Goal: Information Seeking & Learning: Learn about a topic

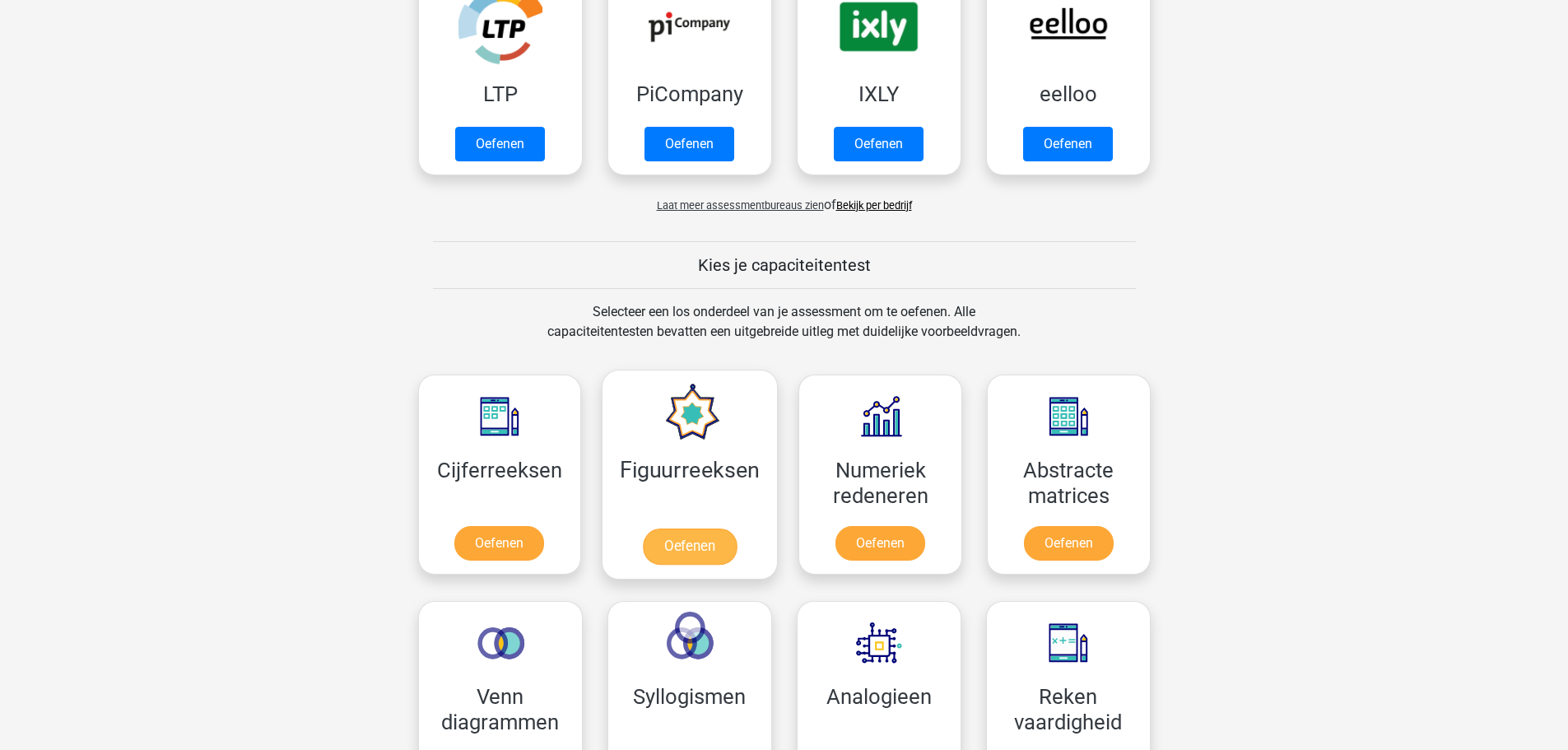
scroll to position [577, 0]
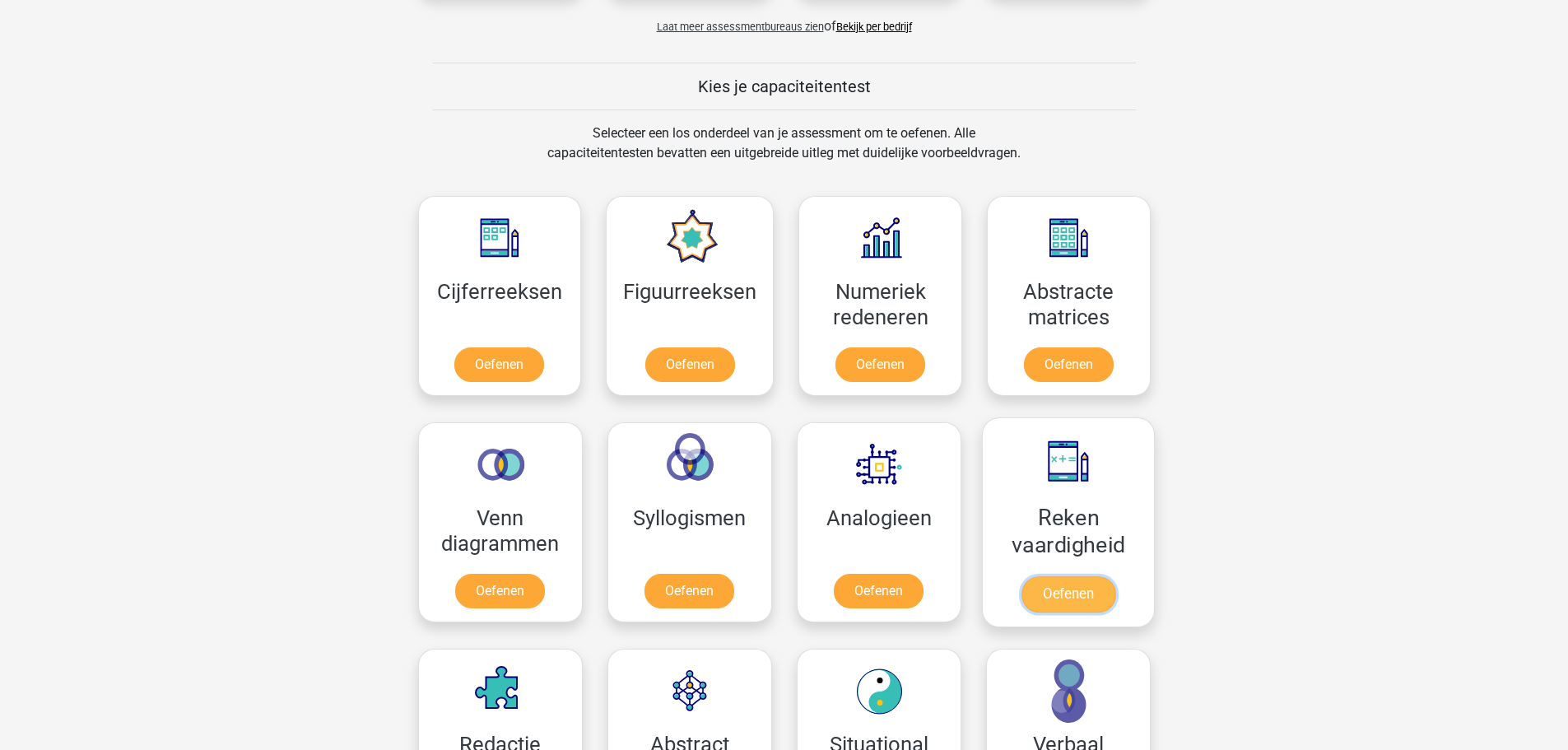
click at [1114, 577] on link "Oefenen" at bounding box center [1068, 595] width 94 height 36
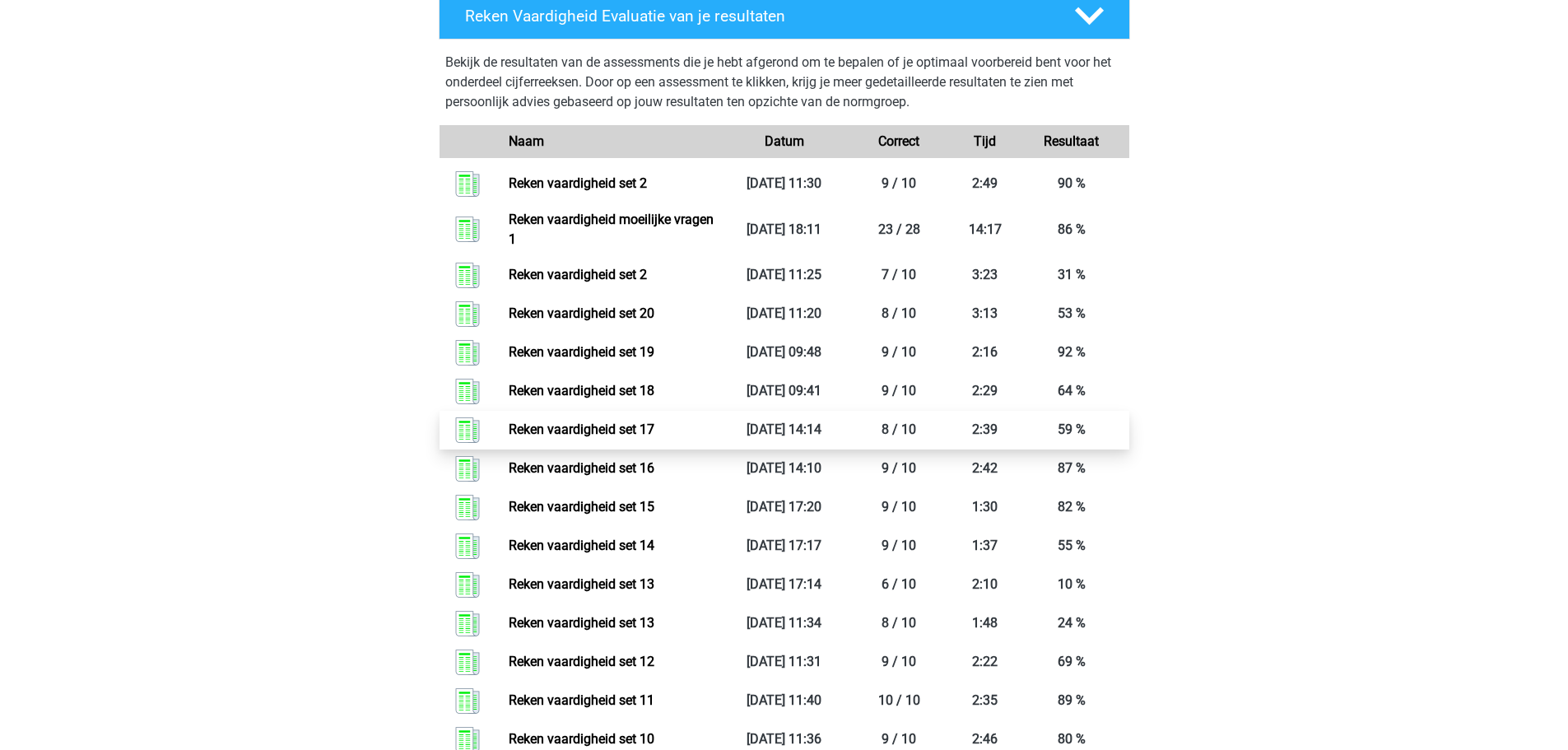
scroll to position [762, 0]
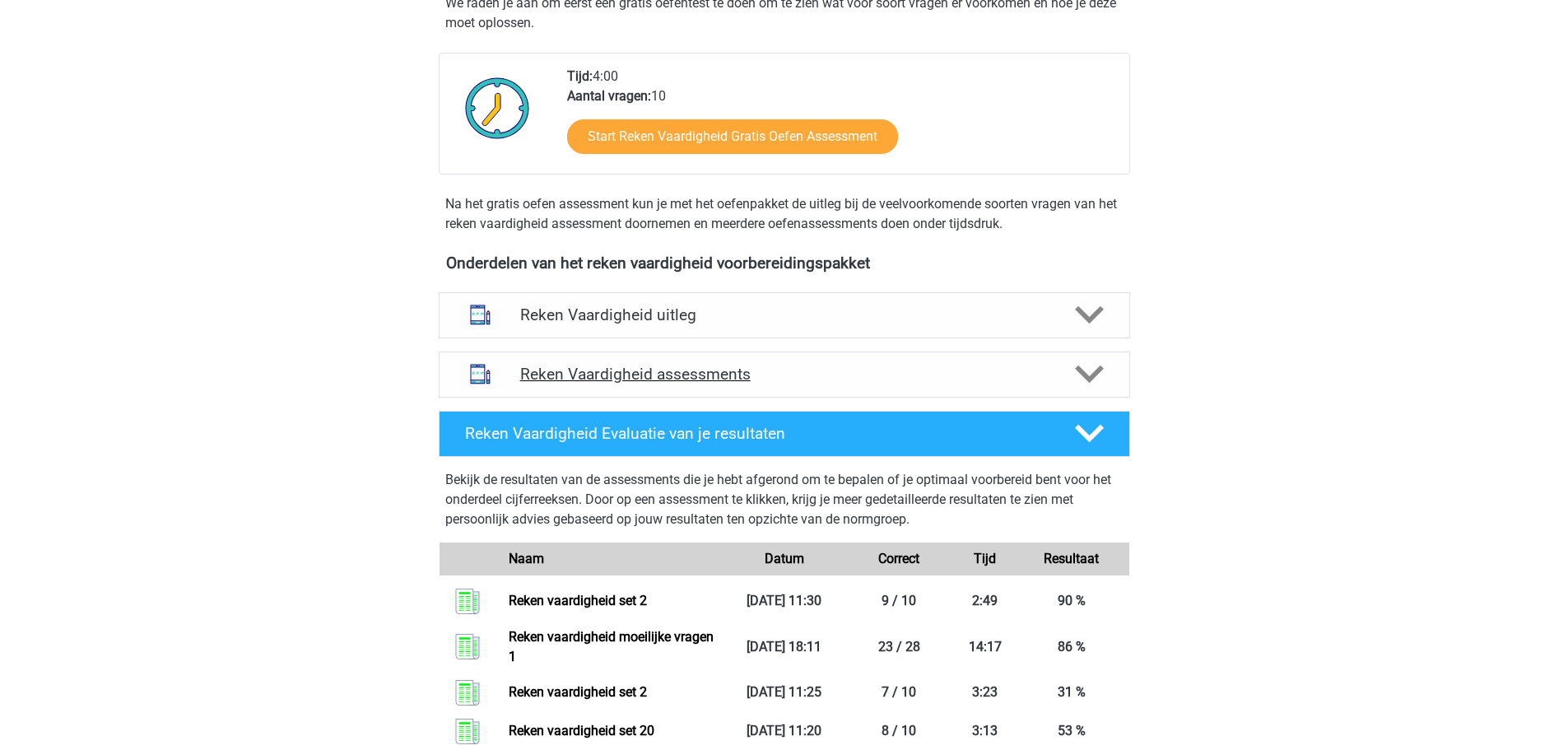
drag, startPoint x: 856, startPoint y: 374, endPoint x: 847, endPoint y: 369, distance: 10.3
click at [855, 374] on h4 "Reken Vaardigheid assessments" at bounding box center [784, 374] width 528 height 19
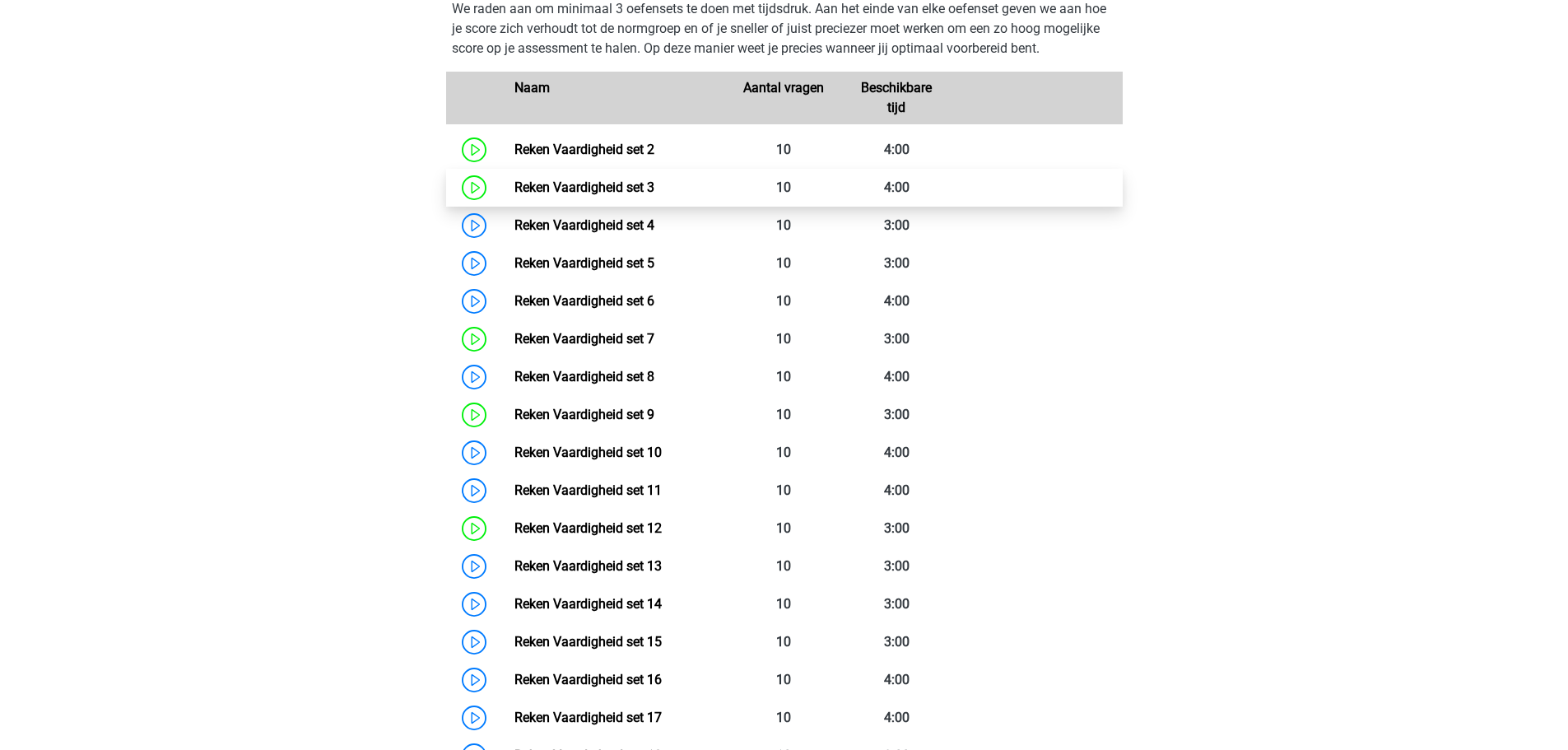
click at [655, 195] on link "Reken Vaardigheid set 3" at bounding box center [584, 188] width 140 height 16
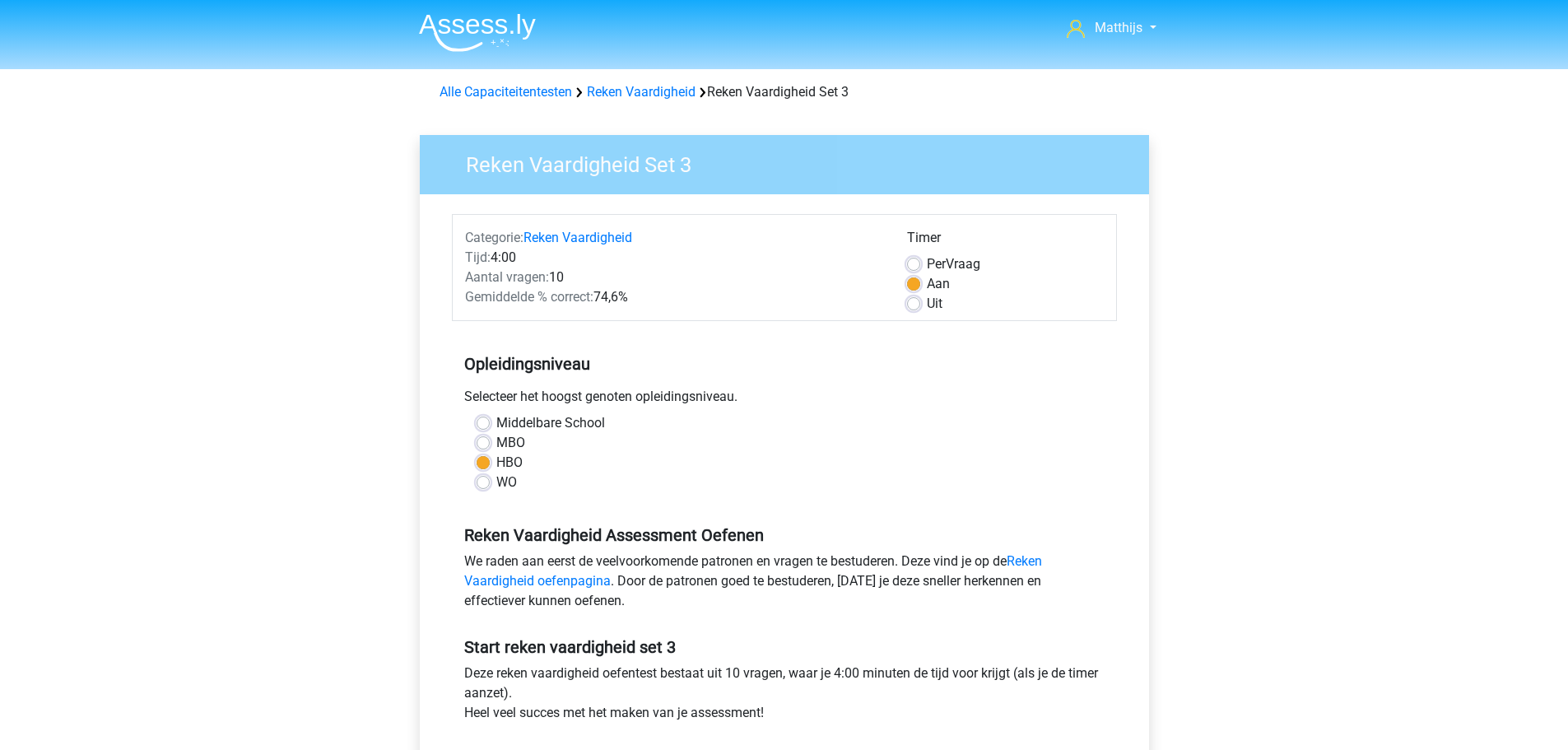
scroll to position [247, 0]
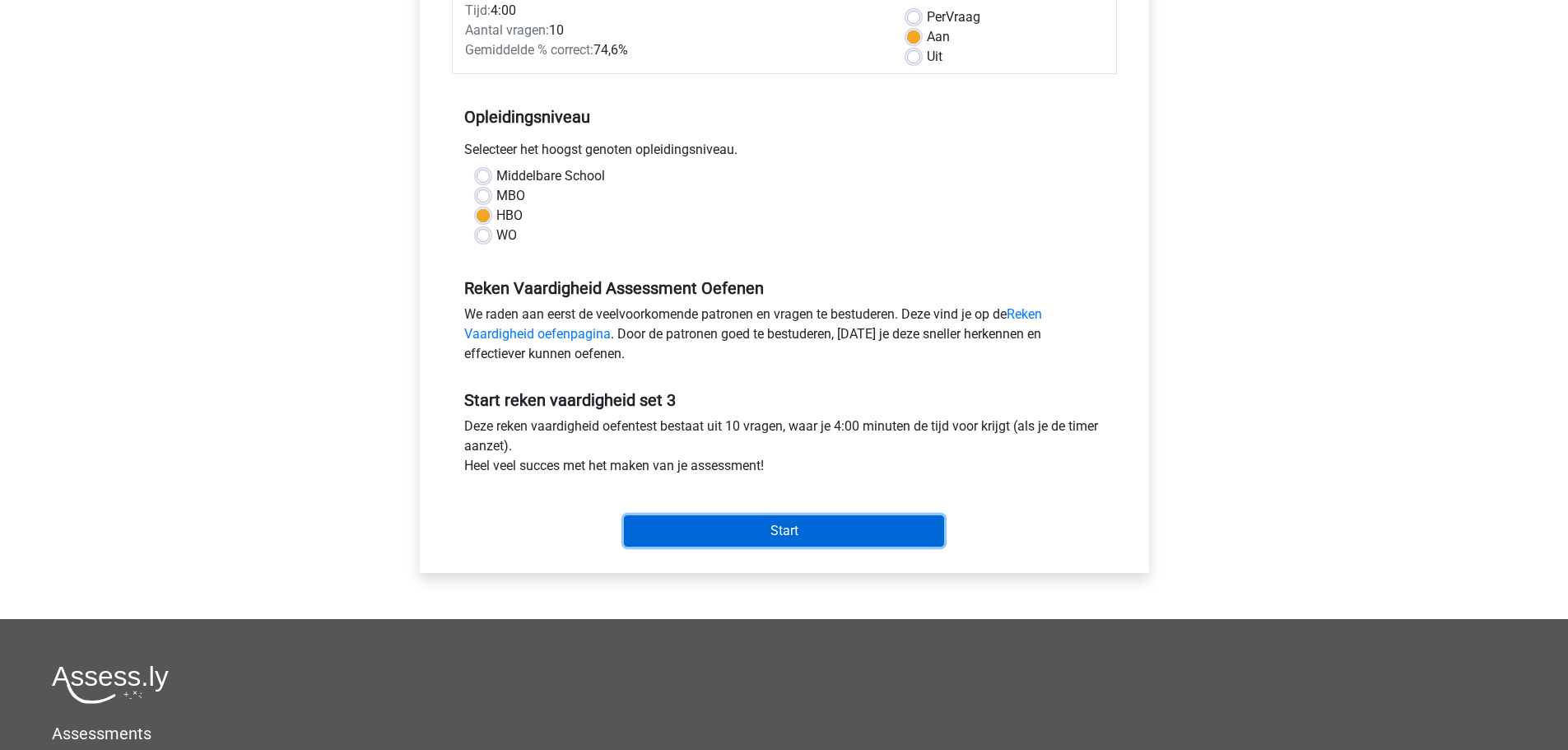
click at [721, 537] on input "Start" at bounding box center [784, 530] width 320 height 31
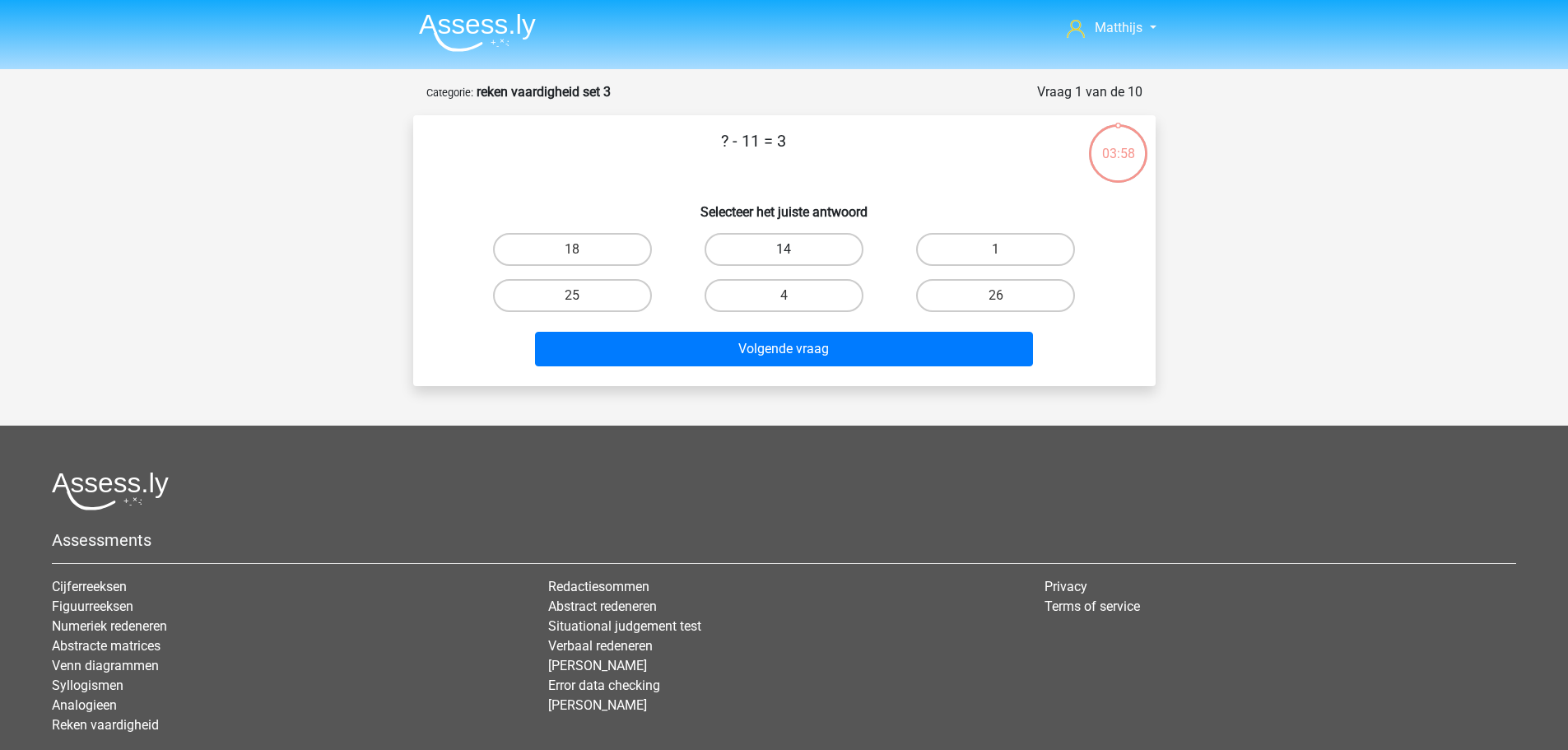
click at [836, 239] on label "14" at bounding box center [784, 249] width 159 height 33
click at [794, 250] on input "14" at bounding box center [788, 254] width 10 height 10
radio input "true"
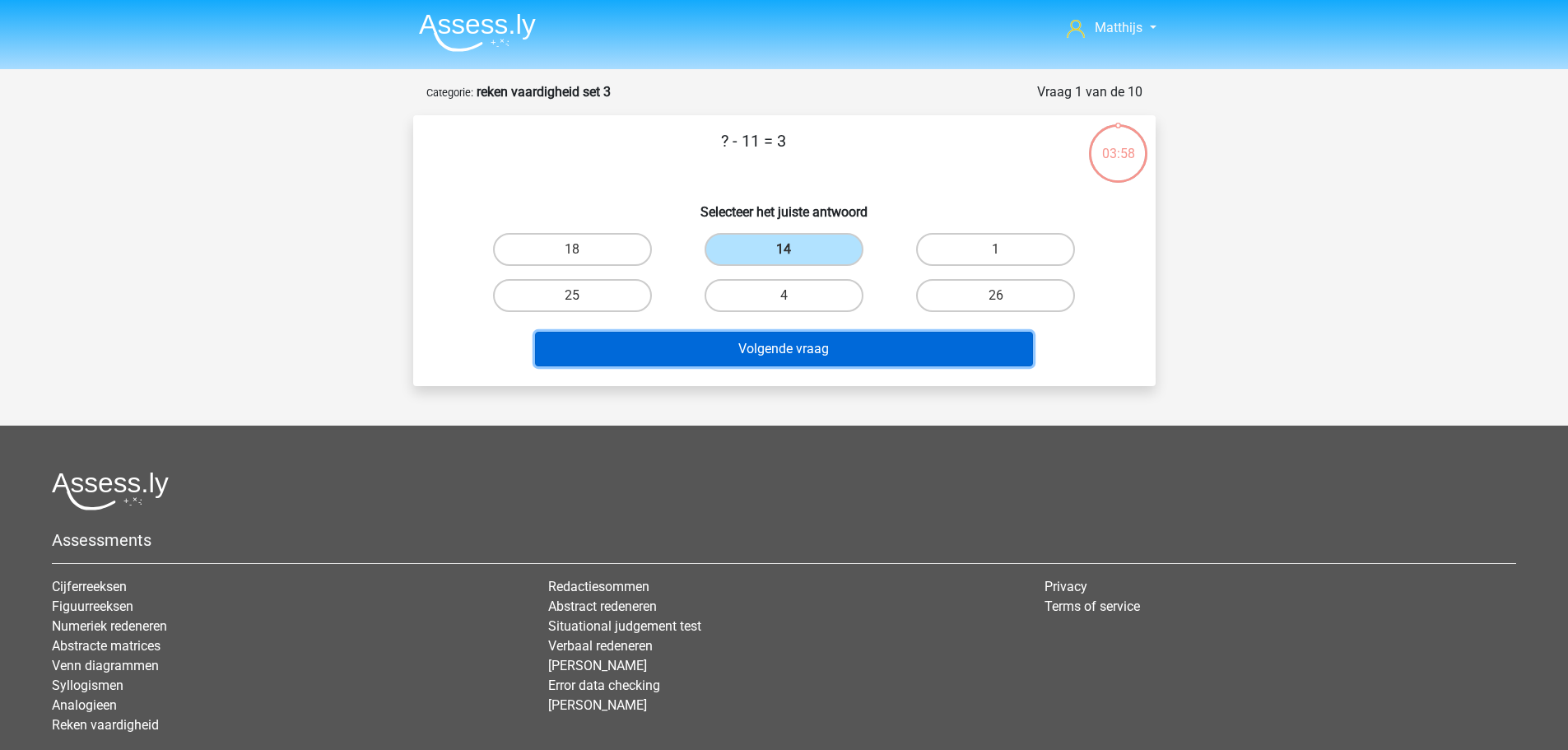
click at [922, 363] on button "Volgende vraag" at bounding box center [784, 349] width 498 height 35
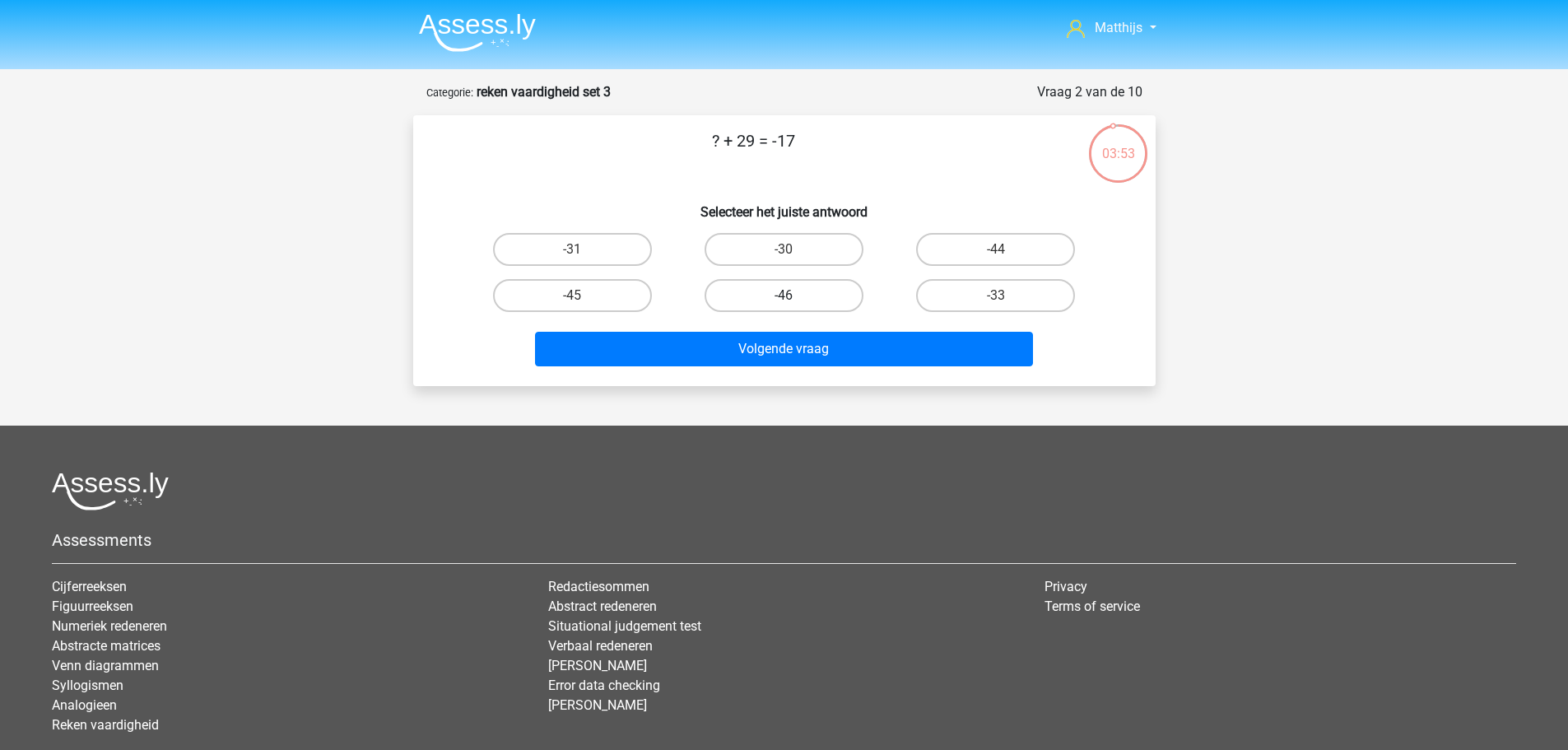
click at [761, 291] on label "-46" at bounding box center [784, 295] width 159 height 33
click at [784, 296] on input "-46" at bounding box center [788, 301] width 10 height 10
radio input "true"
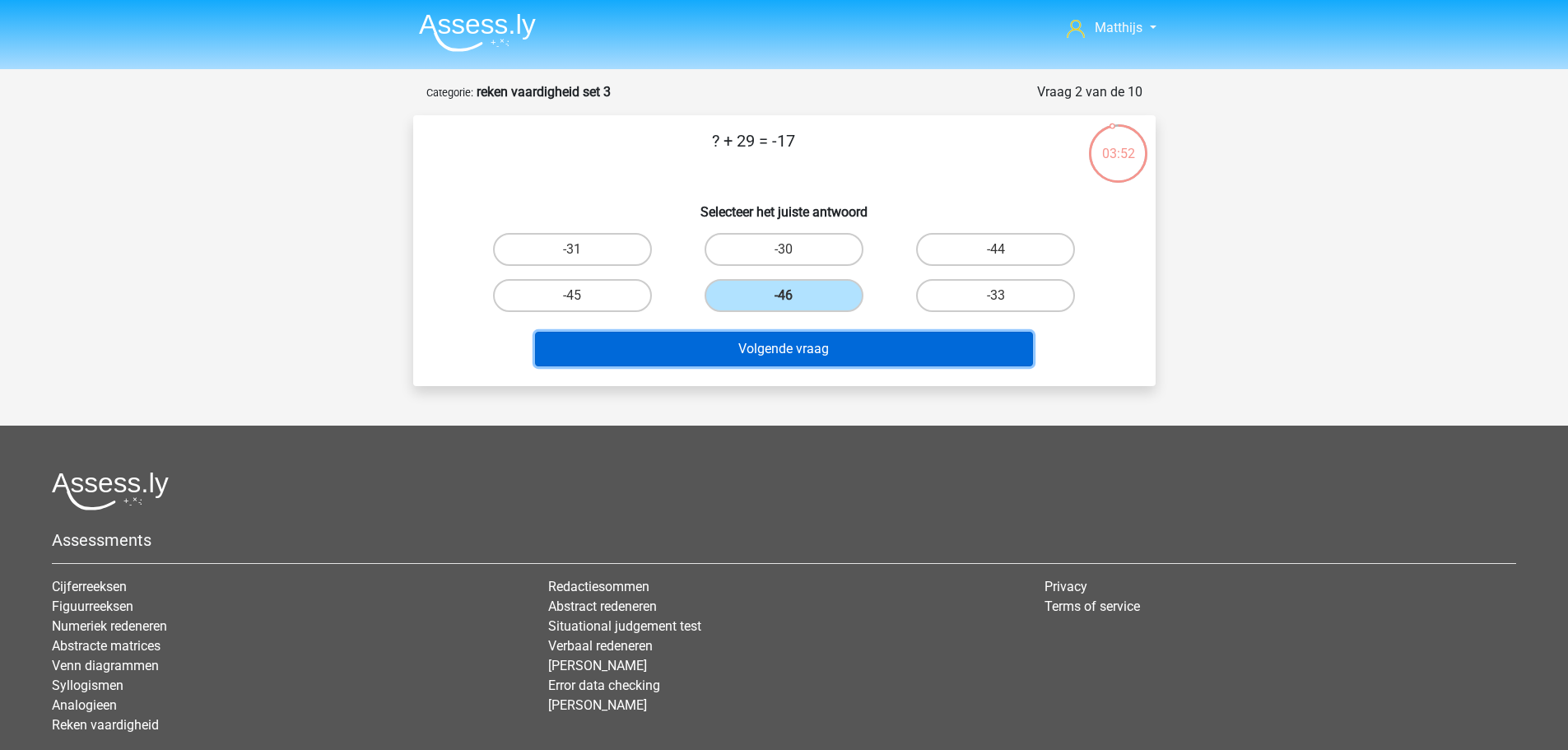
click at [875, 360] on button "Volgende vraag" at bounding box center [784, 349] width 498 height 35
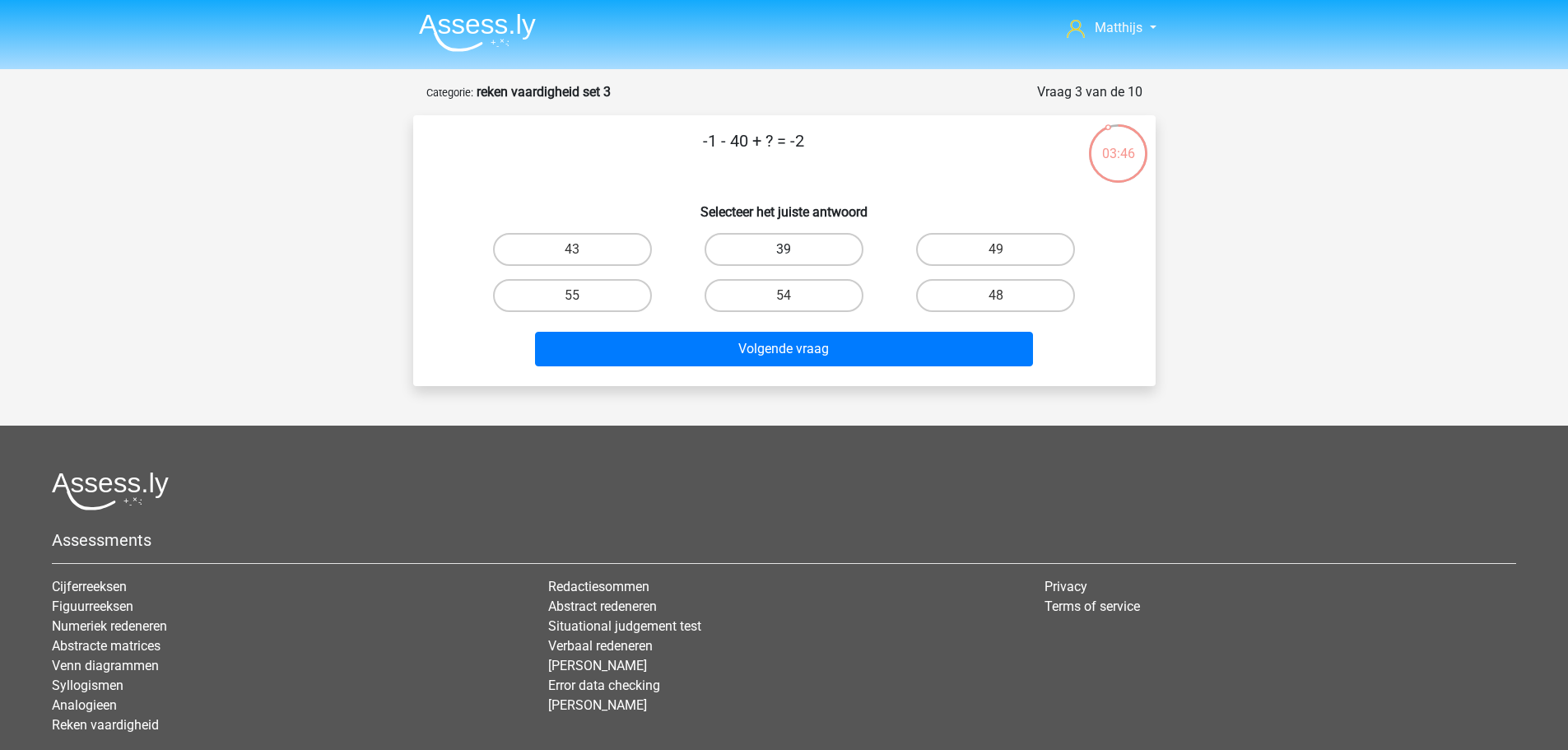
click at [832, 244] on label "39" at bounding box center [784, 249] width 159 height 33
click at [794, 250] on input "39" at bounding box center [788, 254] width 10 height 10
radio input "true"
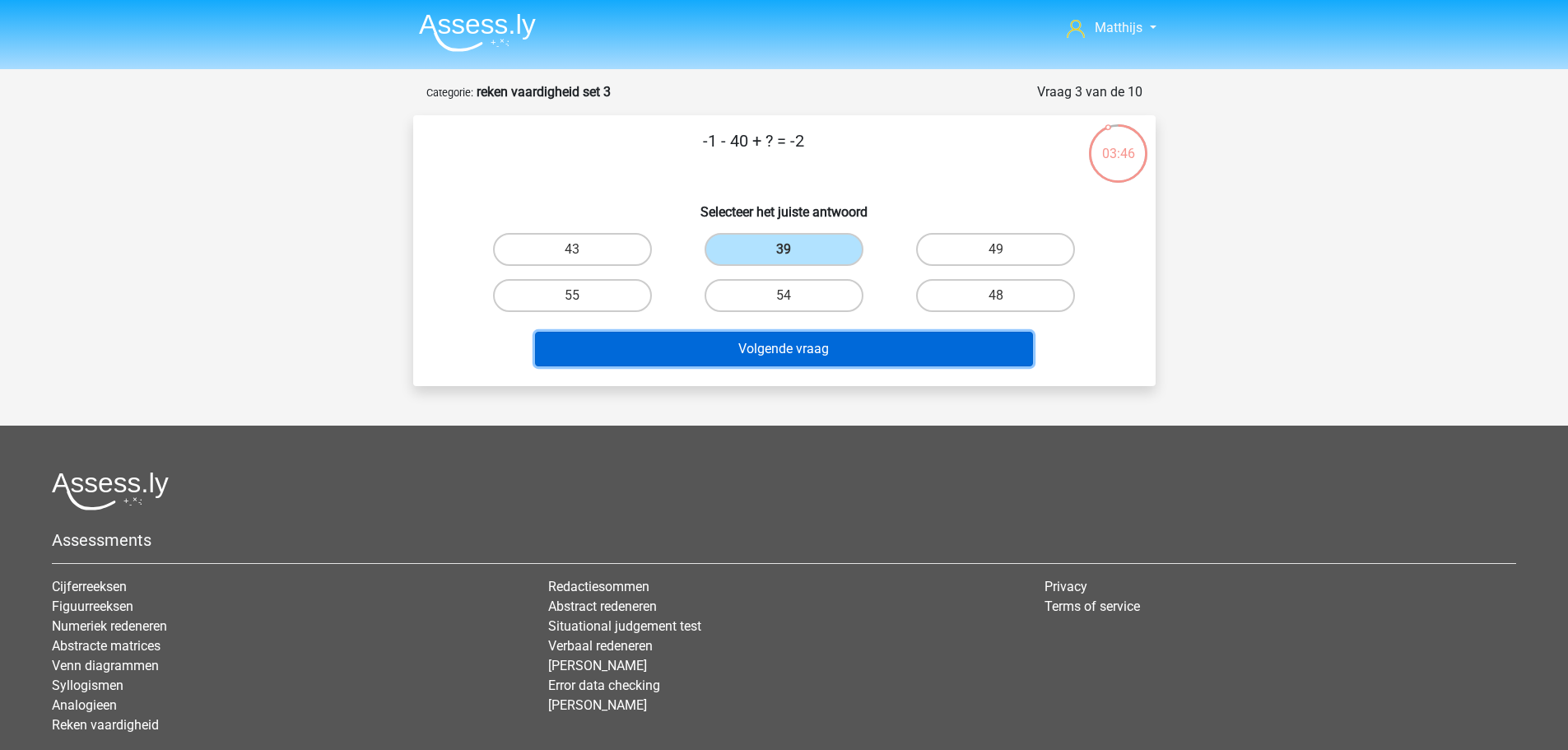
click at [922, 355] on button "Volgende vraag" at bounding box center [784, 349] width 498 height 35
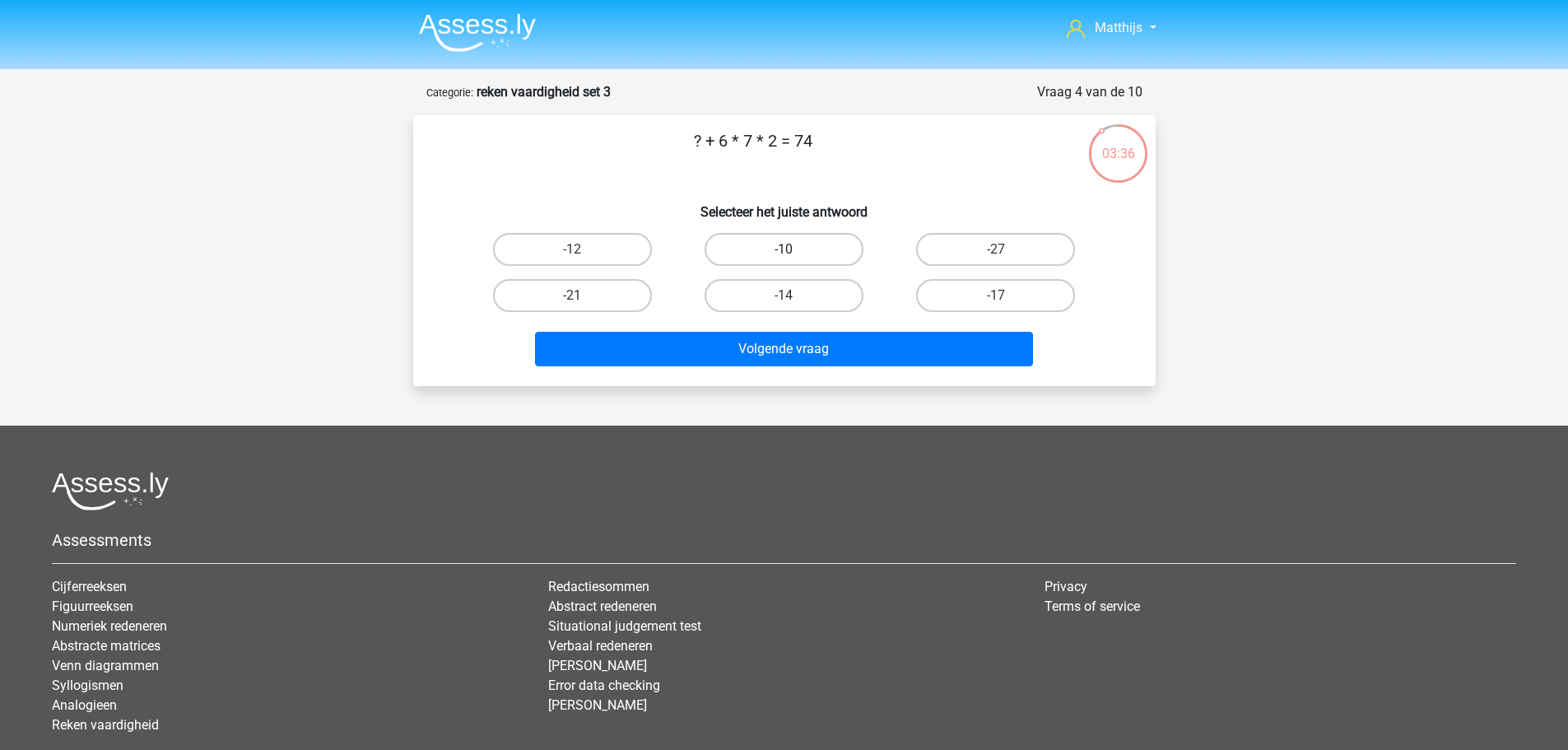
click at [838, 249] on label "-10" at bounding box center [784, 249] width 159 height 33
click at [794, 250] on input "-10" at bounding box center [788, 254] width 10 height 10
radio input "true"
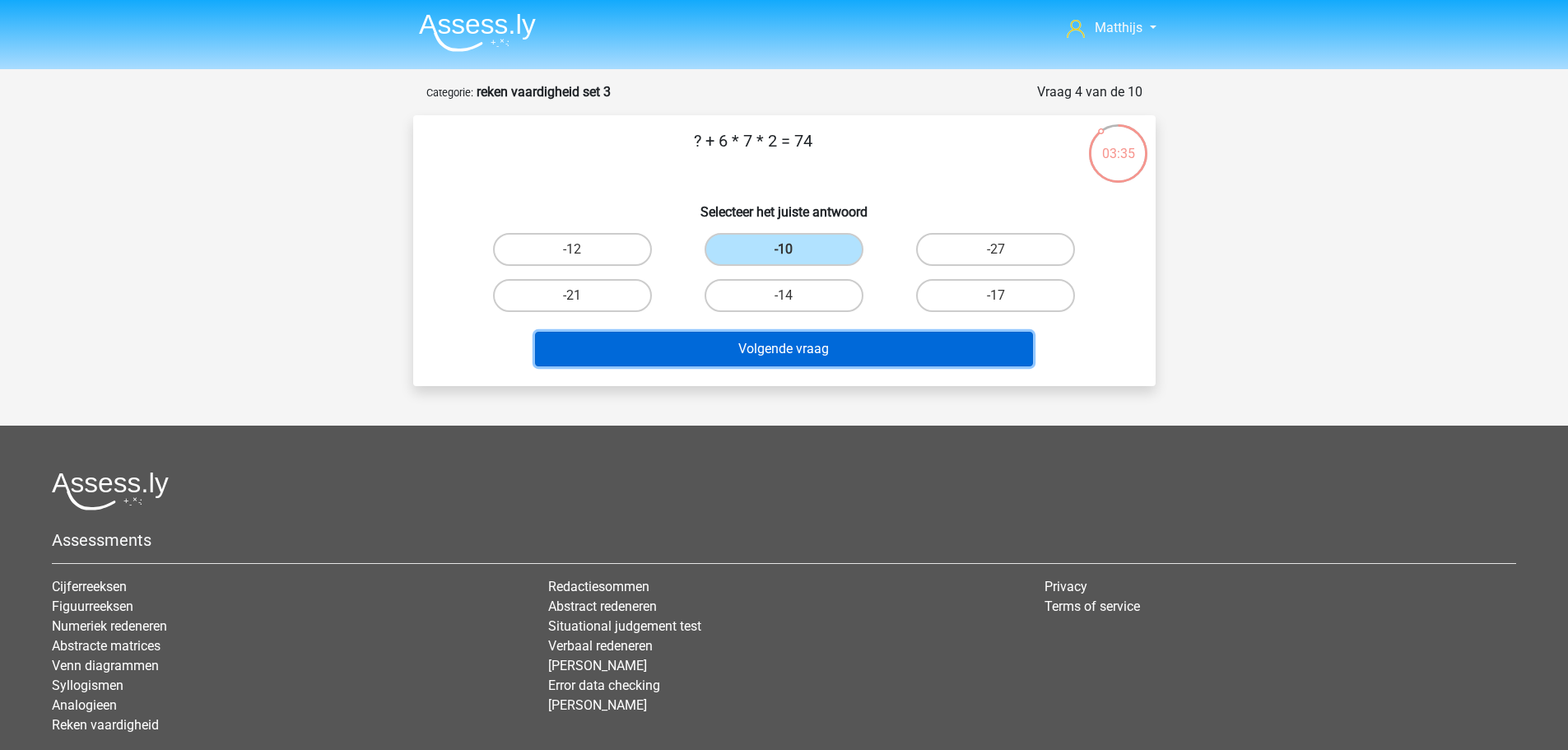
click at [907, 355] on button "Volgende vraag" at bounding box center [784, 349] width 498 height 35
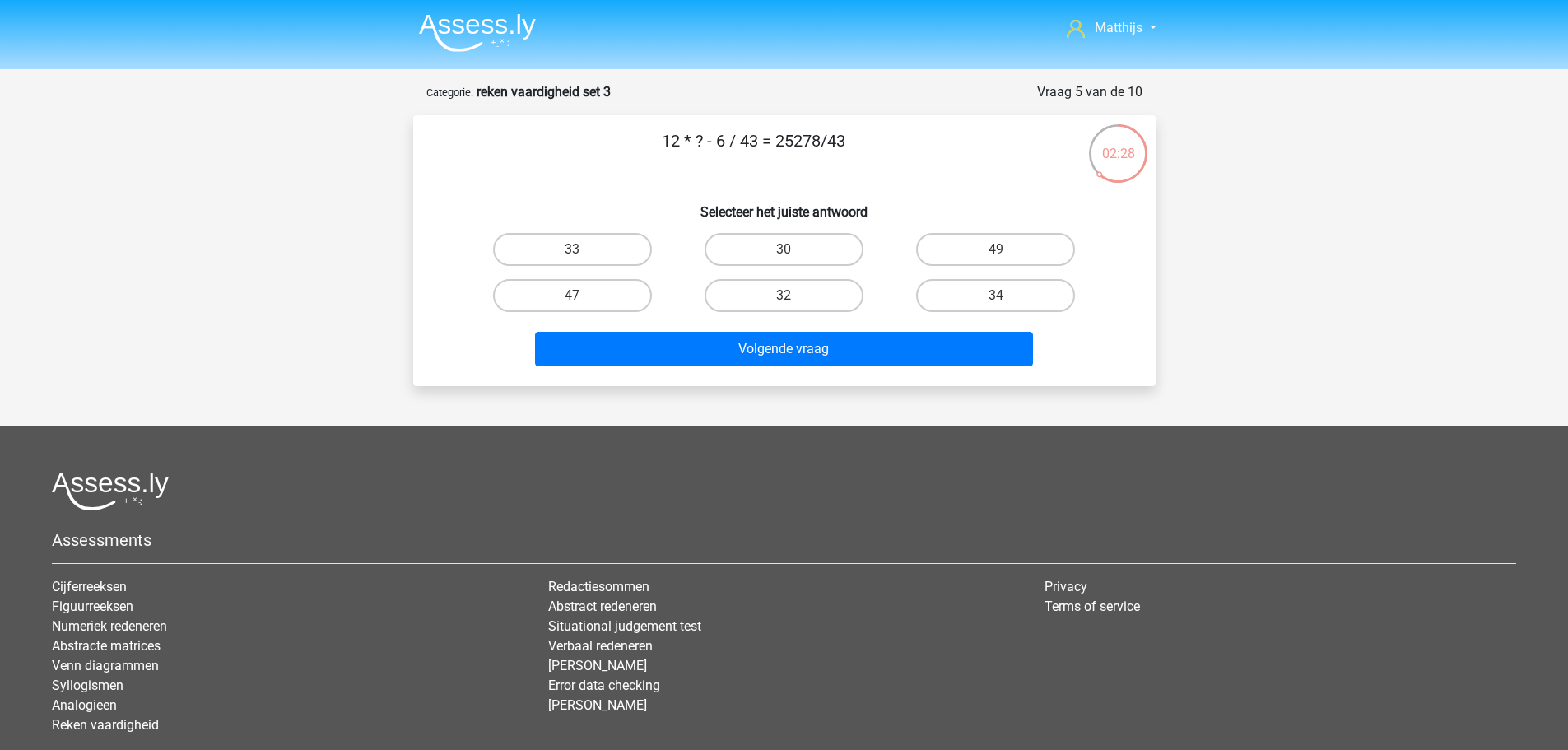
drag, startPoint x: 546, startPoint y: 289, endPoint x: 660, endPoint y: 323, distance: 119.0
click at [550, 289] on label "47" at bounding box center [573, 295] width 159 height 33
click at [572, 296] on input "47" at bounding box center [576, 301] width 10 height 10
radio input "true"
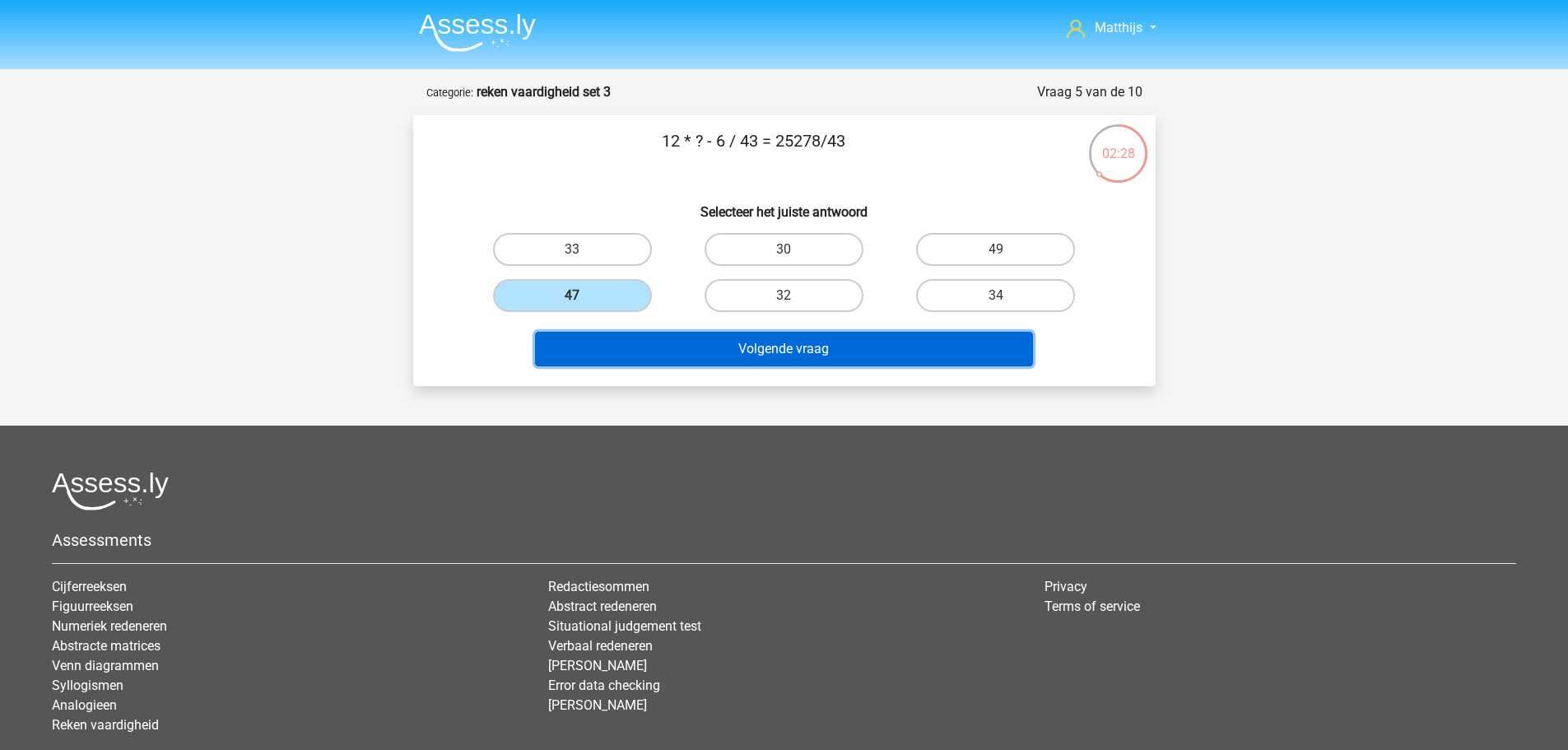
click at [727, 346] on button "Volgende vraag" at bounding box center [784, 349] width 498 height 35
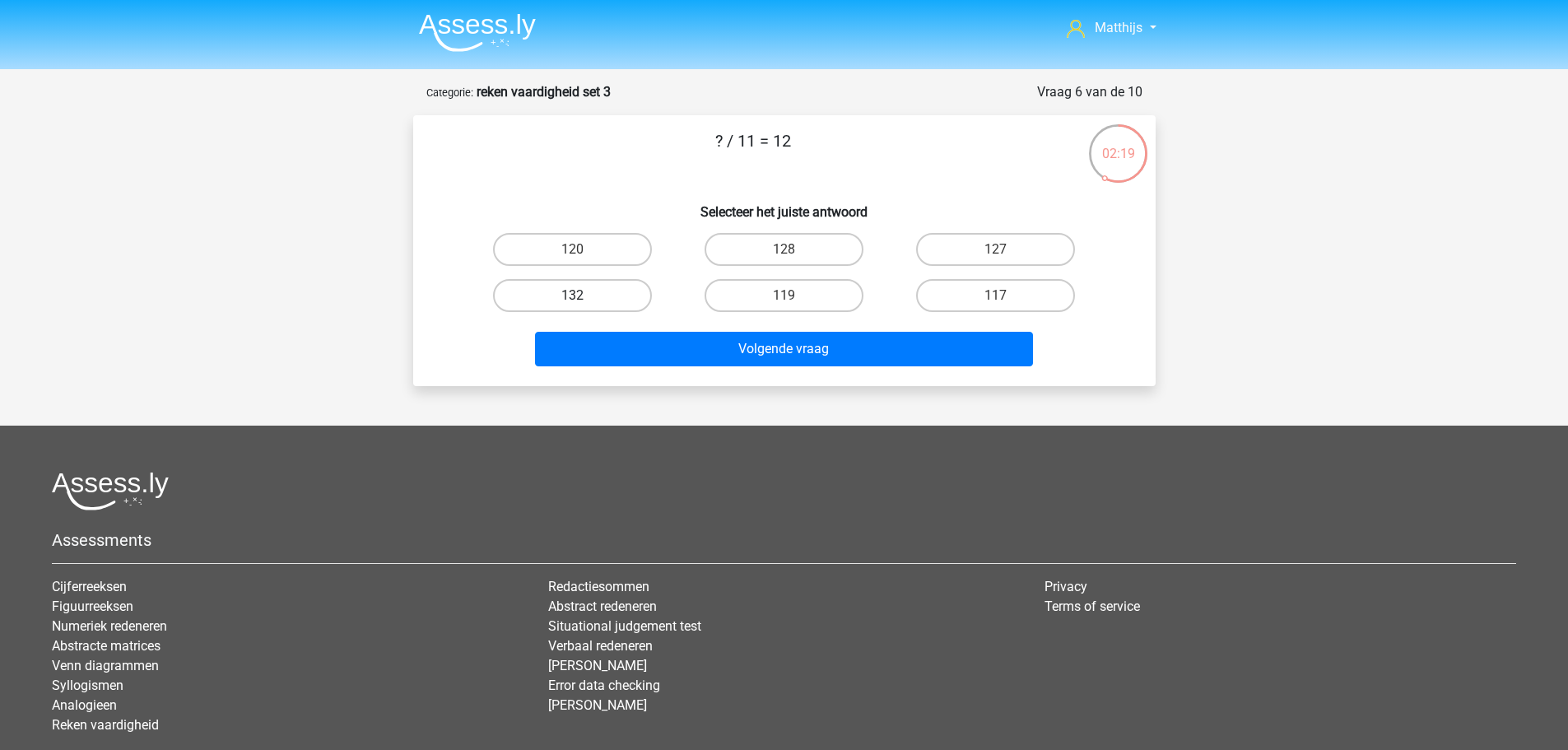
click at [631, 298] on label "132" at bounding box center [573, 295] width 159 height 33
click at [583, 298] on input "132" at bounding box center [576, 301] width 10 height 10
radio input "true"
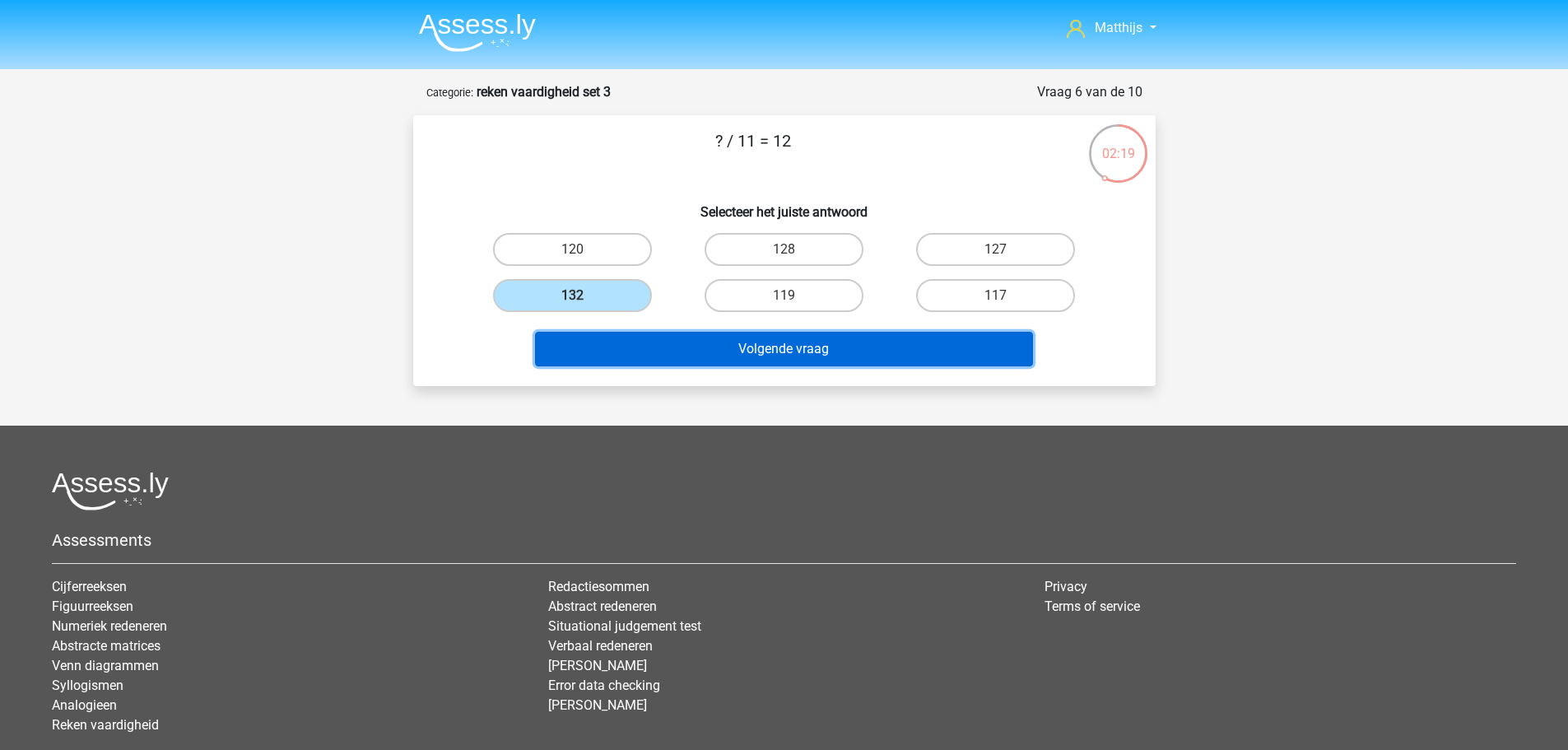
click at [751, 361] on button "Volgende vraag" at bounding box center [784, 349] width 498 height 35
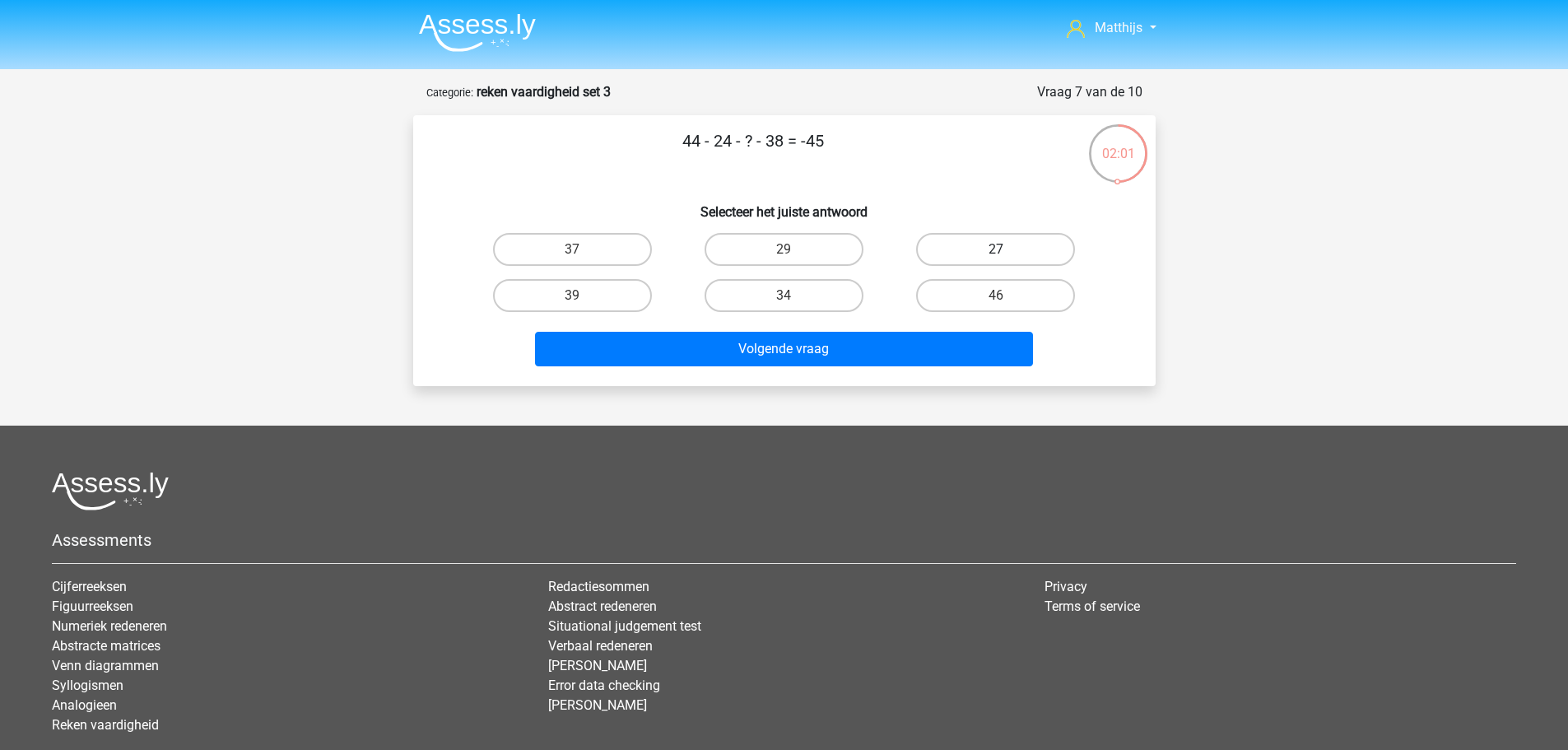
click at [971, 258] on label "27" at bounding box center [995, 249] width 159 height 33
click at [996, 258] on input "27" at bounding box center [1001, 254] width 10 height 10
radio input "true"
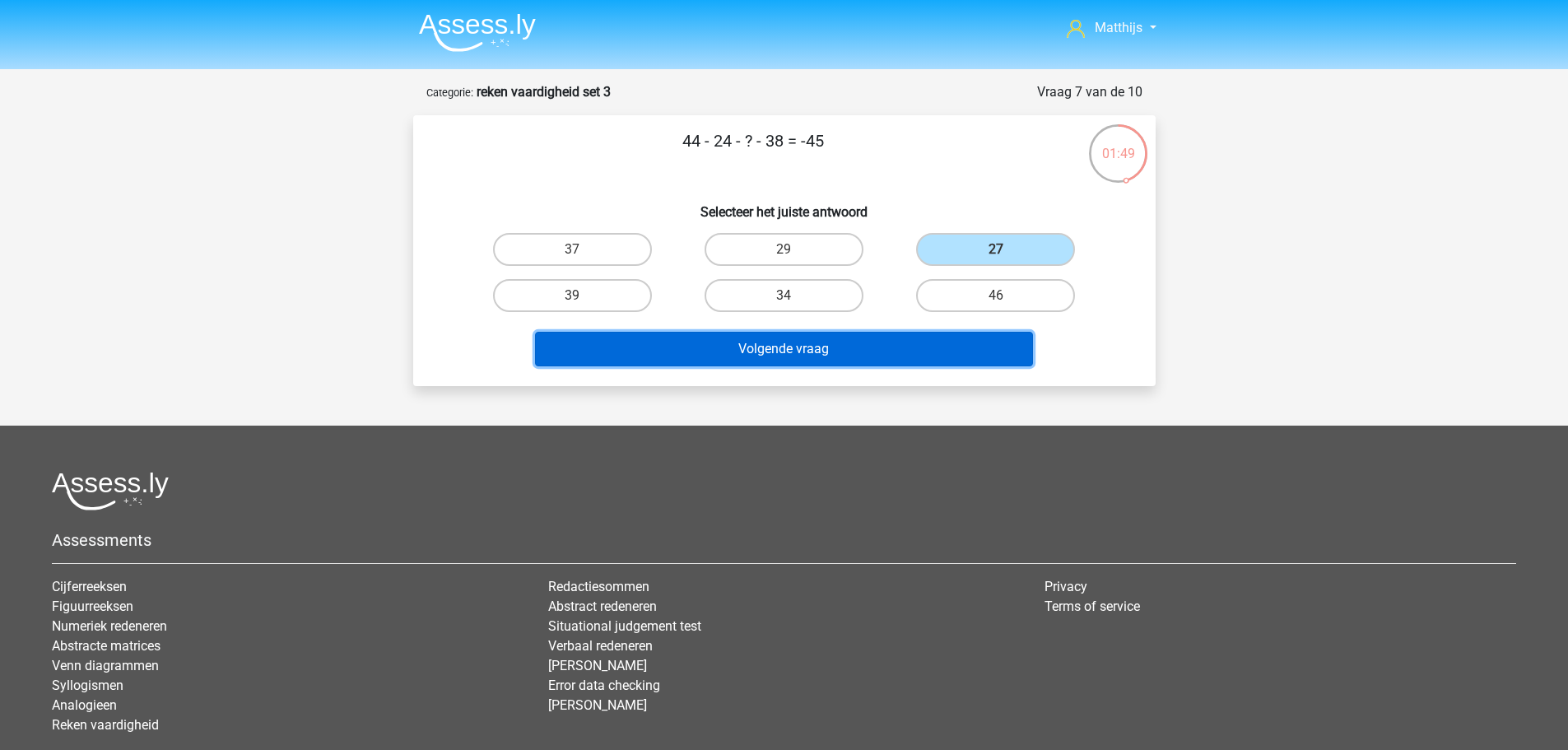
click at [853, 341] on button "Volgende vraag" at bounding box center [784, 349] width 498 height 35
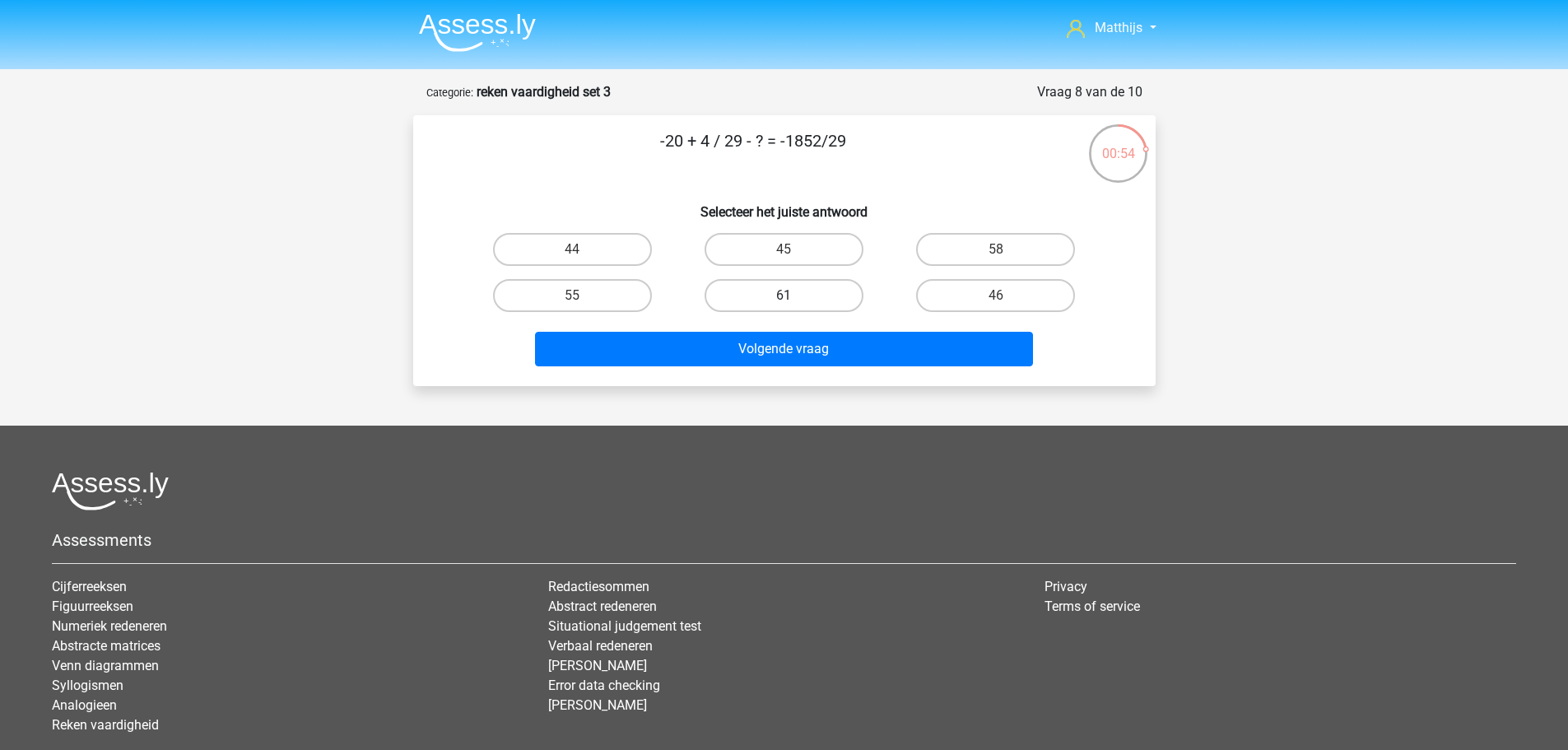
drag, startPoint x: 779, startPoint y: 270, endPoint x: 837, endPoint y: 307, distance: 68.8
click at [800, 286] on div "44 45 58 55 61" at bounding box center [784, 272] width 636 height 92
click at [978, 296] on label "46" at bounding box center [995, 295] width 159 height 33
click at [996, 296] on input "46" at bounding box center [1001, 301] width 10 height 10
radio input "true"
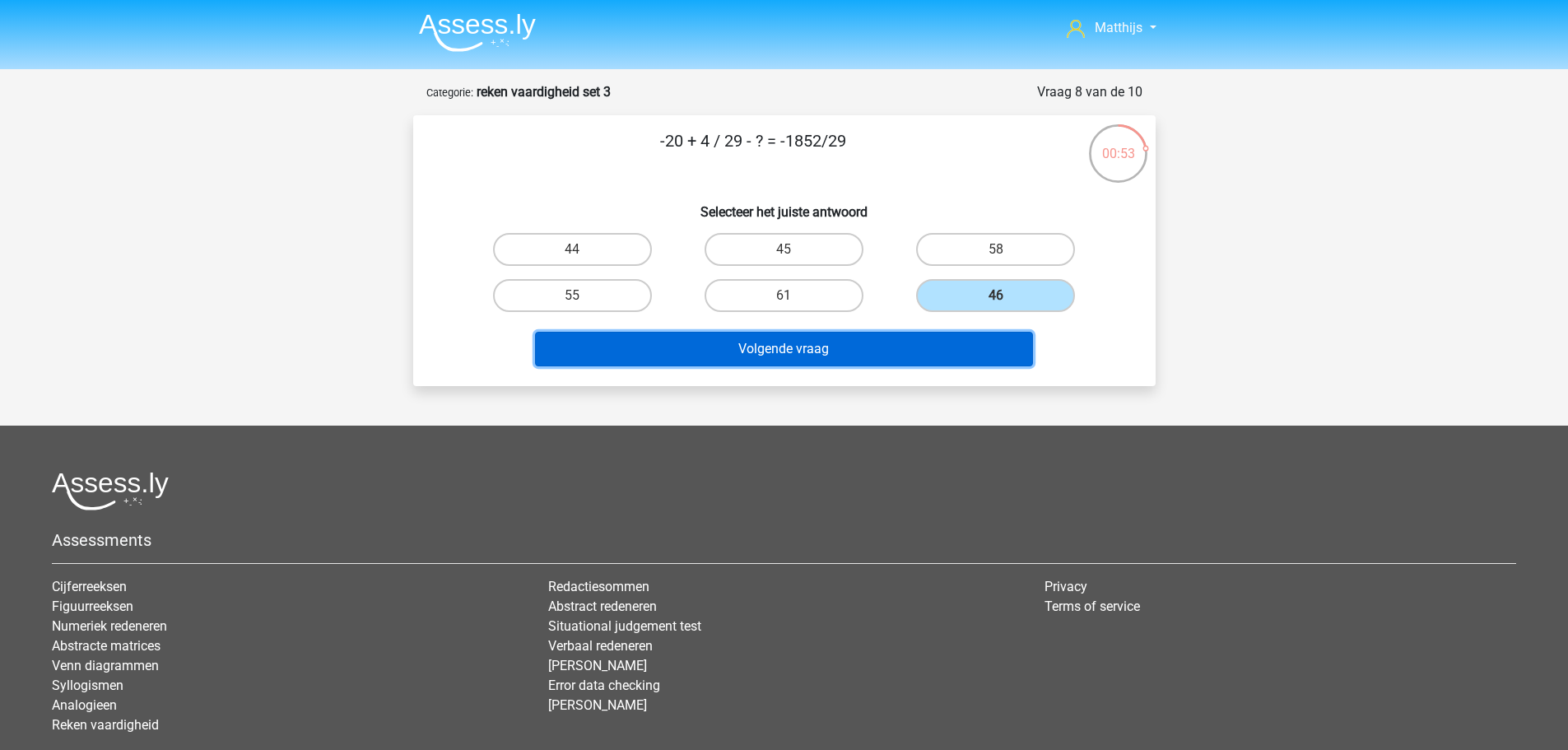
click at [900, 360] on button "Volgende vraag" at bounding box center [784, 349] width 498 height 35
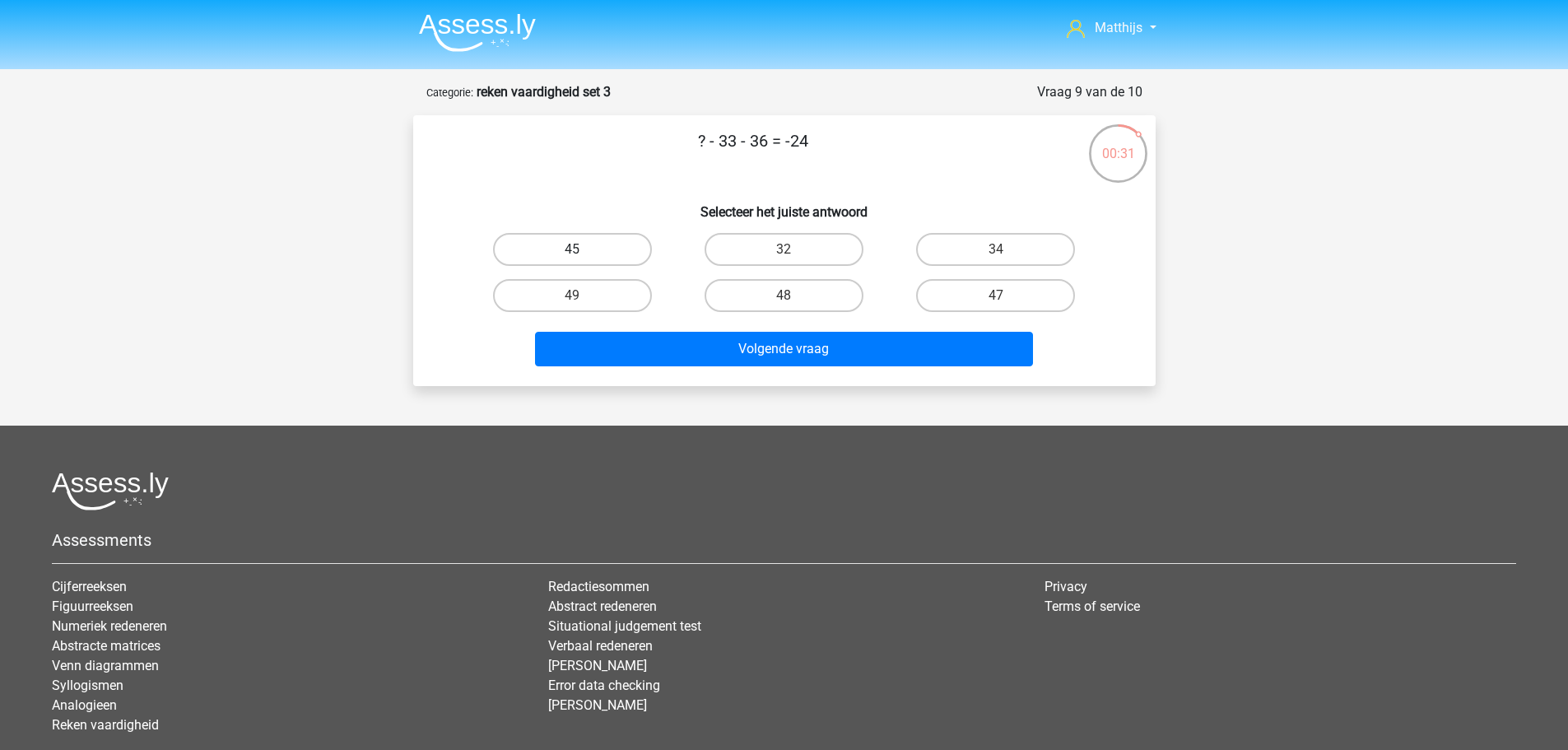
click at [591, 245] on label "45" at bounding box center [573, 249] width 159 height 33
click at [583, 250] on input "45" at bounding box center [576, 254] width 10 height 10
radio input "true"
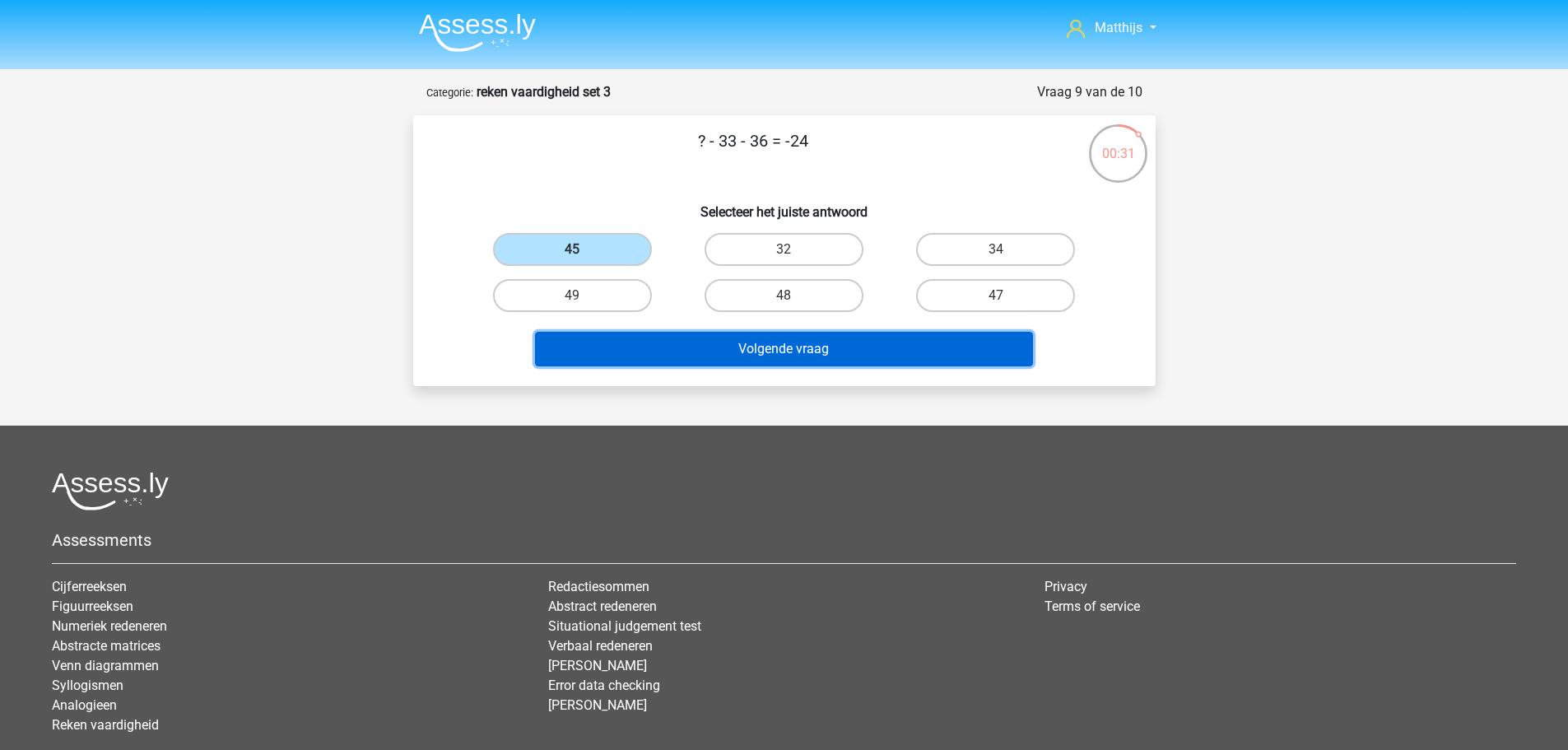
click at [777, 354] on button "Volgende vraag" at bounding box center [784, 349] width 498 height 35
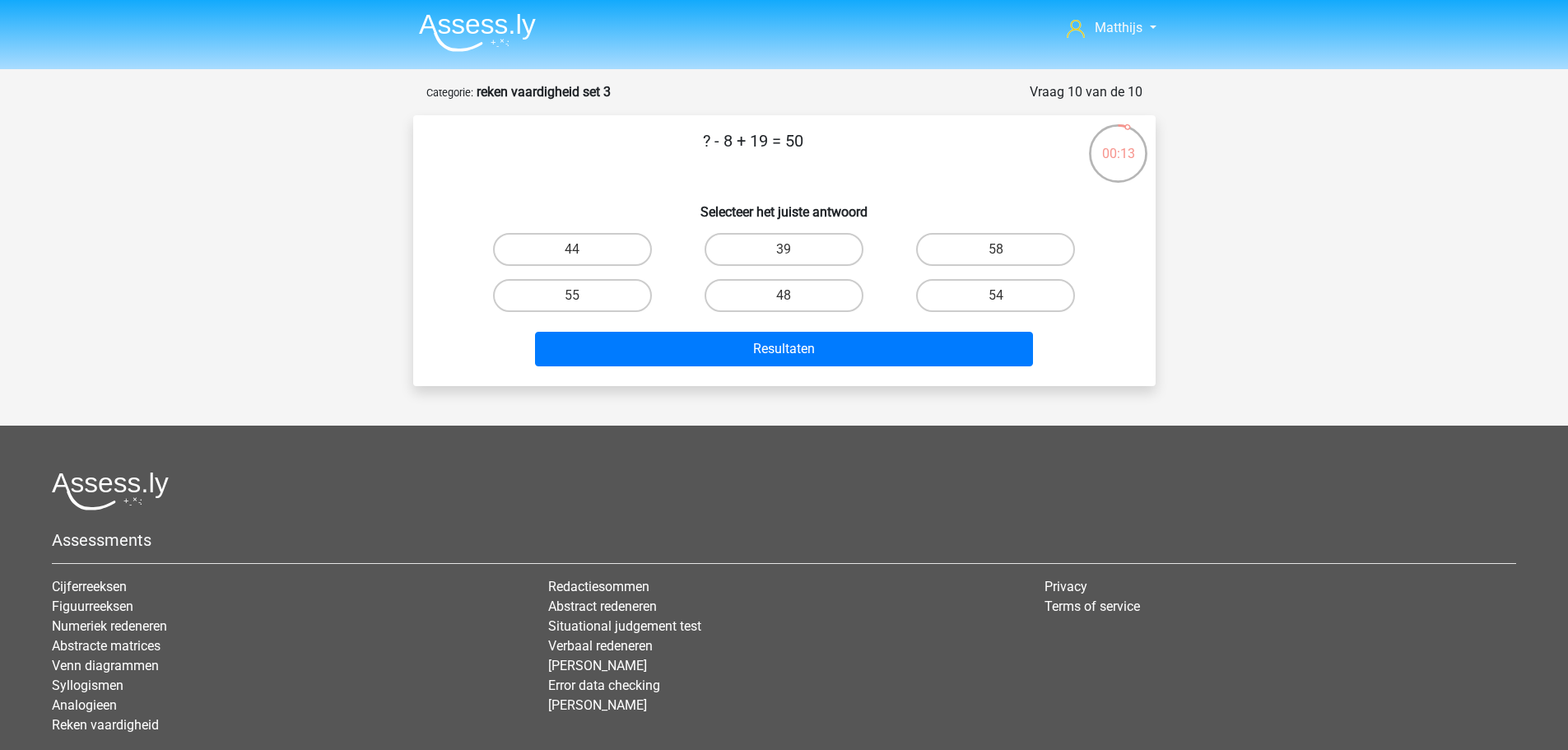
drag, startPoint x: 768, startPoint y: 252, endPoint x: 775, endPoint y: 274, distance: 23.1
click at [768, 253] on label "39" at bounding box center [784, 249] width 159 height 33
click at [784, 253] on input "39" at bounding box center [788, 254] width 10 height 10
radio input "true"
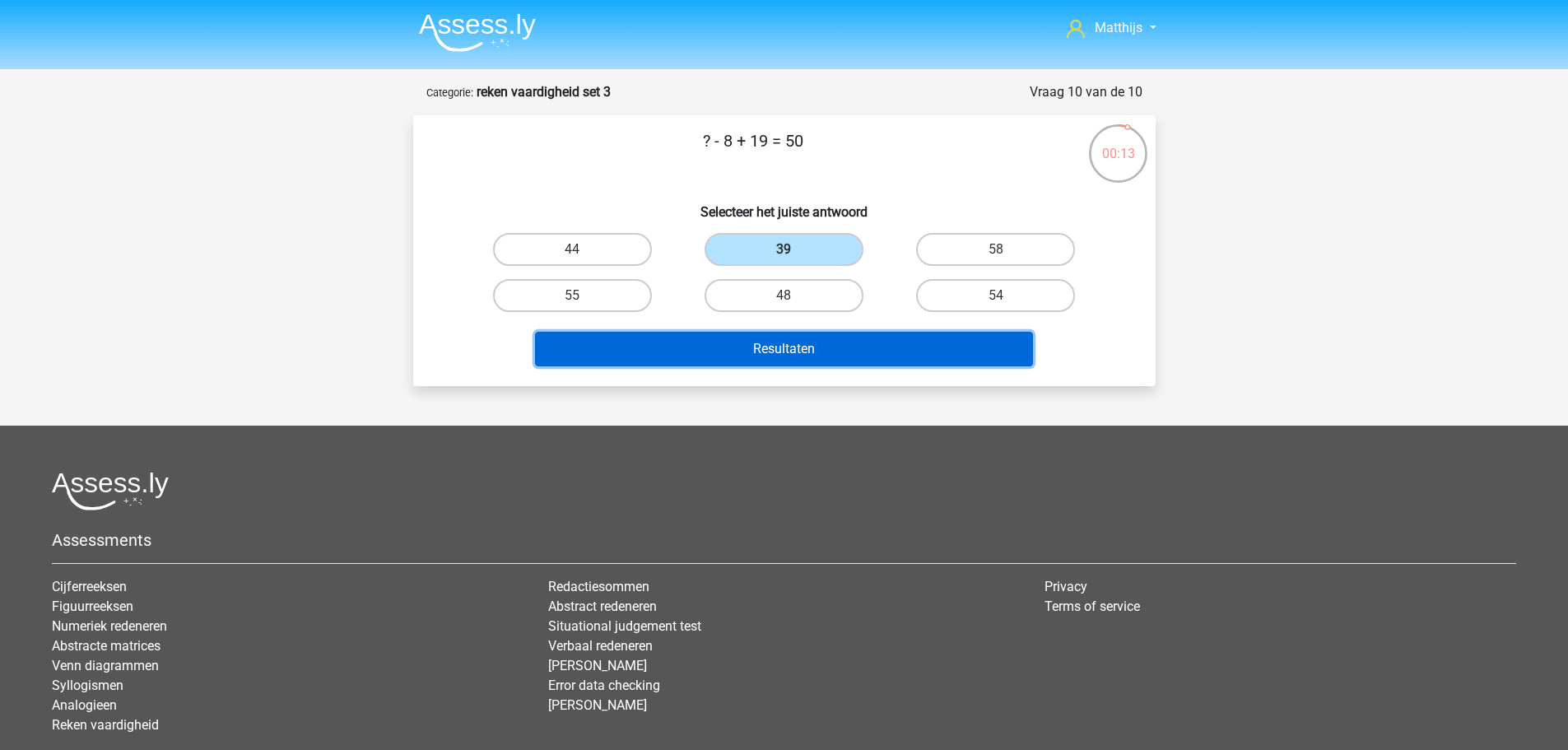
drag, startPoint x: 811, startPoint y: 352, endPoint x: 794, endPoint y: 345, distance: 18.4
click at [811, 351] on button "Resultaten" at bounding box center [784, 349] width 498 height 35
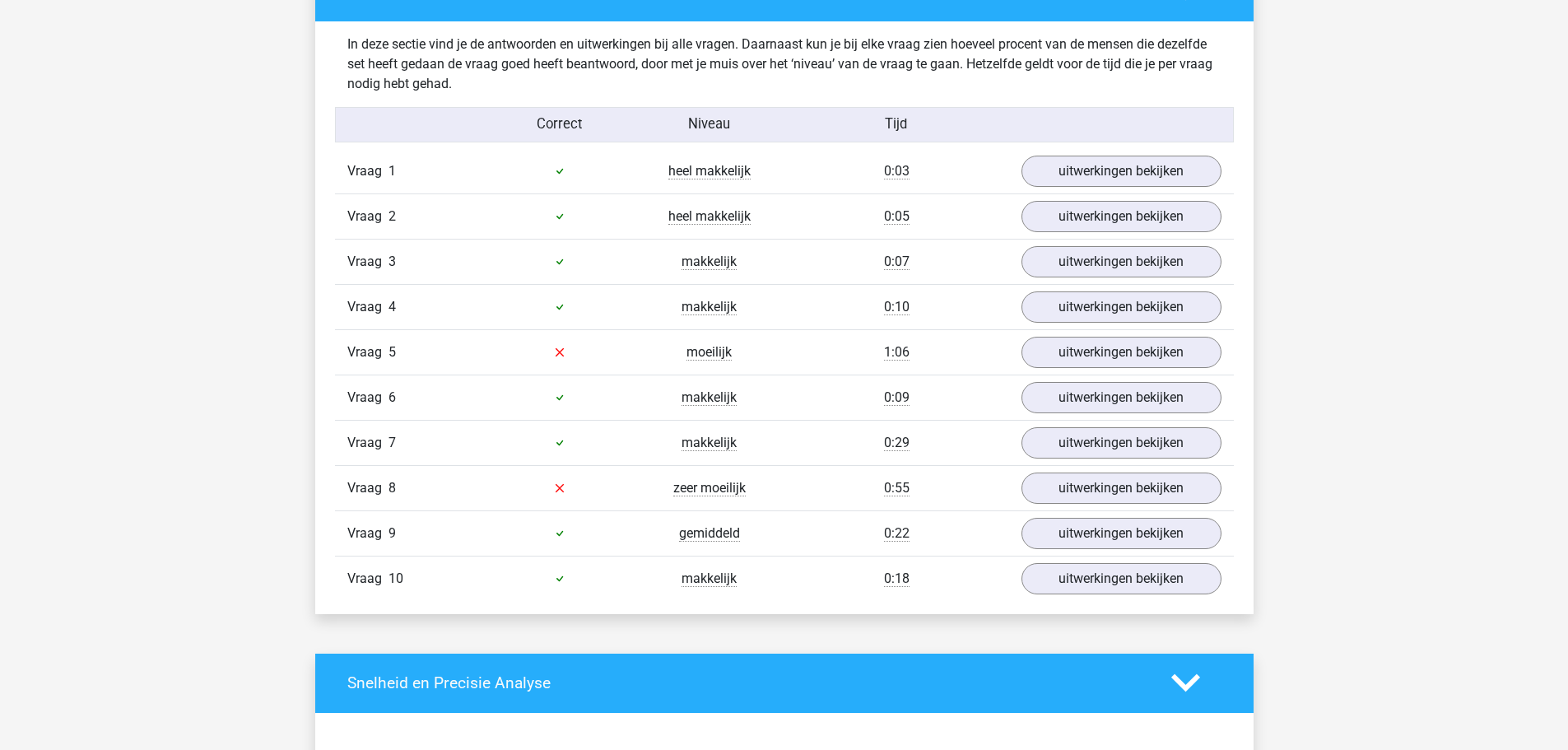
scroll to position [988, 0]
click at [1140, 494] on link "uitwerkingen bekijken" at bounding box center [1121, 487] width 230 height 36
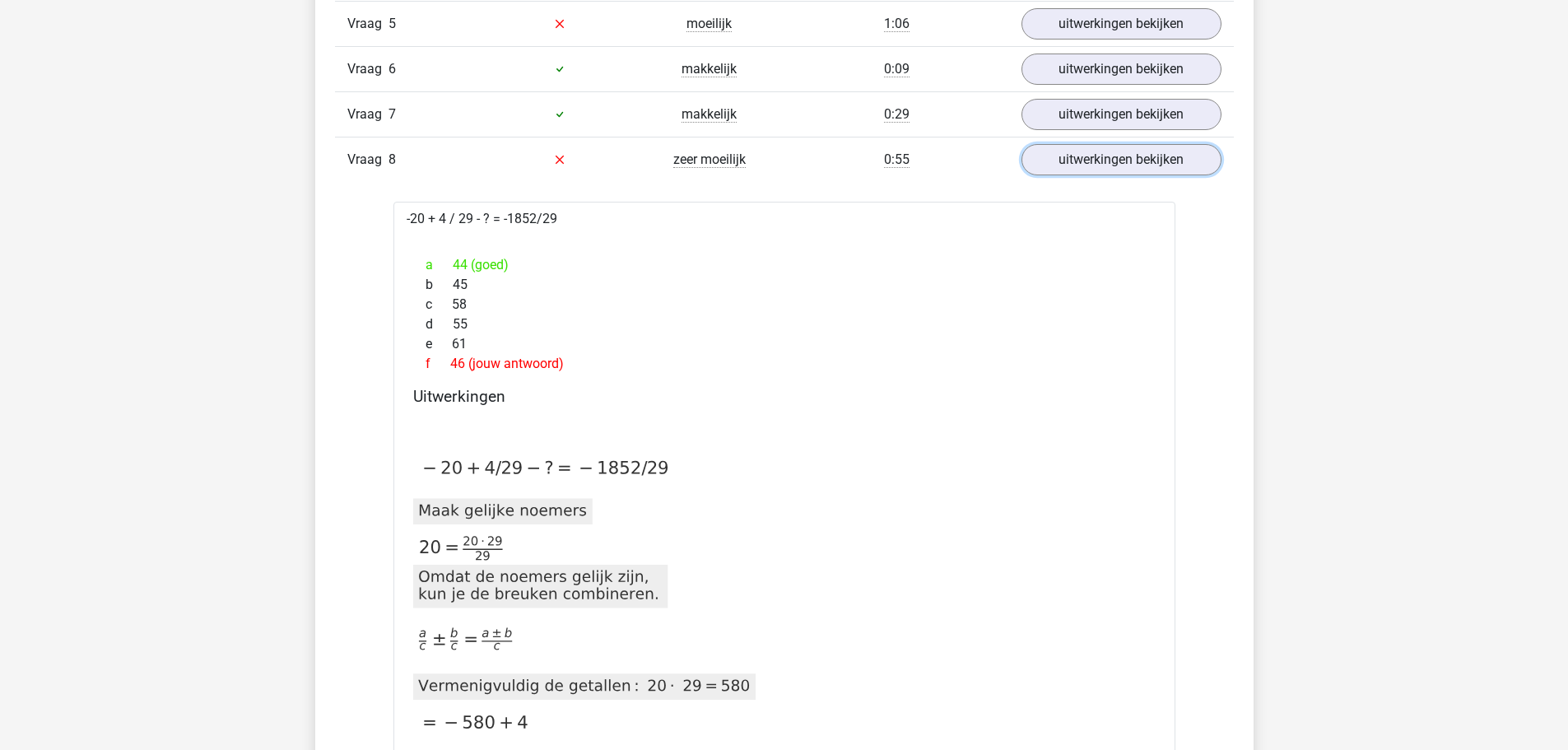
scroll to position [1317, 0]
drag, startPoint x: 421, startPoint y: 467, endPoint x: 529, endPoint y: 465, distance: 108.0
click at [595, 464] on icon at bounding box center [541, 467] width 267 height 27
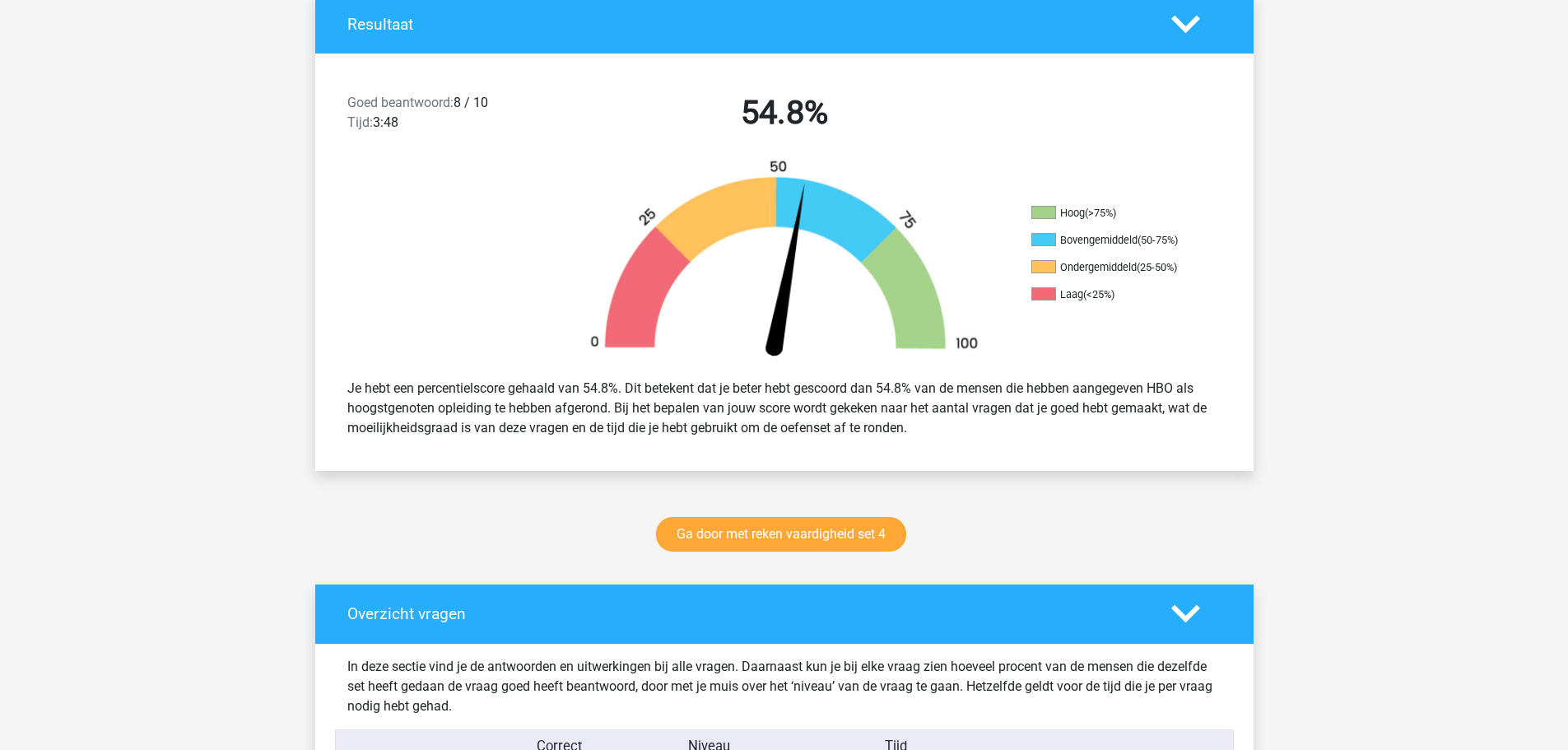
scroll to position [0, 0]
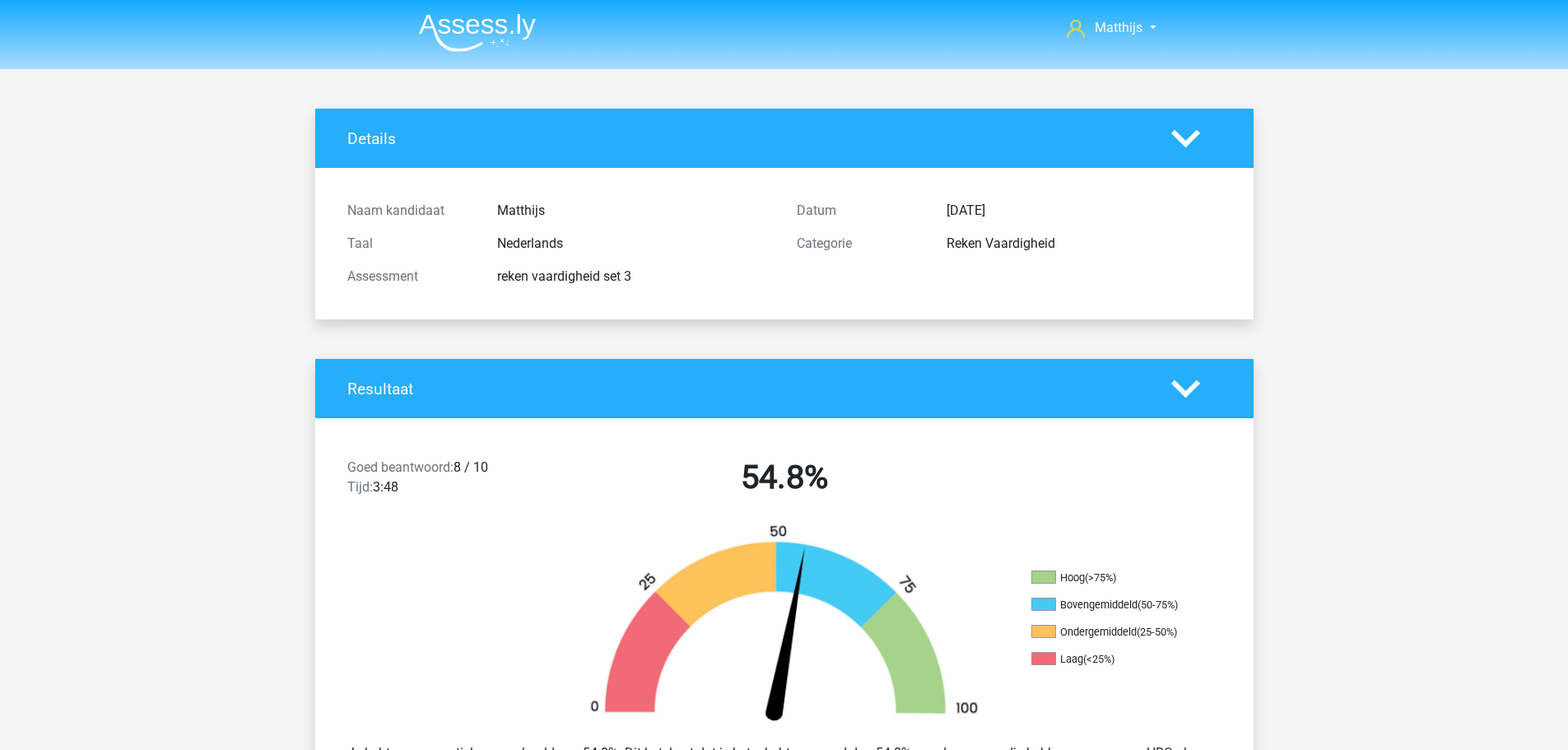
click at [467, 44] on img at bounding box center [477, 32] width 117 height 39
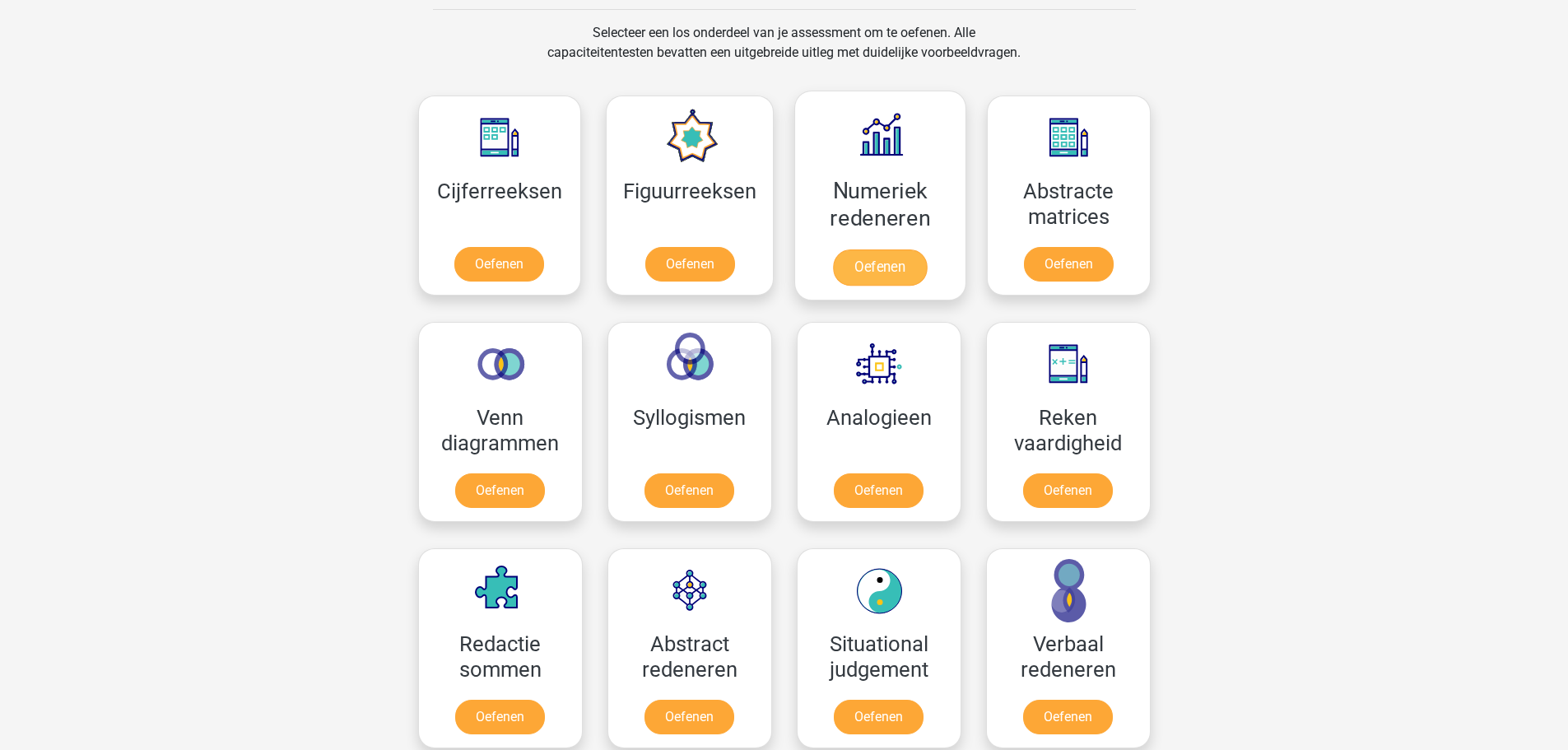
scroll to position [823, 0]
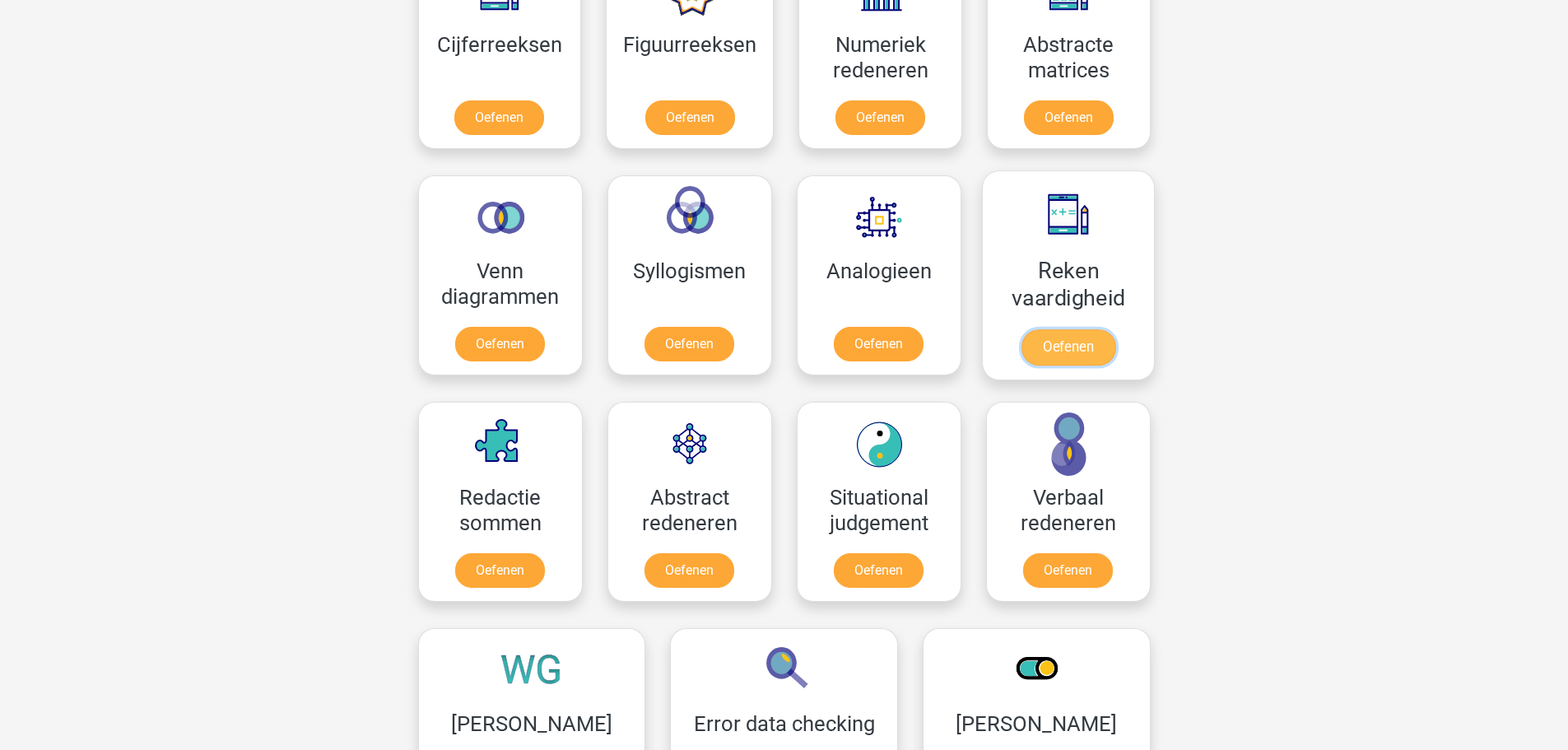
click at [1089, 330] on link "Oefenen" at bounding box center [1068, 348] width 94 height 36
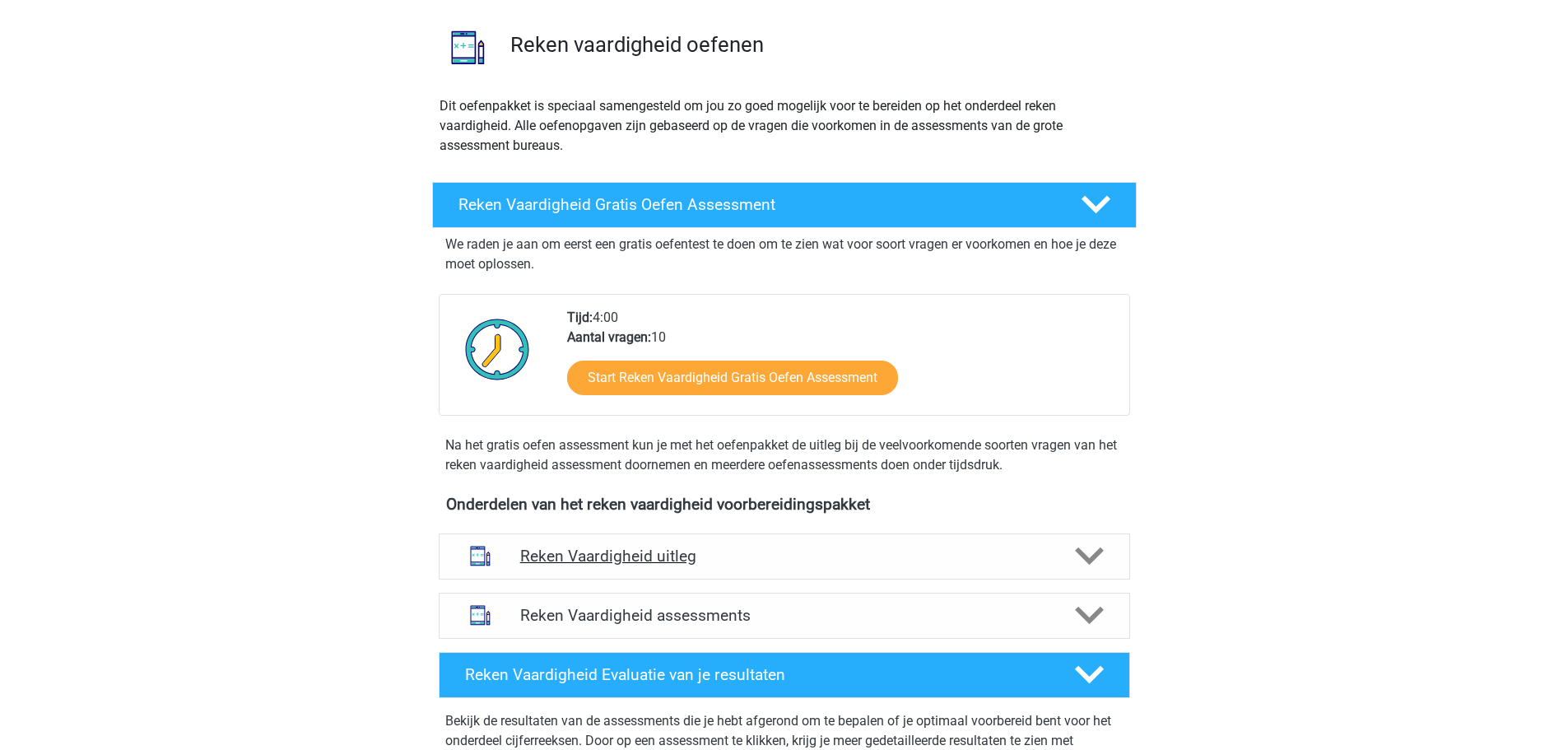
scroll to position [412, 0]
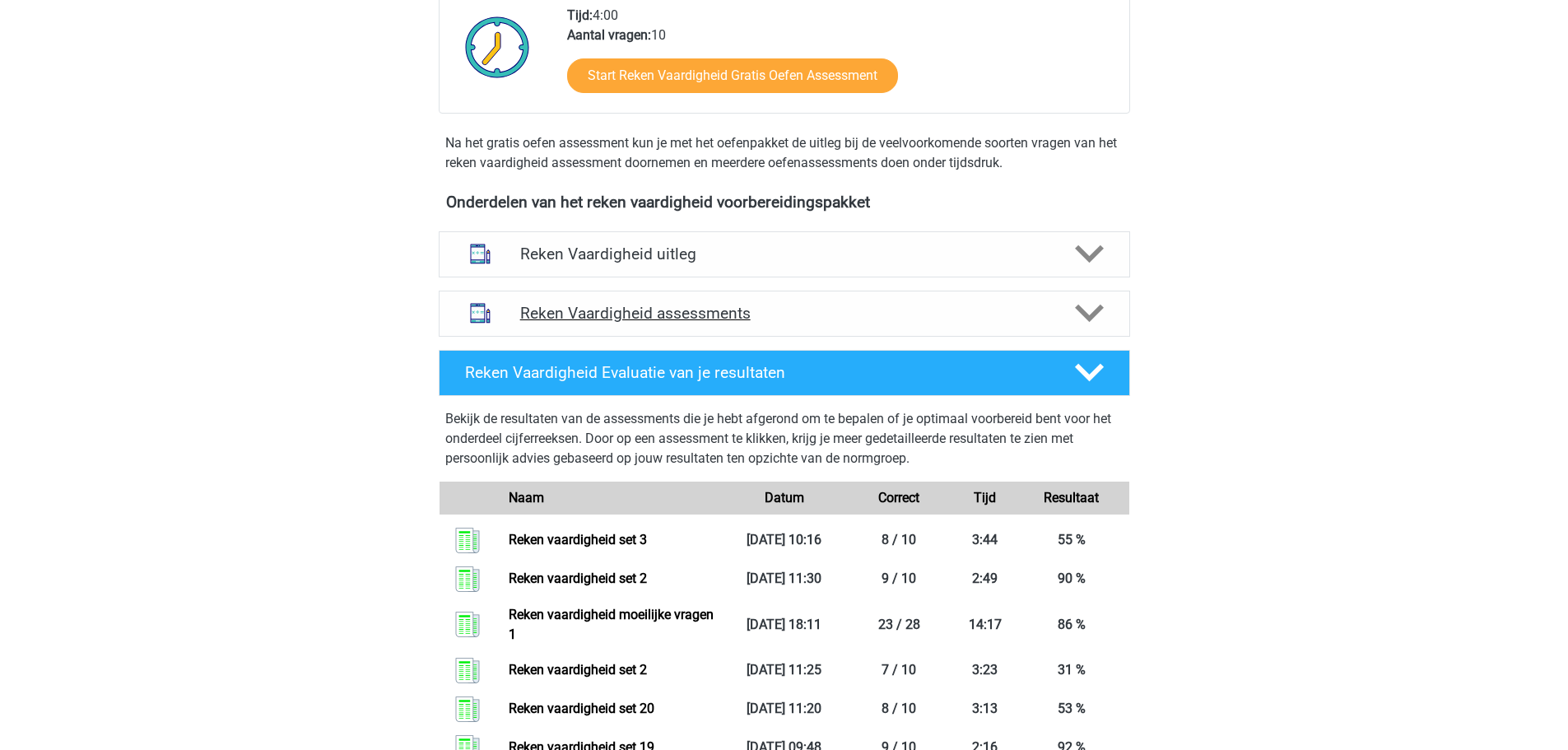
click at [800, 323] on div "Reken Vaardigheid assessments" at bounding box center [784, 314] width 691 height 46
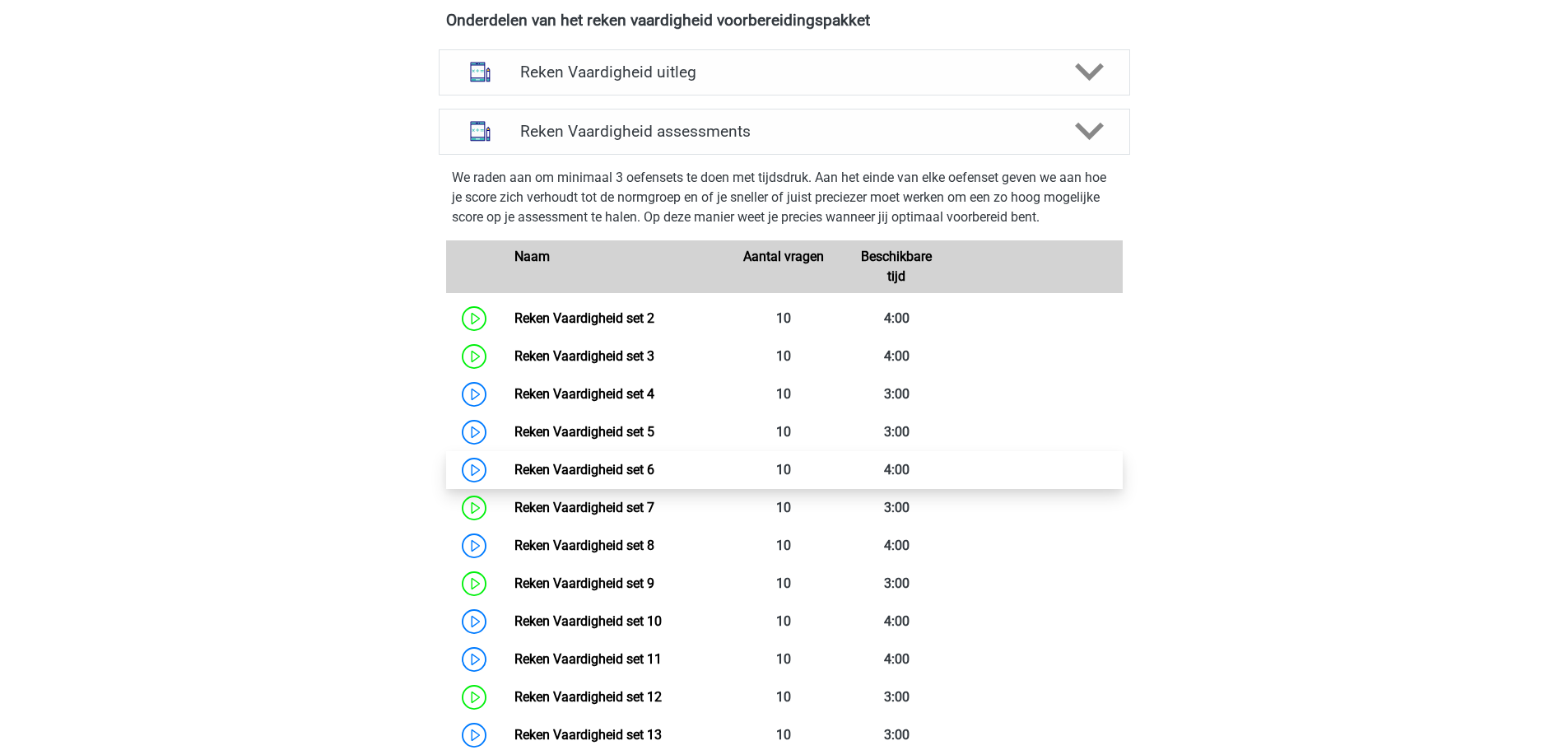
scroll to position [742, 0]
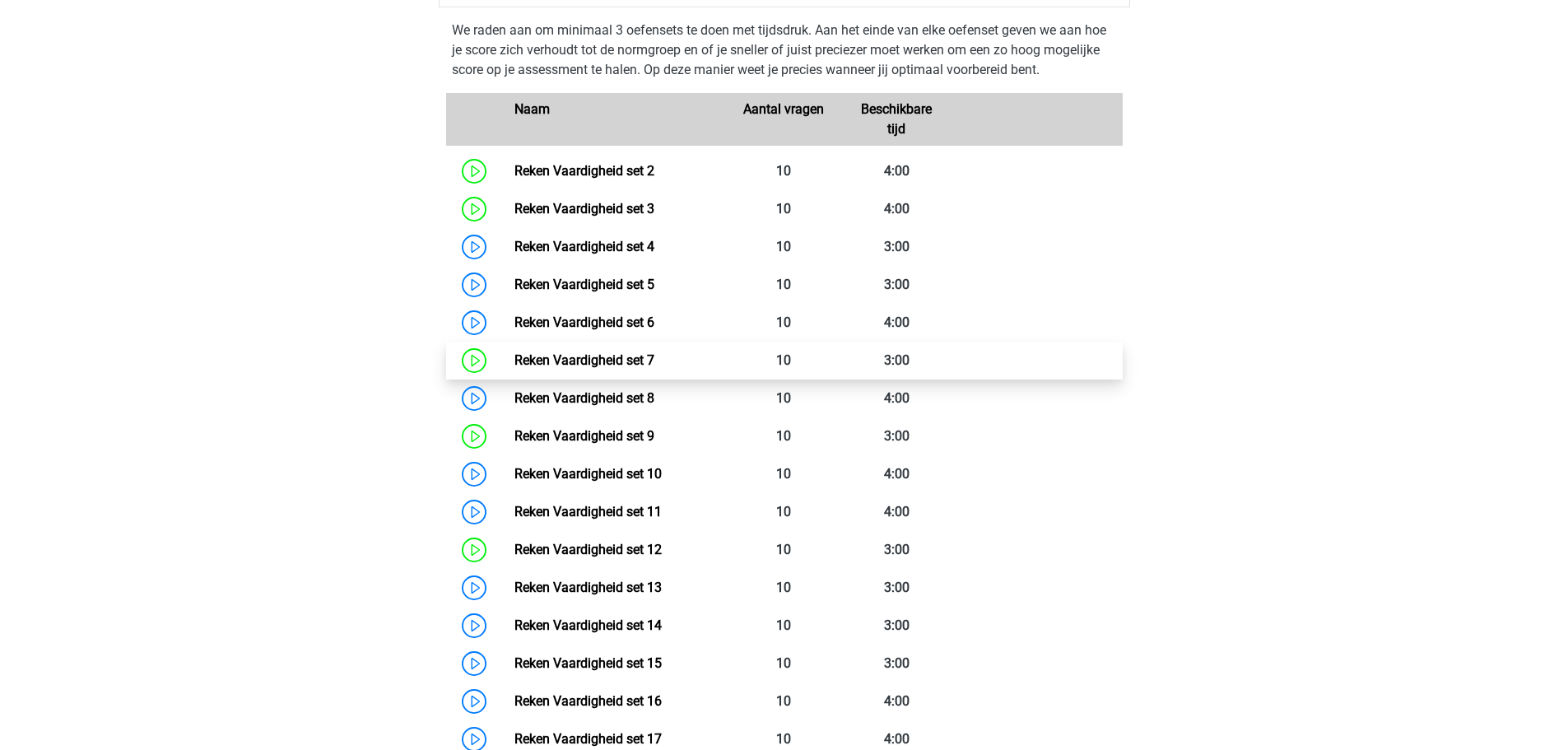
click at [655, 352] on link "Reken Vaardigheid set 7" at bounding box center [584, 360] width 140 height 16
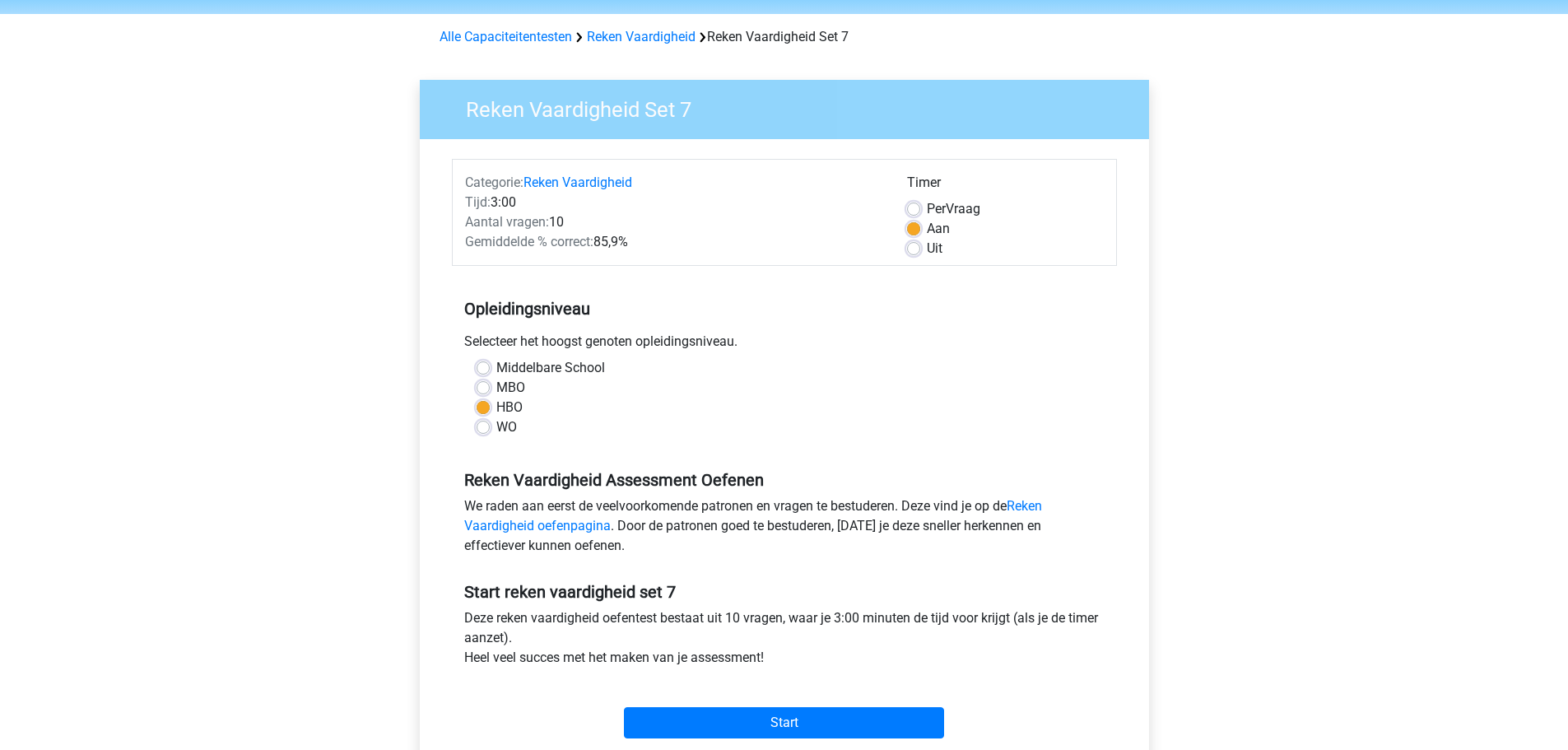
scroll to position [82, 0]
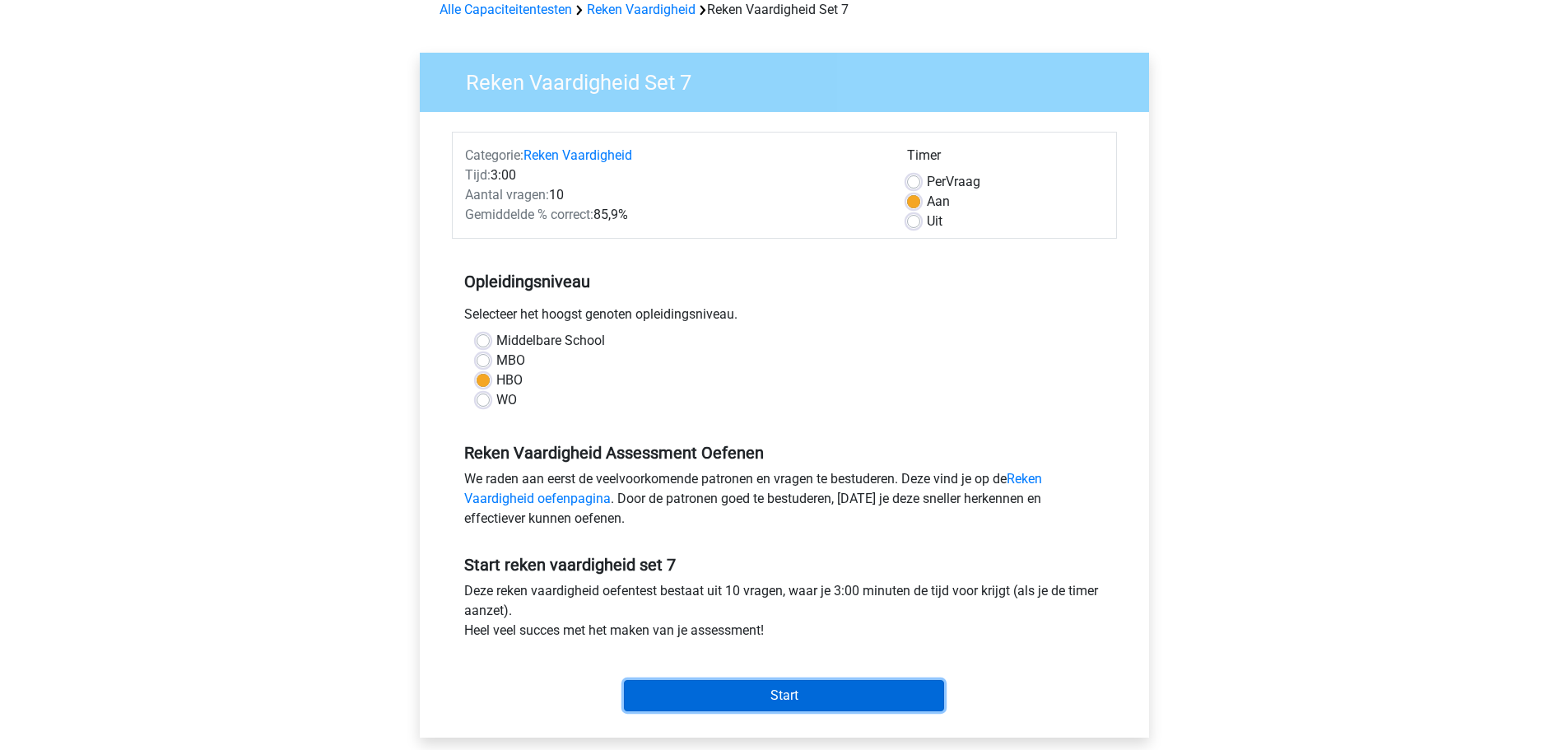
click at [848, 692] on input "Start" at bounding box center [784, 695] width 320 height 31
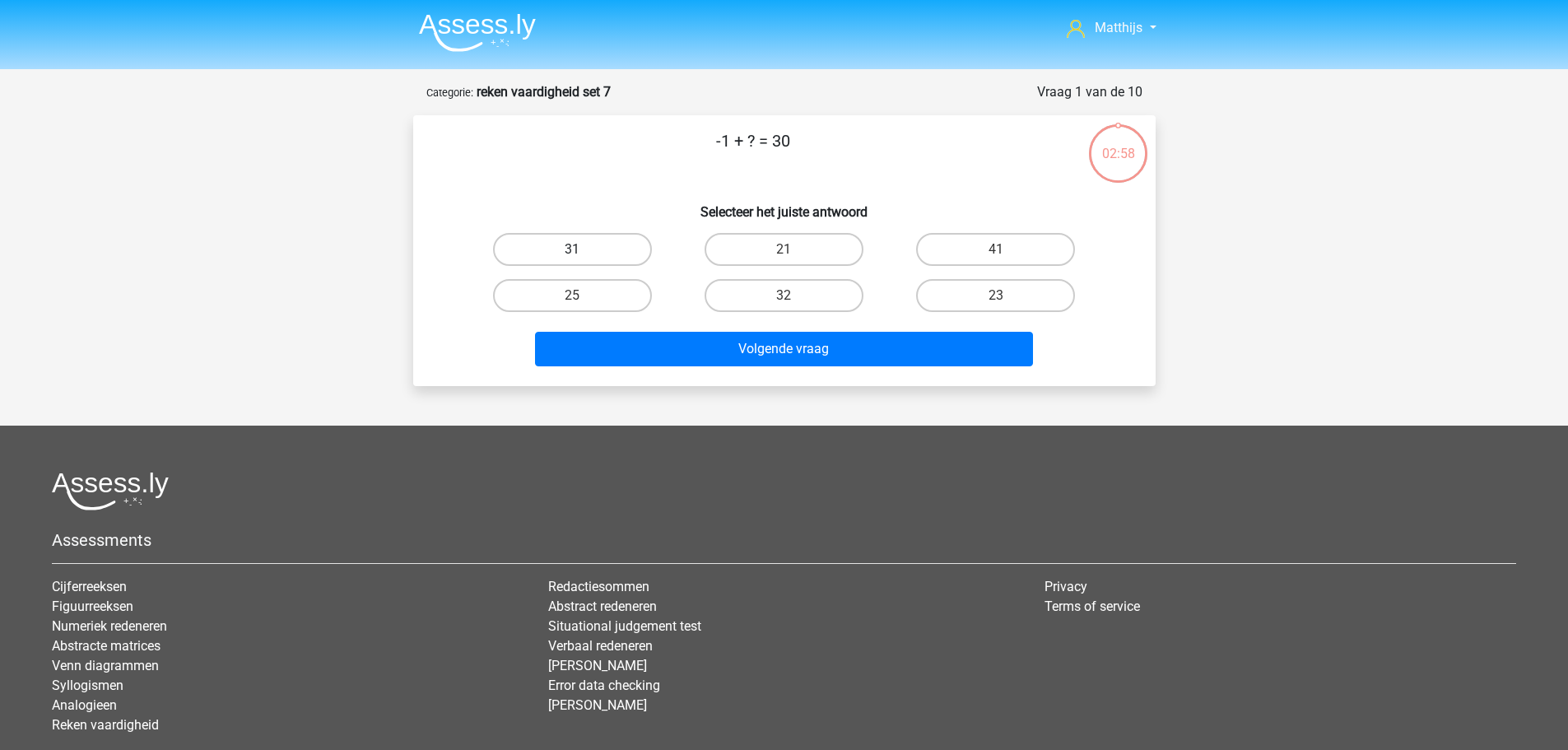
click at [597, 248] on label "31" at bounding box center [573, 249] width 159 height 33
click at [583, 250] on input "31" at bounding box center [576, 254] width 10 height 10
radio input "true"
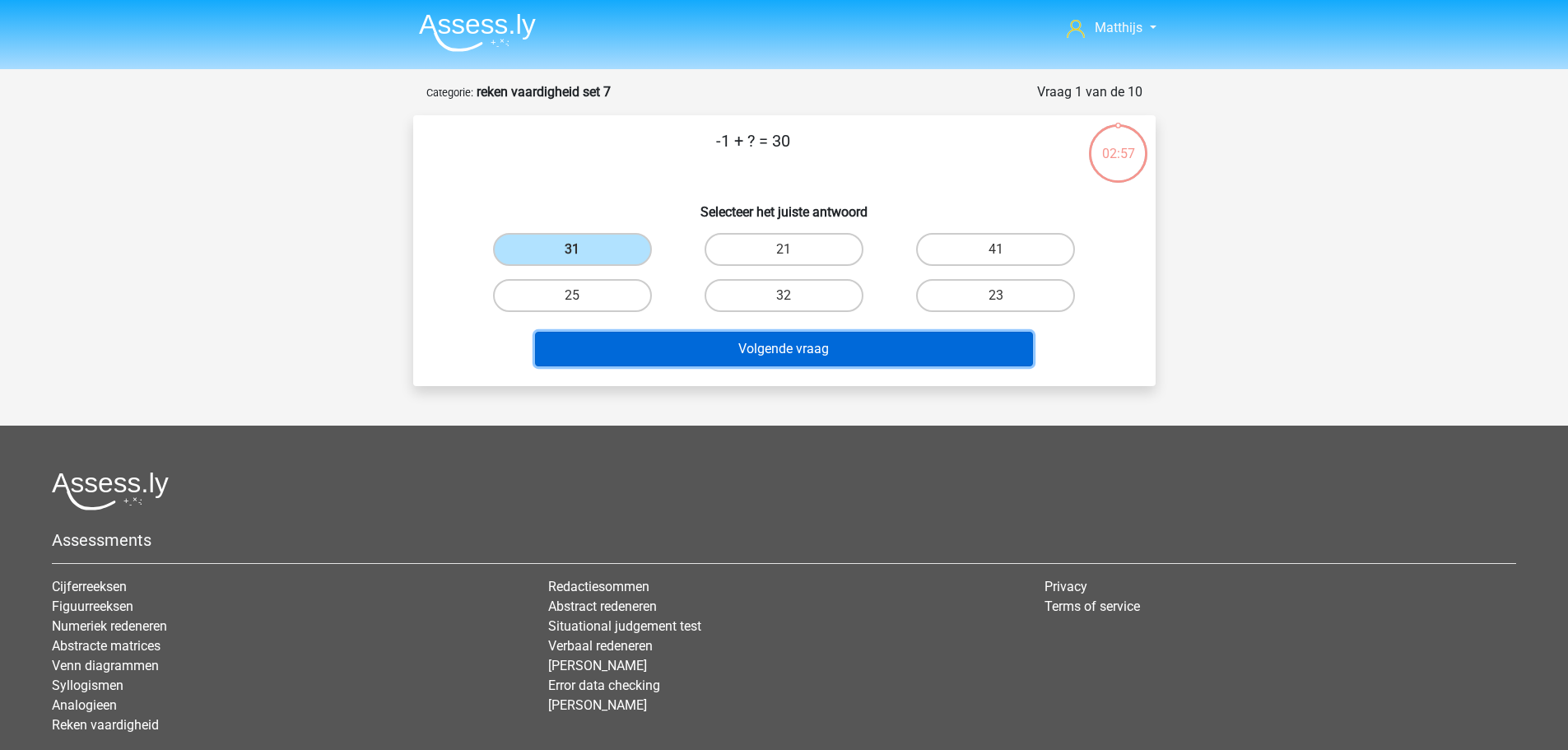
click at [847, 344] on button "Volgende vraag" at bounding box center [784, 349] width 498 height 35
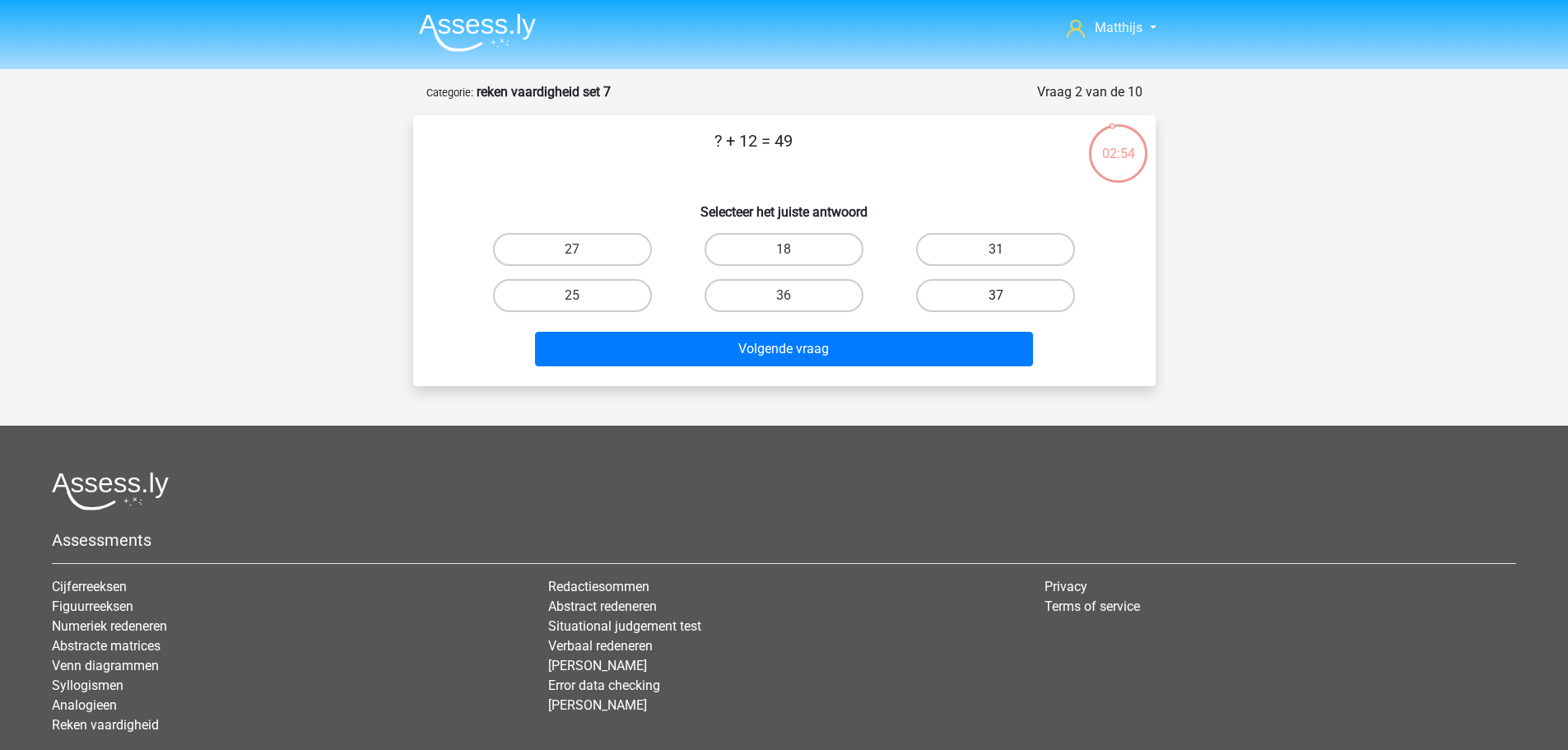
click at [977, 301] on label "37" at bounding box center [995, 295] width 159 height 33
click at [996, 301] on input "37" at bounding box center [1001, 301] width 10 height 10
radio input "true"
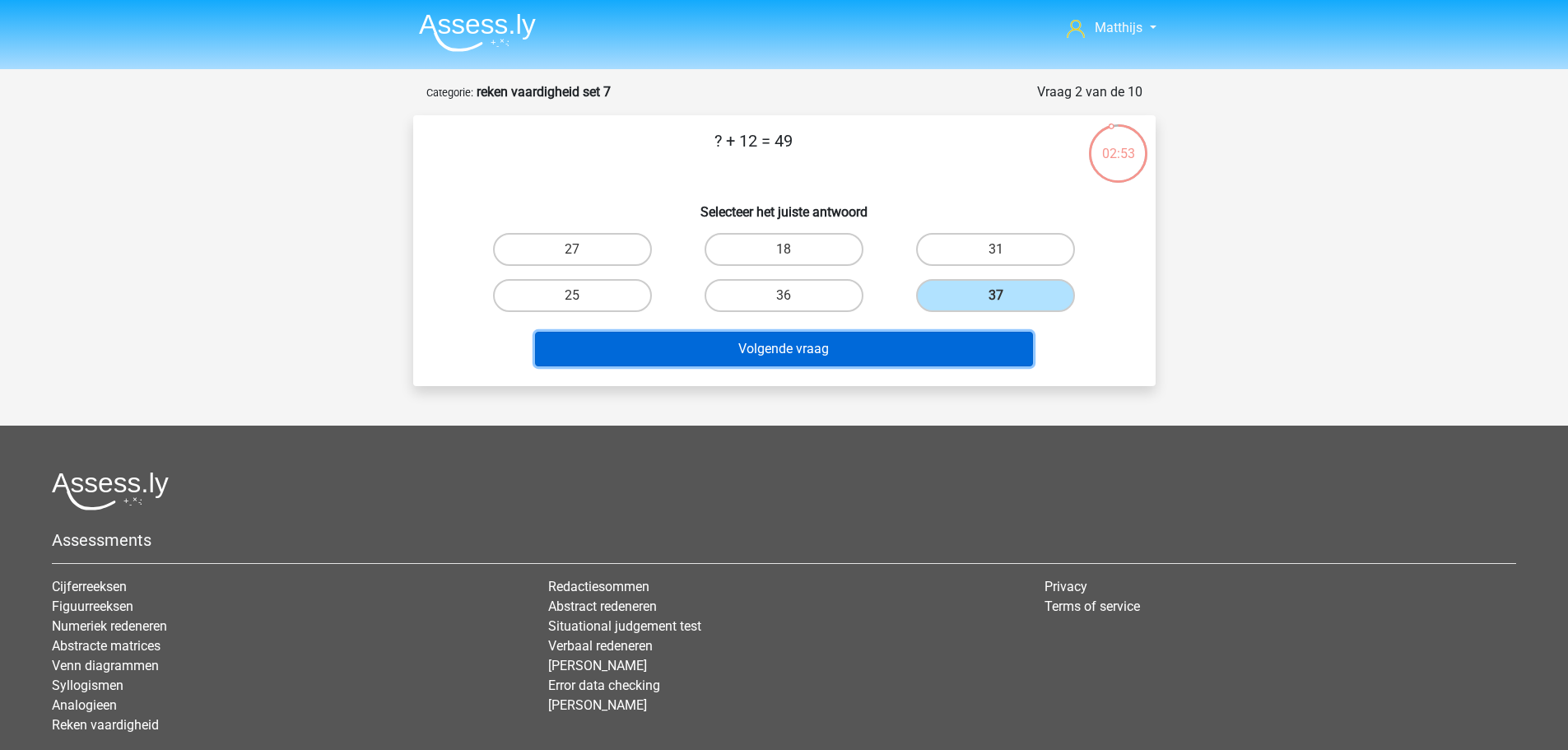
click at [898, 356] on button "Volgende vraag" at bounding box center [784, 349] width 498 height 35
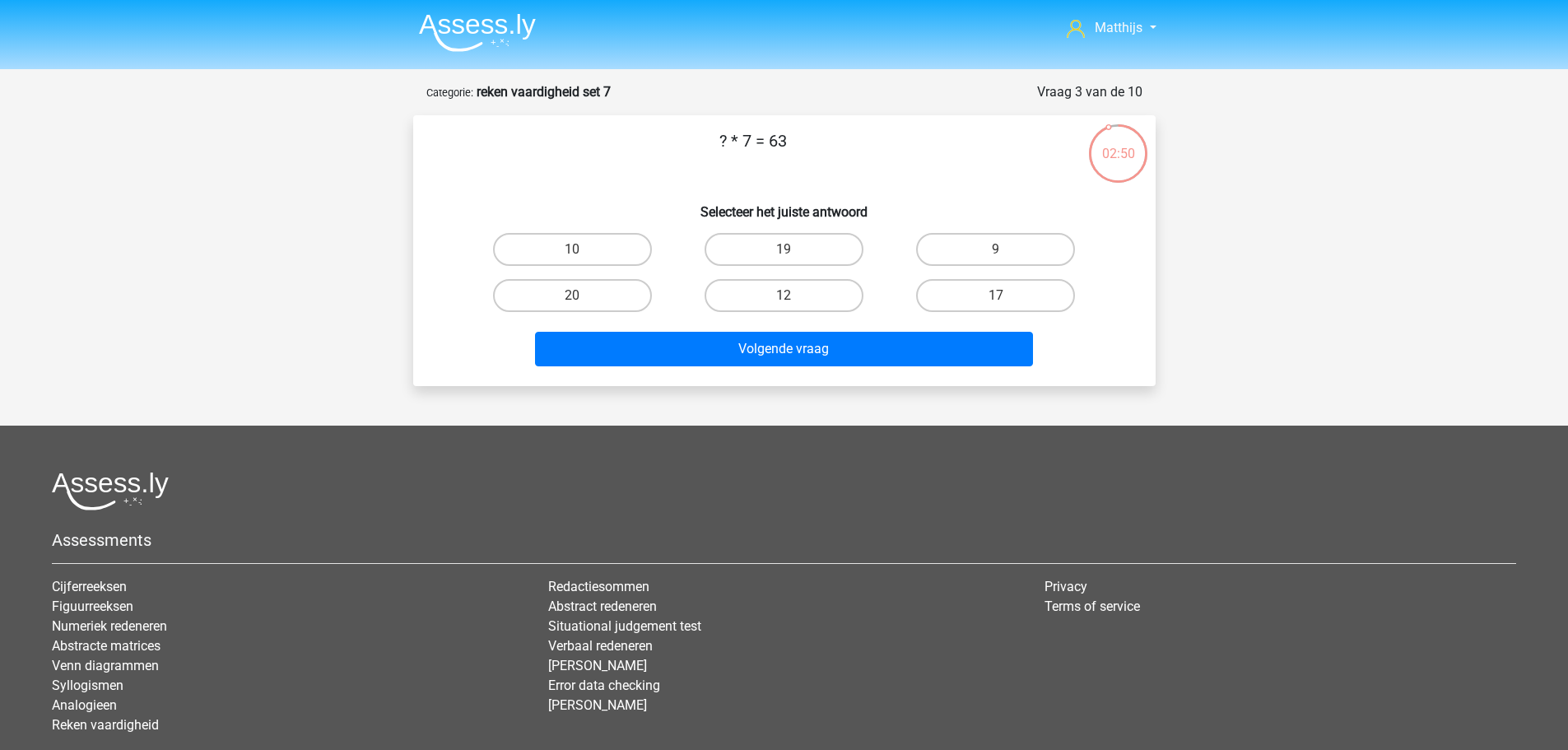
click at [671, 257] on div "9" at bounding box center [573, 249] width 199 height 33
drag, startPoint x: 1046, startPoint y: 253, endPoint x: 970, endPoint y: 309, distance: 94.4
click at [1045, 253] on label "9" at bounding box center [995, 249] width 159 height 33
click at [1007, 253] on input "9" at bounding box center [1001, 254] width 10 height 10
radio input "true"
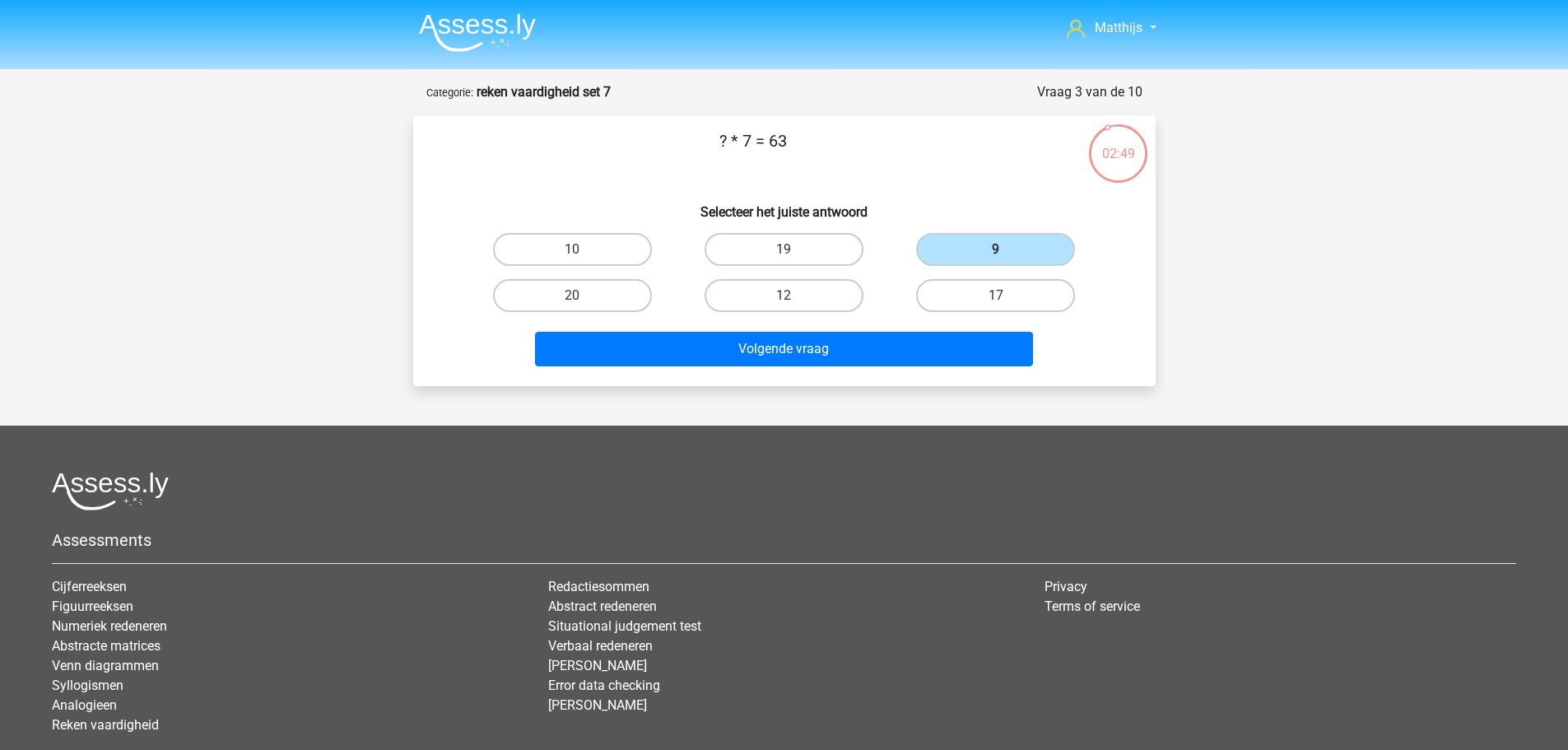
click at [961, 330] on div "Volgende vraag" at bounding box center [784, 346] width 689 height 55
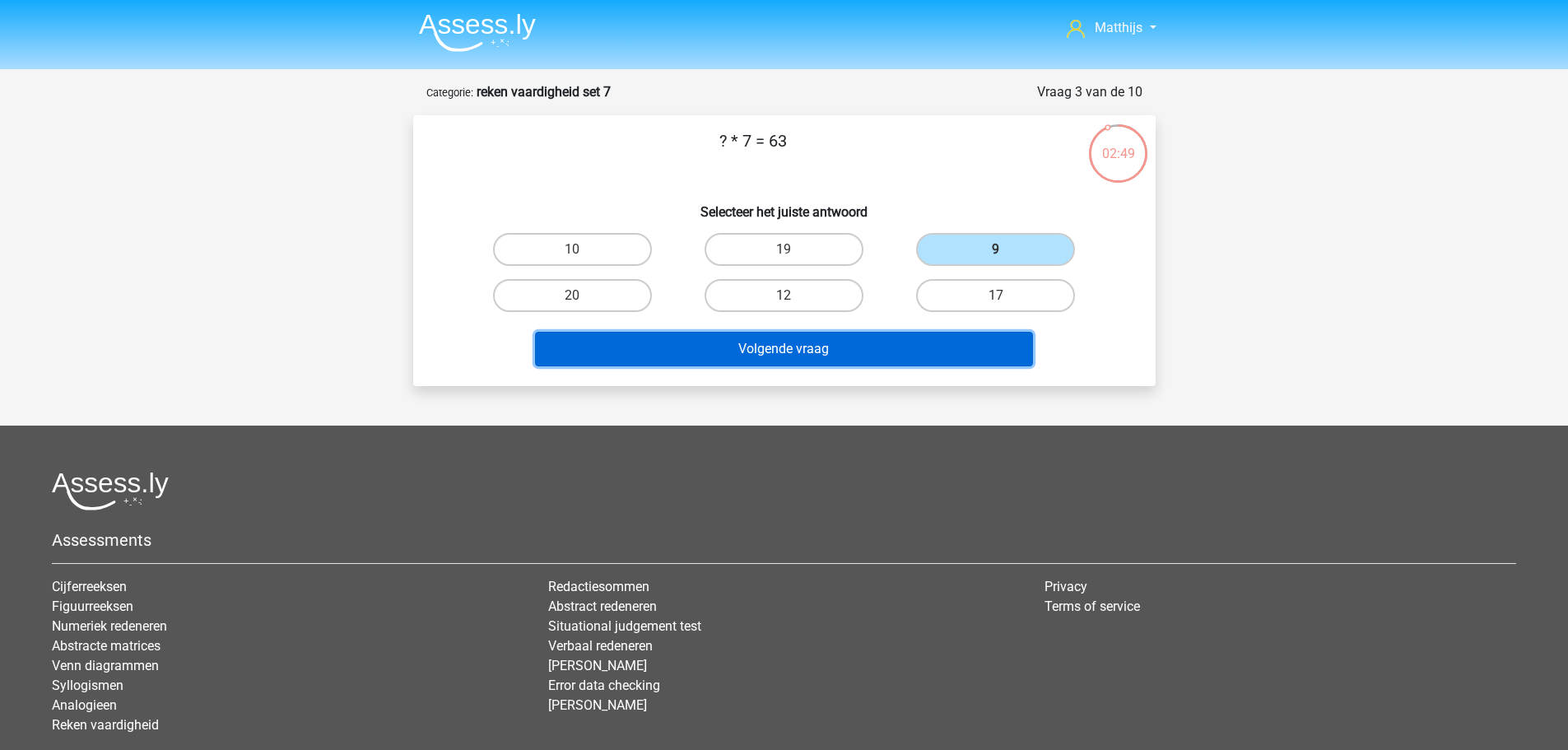
click at [976, 339] on button "Volgende vraag" at bounding box center [784, 349] width 498 height 35
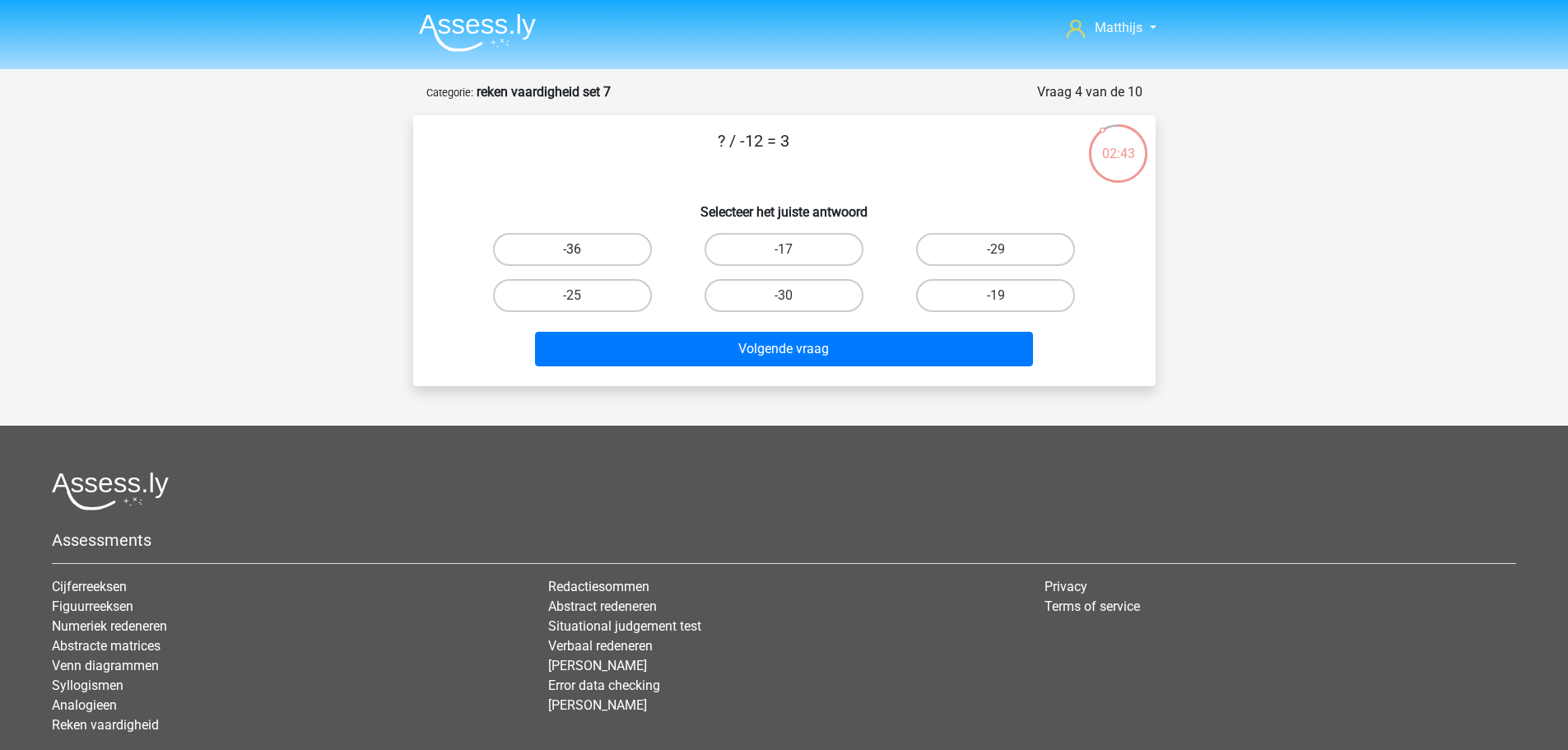
drag, startPoint x: 608, startPoint y: 243, endPoint x: 605, endPoint y: 255, distance: 12.4
click at [605, 245] on label "-36" at bounding box center [573, 249] width 159 height 33
click at [583, 250] on input "-36" at bounding box center [576, 254] width 10 height 10
radio input "true"
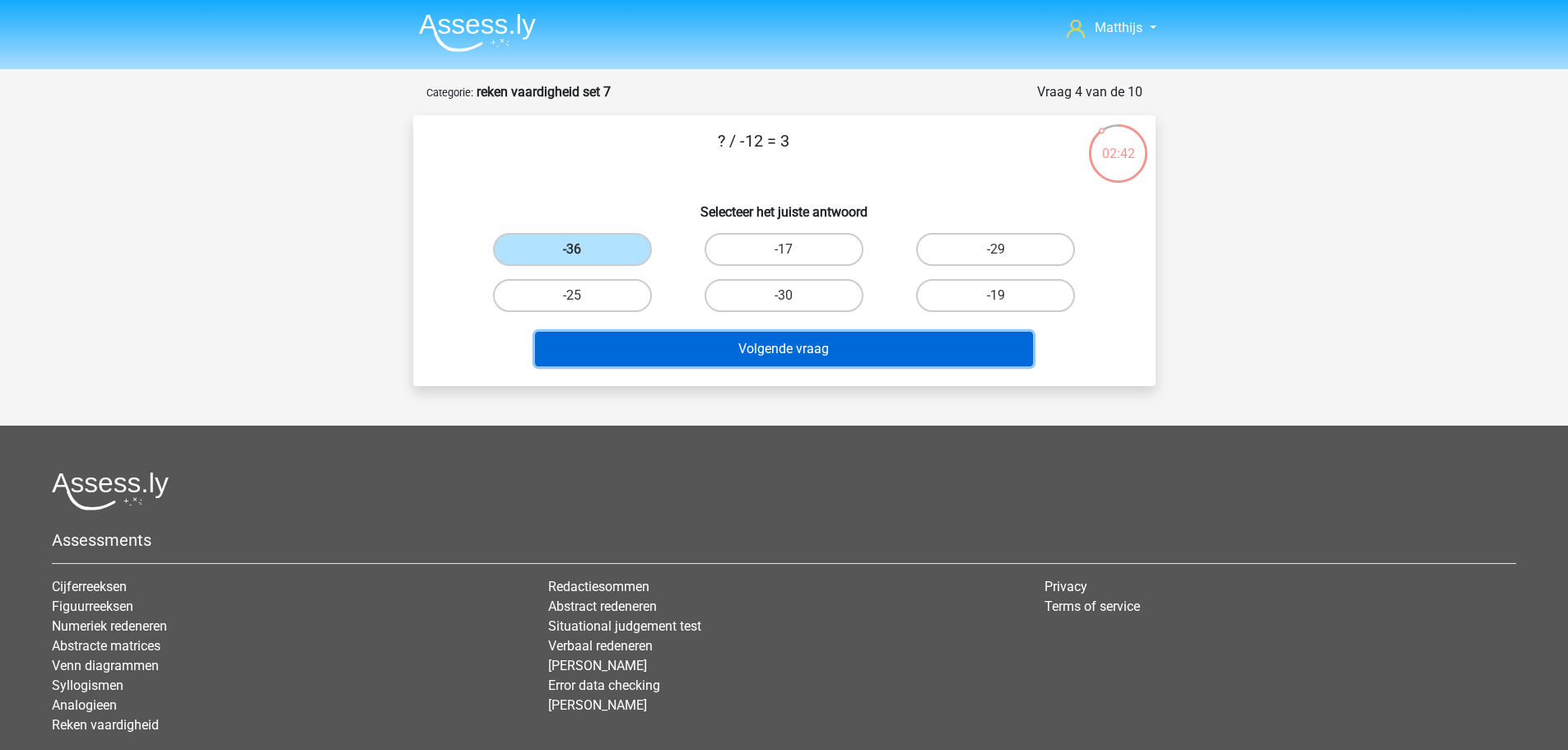
click at [782, 362] on button "Volgende vraag" at bounding box center [784, 349] width 498 height 35
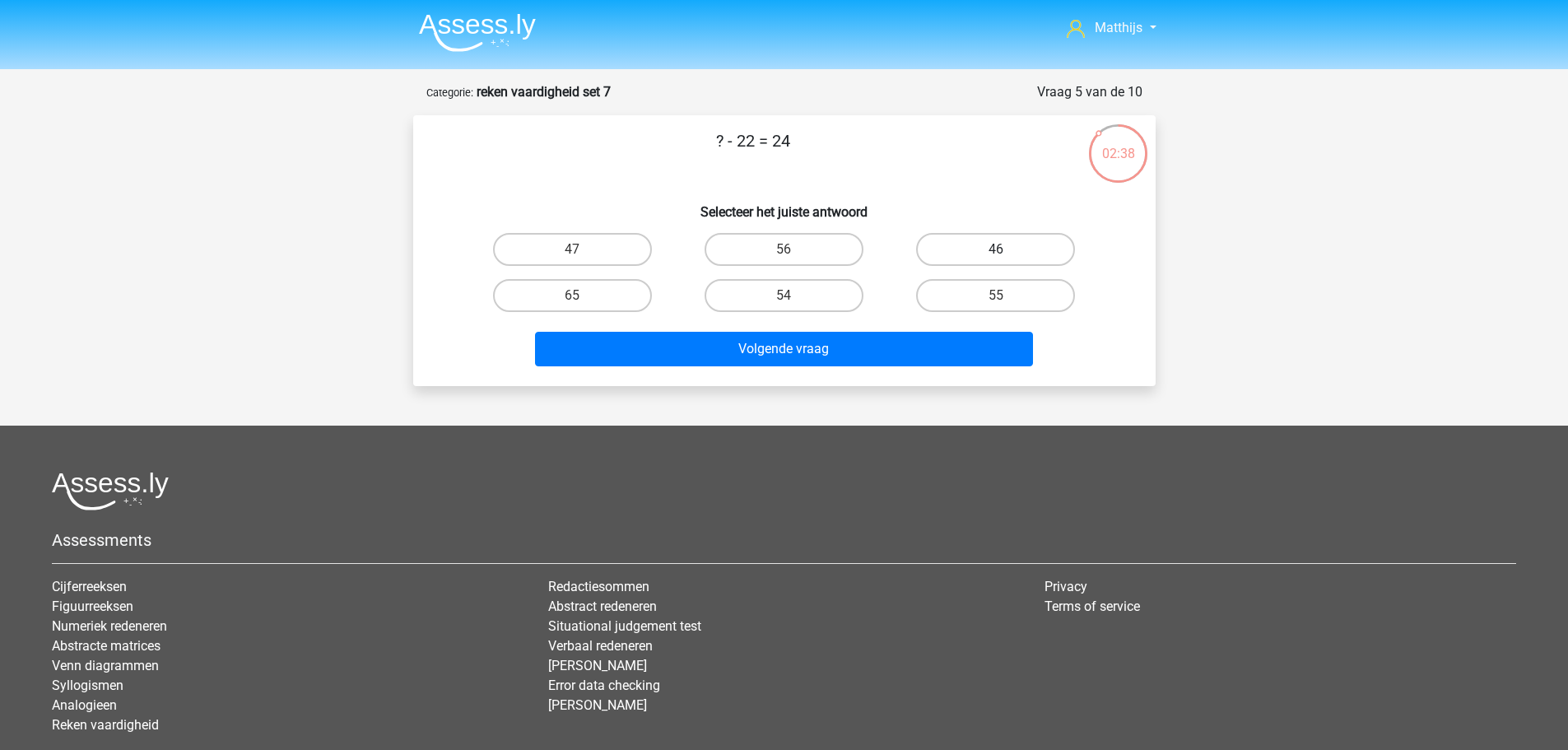
click at [983, 253] on label "46" at bounding box center [995, 249] width 159 height 33
click at [996, 253] on input "46" at bounding box center [1001, 254] width 10 height 10
radio input "true"
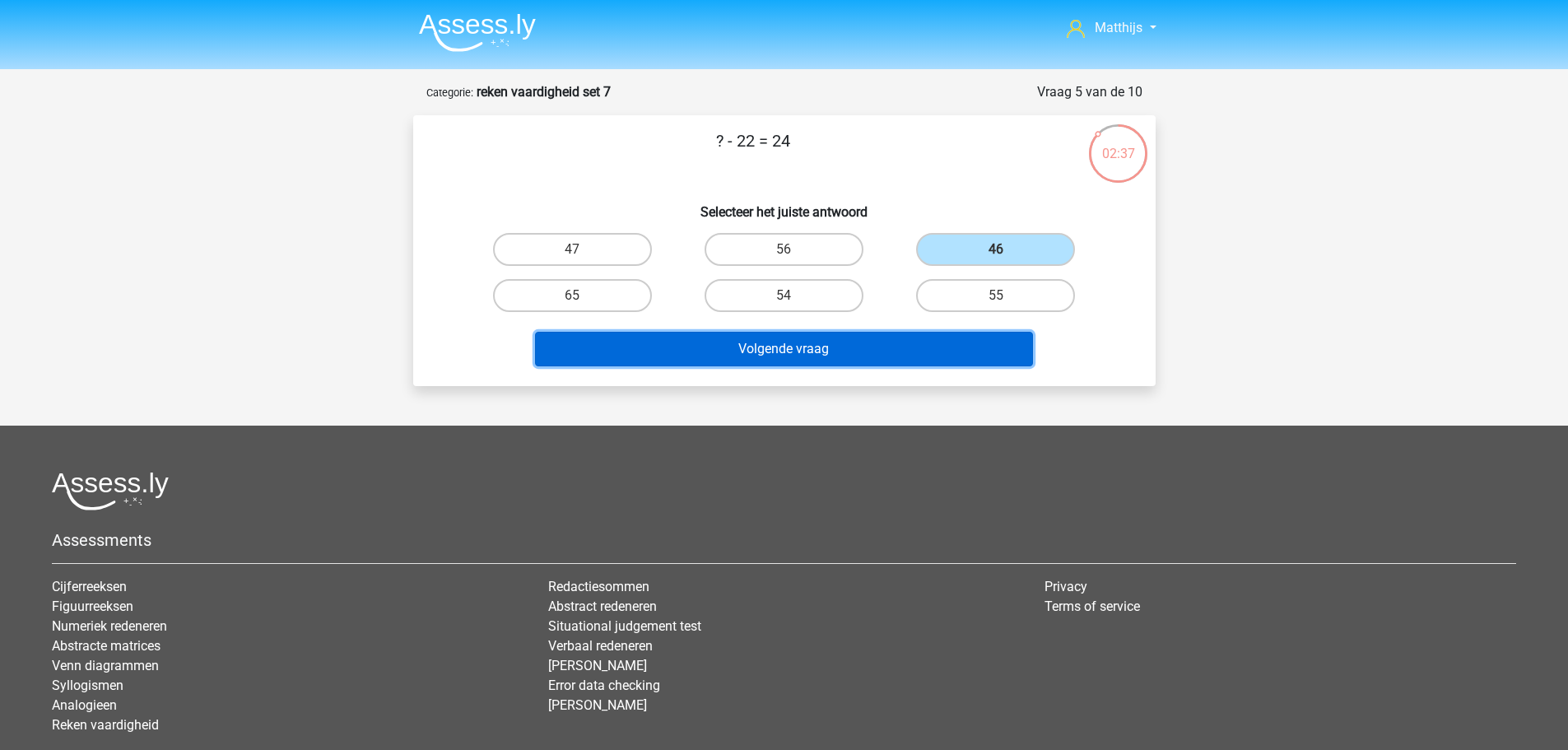
click at [785, 341] on button "Volgende vraag" at bounding box center [784, 349] width 498 height 35
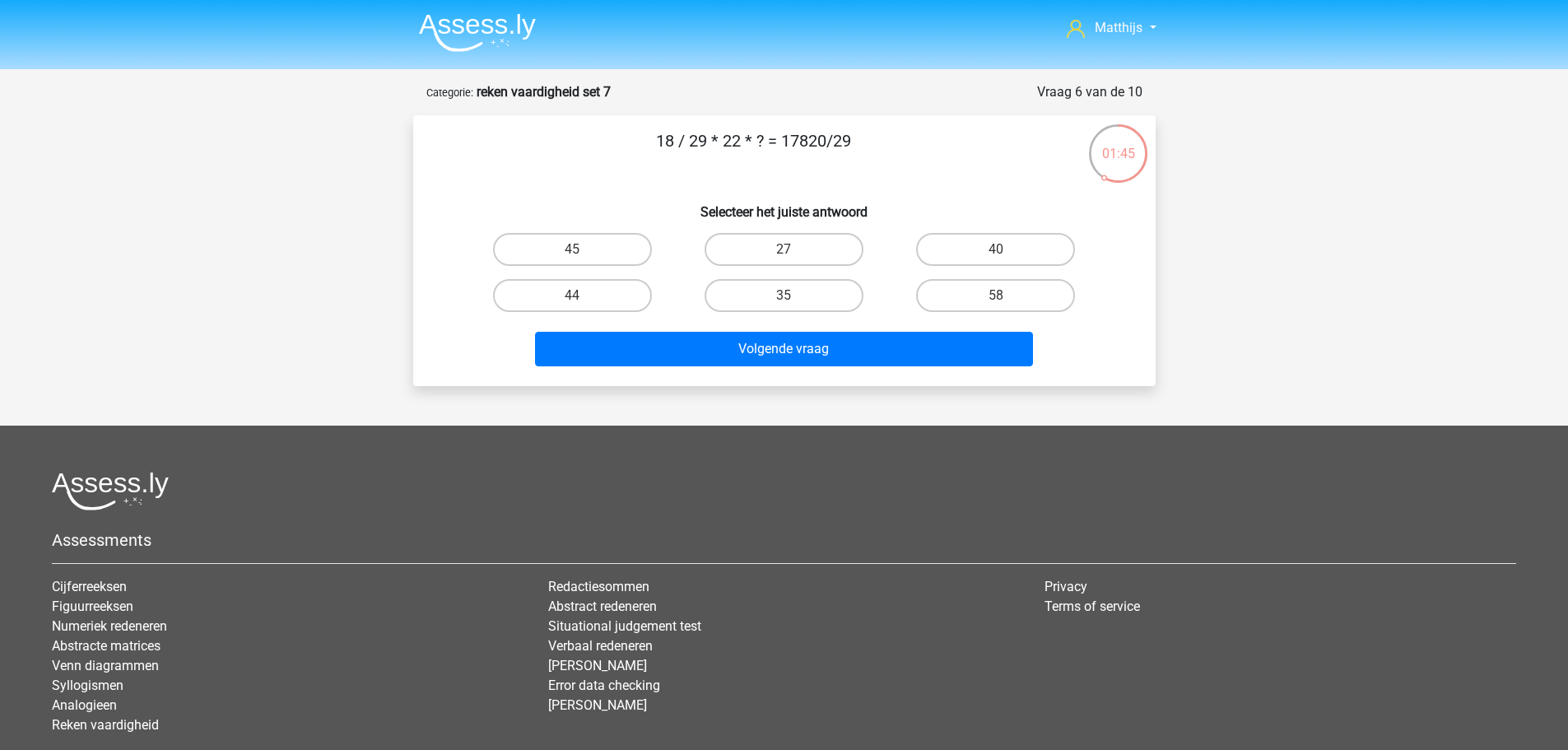
click at [582, 250] on input "45" at bounding box center [576, 254] width 10 height 10
radio input "true"
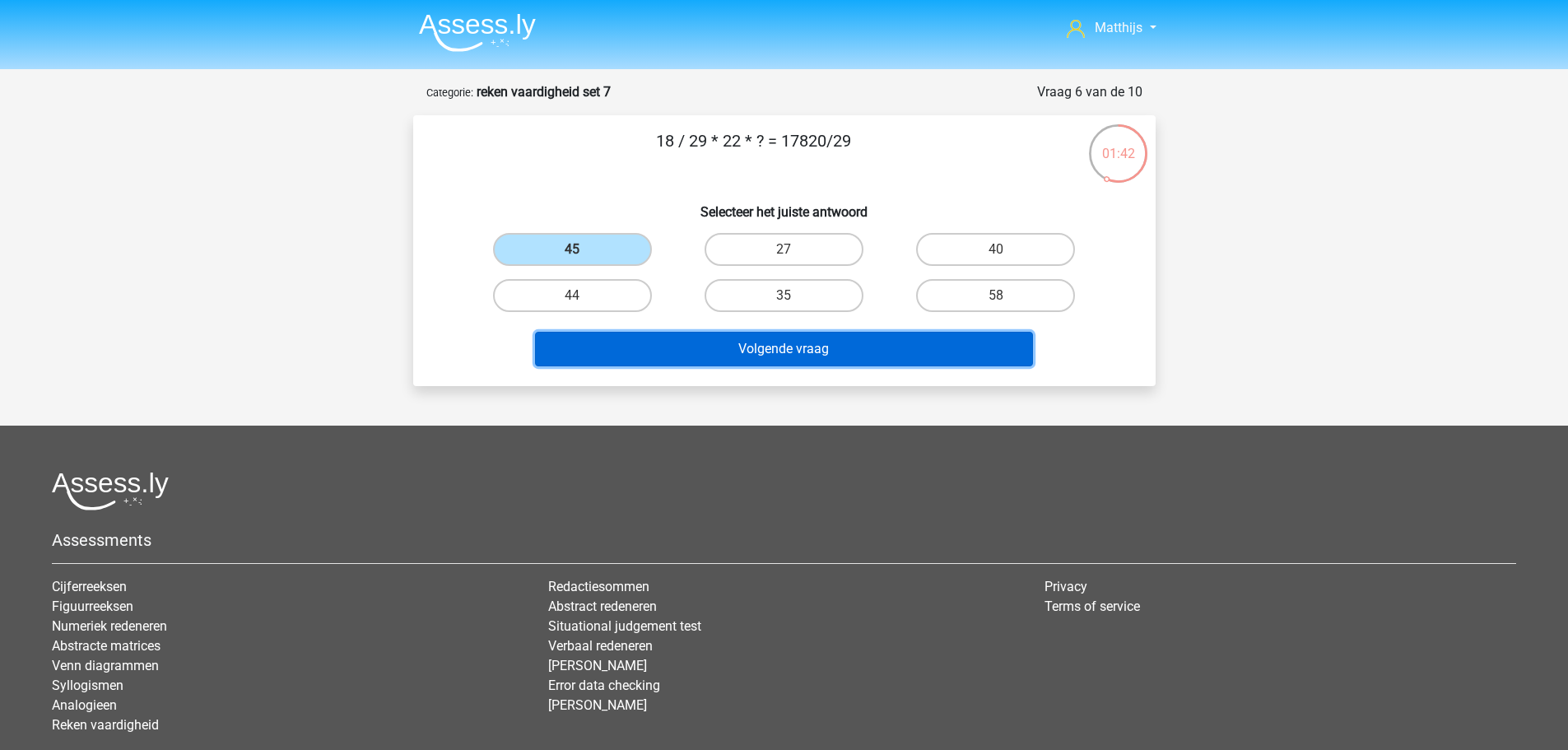
click at [907, 350] on button "Volgende vraag" at bounding box center [784, 349] width 498 height 35
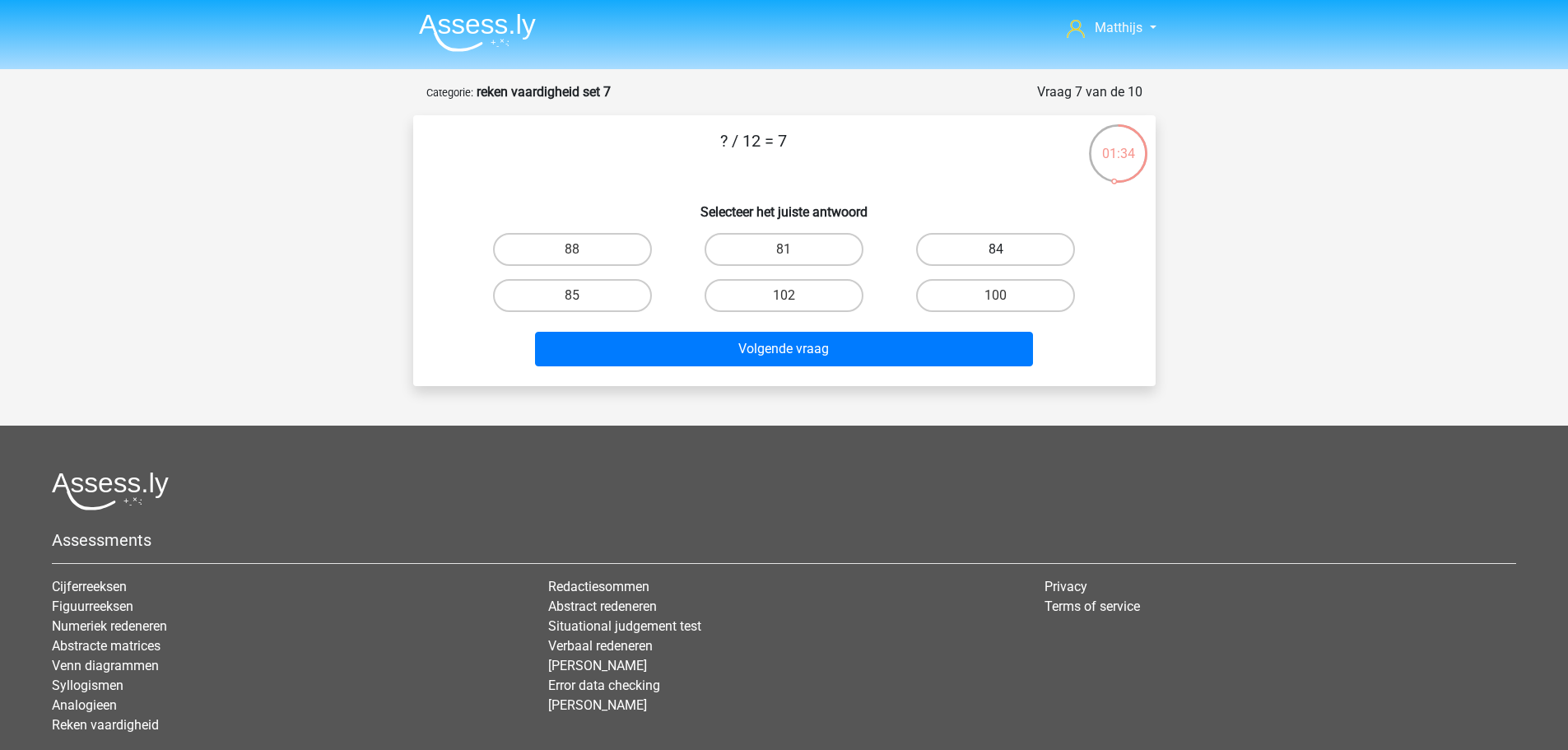
click at [986, 240] on label "84" at bounding box center [995, 249] width 159 height 33
click at [996, 250] on input "84" at bounding box center [1001, 254] width 10 height 10
radio input "true"
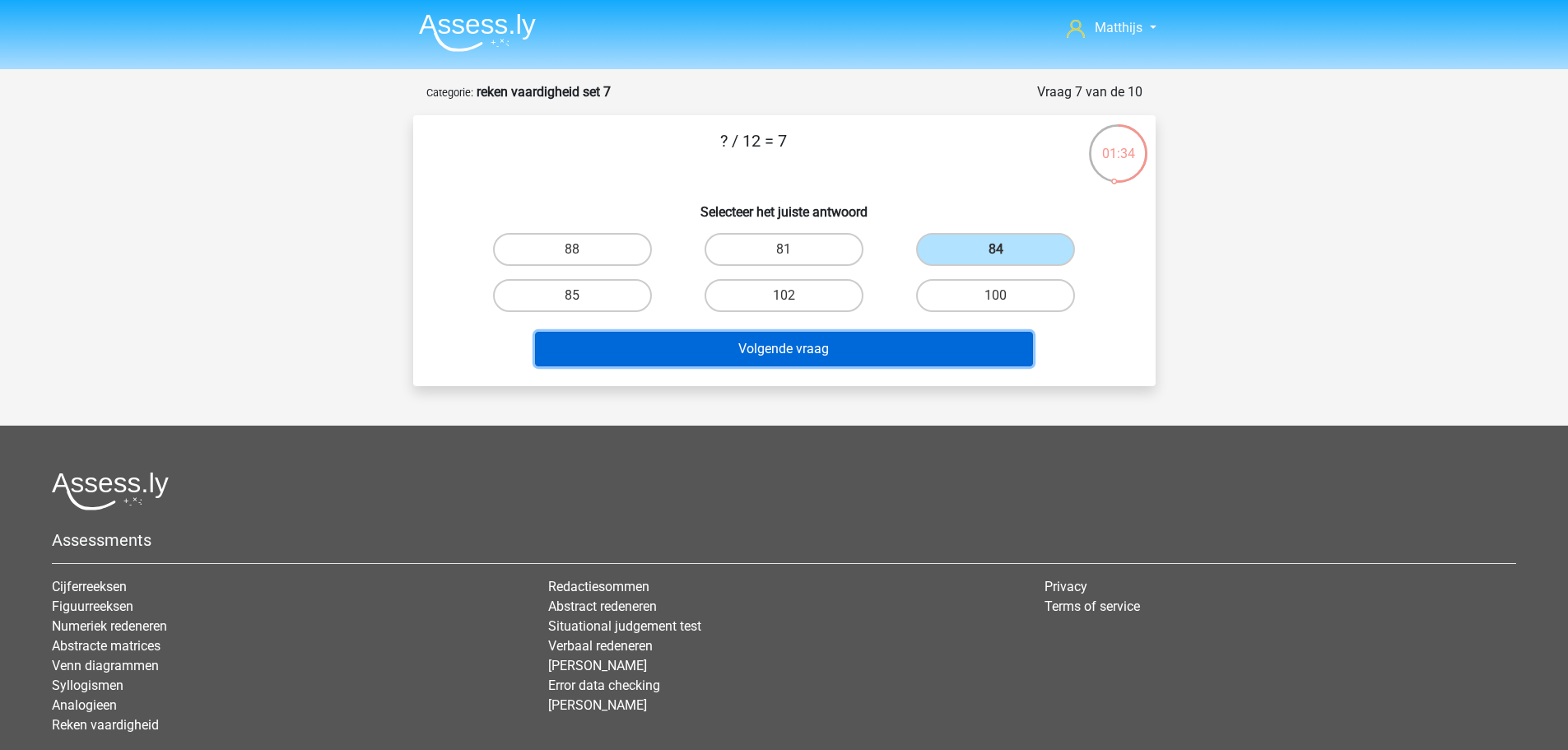
click at [885, 352] on button "Volgende vraag" at bounding box center [784, 349] width 498 height 35
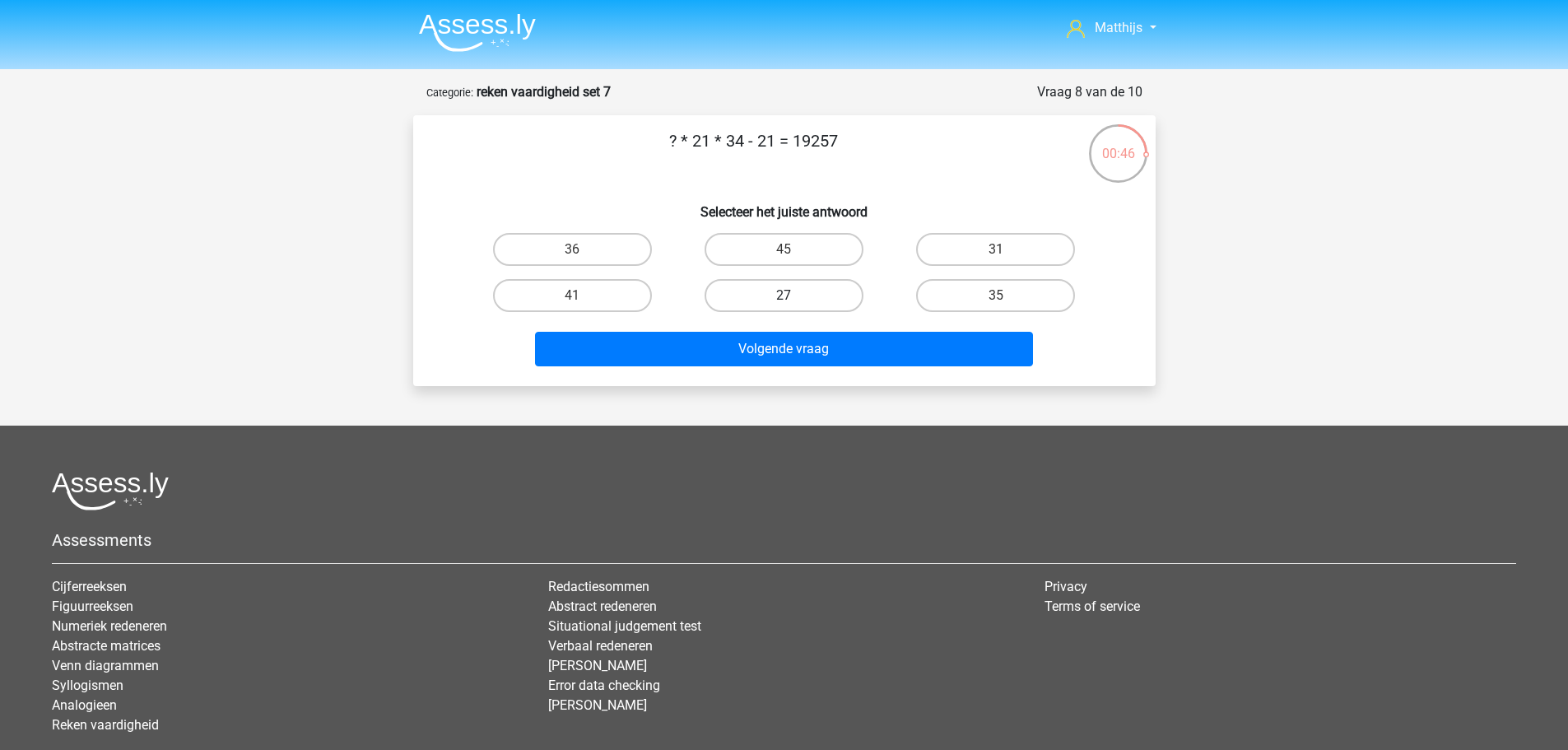
click at [801, 293] on label "27" at bounding box center [784, 295] width 159 height 33
click at [794, 296] on input "27" at bounding box center [788, 301] width 10 height 10
radio input "true"
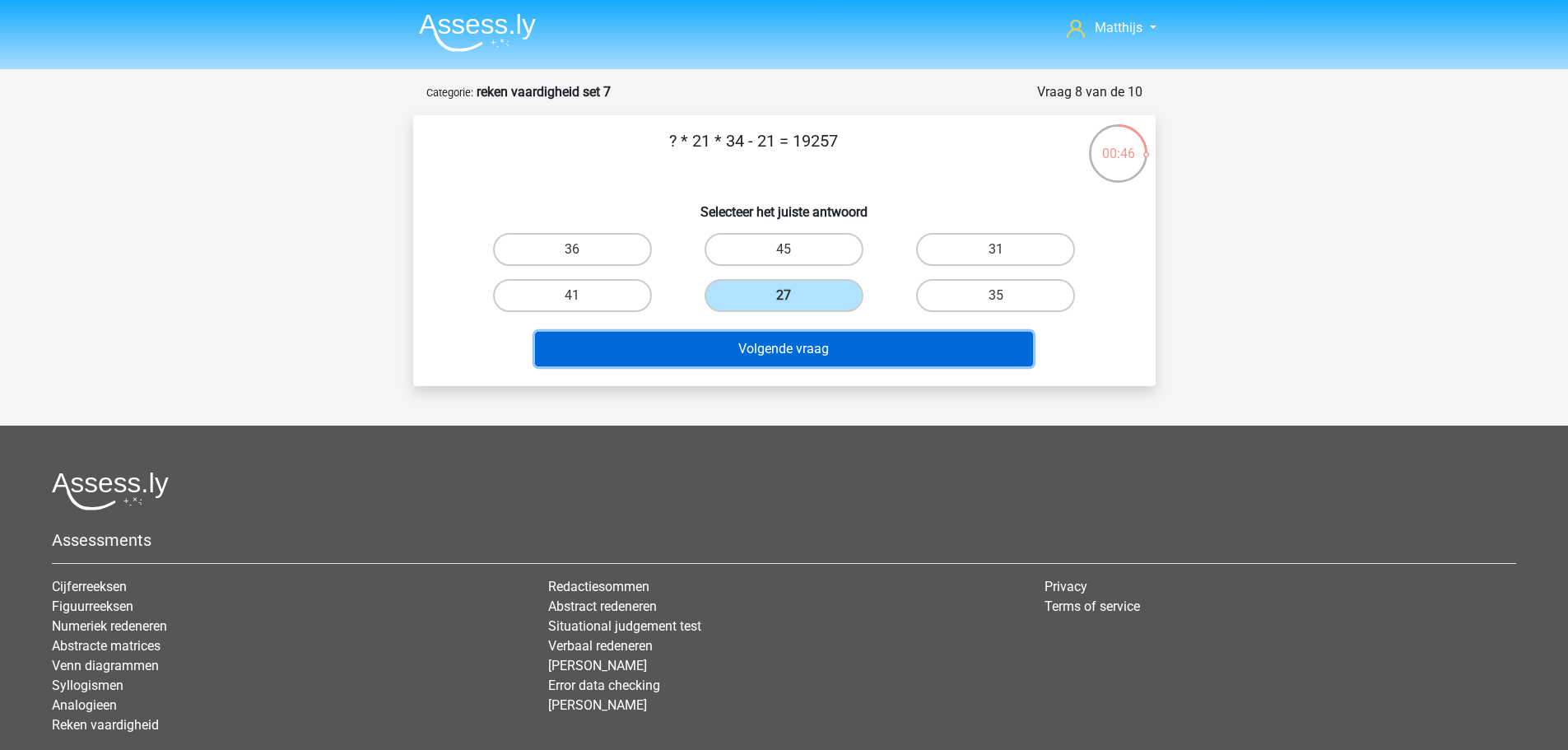
click at [861, 355] on button "Volgende vraag" at bounding box center [784, 349] width 498 height 35
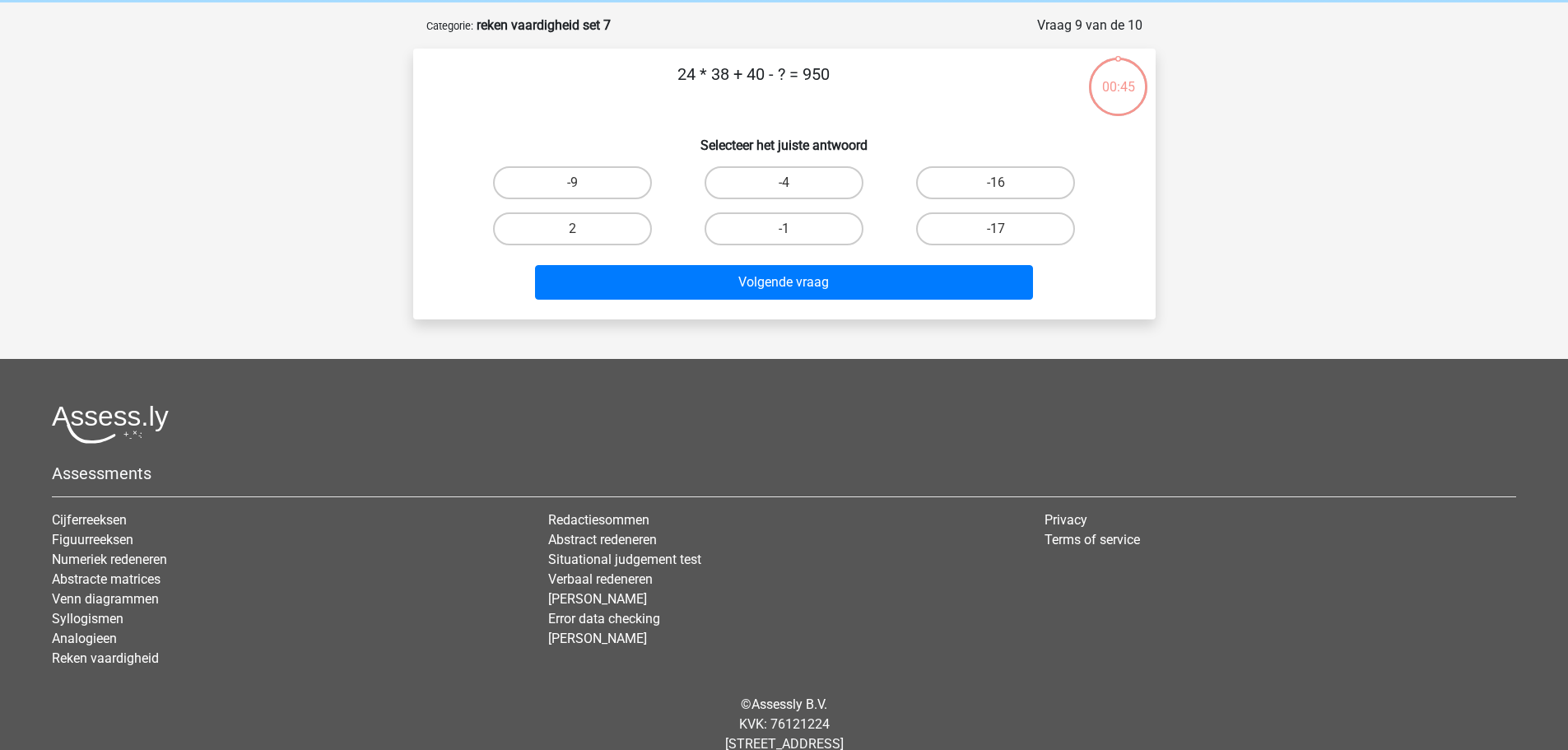
scroll to position [82, 0]
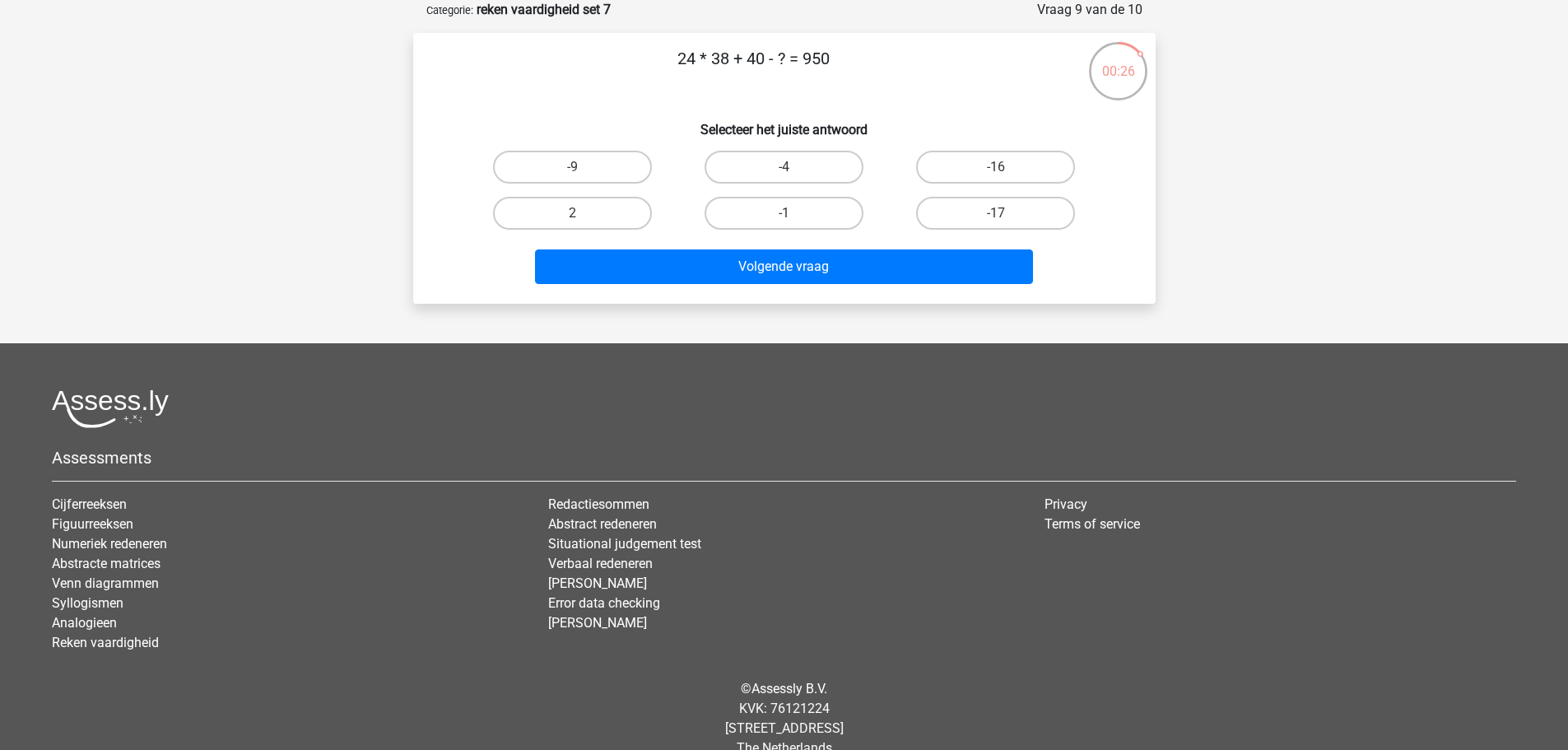
drag, startPoint x: 619, startPoint y: 215, endPoint x: 672, endPoint y: 238, distance: 57.8
click at [615, 212] on label "2" at bounding box center [573, 213] width 159 height 33
click at [583, 213] on input "2" at bounding box center [576, 218] width 10 height 10
radio input "true"
click at [715, 245] on div "Volgende vraag" at bounding box center [784, 264] width 689 height 55
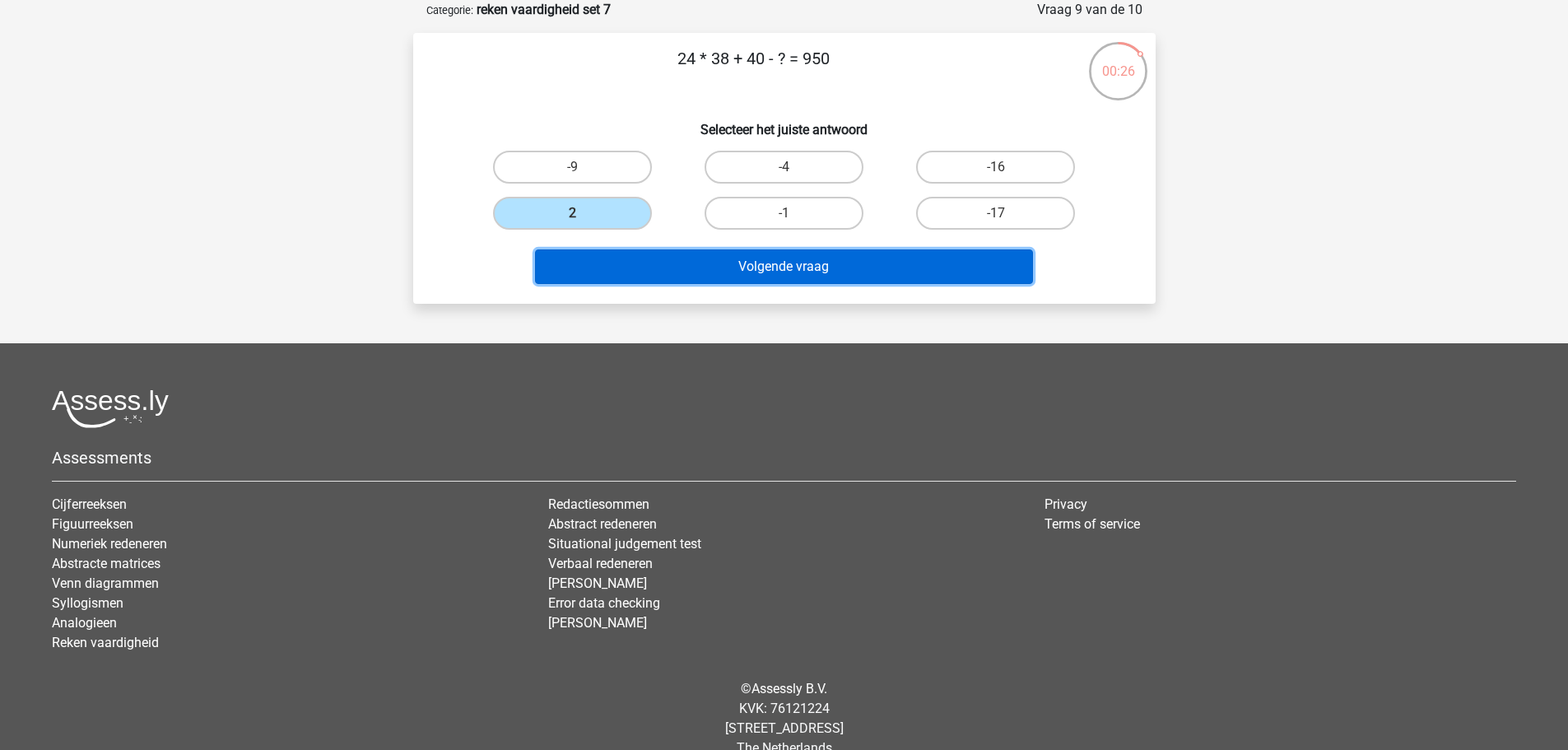
click at [729, 261] on button "Volgende vraag" at bounding box center [784, 267] width 498 height 35
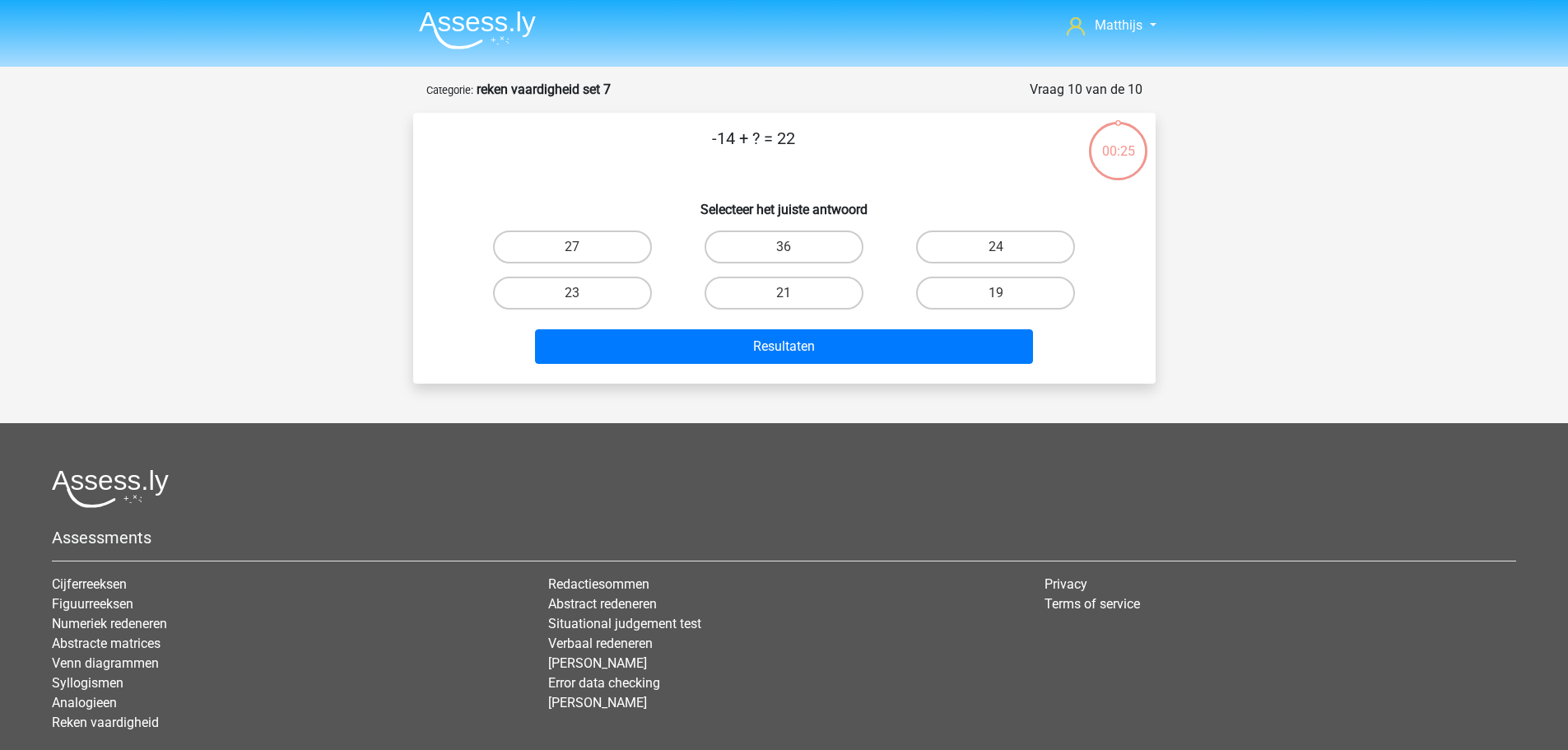
scroll to position [0, 0]
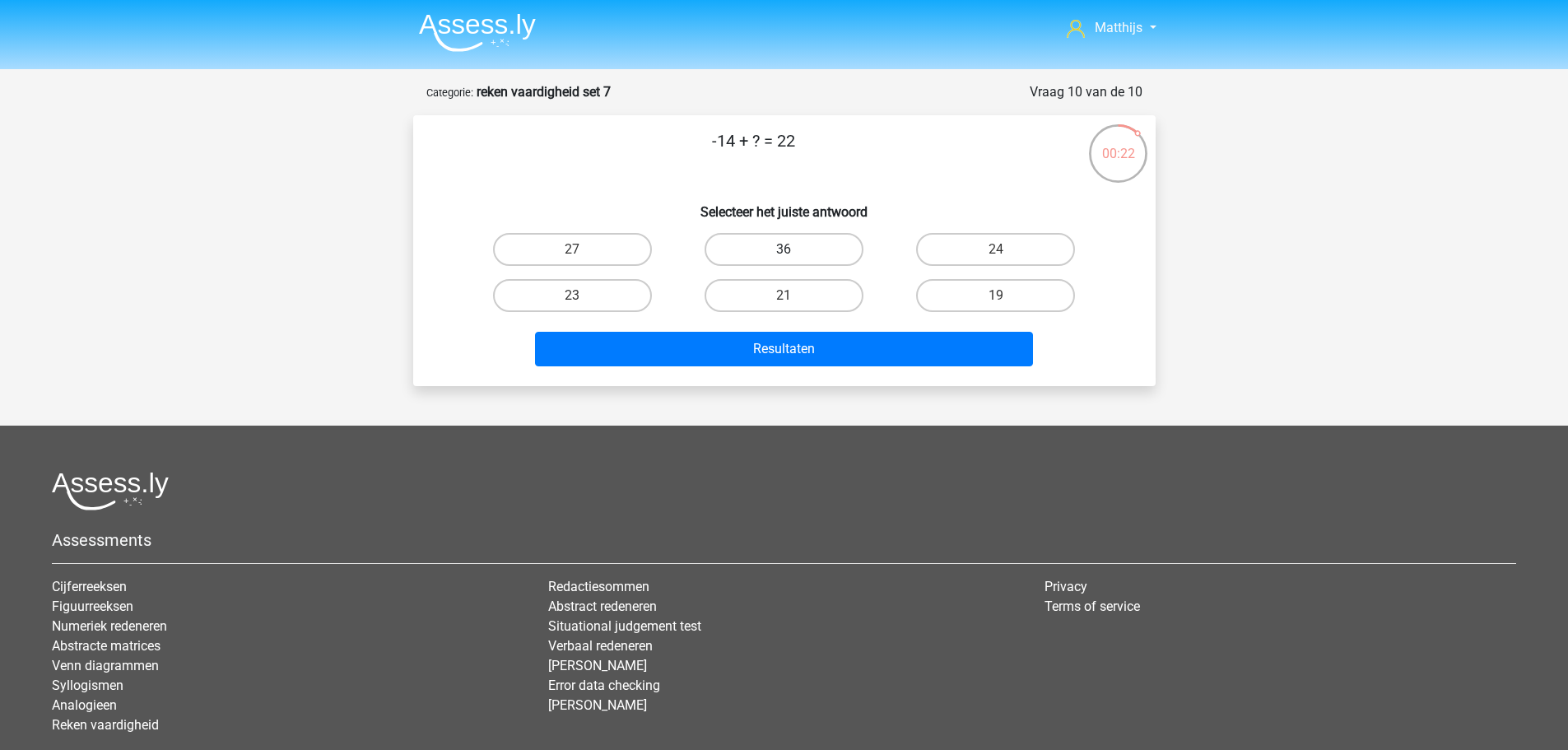
click at [804, 235] on label "36" at bounding box center [784, 249] width 159 height 33
click at [794, 250] on input "36" at bounding box center [788, 254] width 10 height 10
radio input "true"
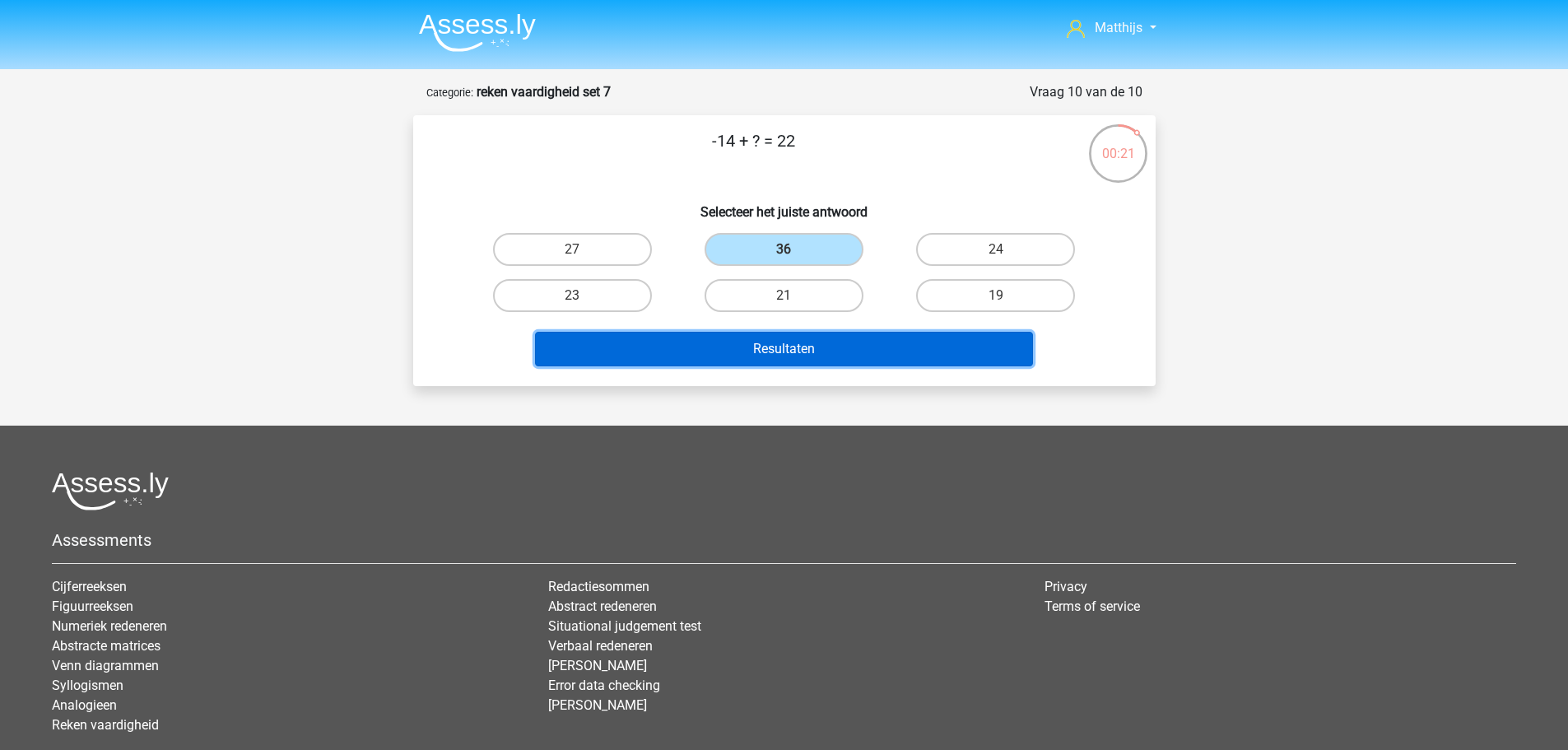
click at [937, 356] on button "Resultaten" at bounding box center [784, 349] width 498 height 35
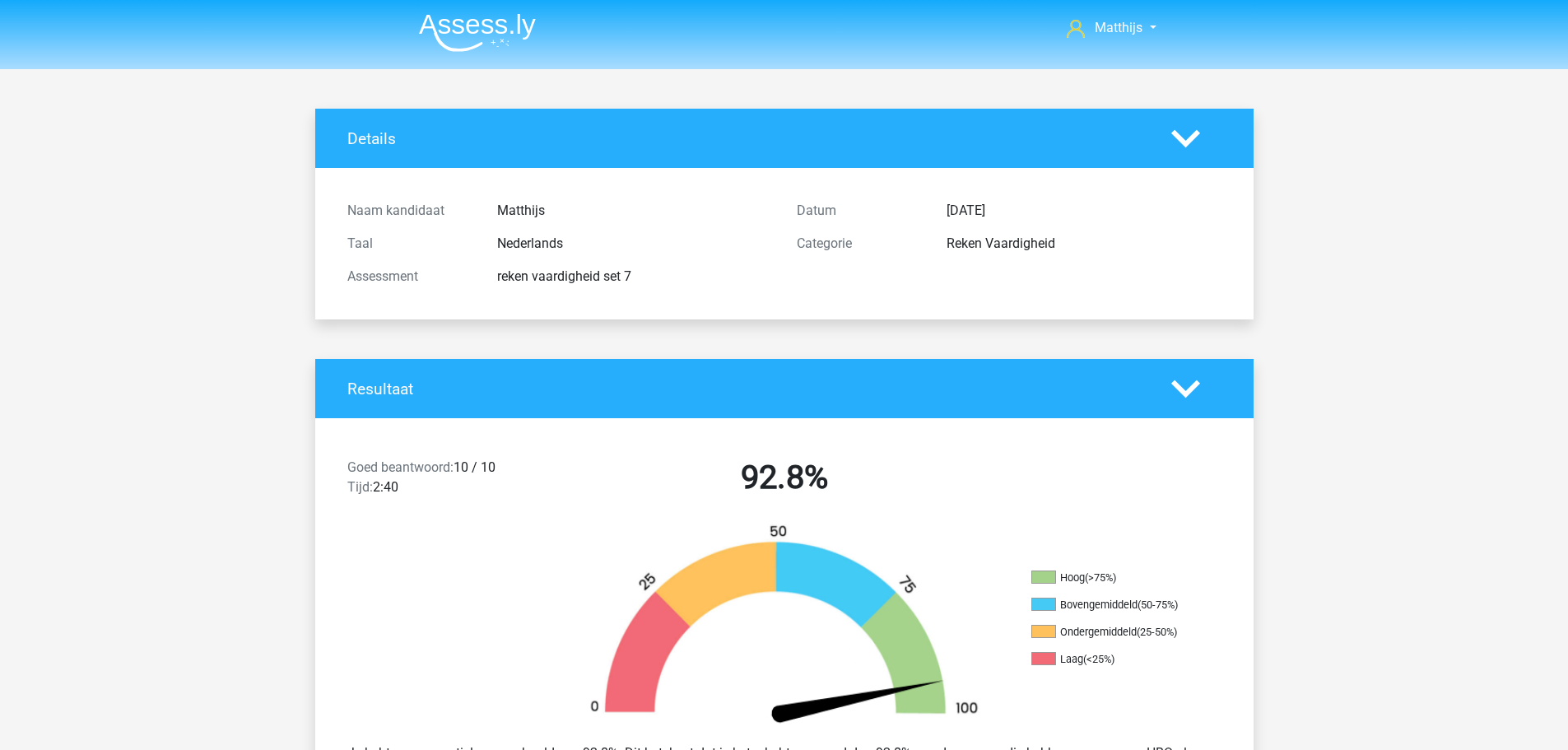
click at [520, 25] on img at bounding box center [477, 32] width 117 height 39
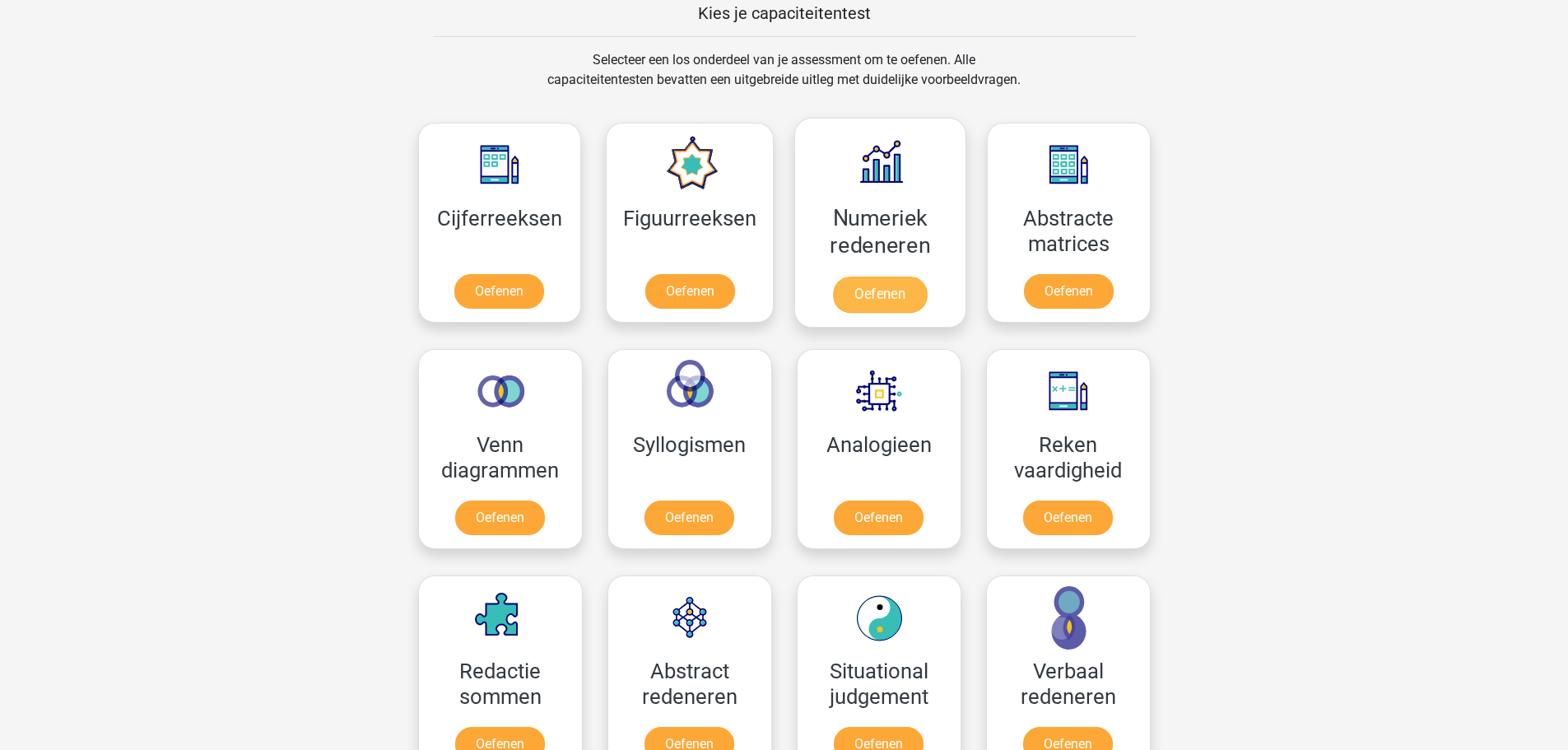
scroll to position [659, 0]
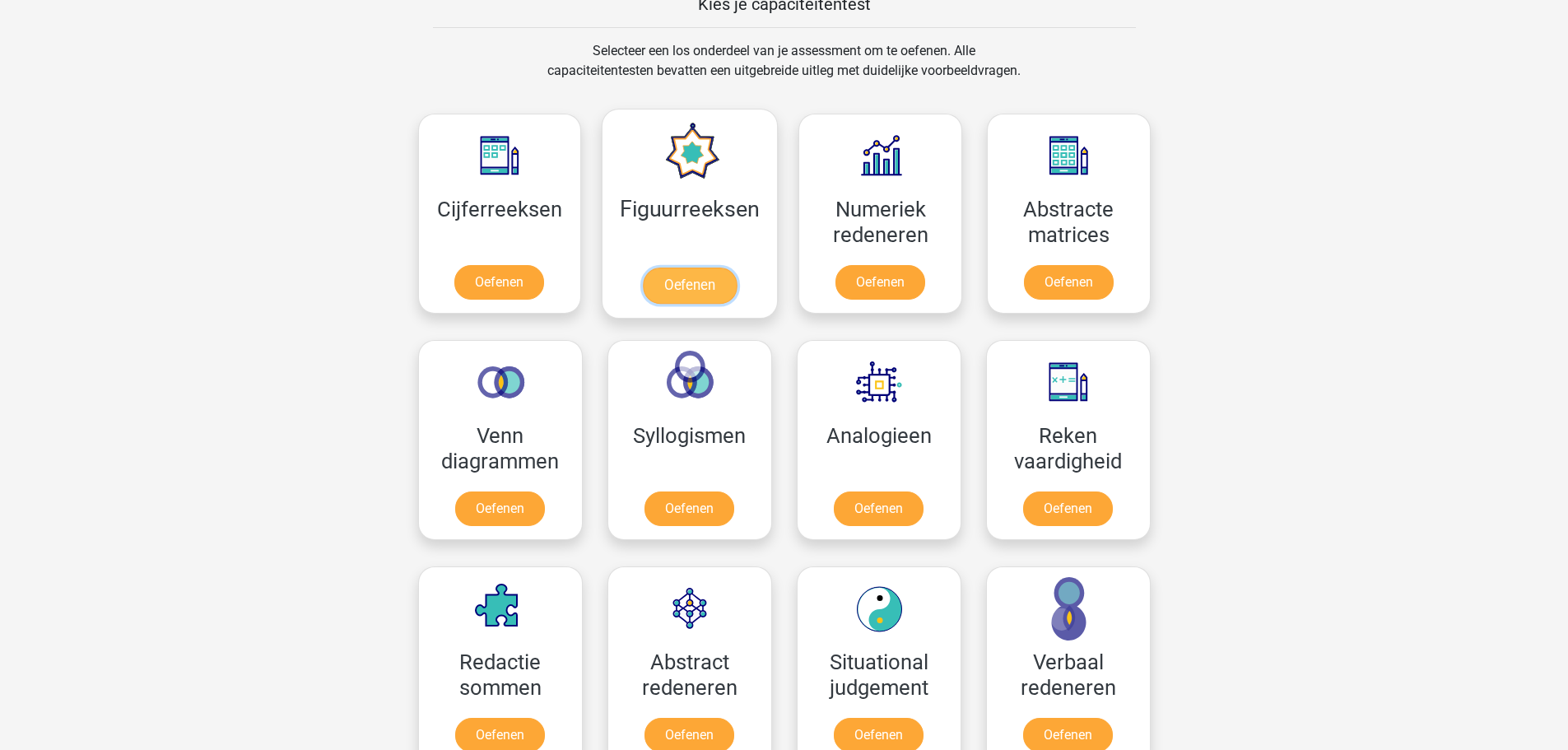
click at [707, 268] on link "Oefenen" at bounding box center [690, 285] width 94 height 36
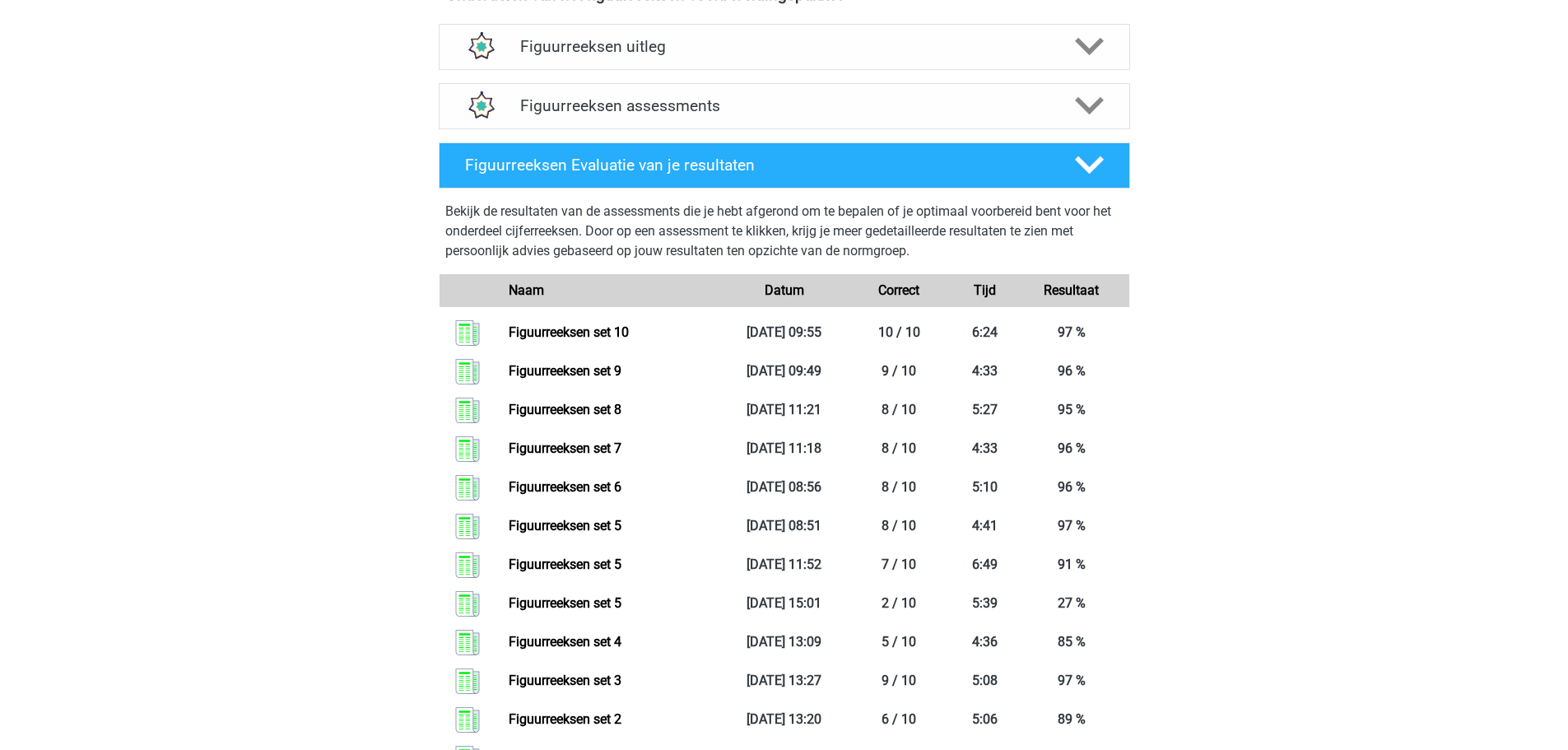
scroll to position [461, 0]
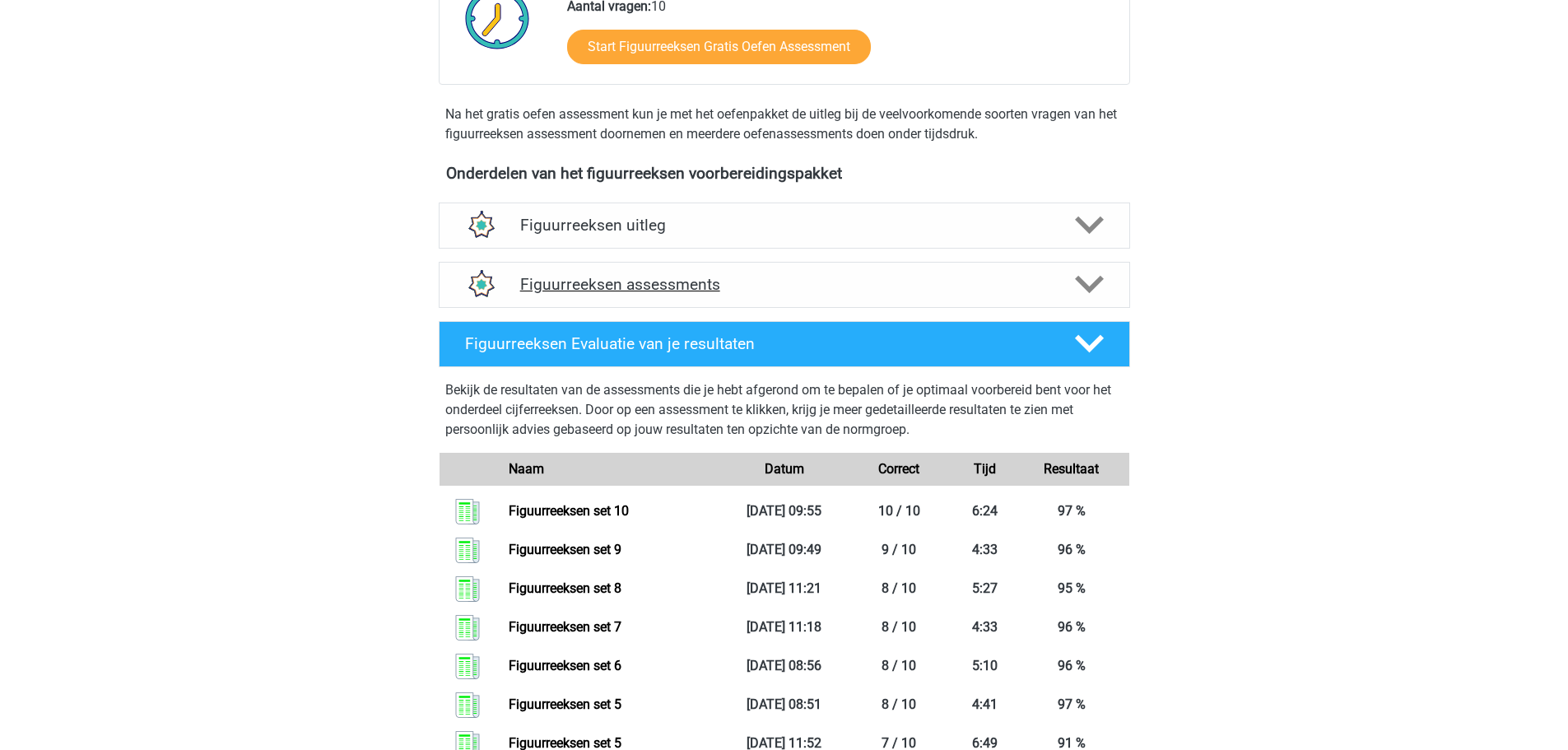
click at [990, 298] on div "Figuurreeksen assessments" at bounding box center [784, 285] width 691 height 46
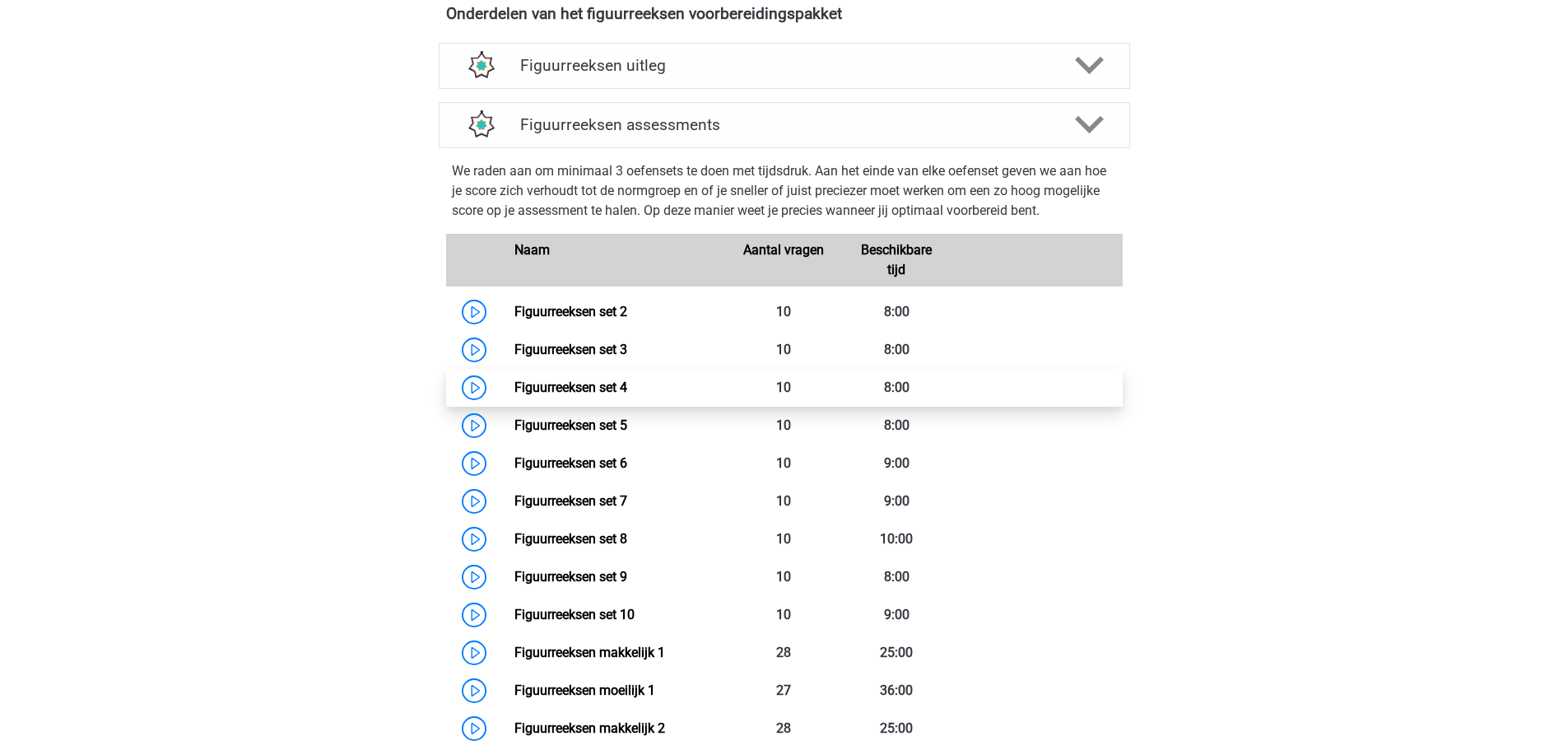
scroll to position [872, 0]
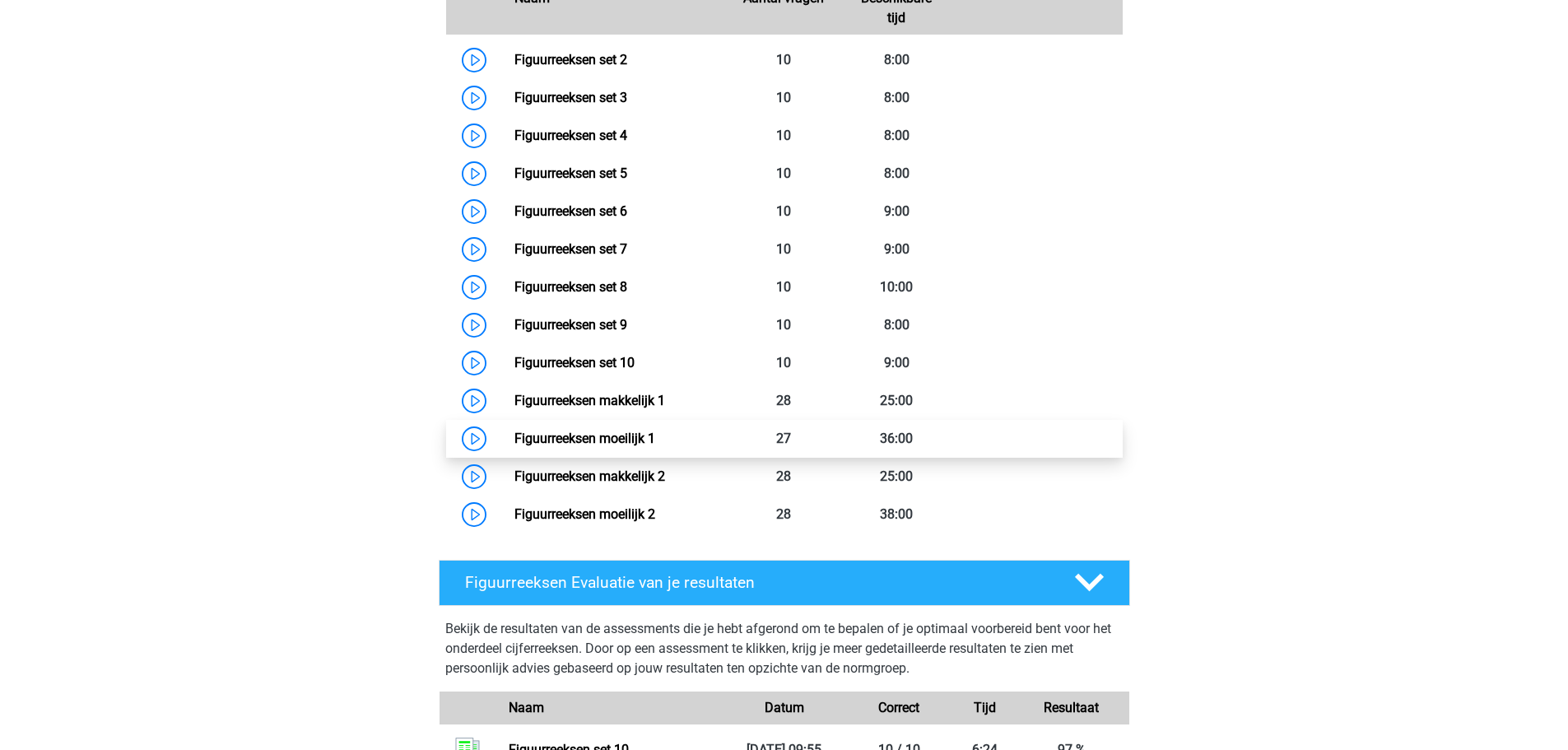
click at [655, 432] on link "Figuurreeksen moeilijk 1" at bounding box center [584, 438] width 140 height 16
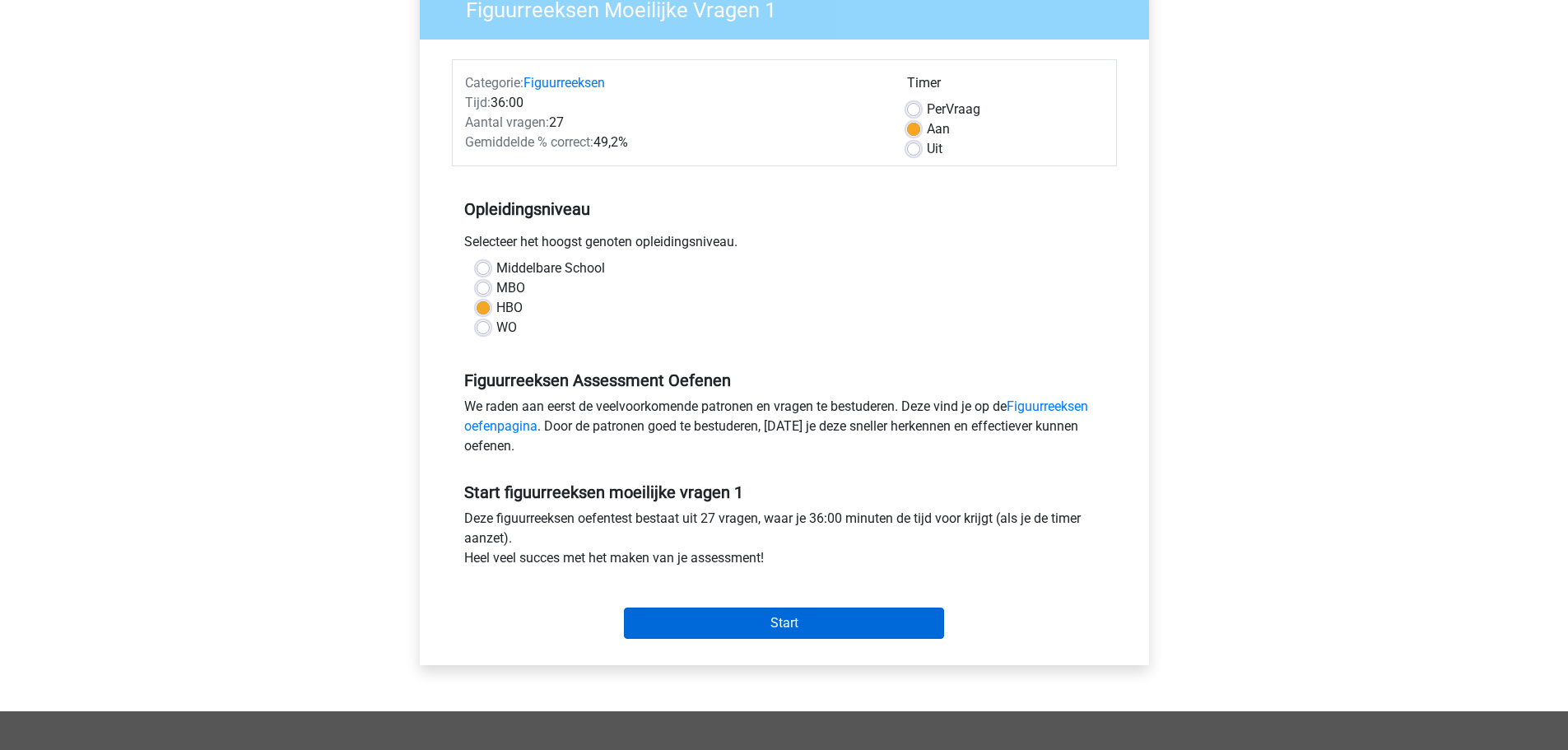
scroll to position [330, 0]
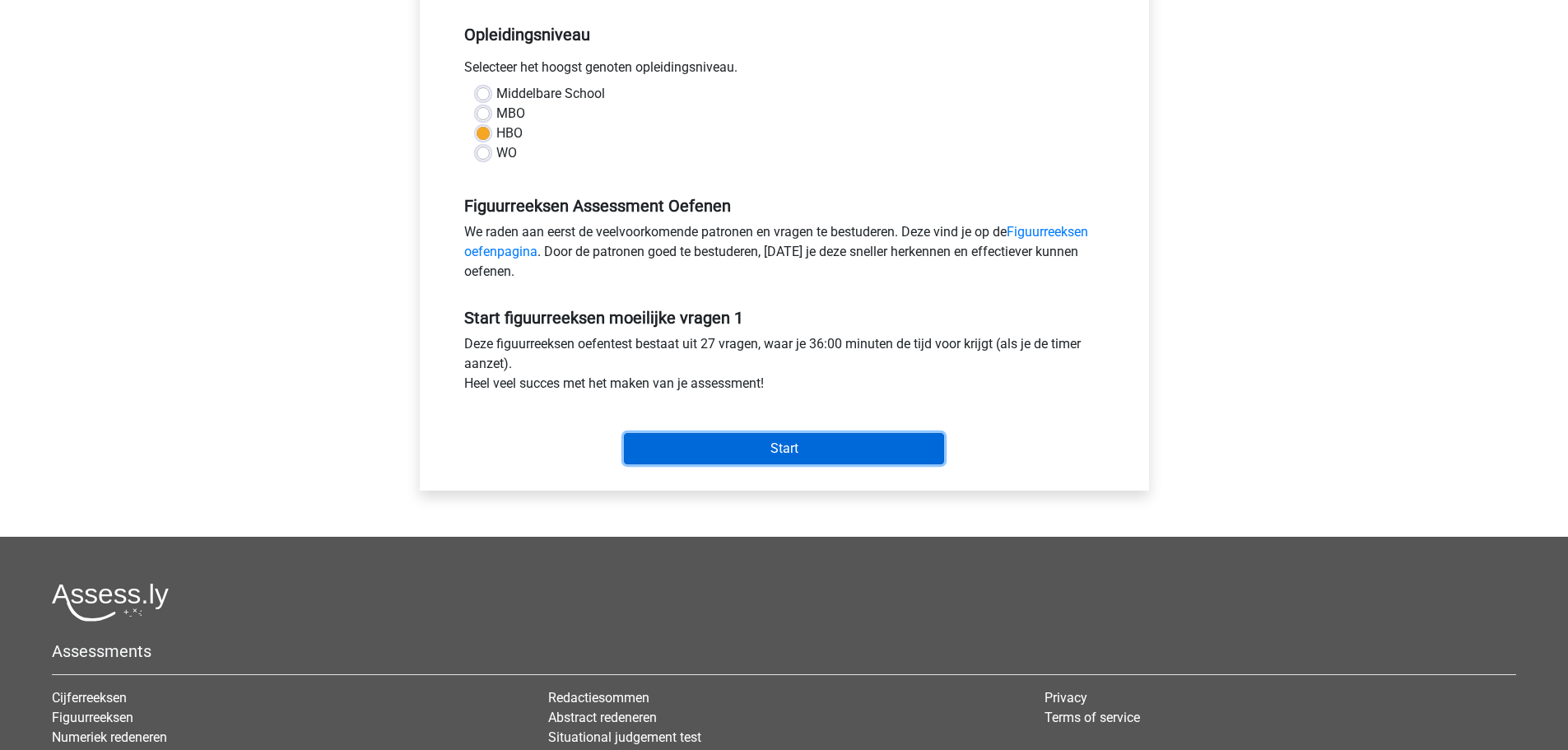
click at [776, 458] on input "Start" at bounding box center [784, 448] width 320 height 31
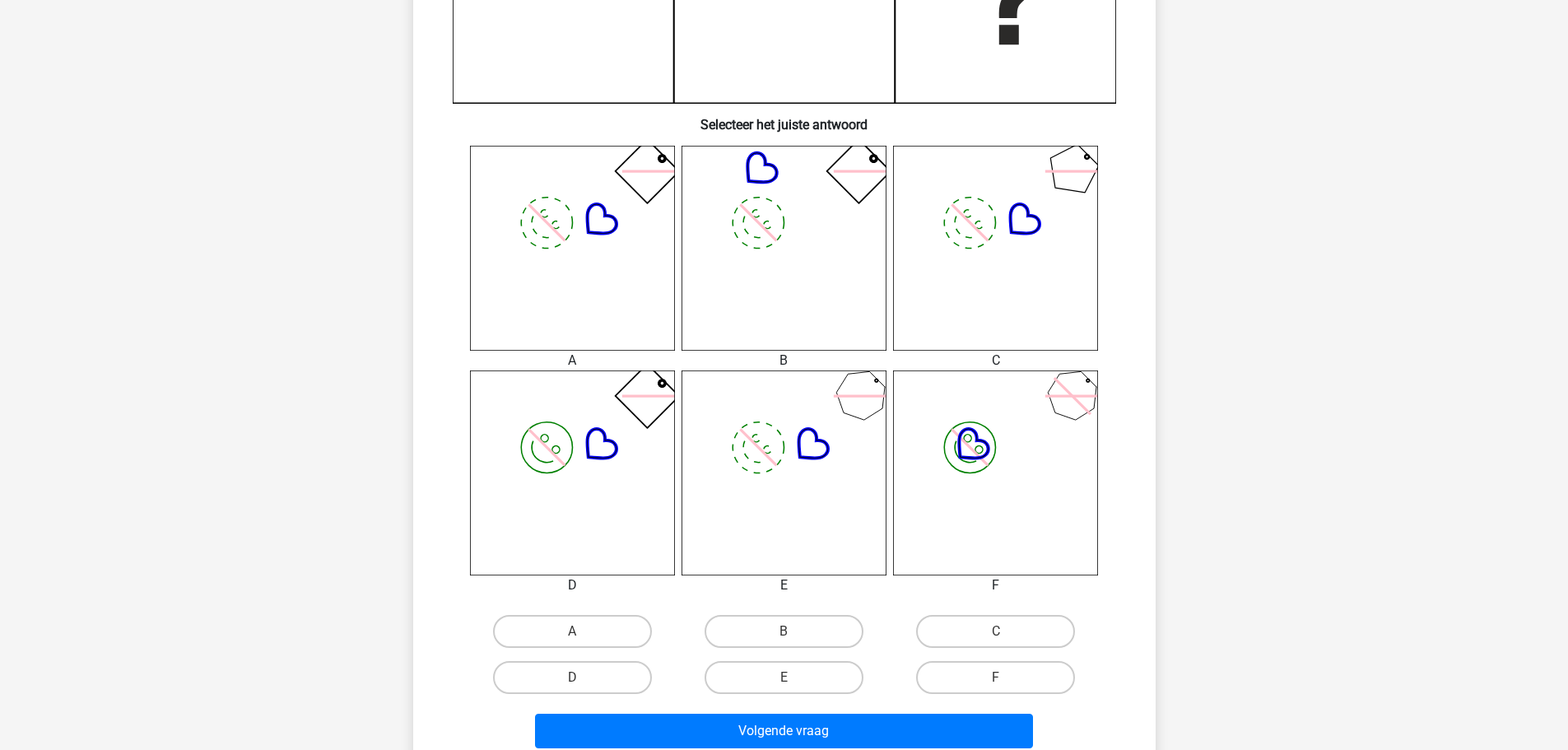
scroll to position [494, 0]
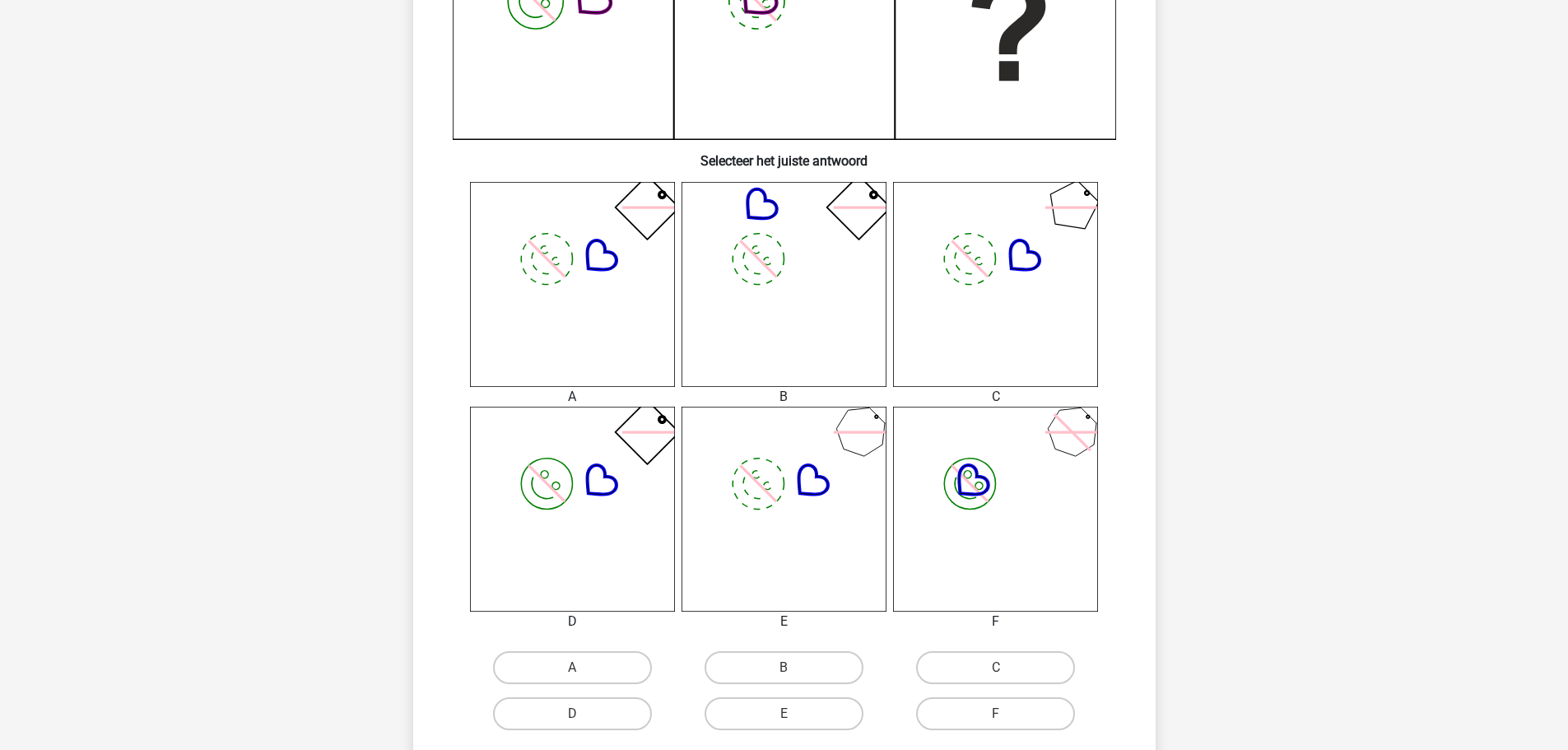
drag, startPoint x: 620, startPoint y: 664, endPoint x: 643, endPoint y: 651, distance: 26.4
click at [619, 664] on label "A" at bounding box center [573, 667] width 159 height 33
click at [583, 668] on input "A" at bounding box center [576, 673] width 10 height 10
radio input "true"
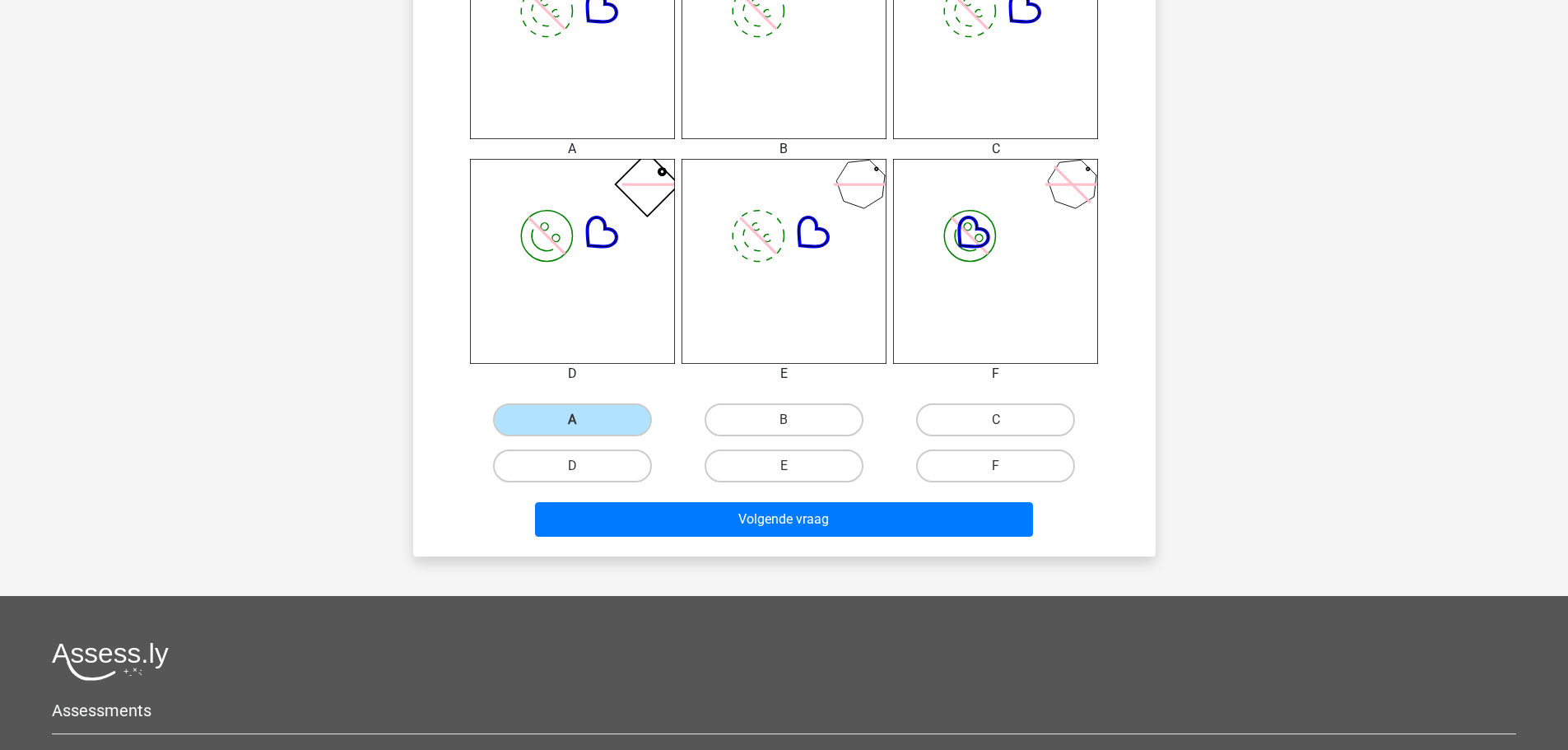
scroll to position [905, 0]
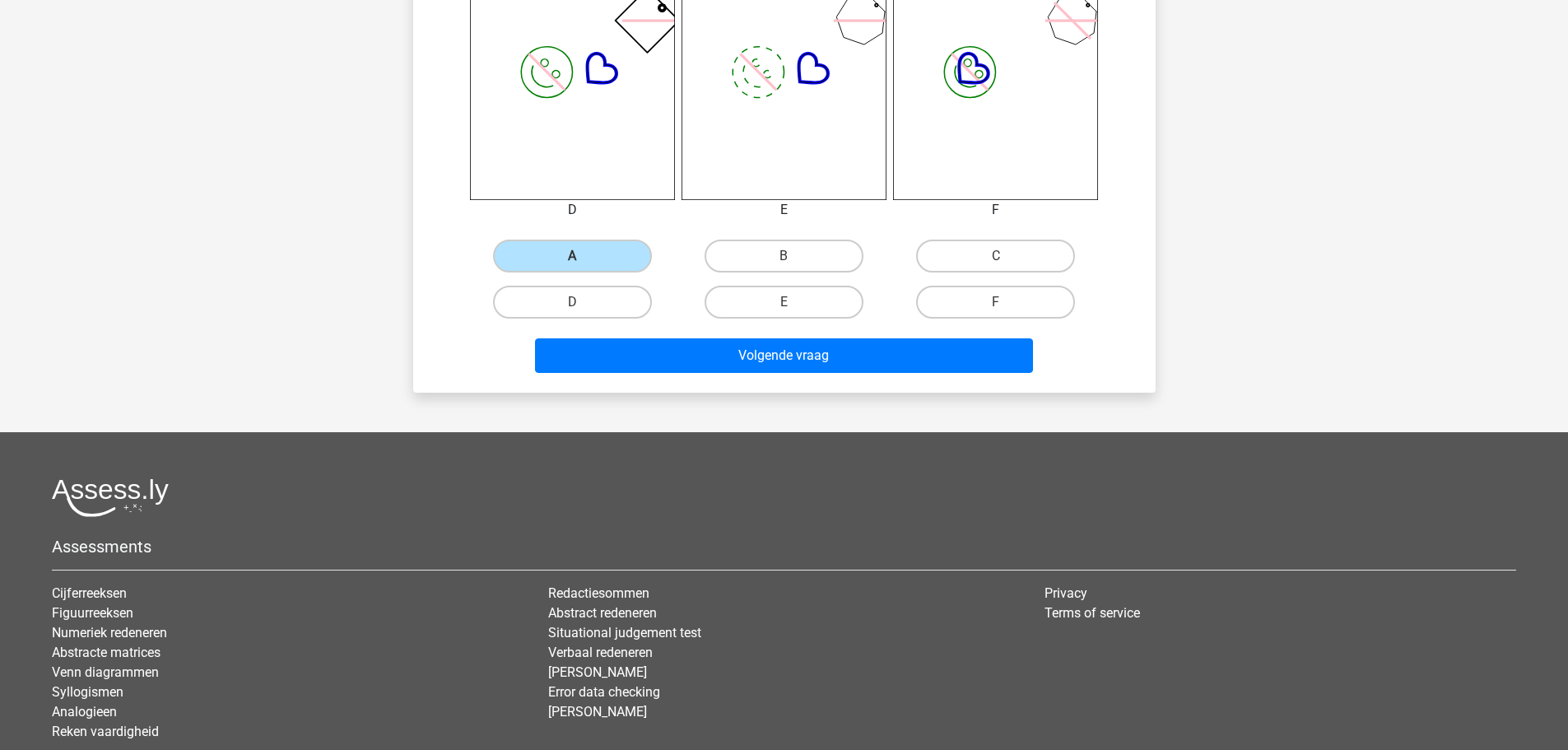
click at [920, 335] on div "Volgende vraag" at bounding box center [784, 352] width 689 height 55
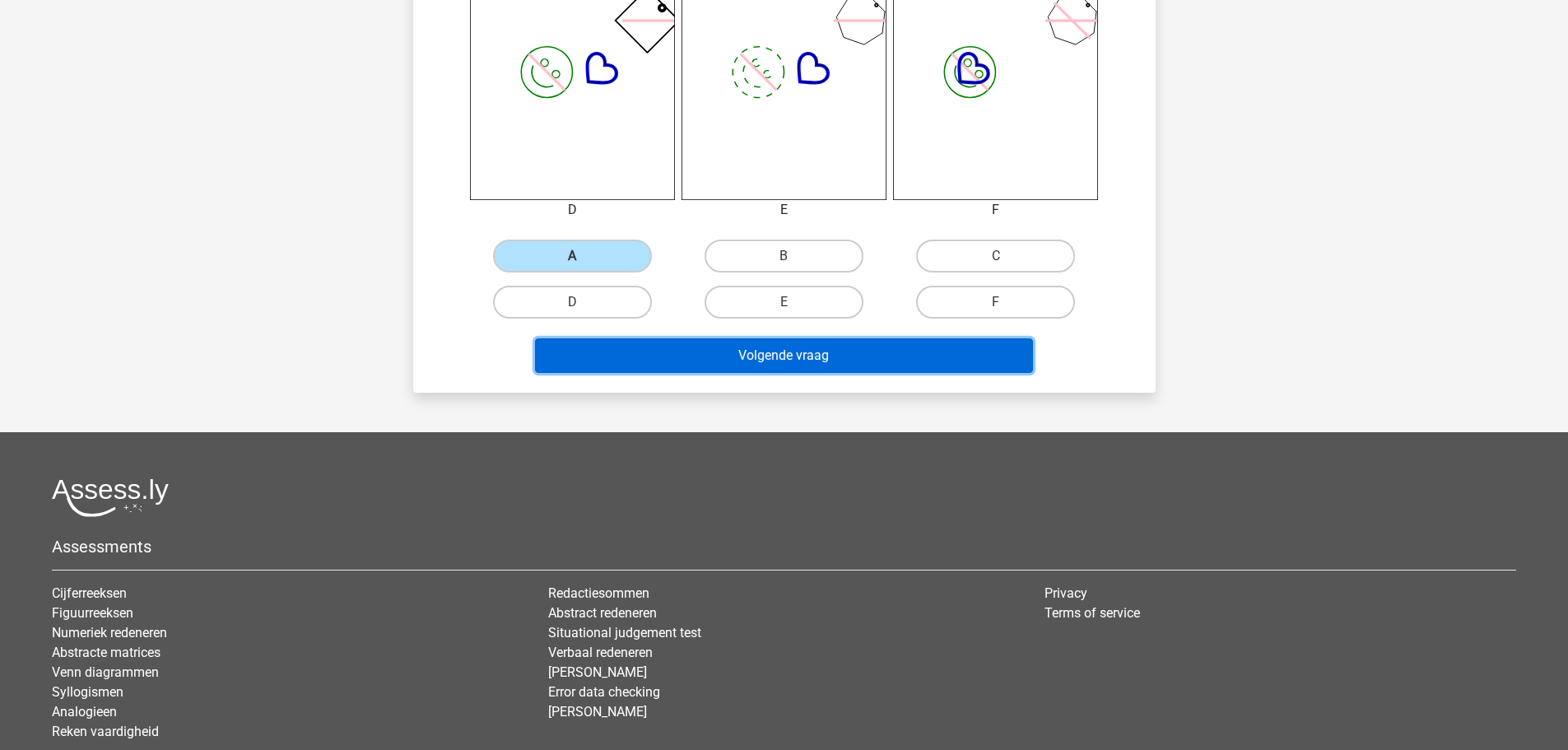
click at [932, 355] on button "Volgende vraag" at bounding box center [784, 355] width 498 height 35
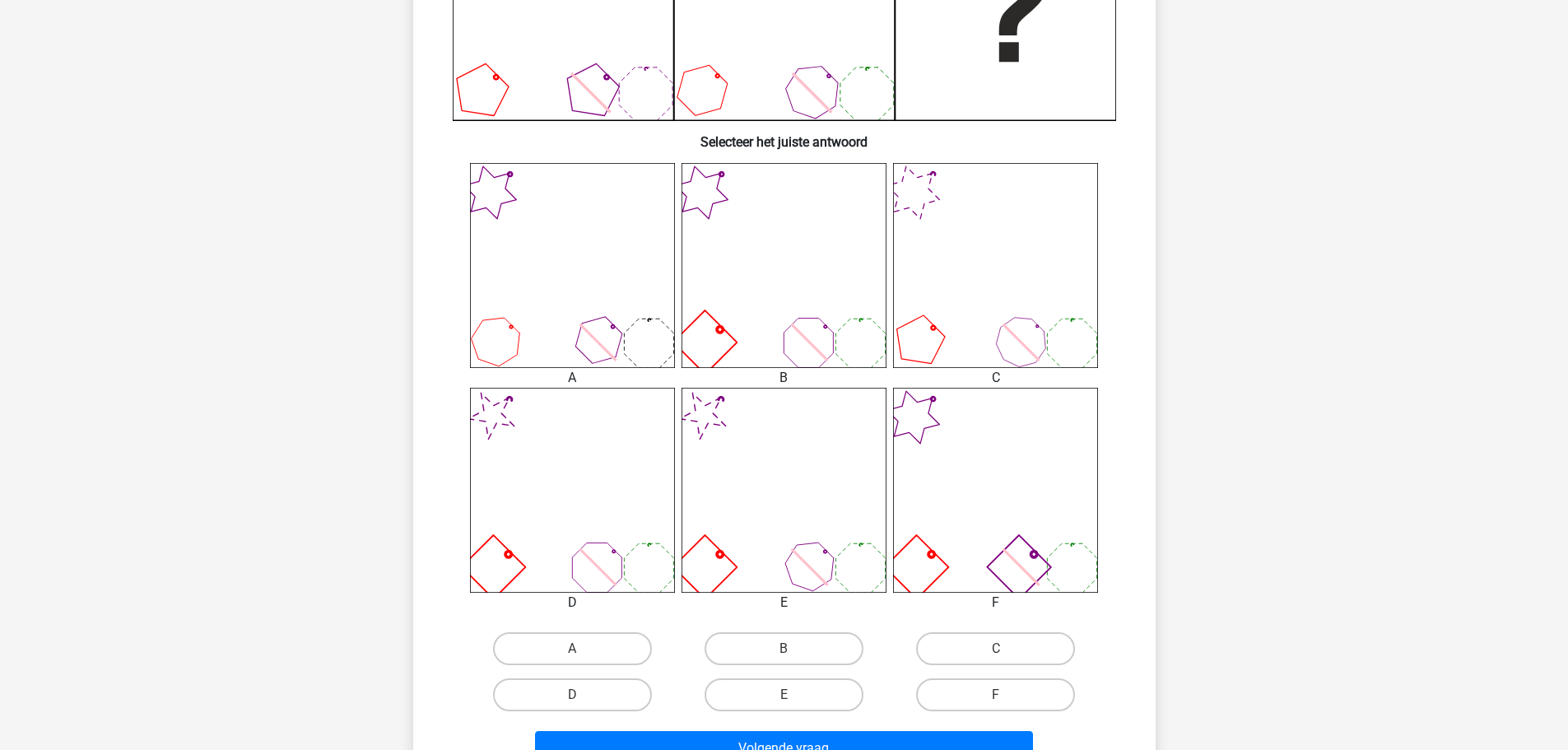
scroll to position [577, 0]
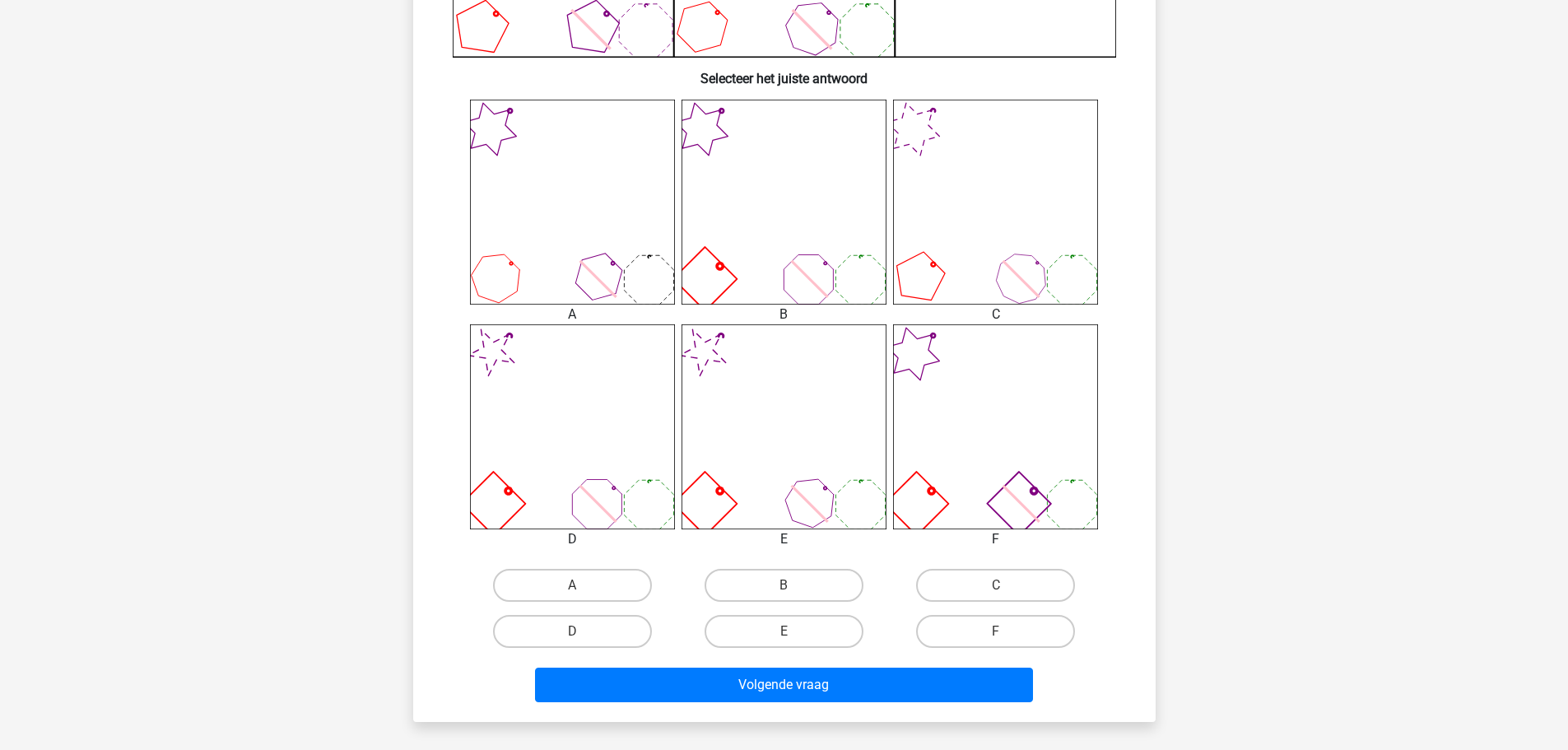
drag, startPoint x: 998, startPoint y: 629, endPoint x: 988, endPoint y: 649, distance: 22.4
click at [998, 630] on label "F" at bounding box center [995, 631] width 159 height 33
click at [998, 631] on input "F" at bounding box center [1001, 636] width 10 height 10
radio input "true"
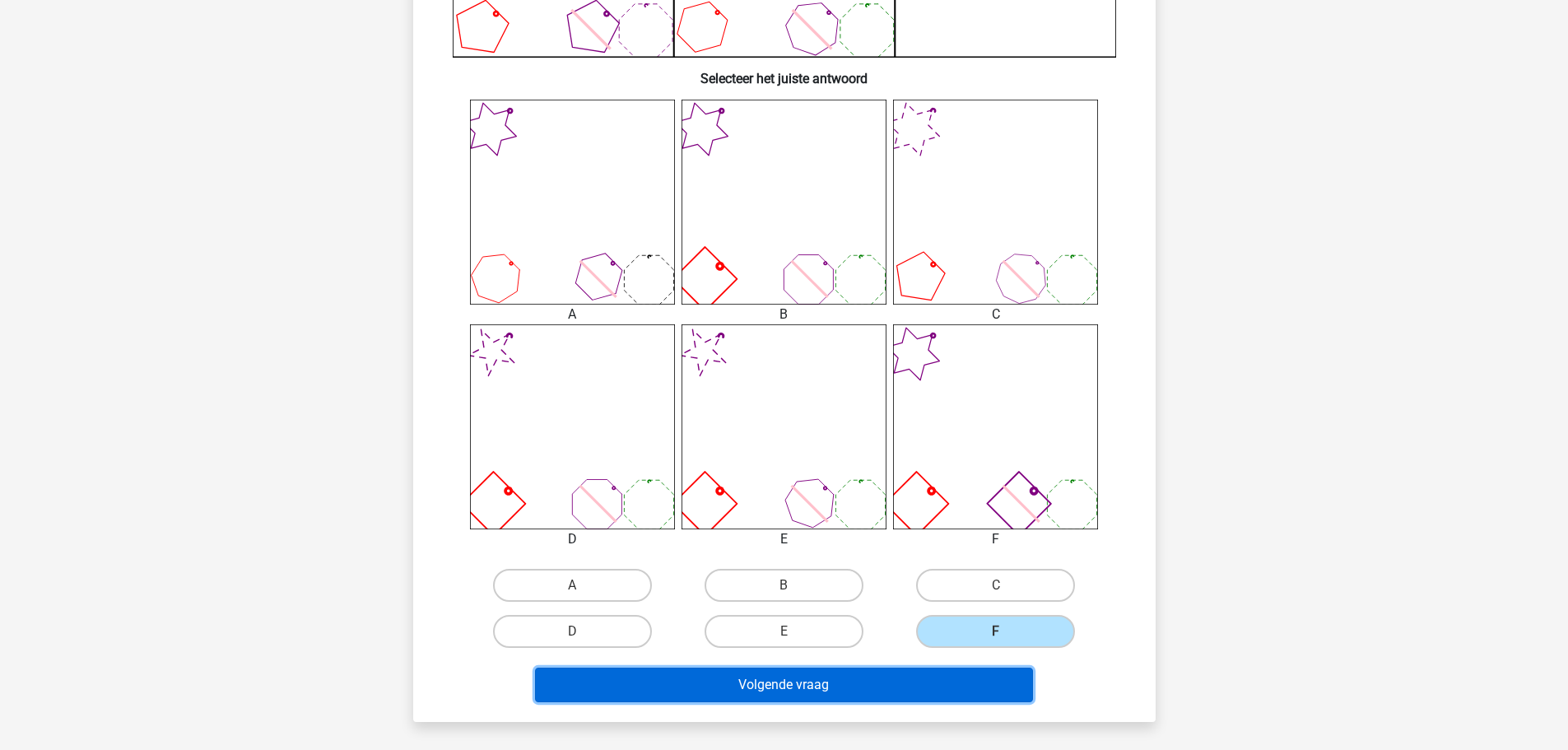
click at [950, 697] on button "Volgende vraag" at bounding box center [784, 685] width 498 height 35
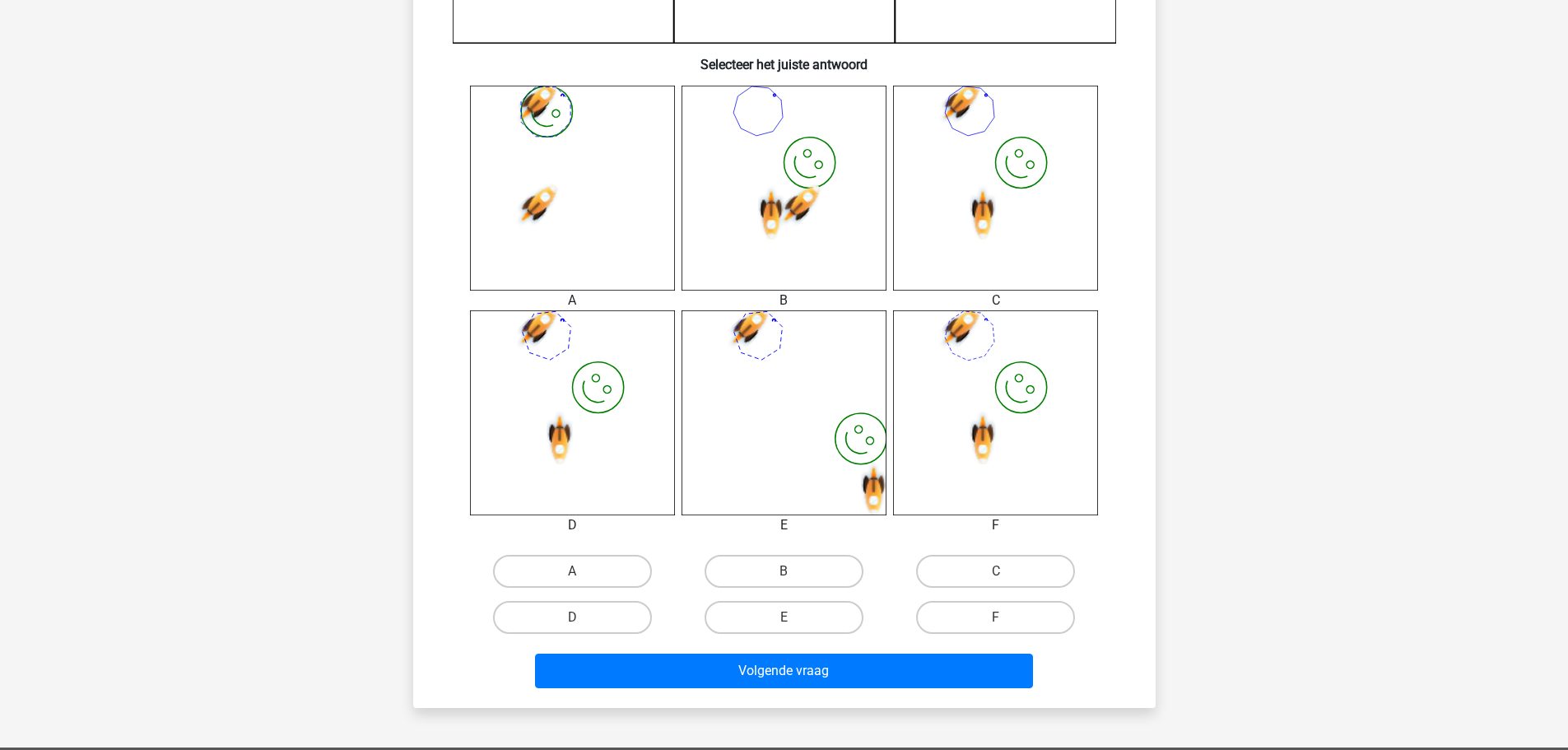
scroll to position [678, 0]
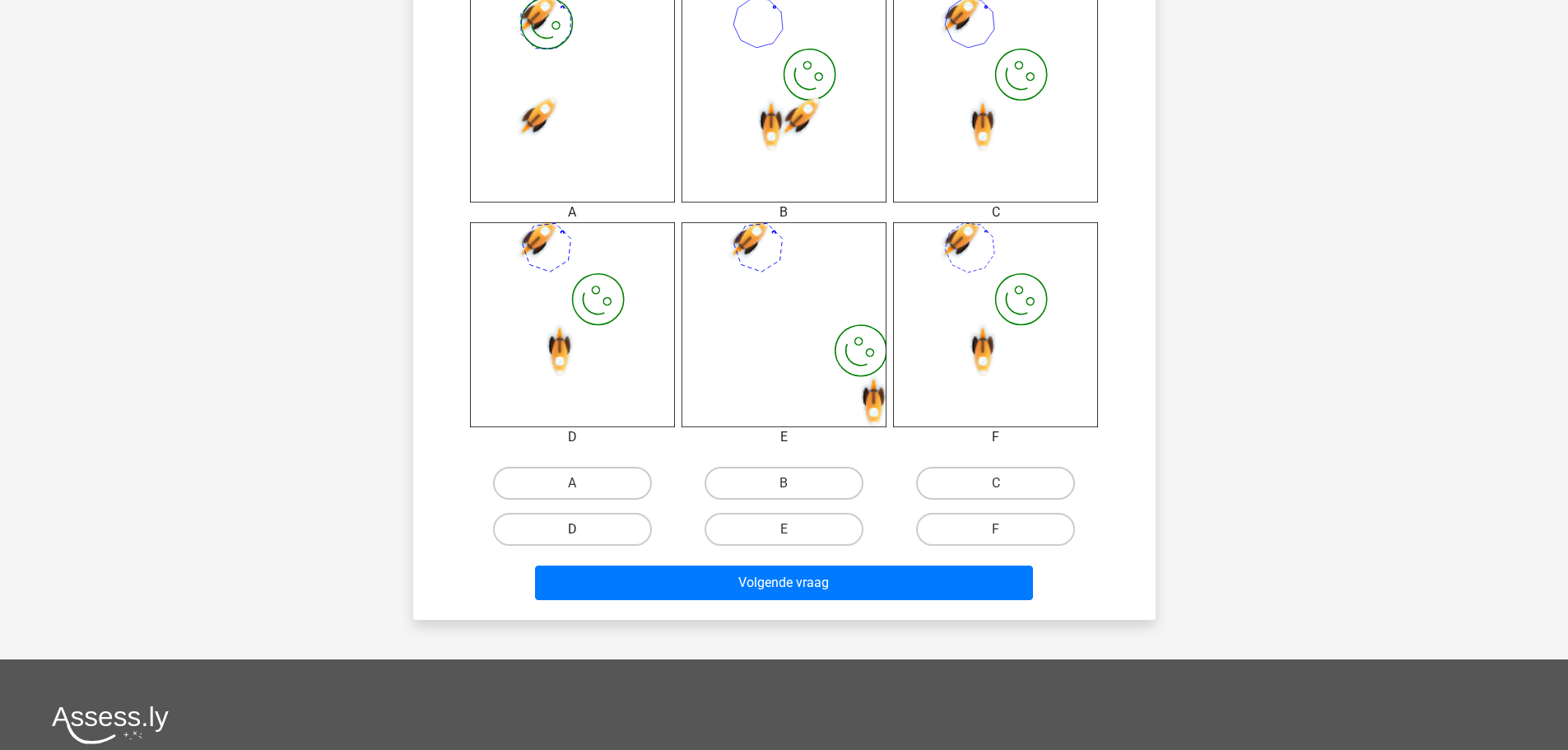
click at [607, 528] on label "D" at bounding box center [573, 529] width 159 height 33
click at [583, 530] on input "D" at bounding box center [576, 534] width 10 height 10
radio input "true"
click at [670, 562] on div "Volgende vraag" at bounding box center [784, 579] width 689 height 55
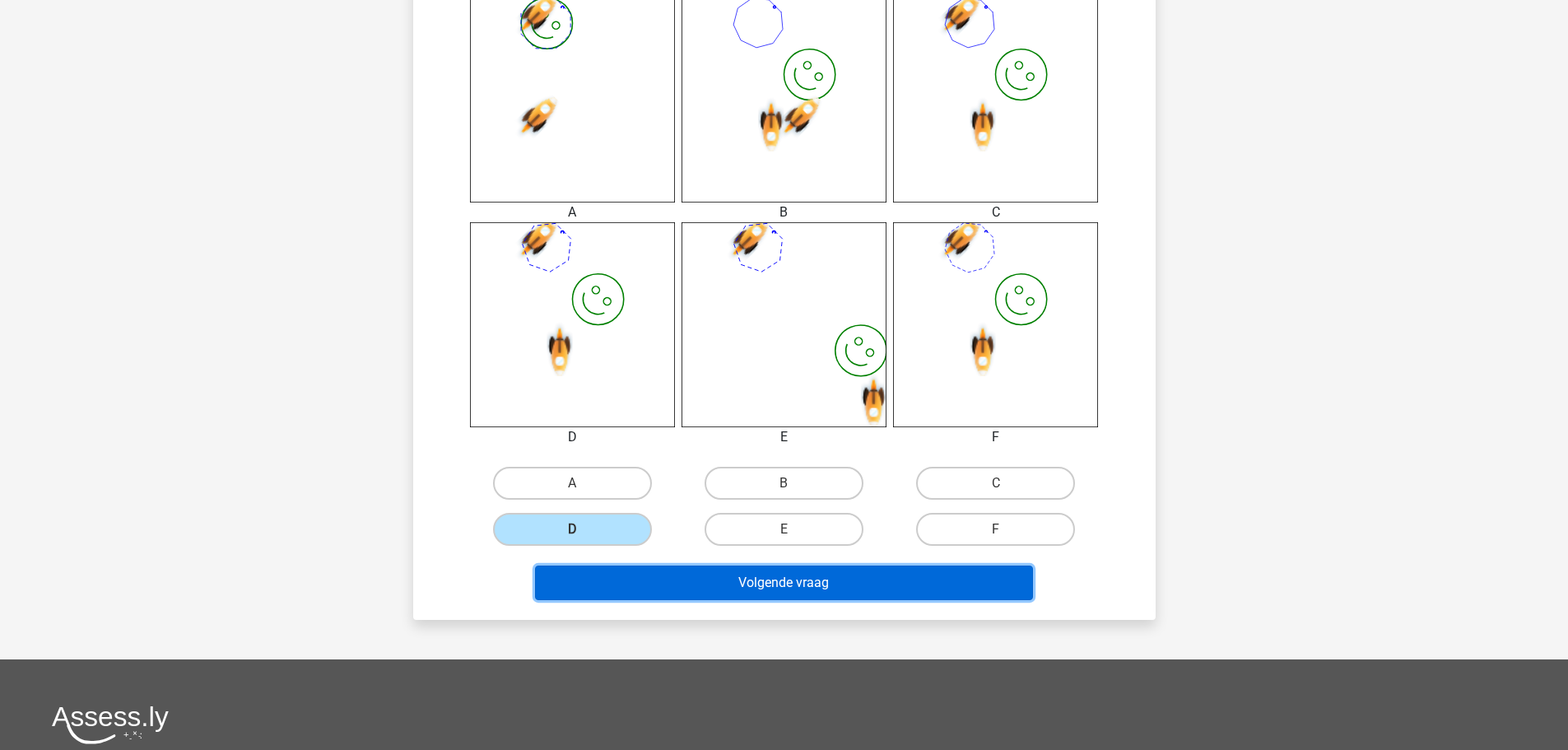
click at [736, 588] on button "Volgende vraag" at bounding box center [784, 582] width 498 height 35
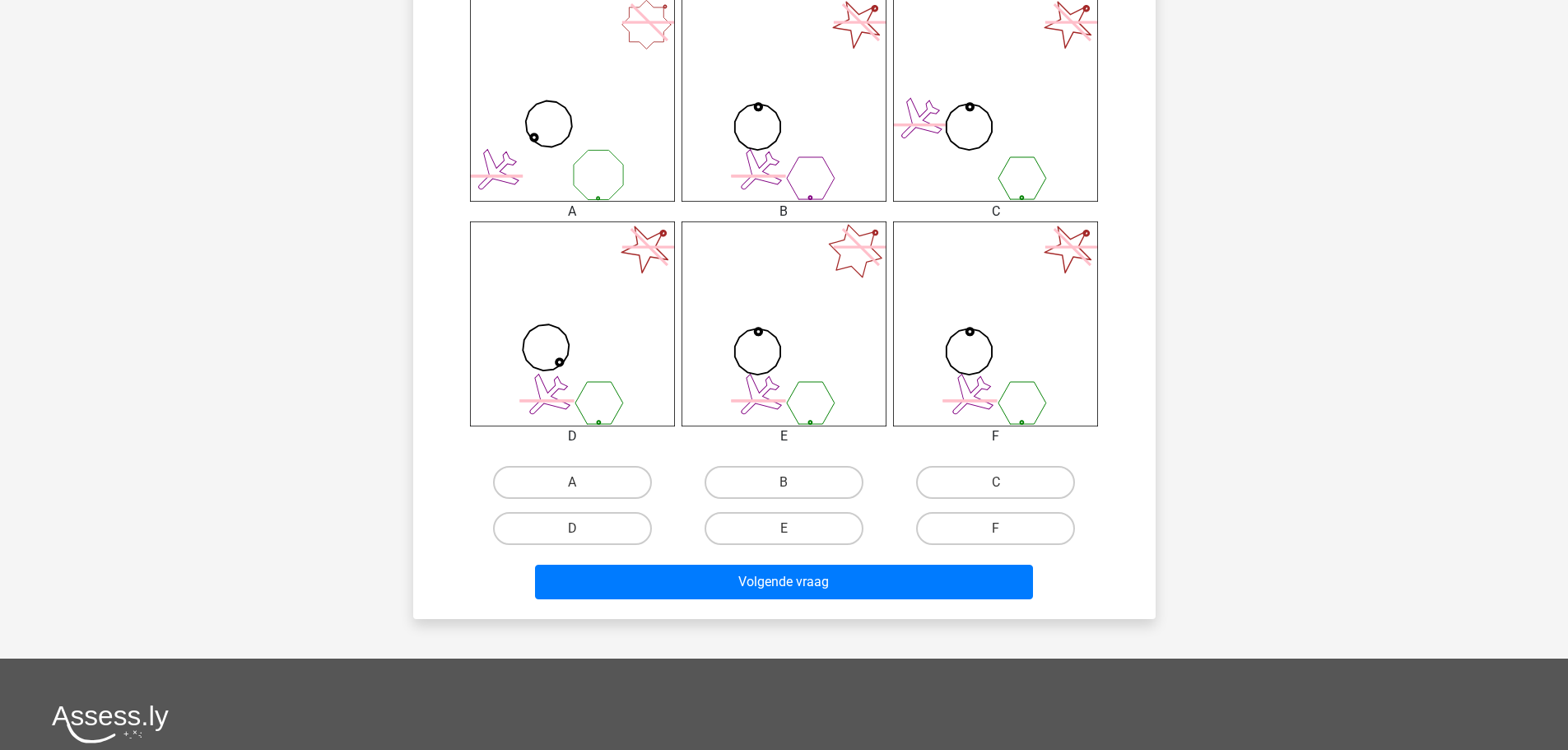
scroll to position [742, 0]
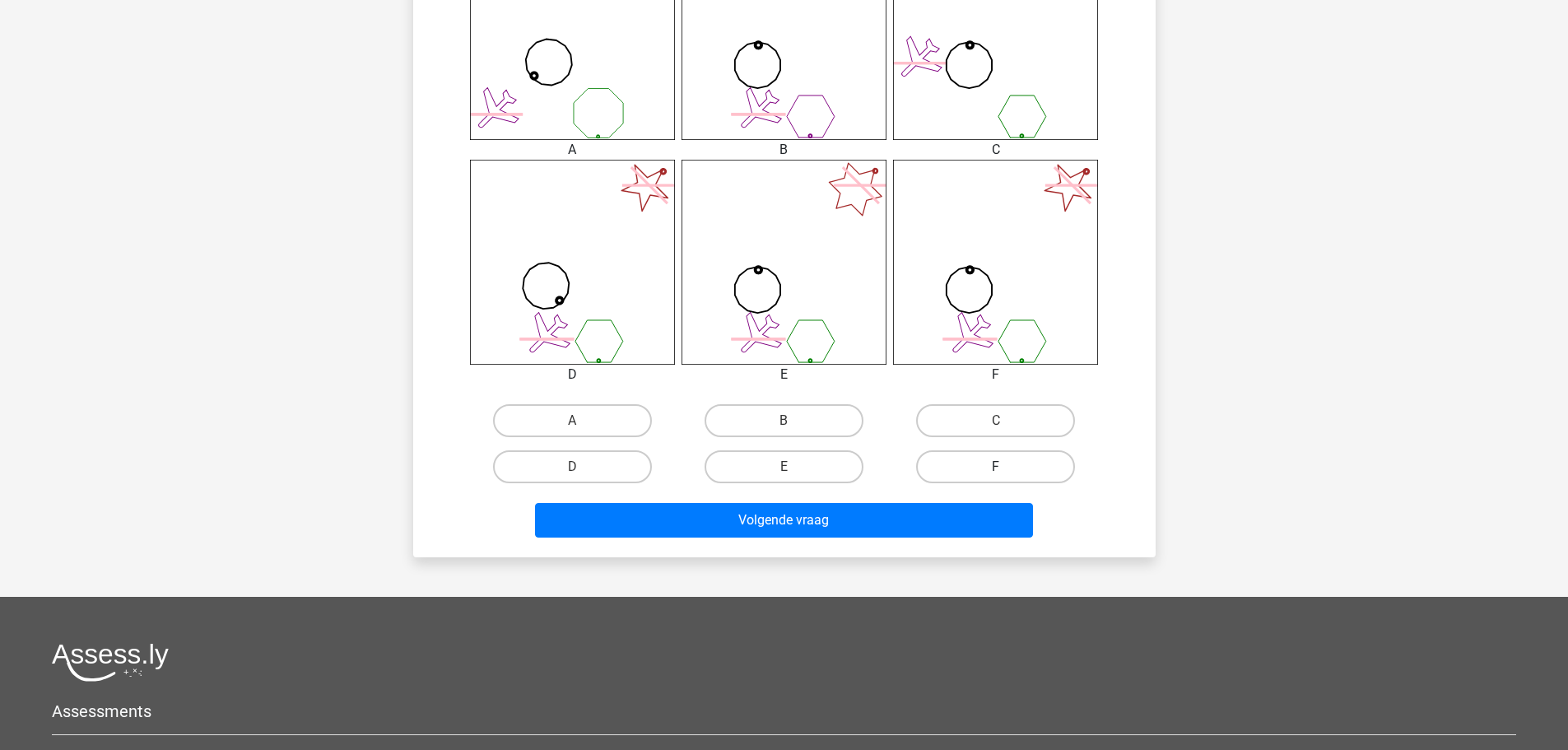
click at [1015, 476] on label "F" at bounding box center [995, 466] width 159 height 33
click at [1007, 476] on input "F" at bounding box center [1001, 472] width 10 height 10
radio input "true"
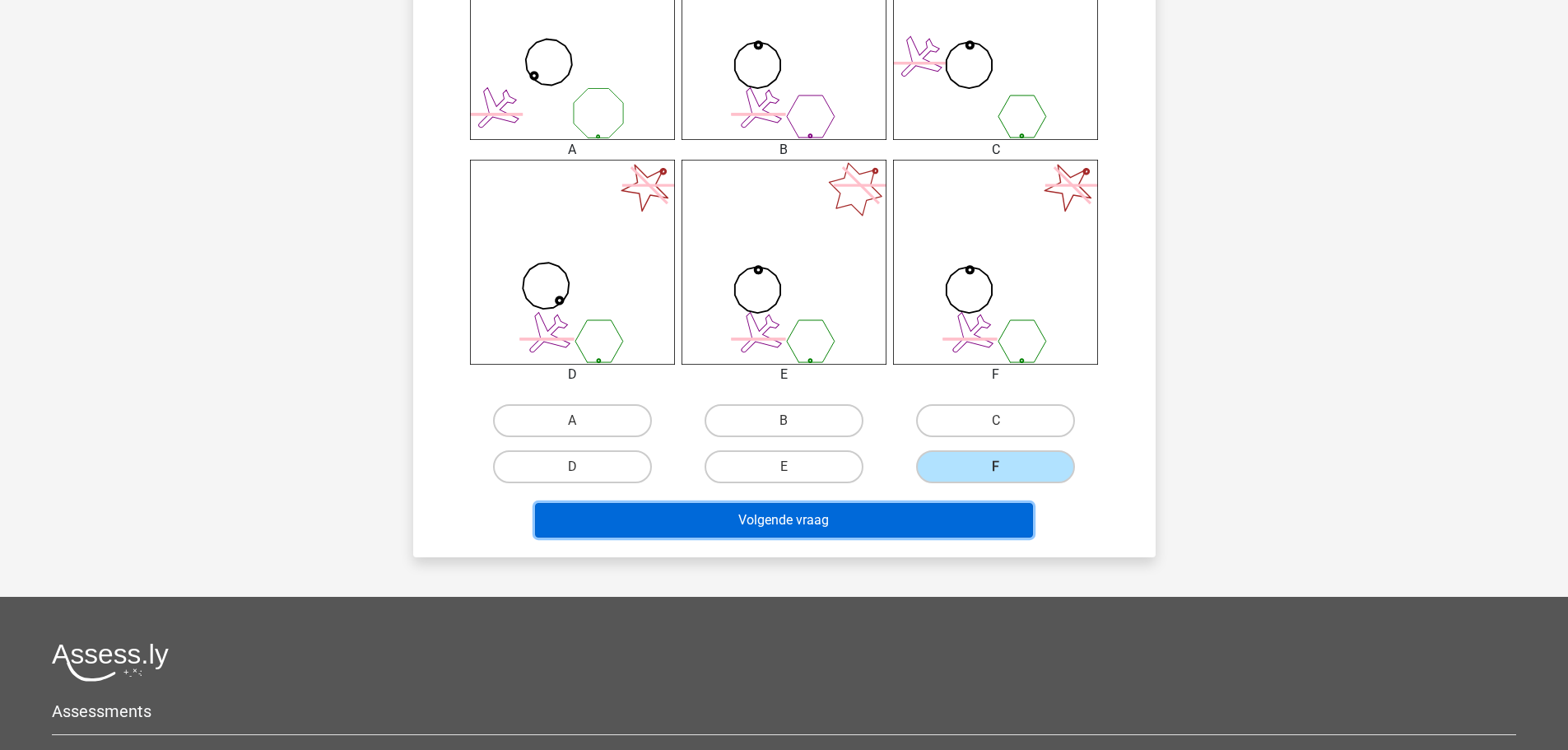
click at [969, 523] on button "Volgende vraag" at bounding box center [784, 520] width 498 height 35
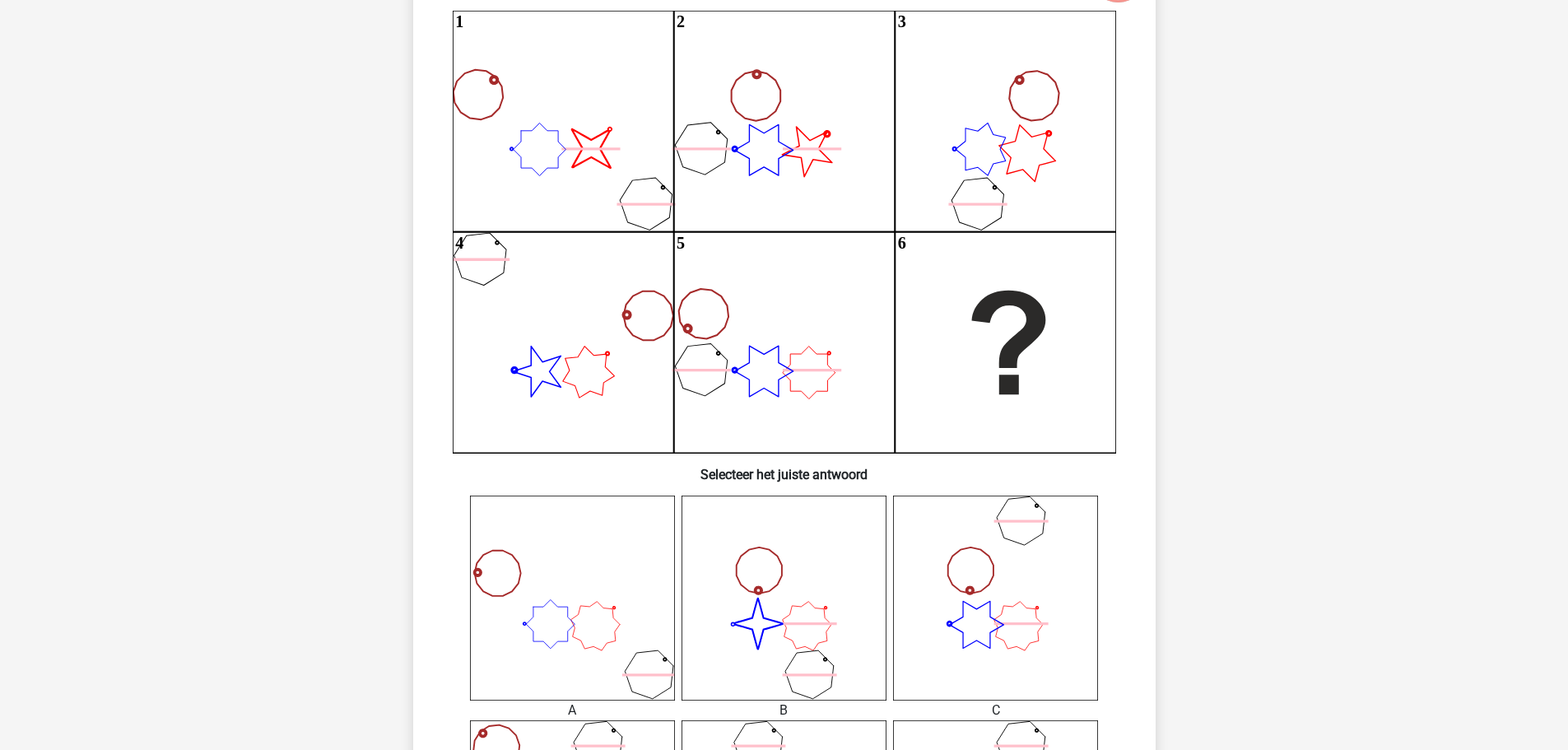
scroll to position [510, 0]
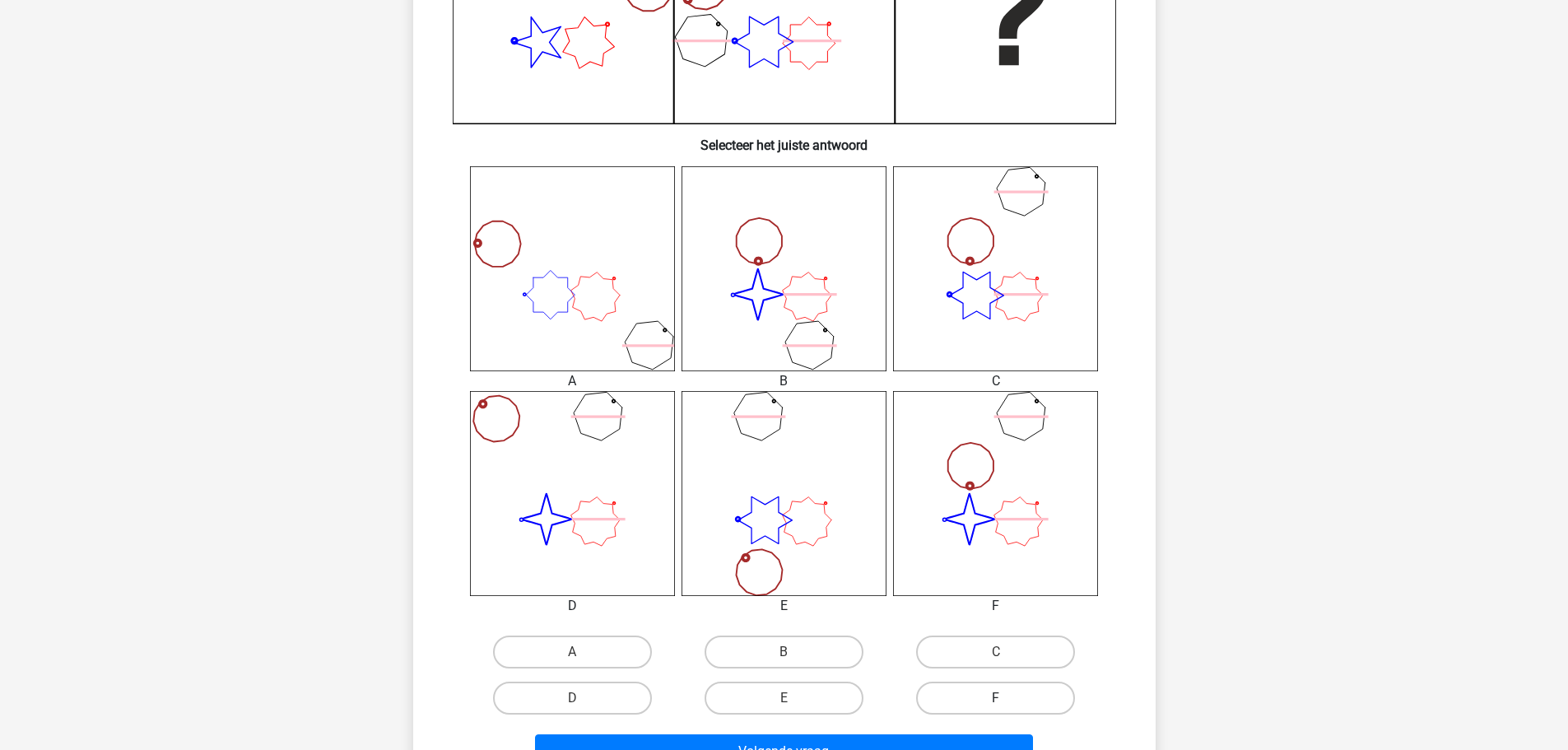
click at [1014, 693] on label "F" at bounding box center [995, 698] width 159 height 33
click at [1007, 698] on input "F" at bounding box center [1001, 703] width 10 height 10
radio input "true"
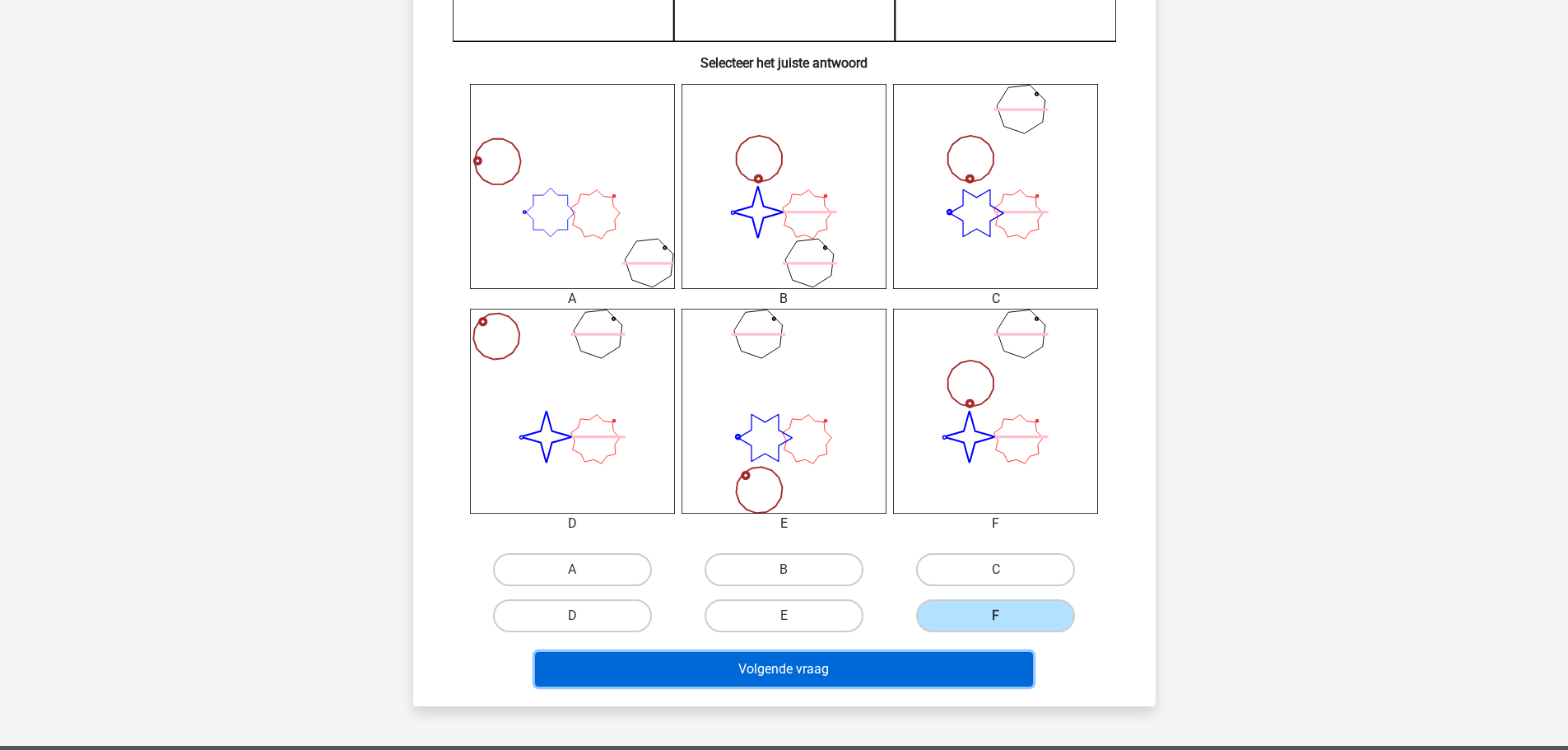
click at [953, 677] on button "Volgende vraag" at bounding box center [784, 669] width 498 height 35
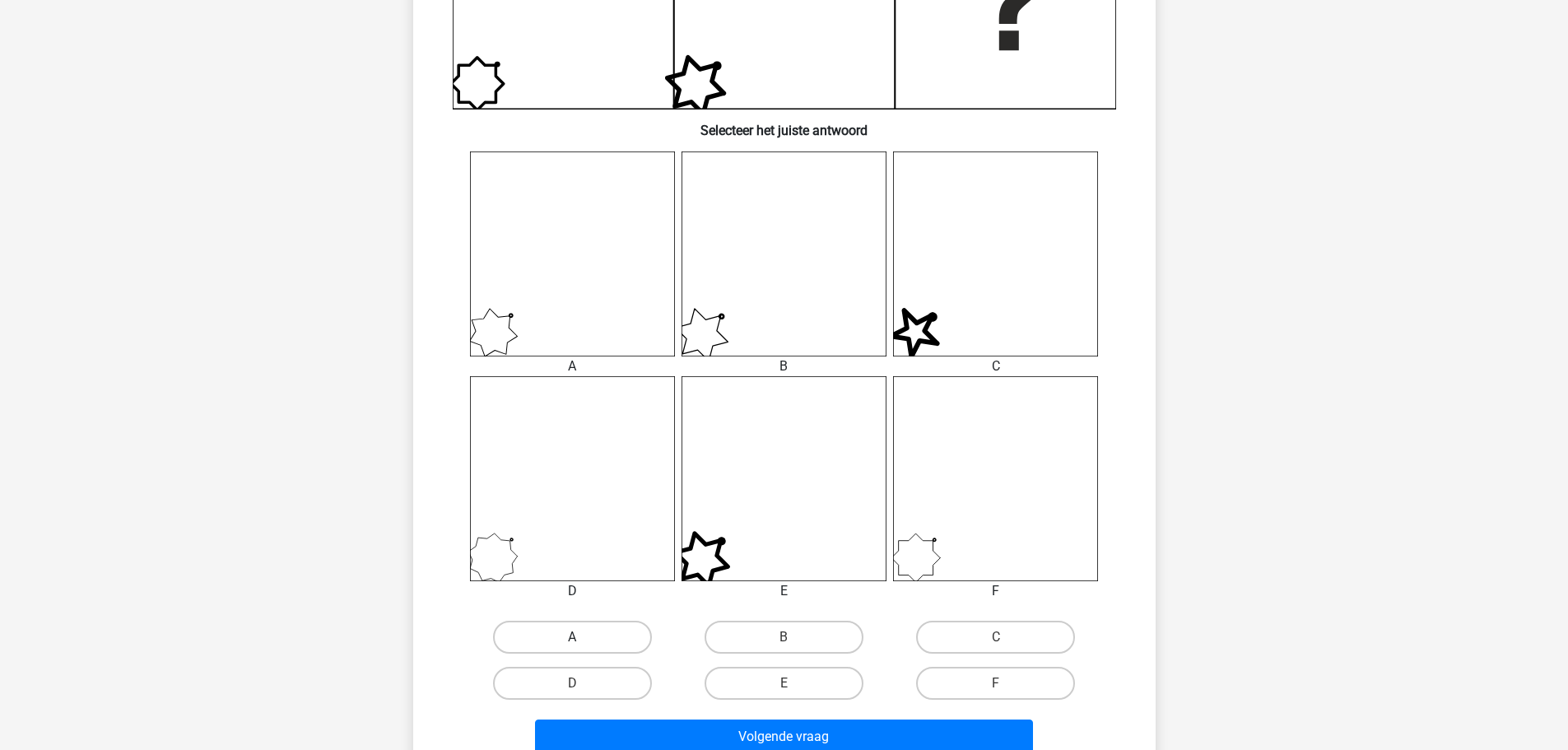
scroll to position [577, 0]
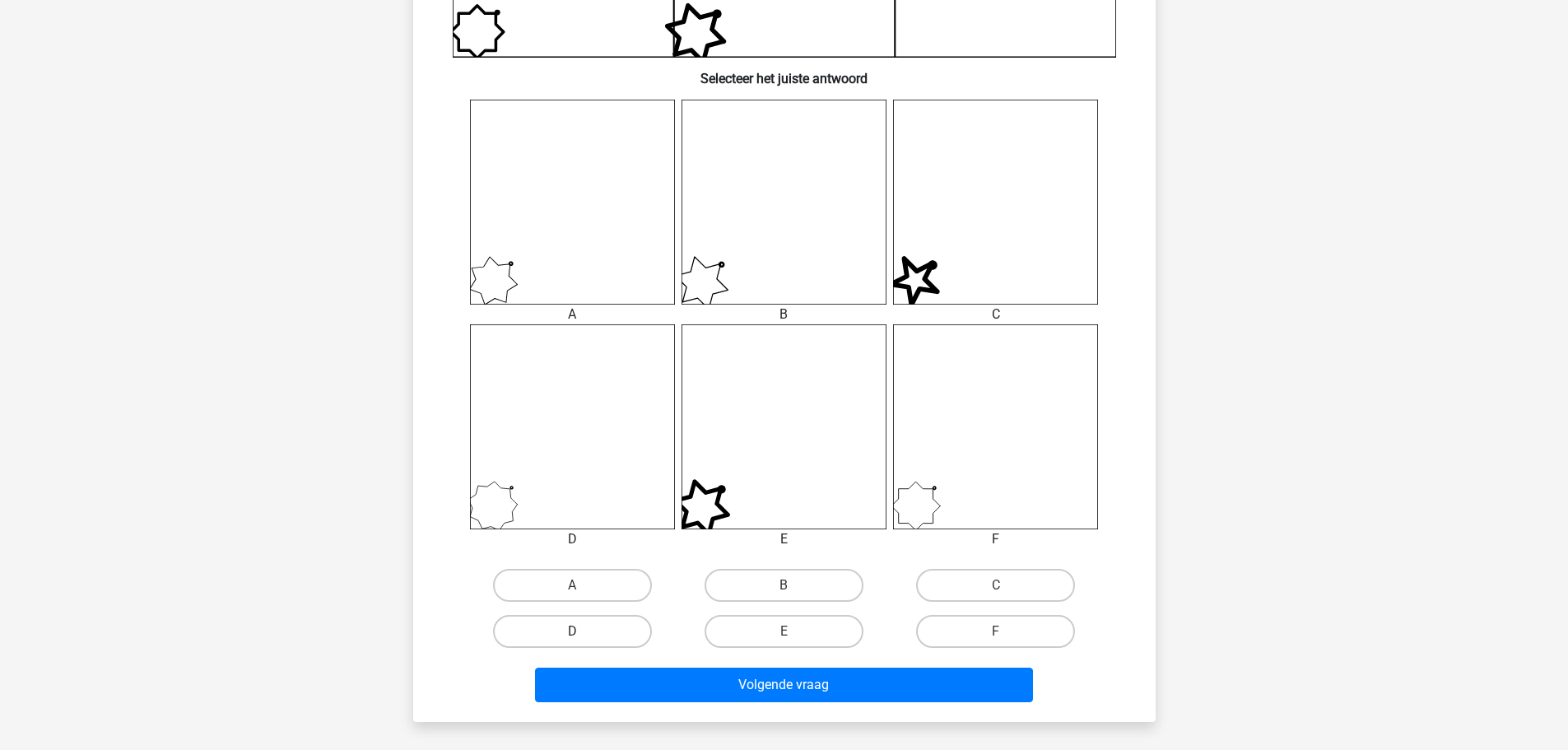
drag, startPoint x: 616, startPoint y: 632, endPoint x: 631, endPoint y: 637, distance: 15.8
click at [616, 631] on label "D" at bounding box center [573, 631] width 159 height 33
click at [583, 631] on input "D" at bounding box center [576, 636] width 10 height 10
radio input "true"
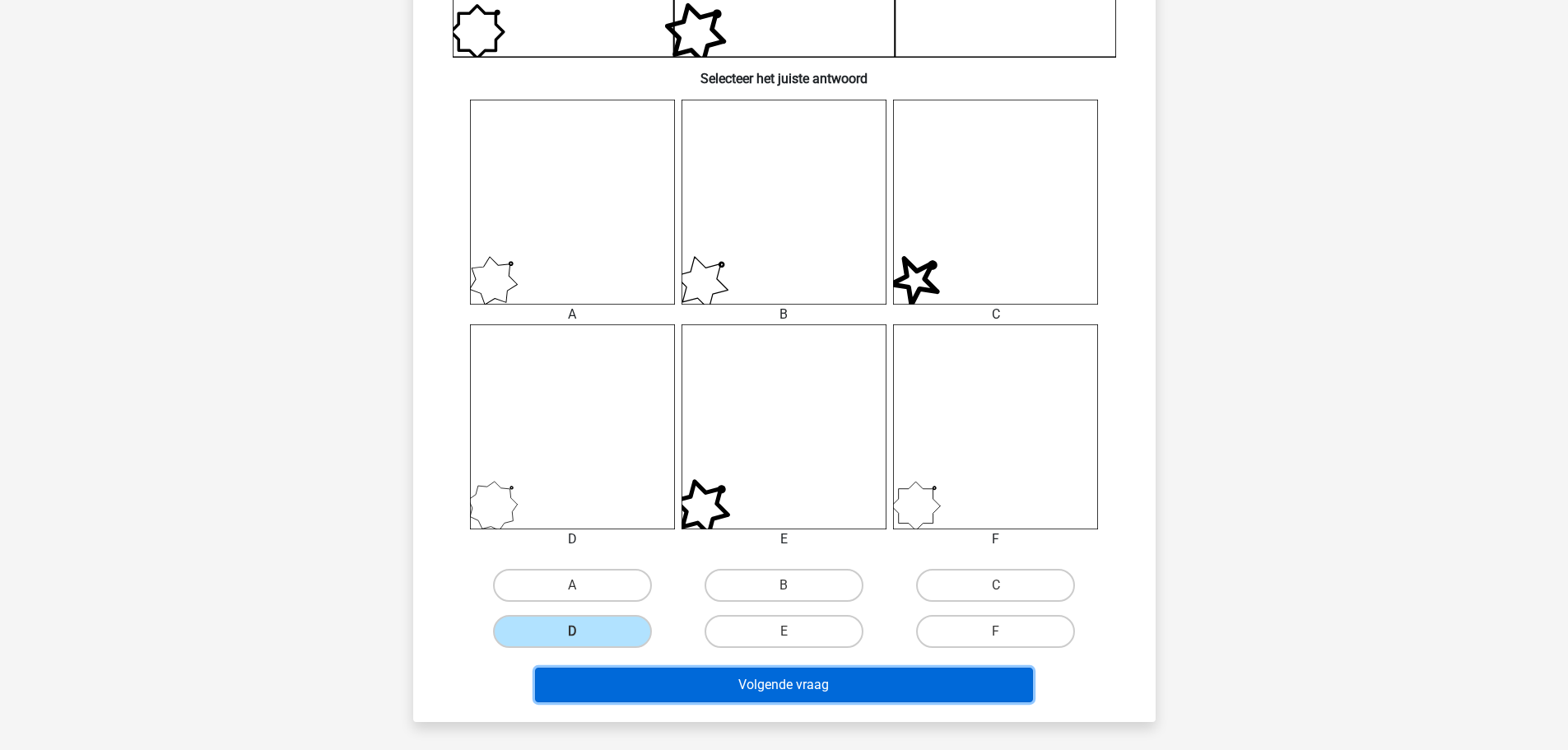
click at [786, 687] on button "Volgende vraag" at bounding box center [784, 685] width 498 height 35
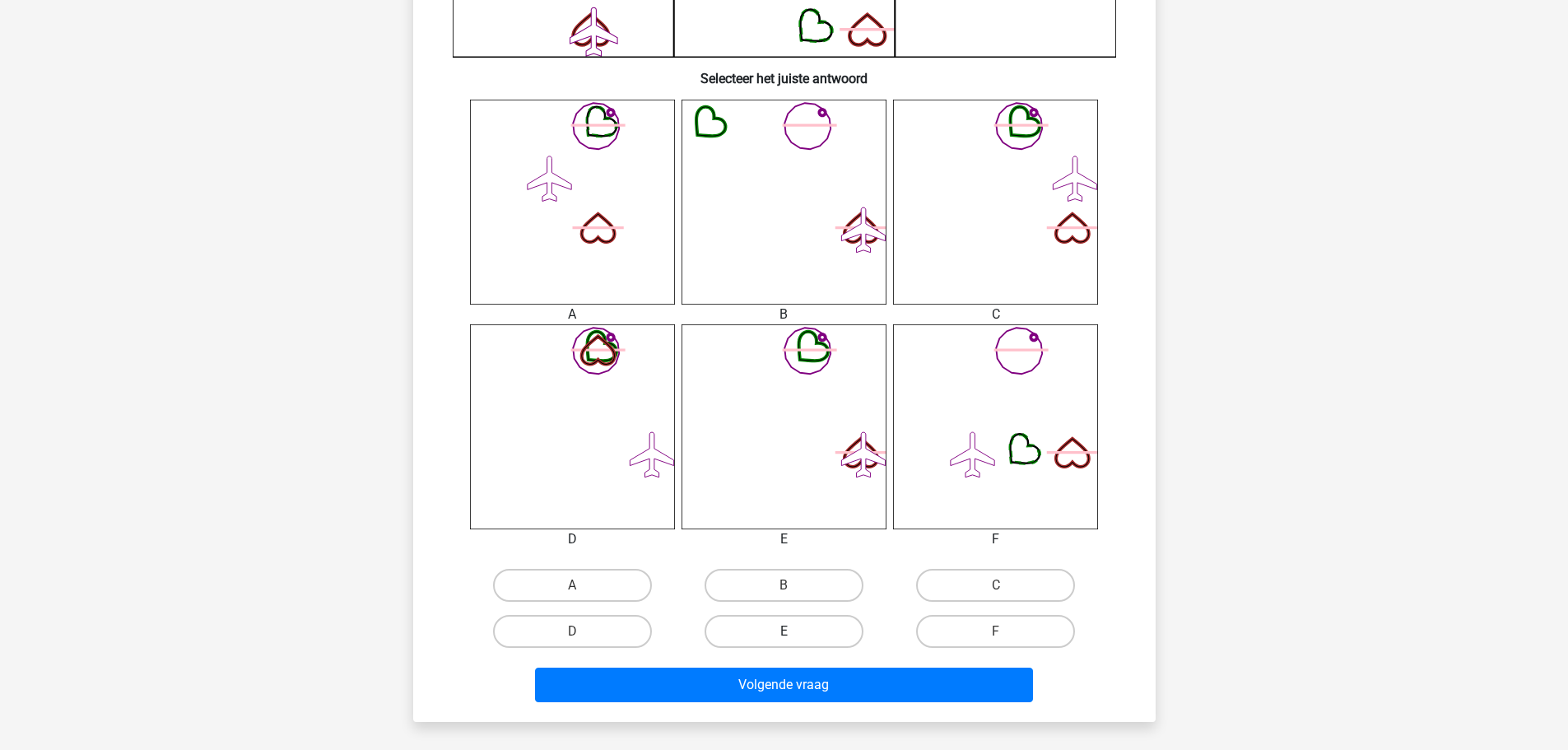
click at [846, 631] on label "E" at bounding box center [784, 631] width 159 height 33
click at [794, 631] on input "E" at bounding box center [788, 636] width 10 height 10
radio input "true"
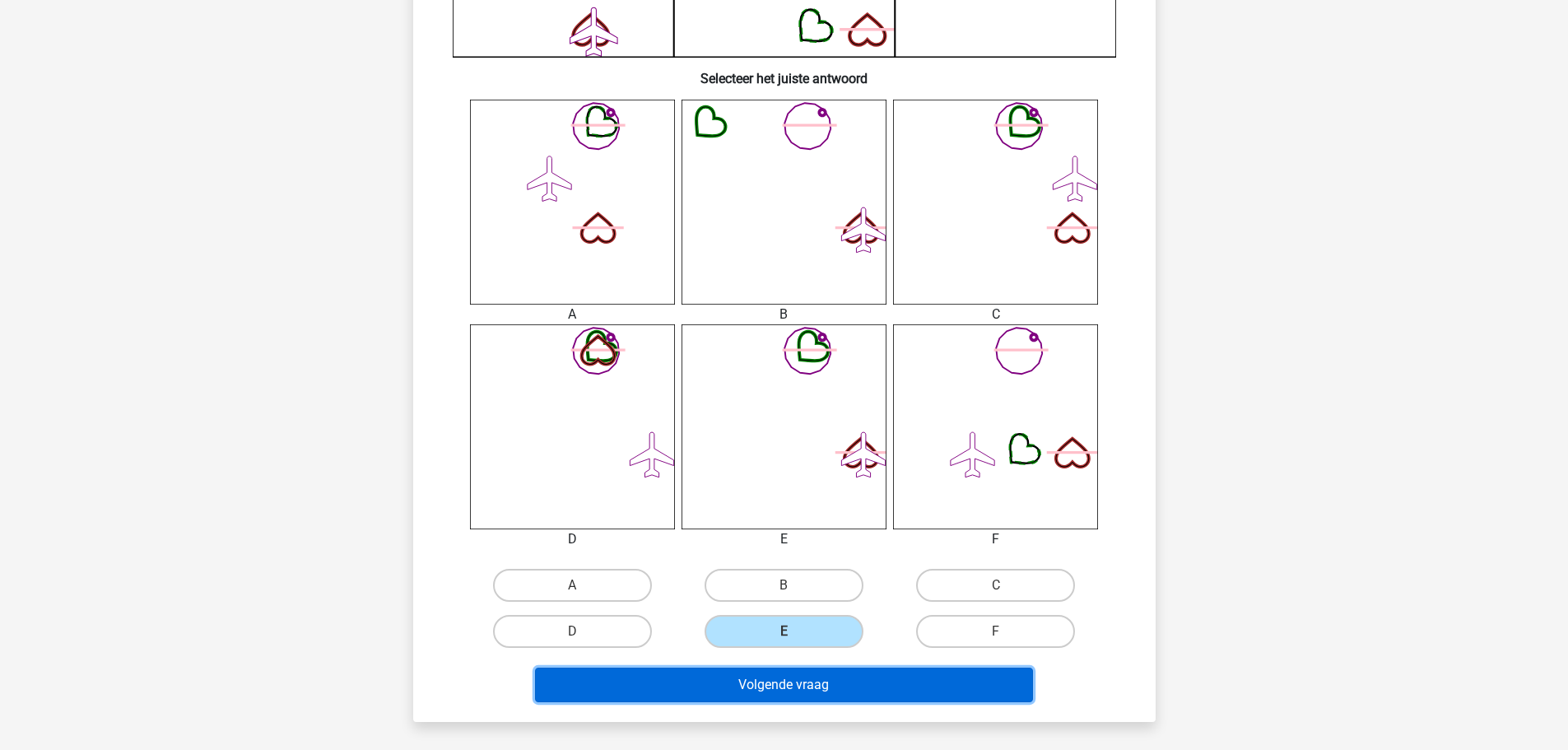
click at [864, 692] on button "Volgende vraag" at bounding box center [784, 685] width 498 height 35
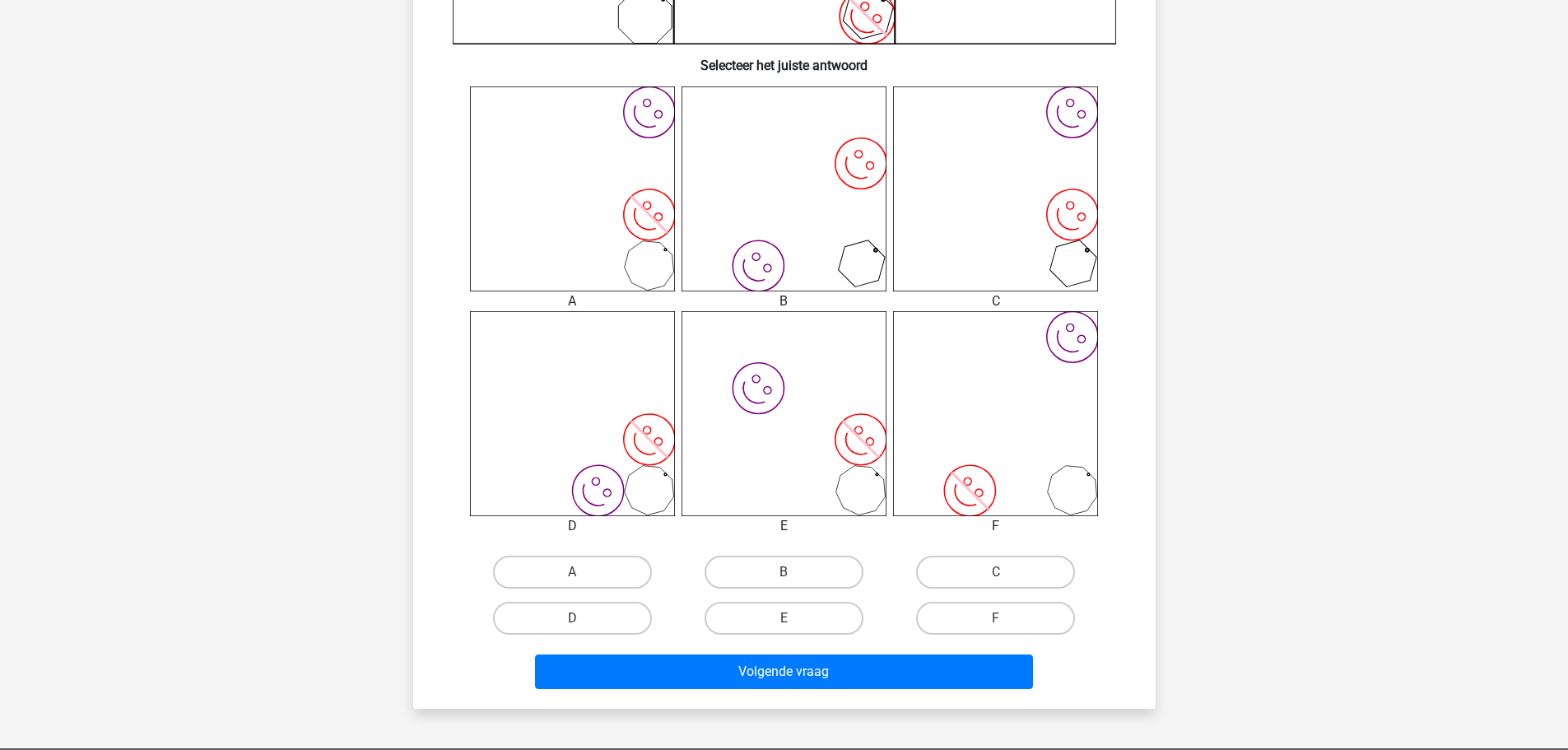
scroll to position [659, 0]
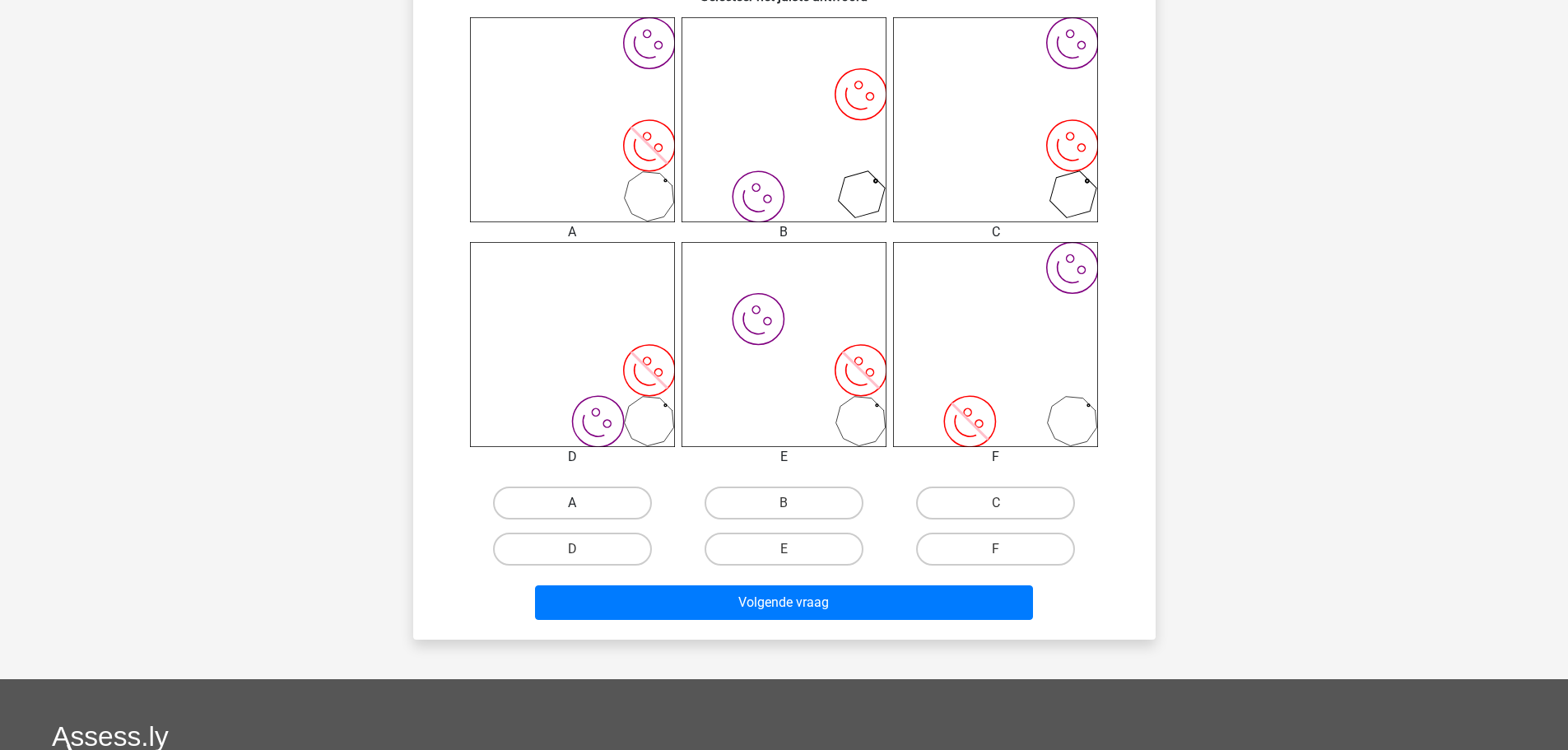
drag, startPoint x: 617, startPoint y: 514, endPoint x: 608, endPoint y: 511, distance: 9.5
click at [608, 511] on label "A" at bounding box center [573, 503] width 159 height 33
click at [583, 511] on input "A" at bounding box center [576, 508] width 10 height 10
radio input "true"
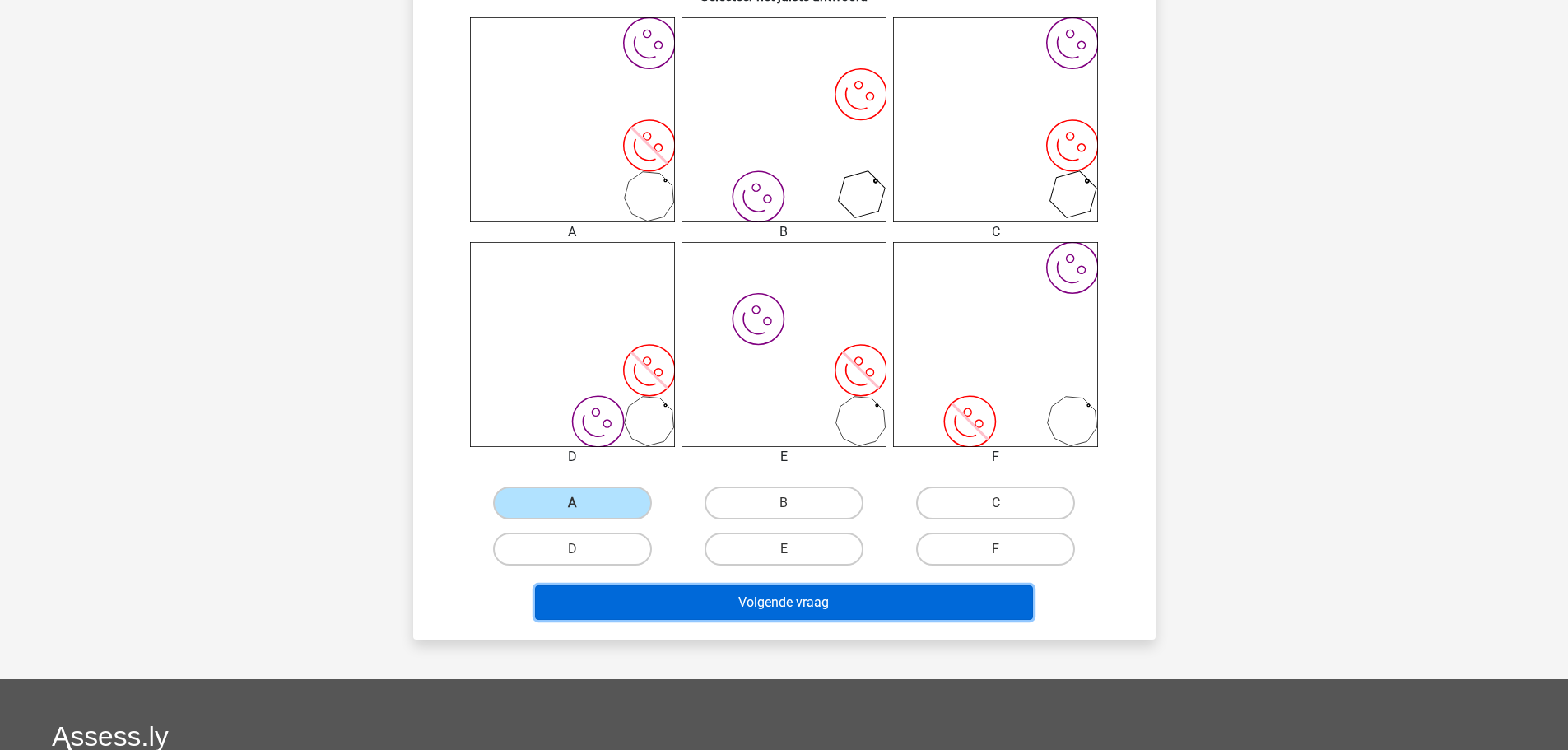
click at [789, 618] on button "Volgende vraag" at bounding box center [784, 602] width 498 height 35
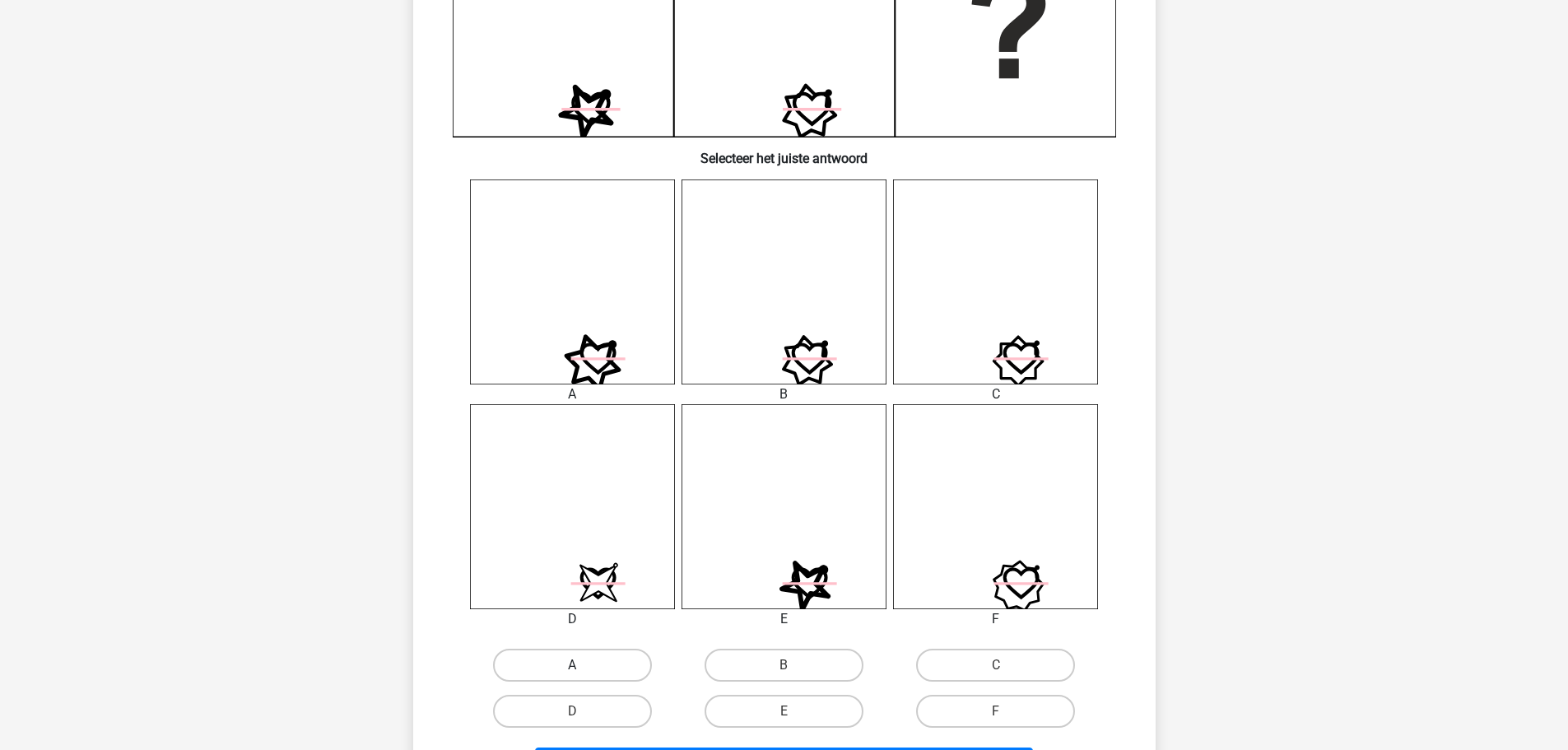
scroll to position [577, 0]
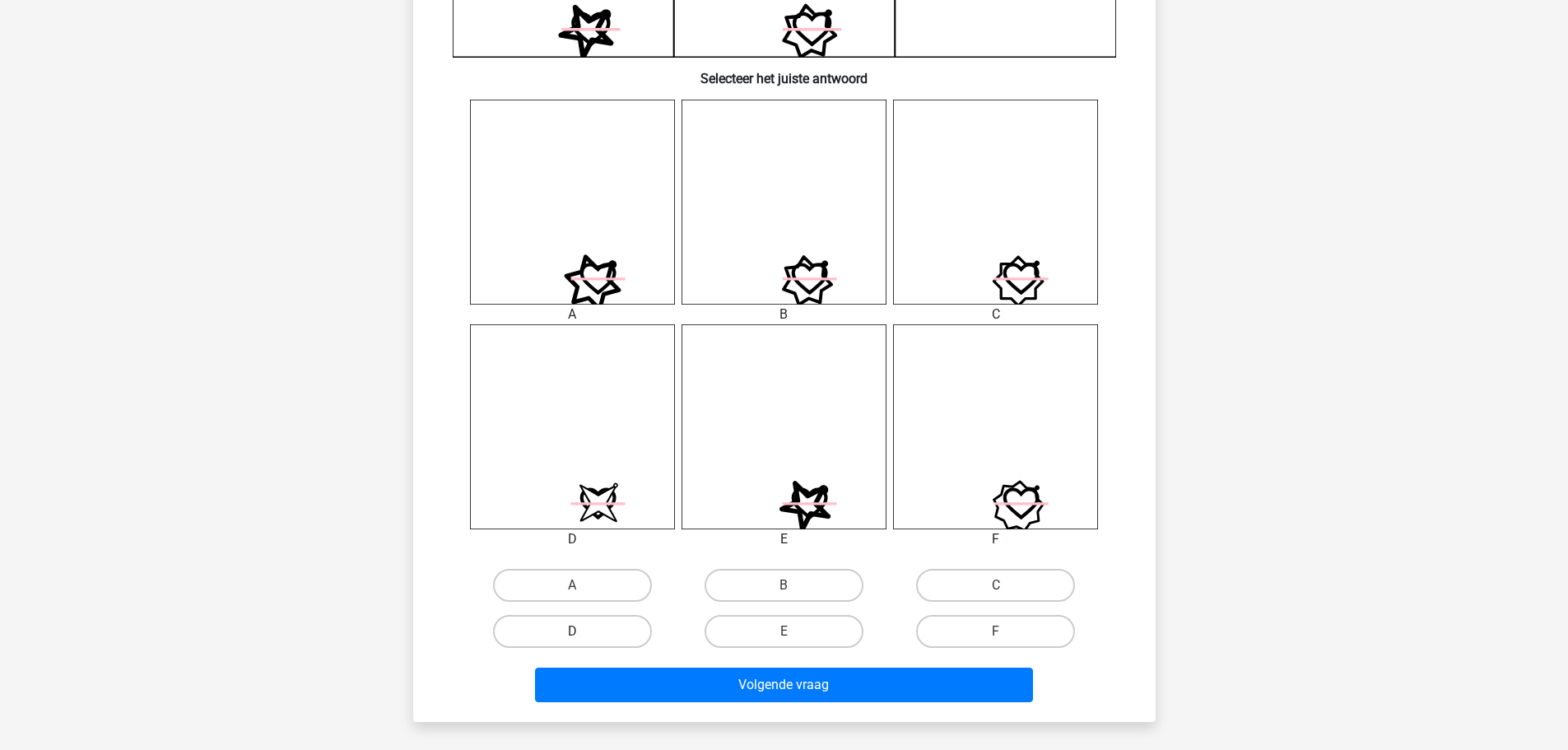
click at [601, 632] on label "D" at bounding box center [573, 631] width 159 height 33
click at [583, 632] on input "D" at bounding box center [576, 636] width 10 height 10
radio input "true"
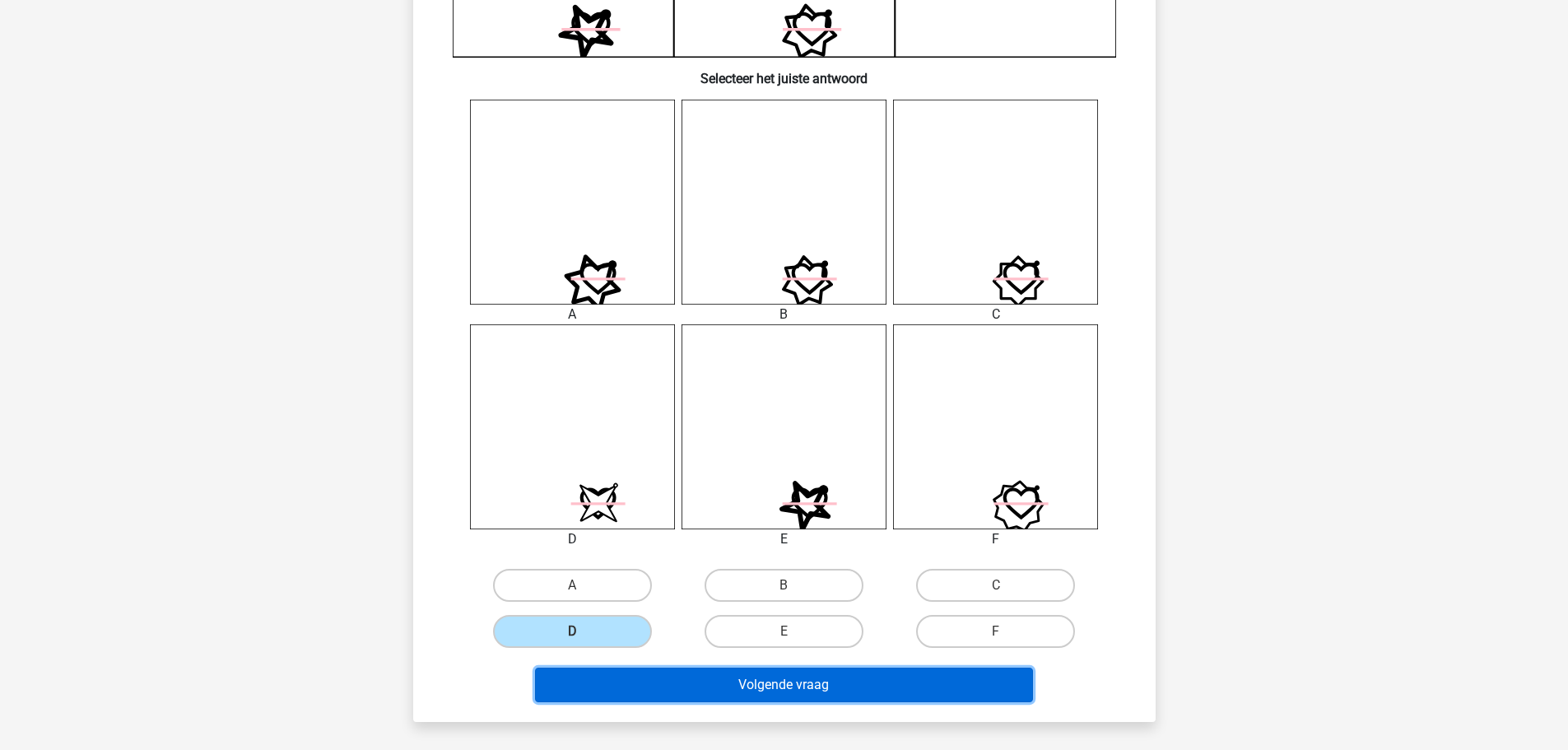
click at [720, 688] on button "Volgende vraag" at bounding box center [784, 685] width 498 height 35
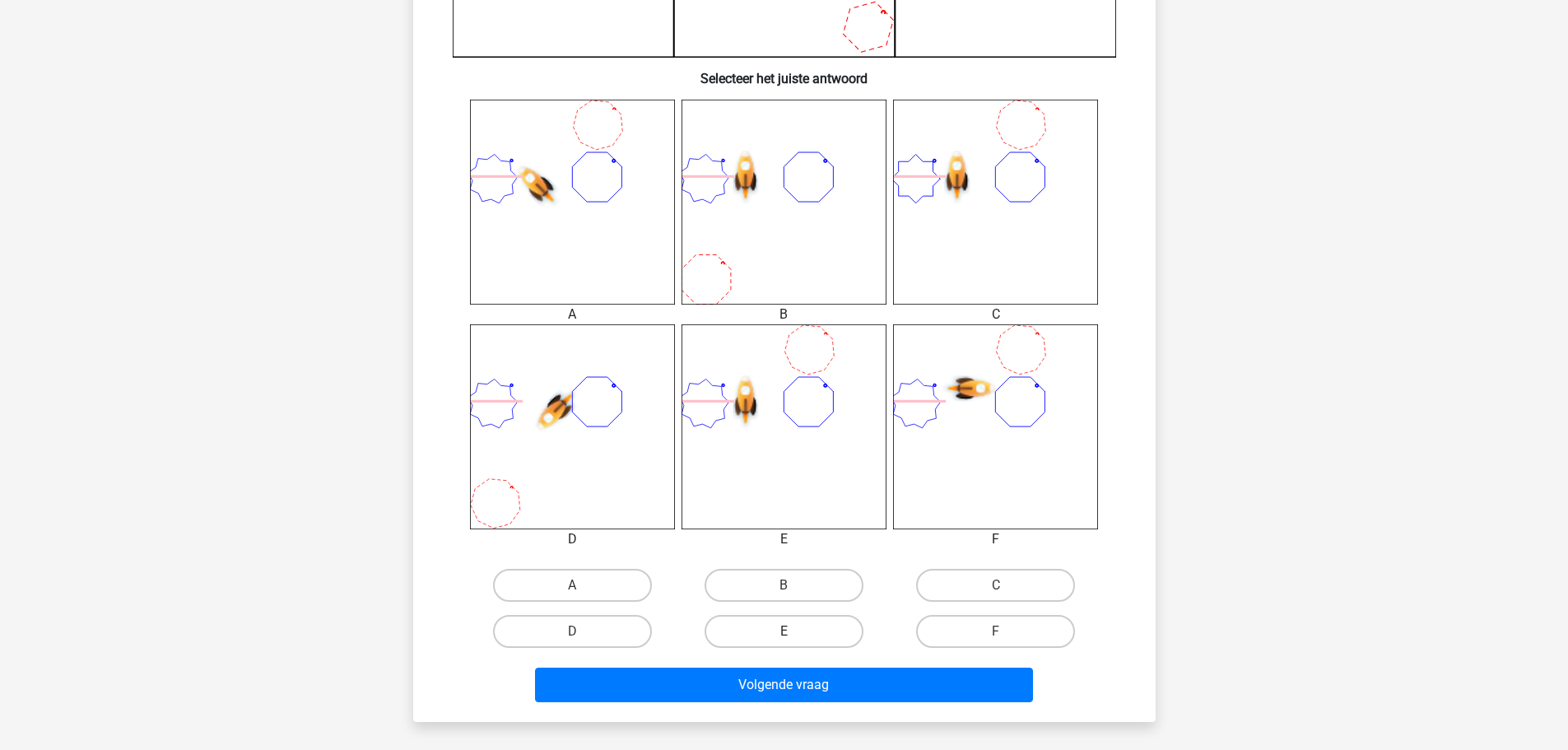
drag, startPoint x: 754, startPoint y: 635, endPoint x: 770, endPoint y: 644, distance: 18.4
click at [754, 637] on label "E" at bounding box center [784, 631] width 159 height 33
click at [784, 637] on input "E" at bounding box center [788, 636] width 10 height 10
radio input "true"
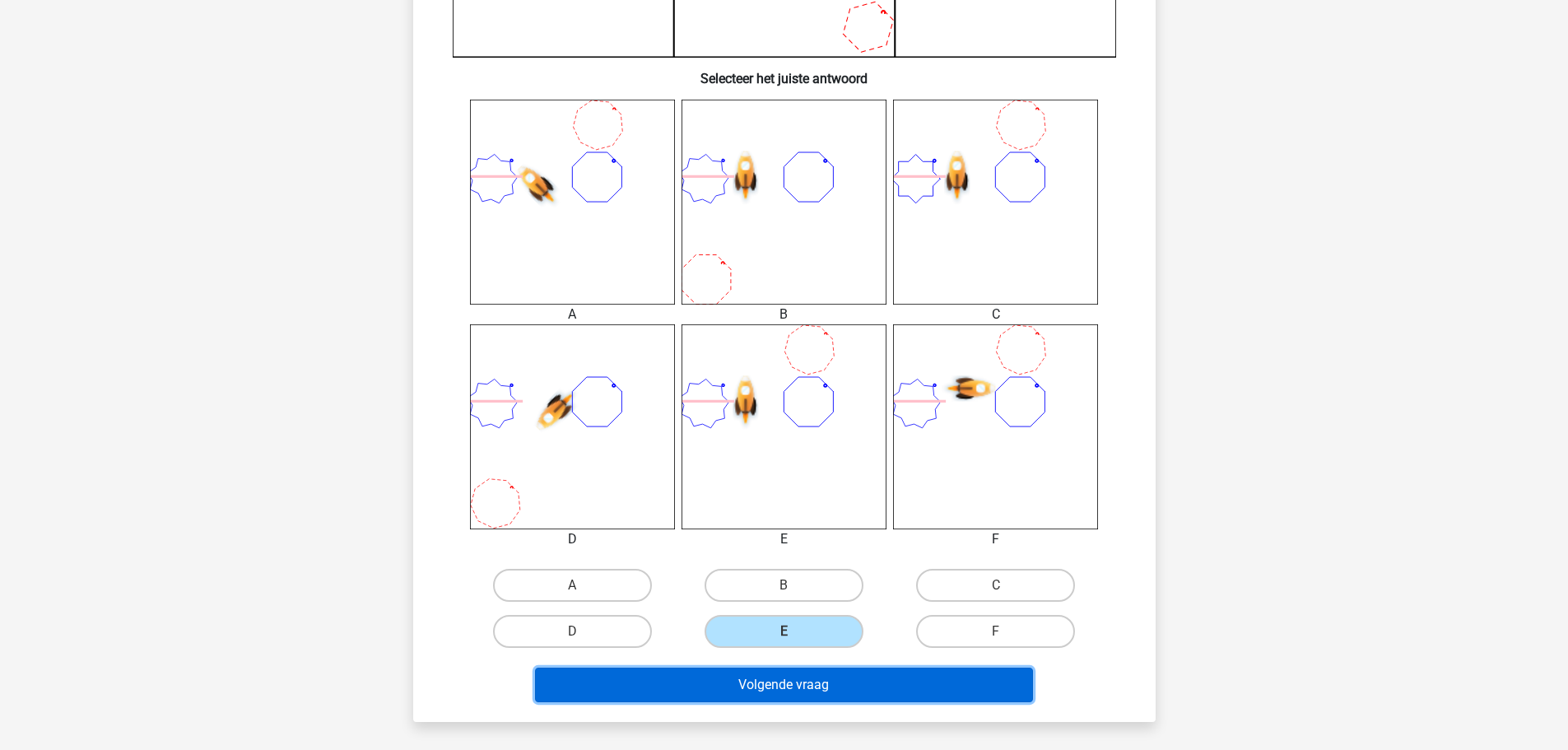
click at [832, 687] on button "Volgende vraag" at bounding box center [784, 685] width 498 height 35
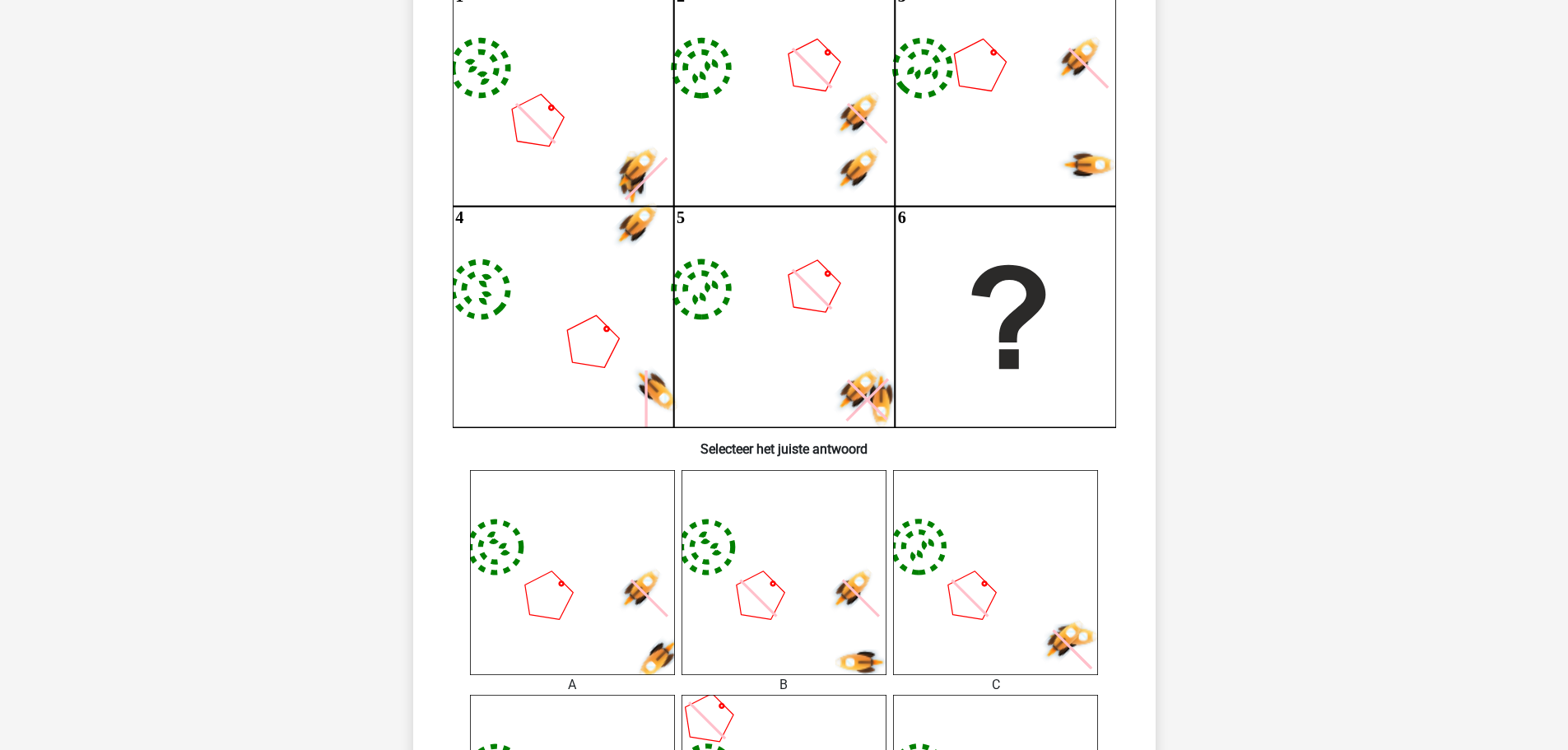
scroll to position [165, 0]
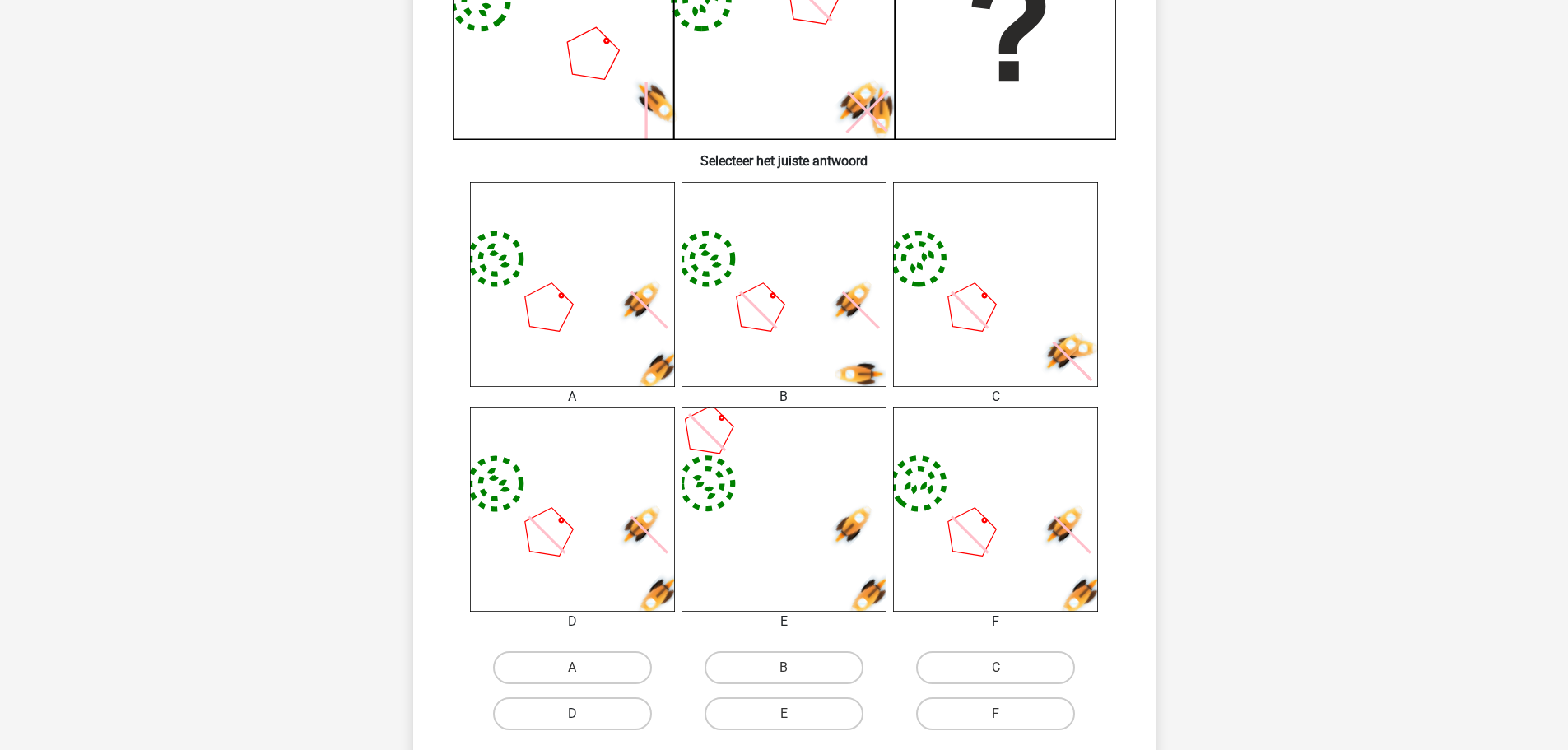
click at [621, 705] on label "D" at bounding box center [573, 713] width 159 height 33
click at [583, 714] on input "D" at bounding box center [576, 719] width 10 height 10
radio input "true"
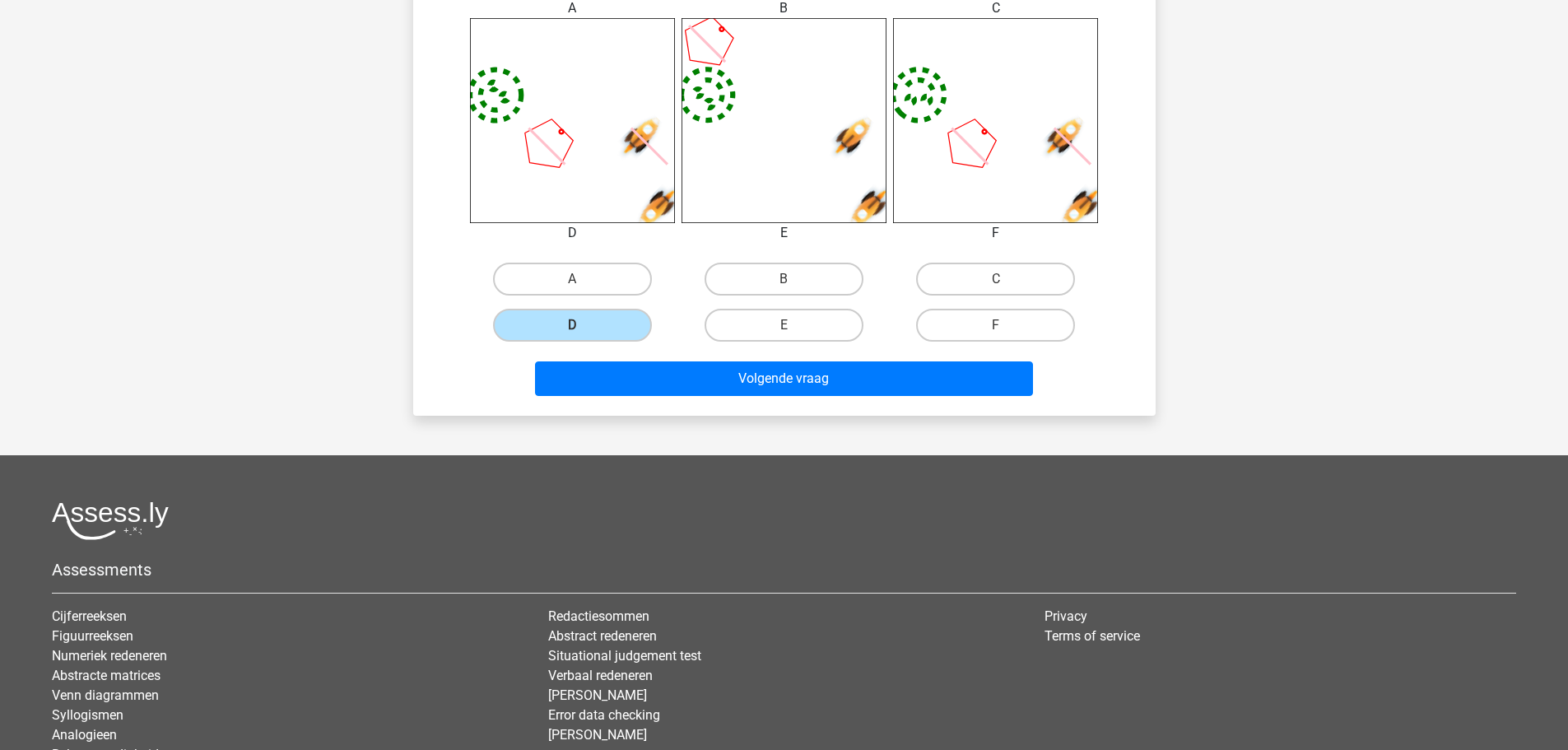
scroll to position [905, 0]
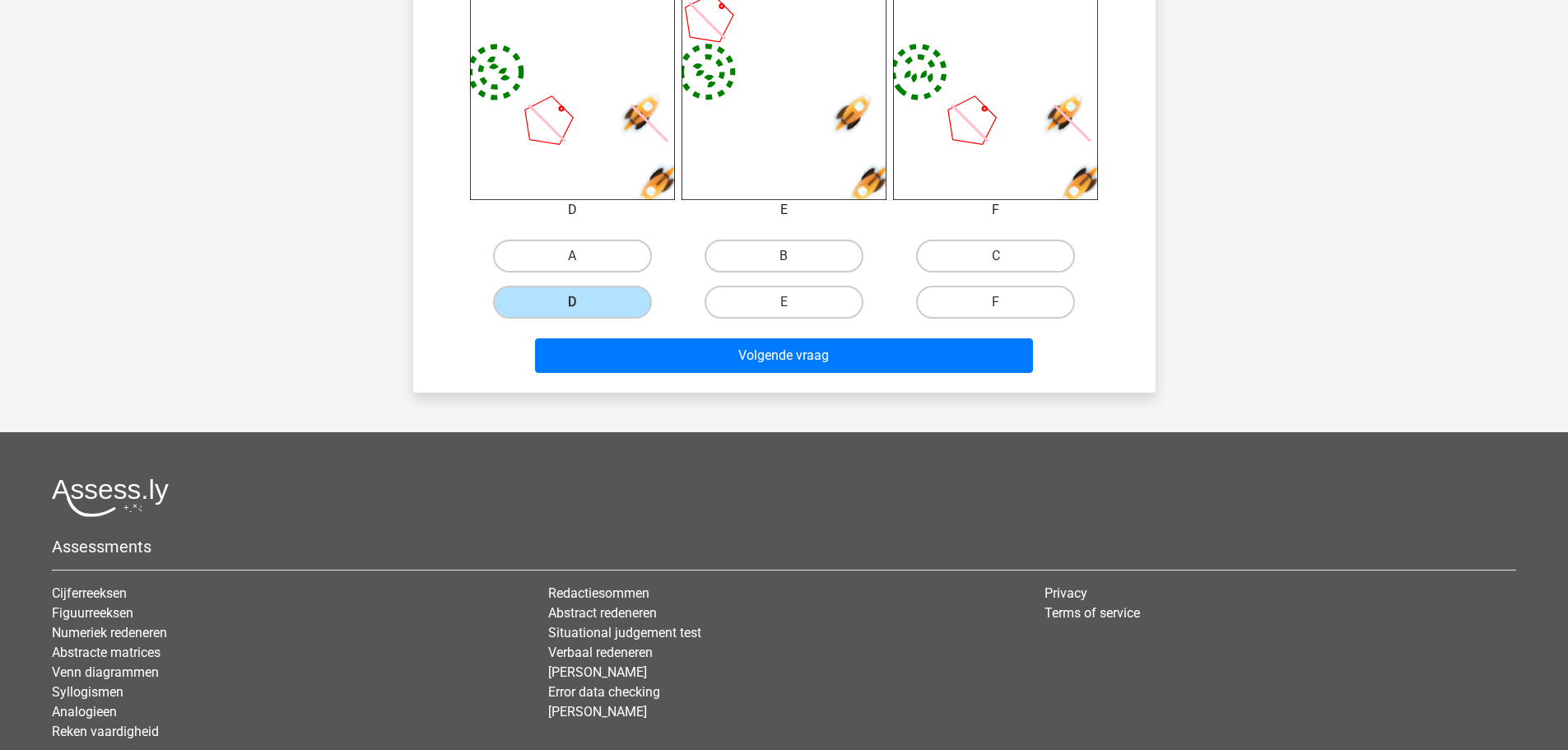
click at [780, 323] on div "E" at bounding box center [784, 302] width 212 height 46
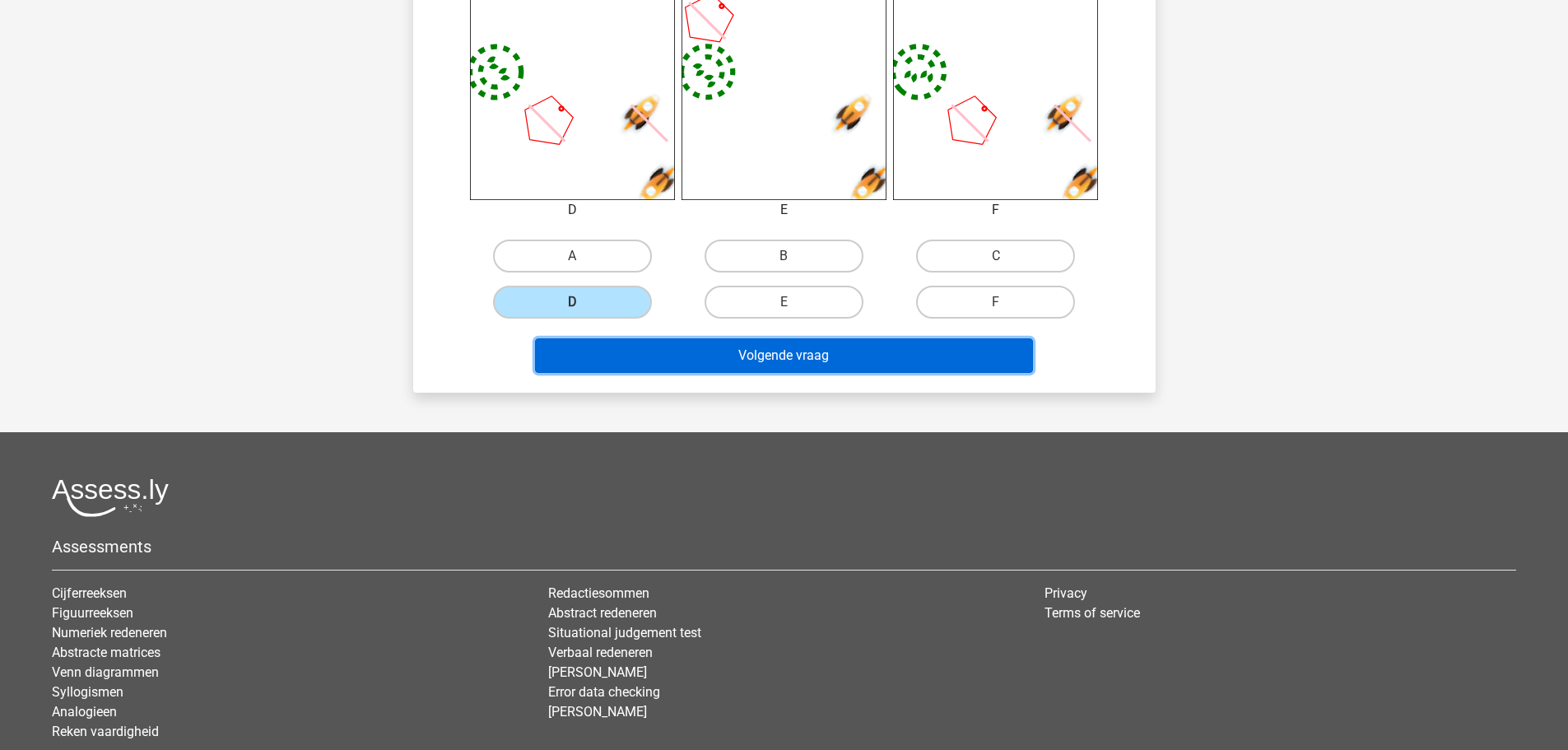
click at [784, 346] on button "Volgende vraag" at bounding box center [784, 355] width 498 height 35
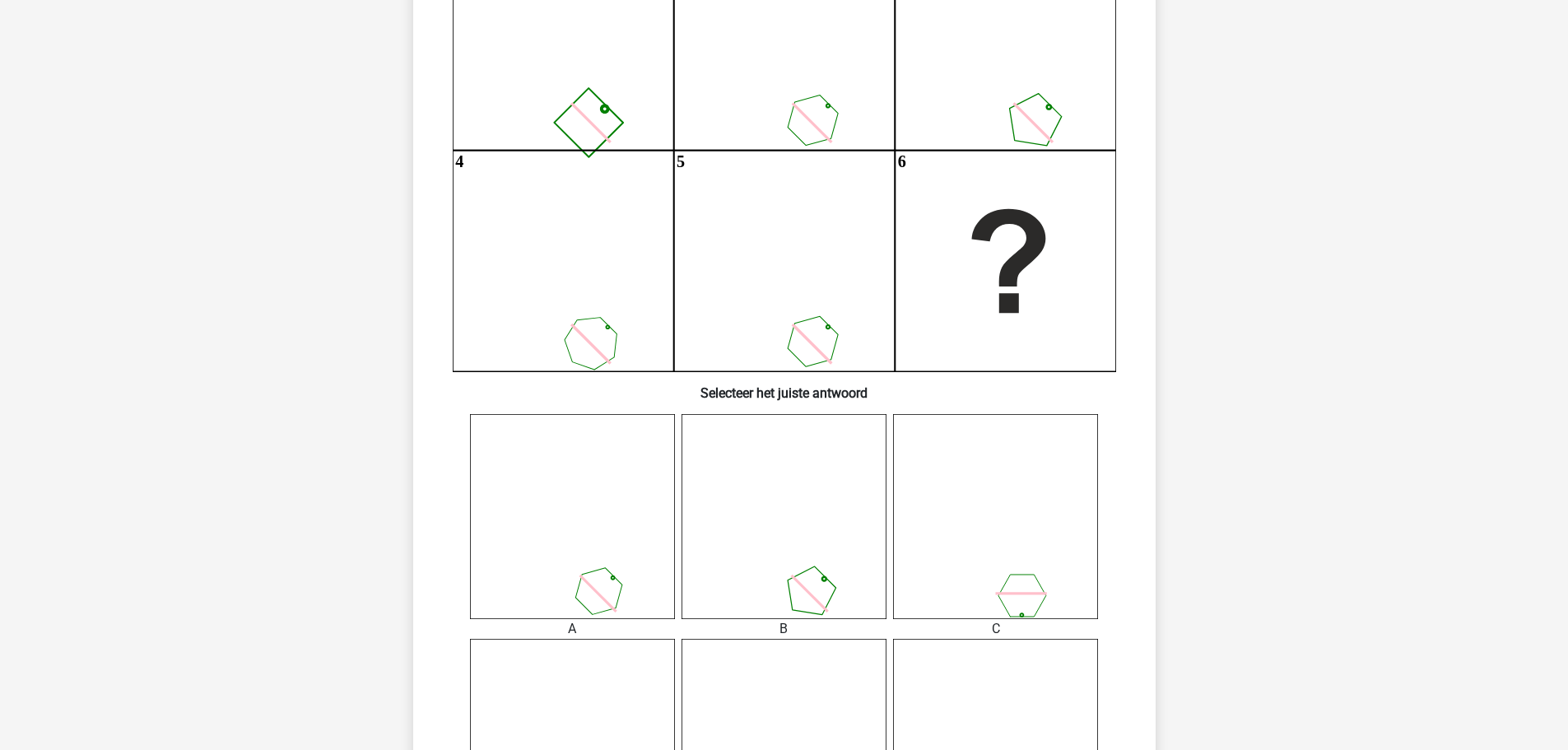
scroll to position [494, 0]
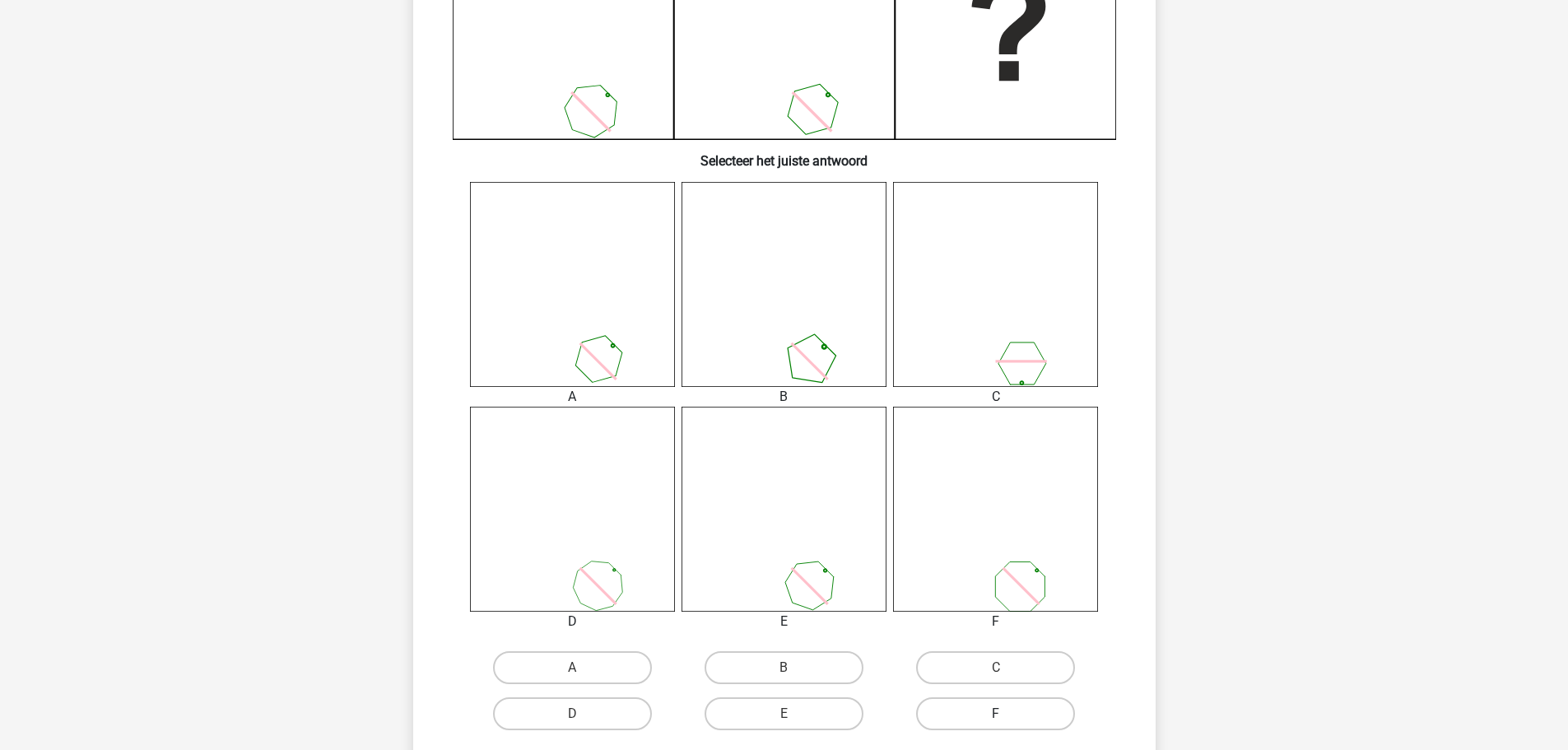
click at [671, 684] on div "F" at bounding box center [573, 667] width 199 height 33
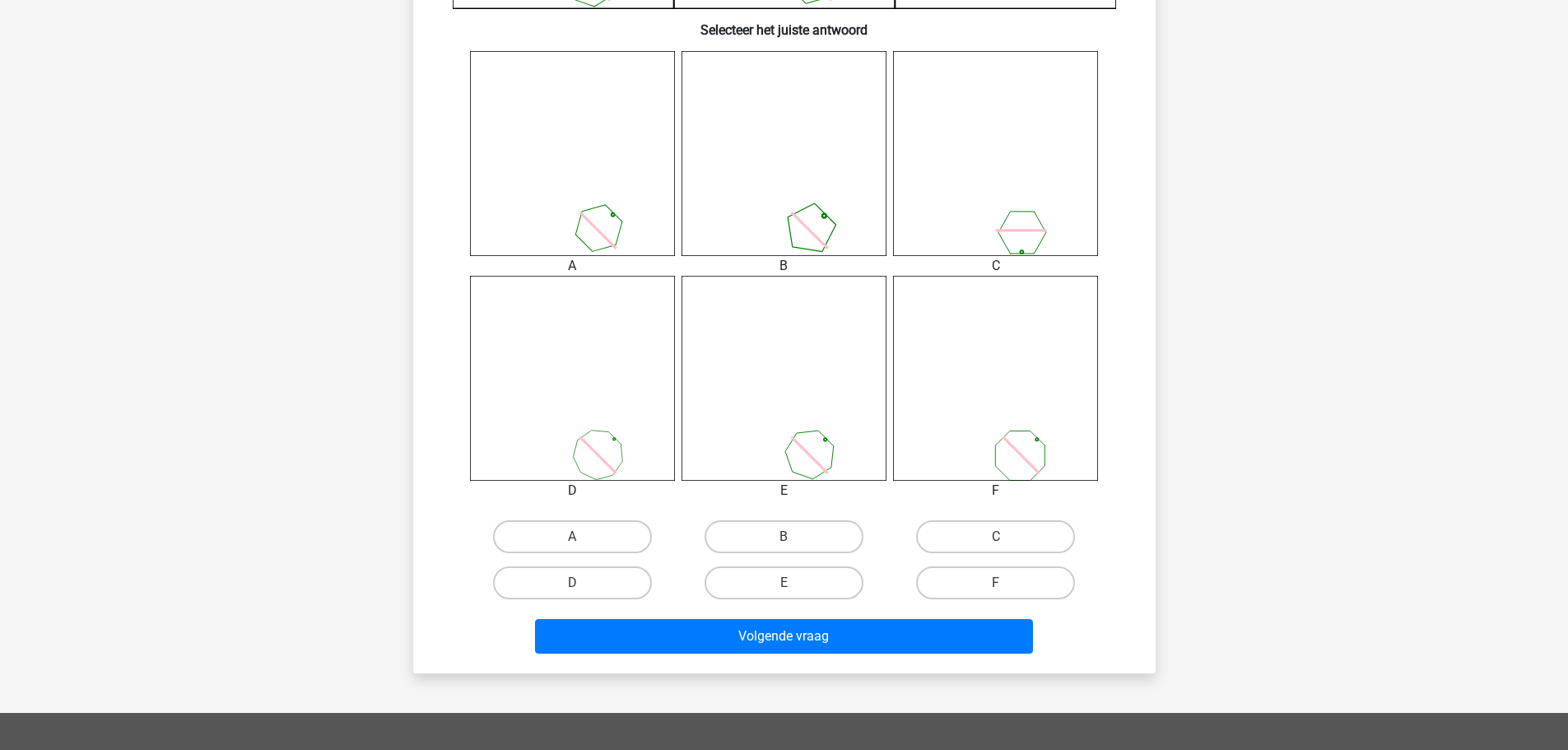
scroll to position [823, 0]
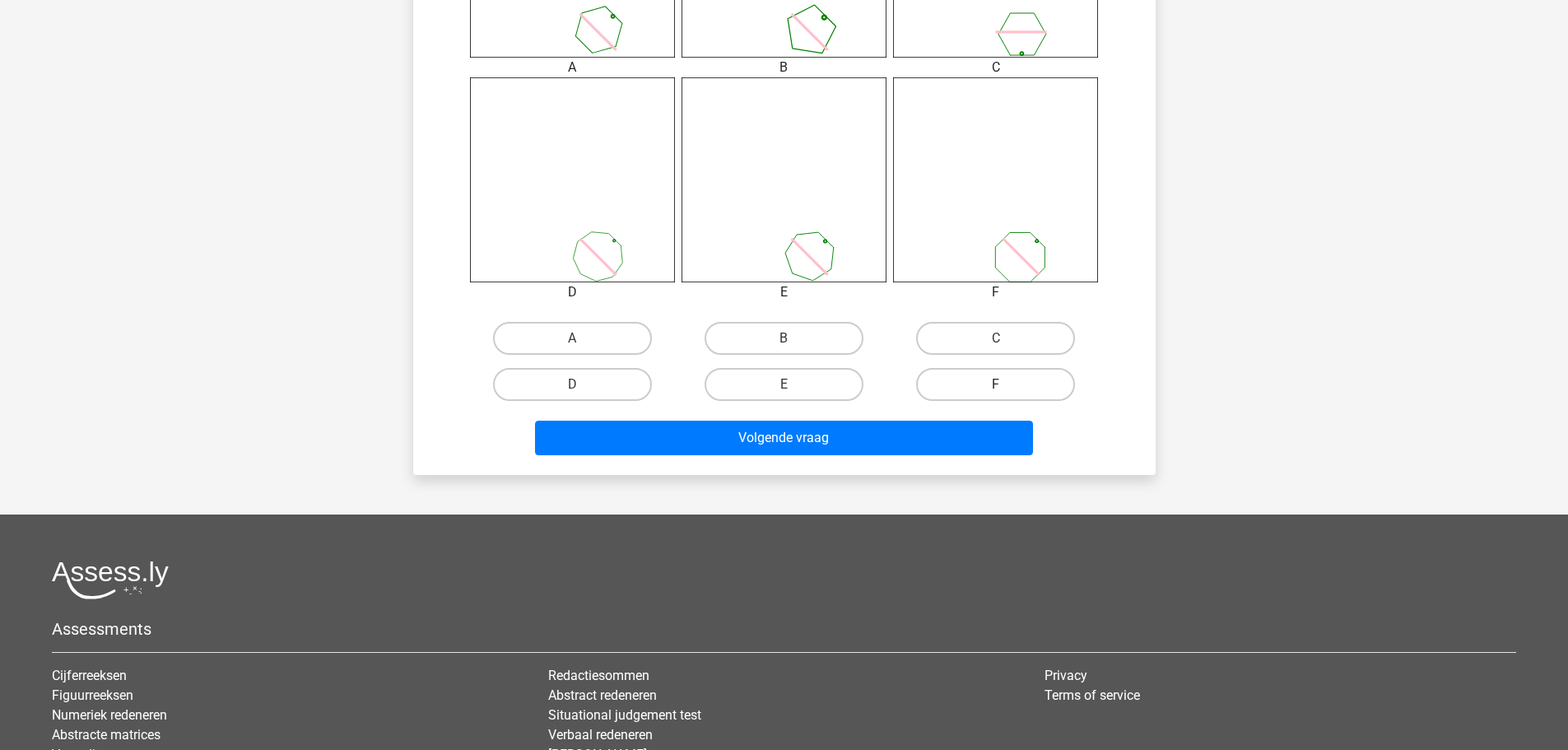
drag, startPoint x: 995, startPoint y: 380, endPoint x: 957, endPoint y: 429, distance: 62.0
click at [994, 382] on label "F" at bounding box center [995, 384] width 159 height 33
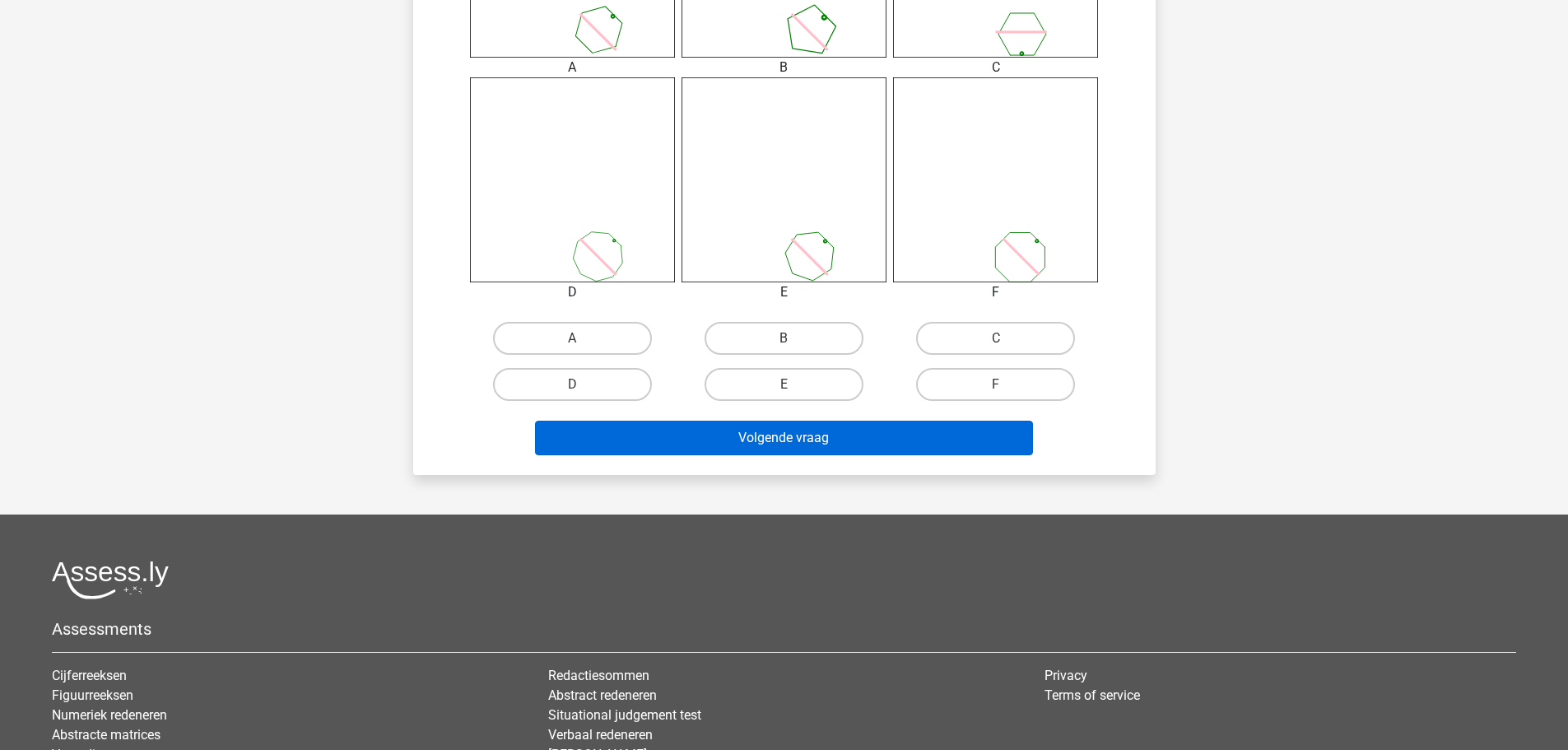
click at [996, 384] on input "F" at bounding box center [1001, 389] width 10 height 10
radio input "true"
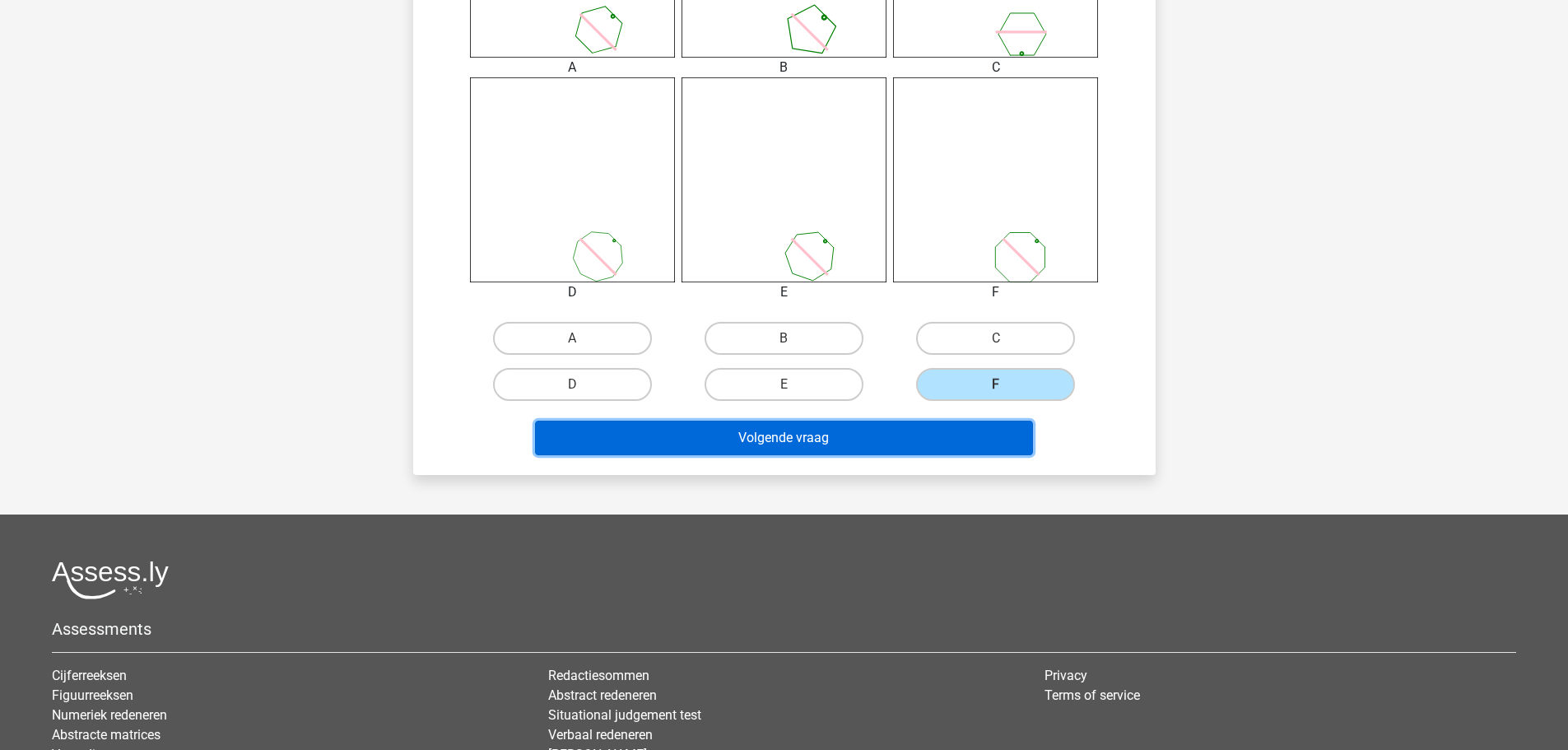
click at [937, 441] on button "Volgende vraag" at bounding box center [784, 438] width 498 height 35
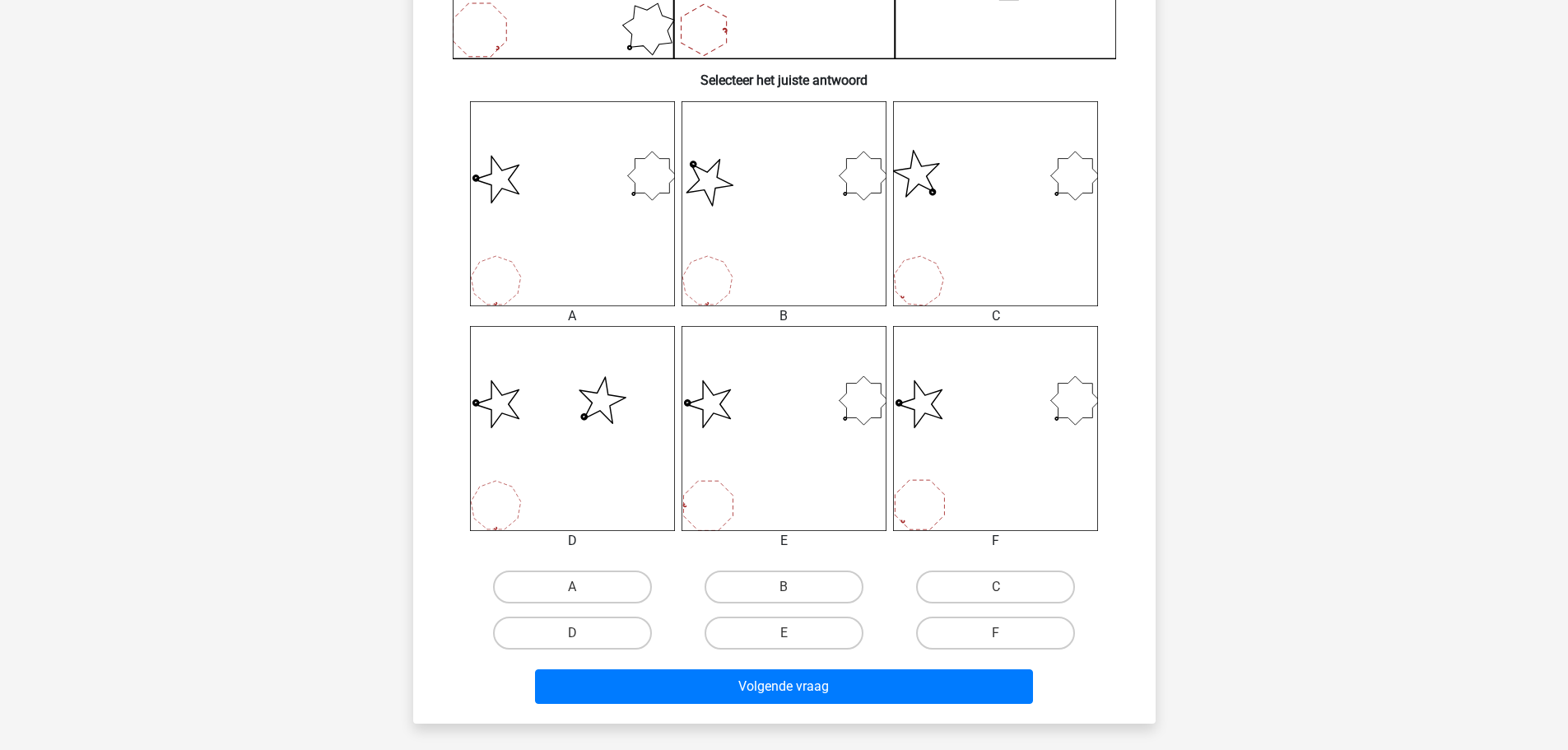
scroll to position [577, 0]
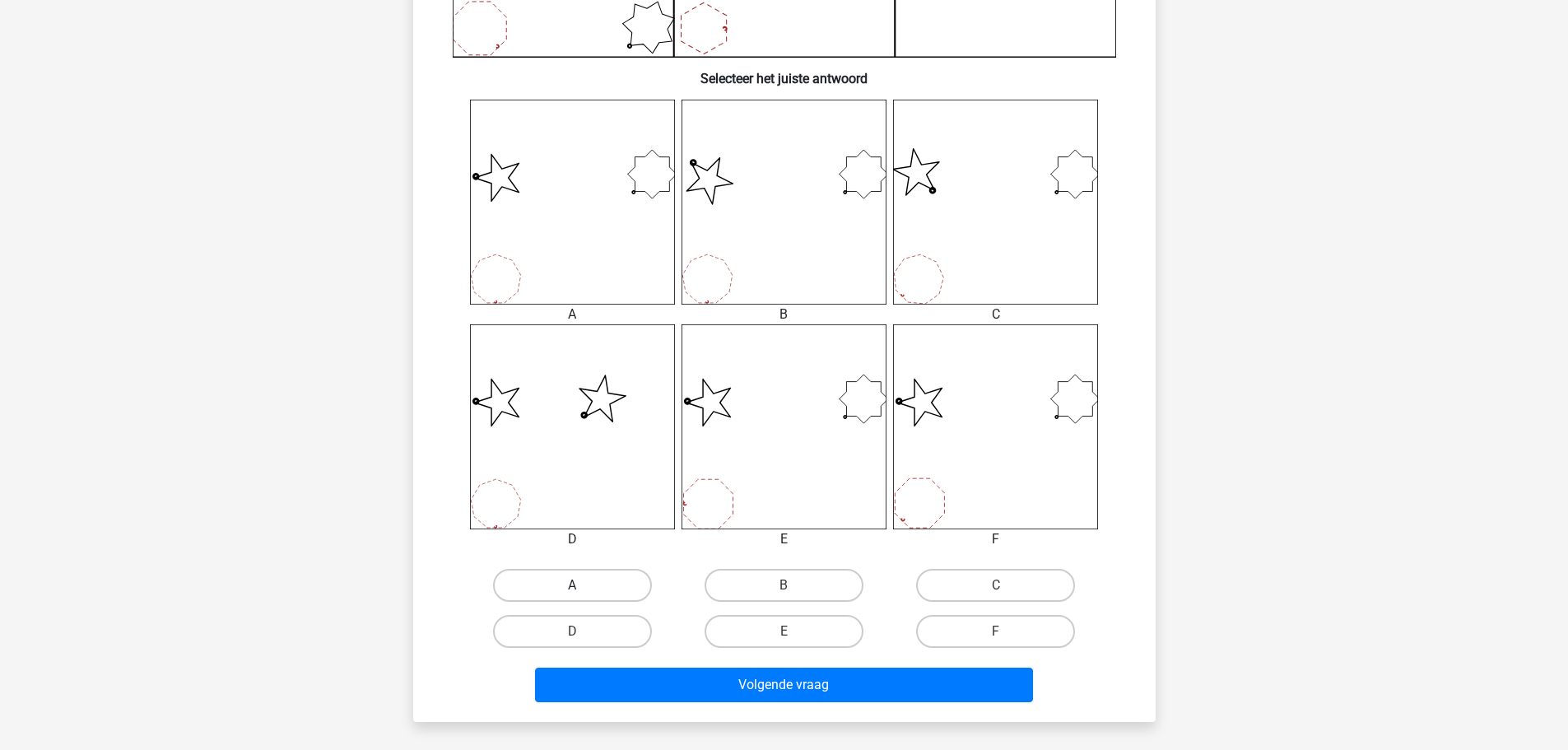
click at [621, 585] on label "A" at bounding box center [573, 585] width 159 height 33
click at [583, 585] on input "A" at bounding box center [576, 590] width 10 height 10
radio input "true"
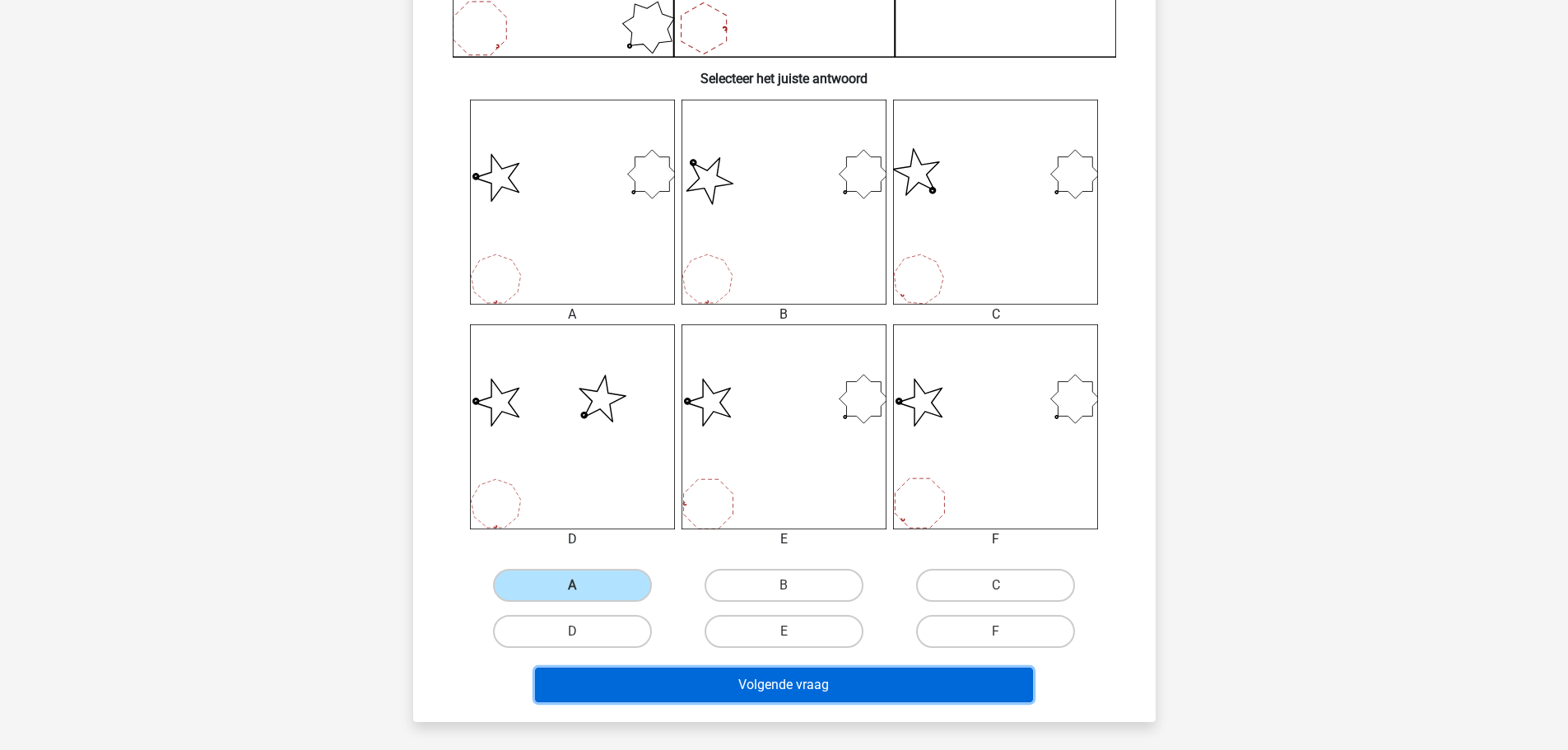
click at [847, 681] on button "Volgende vraag" at bounding box center [784, 685] width 498 height 35
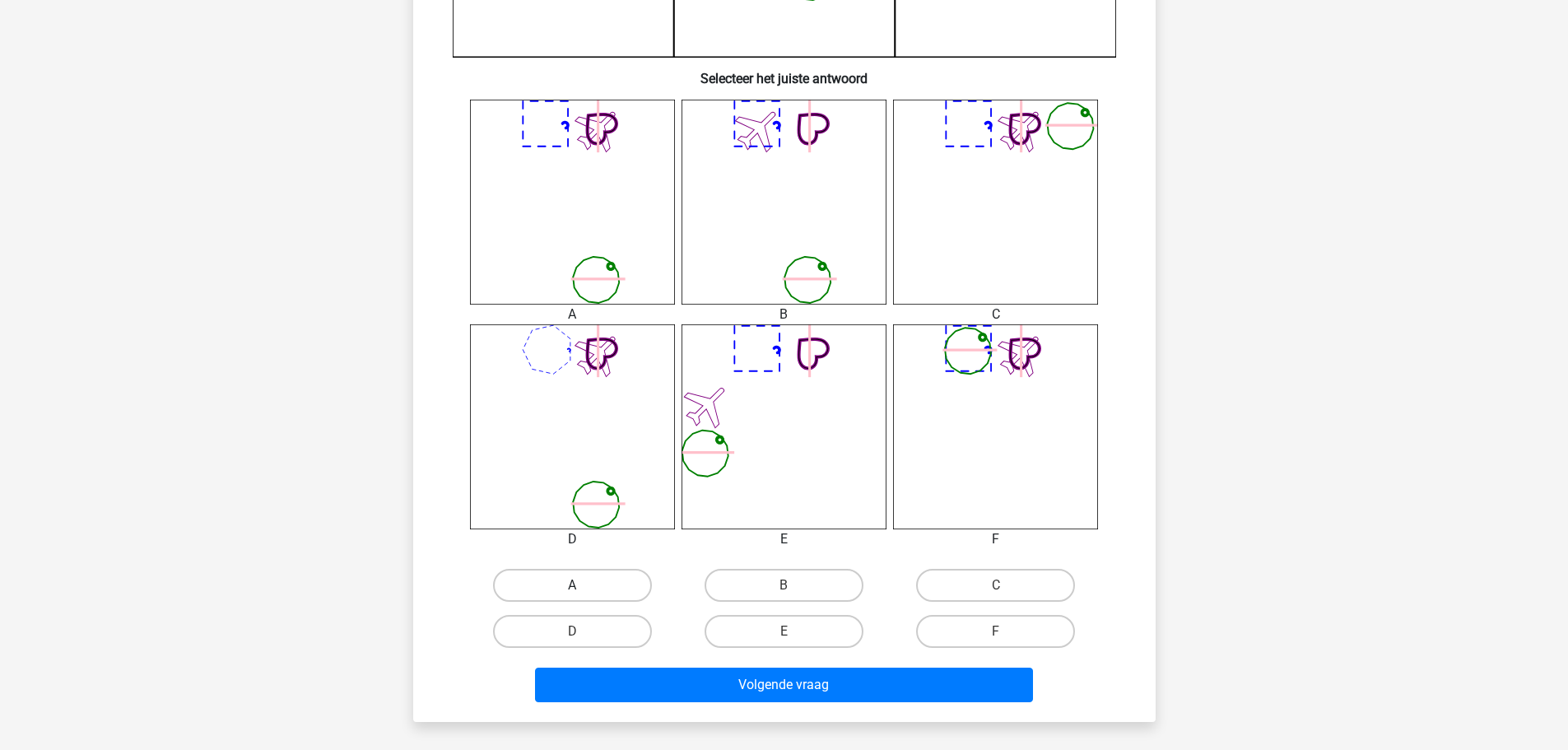
drag, startPoint x: 622, startPoint y: 567, endPoint x: 612, endPoint y: 573, distance: 11.7
click at [615, 571] on div "A B C D" at bounding box center [784, 378] width 689 height 556
click at [616, 579] on label "A" at bounding box center [573, 585] width 159 height 33
click at [583, 585] on input "A" at bounding box center [576, 590] width 10 height 10
radio input "true"
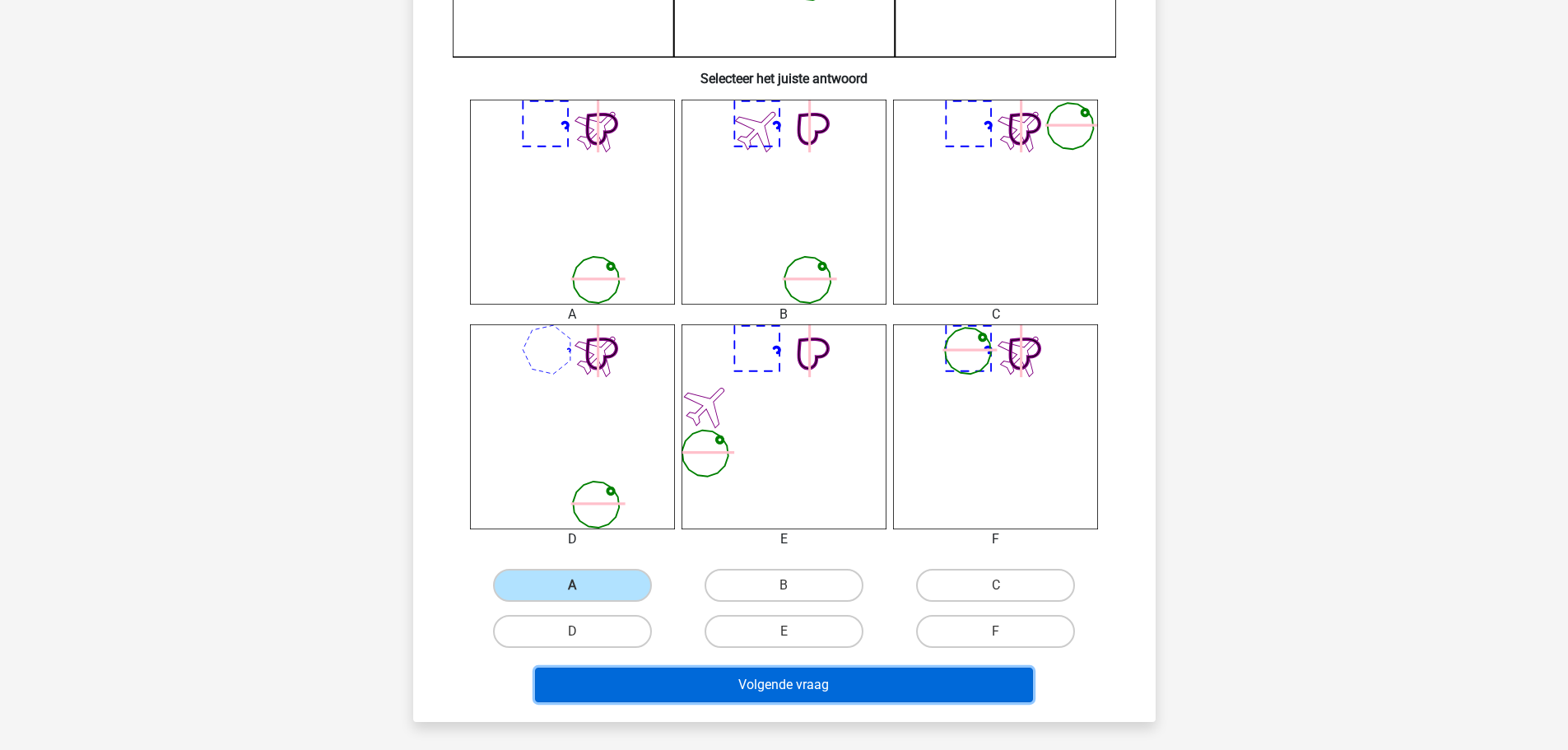
click at [752, 683] on button "Volgende vraag" at bounding box center [784, 685] width 498 height 35
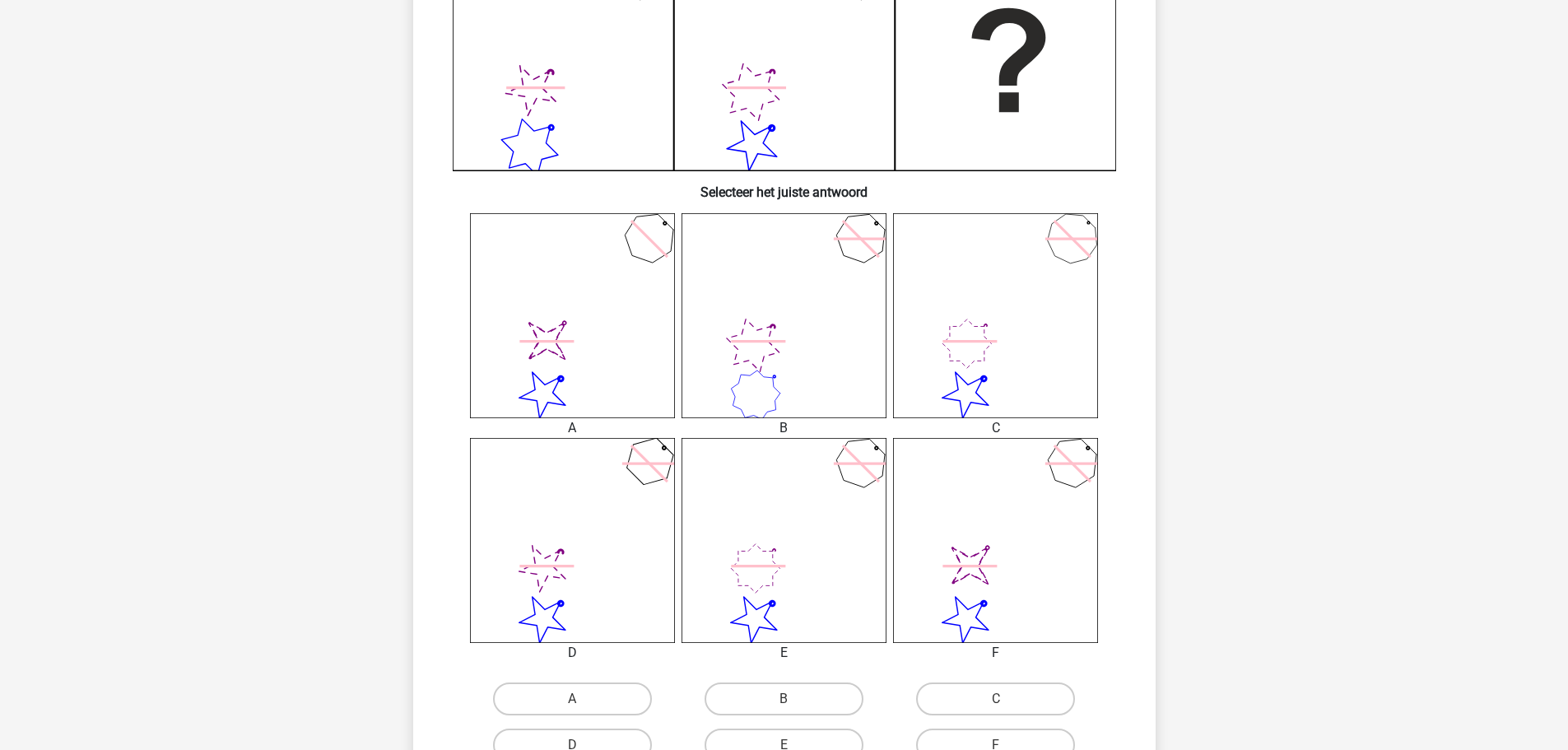
scroll to position [494, 0]
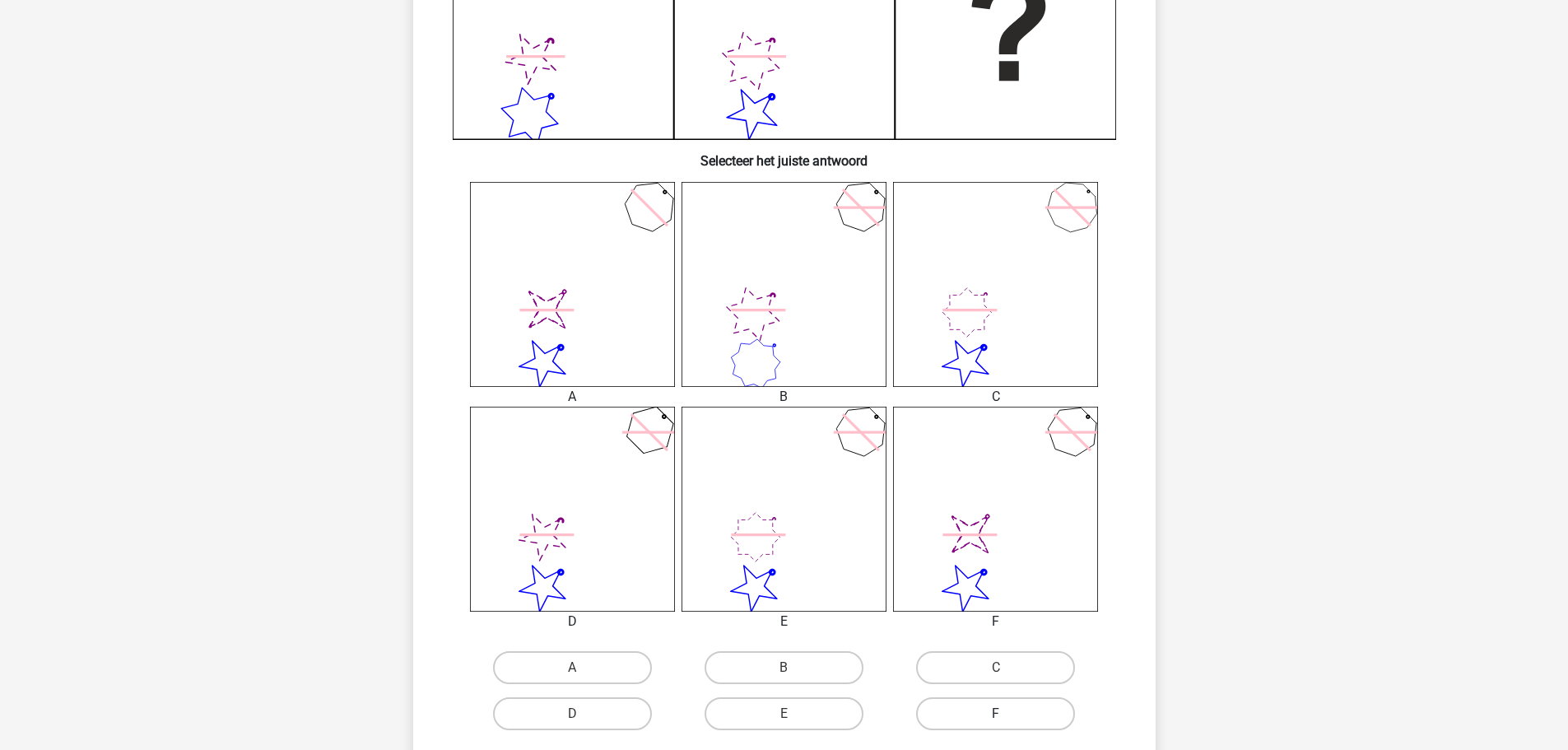
click at [1042, 725] on label "F" at bounding box center [995, 713] width 159 height 33
click at [1007, 725] on input "F" at bounding box center [1001, 719] width 10 height 10
radio input "true"
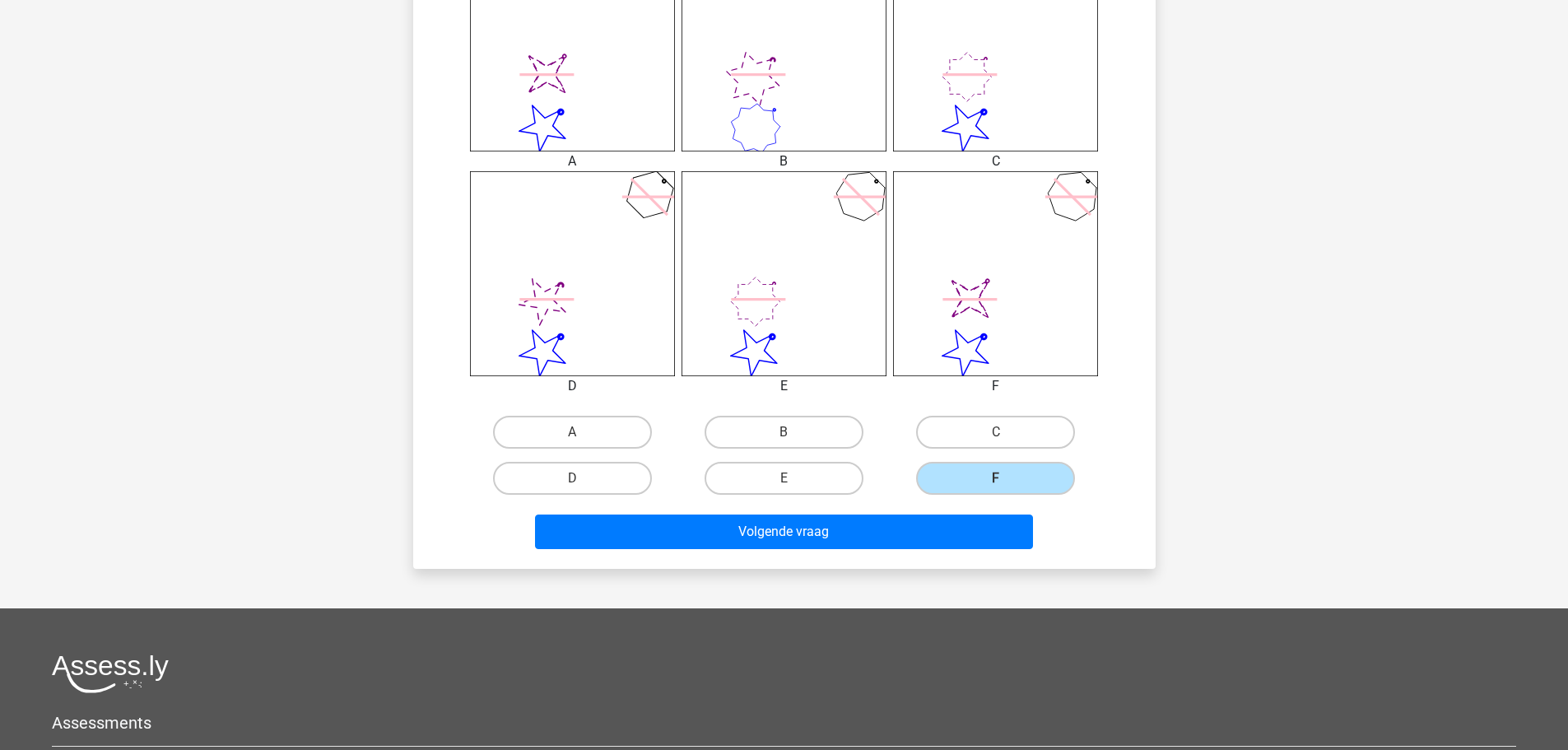
scroll to position [742, 0]
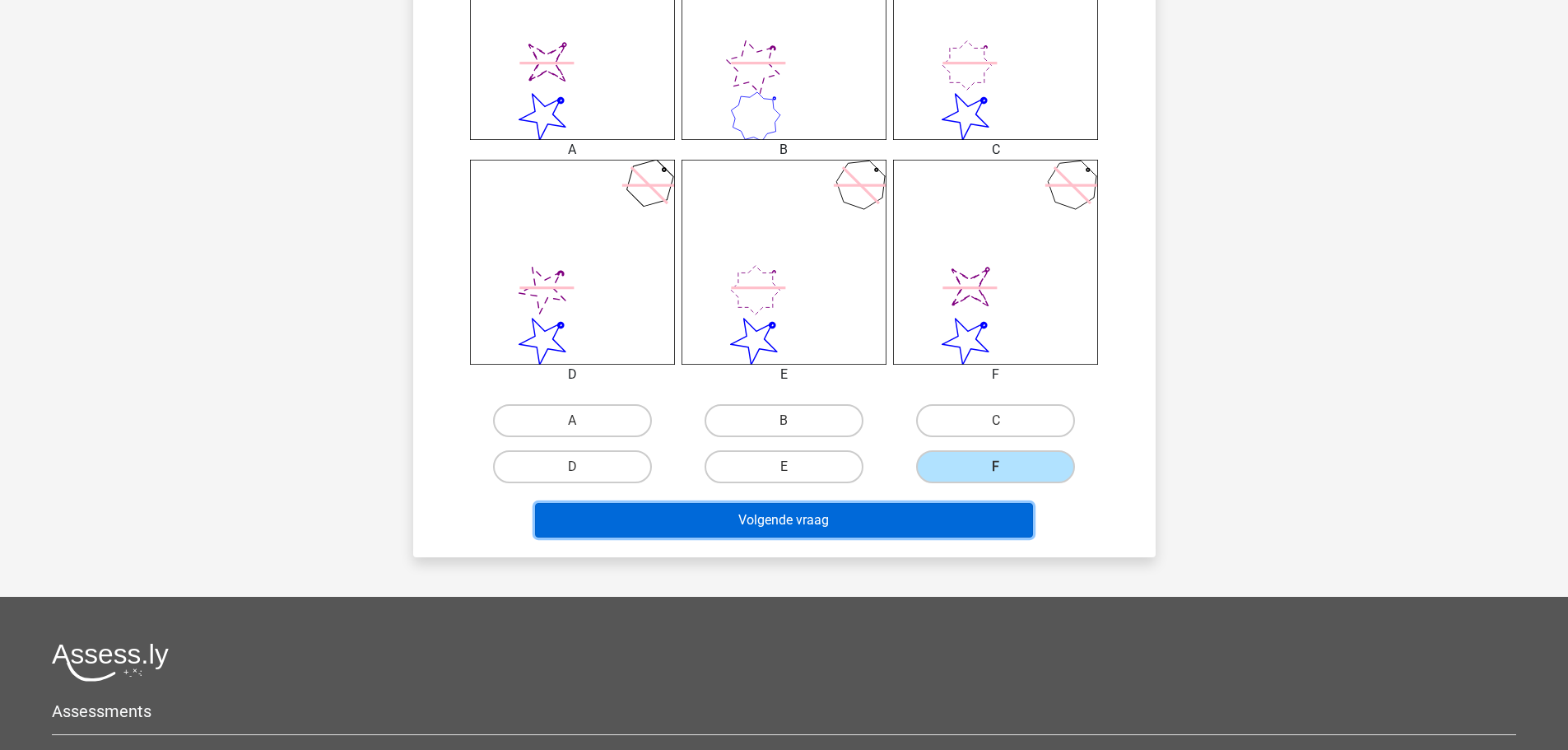
click at [979, 519] on button "Volgende vraag" at bounding box center [784, 520] width 498 height 35
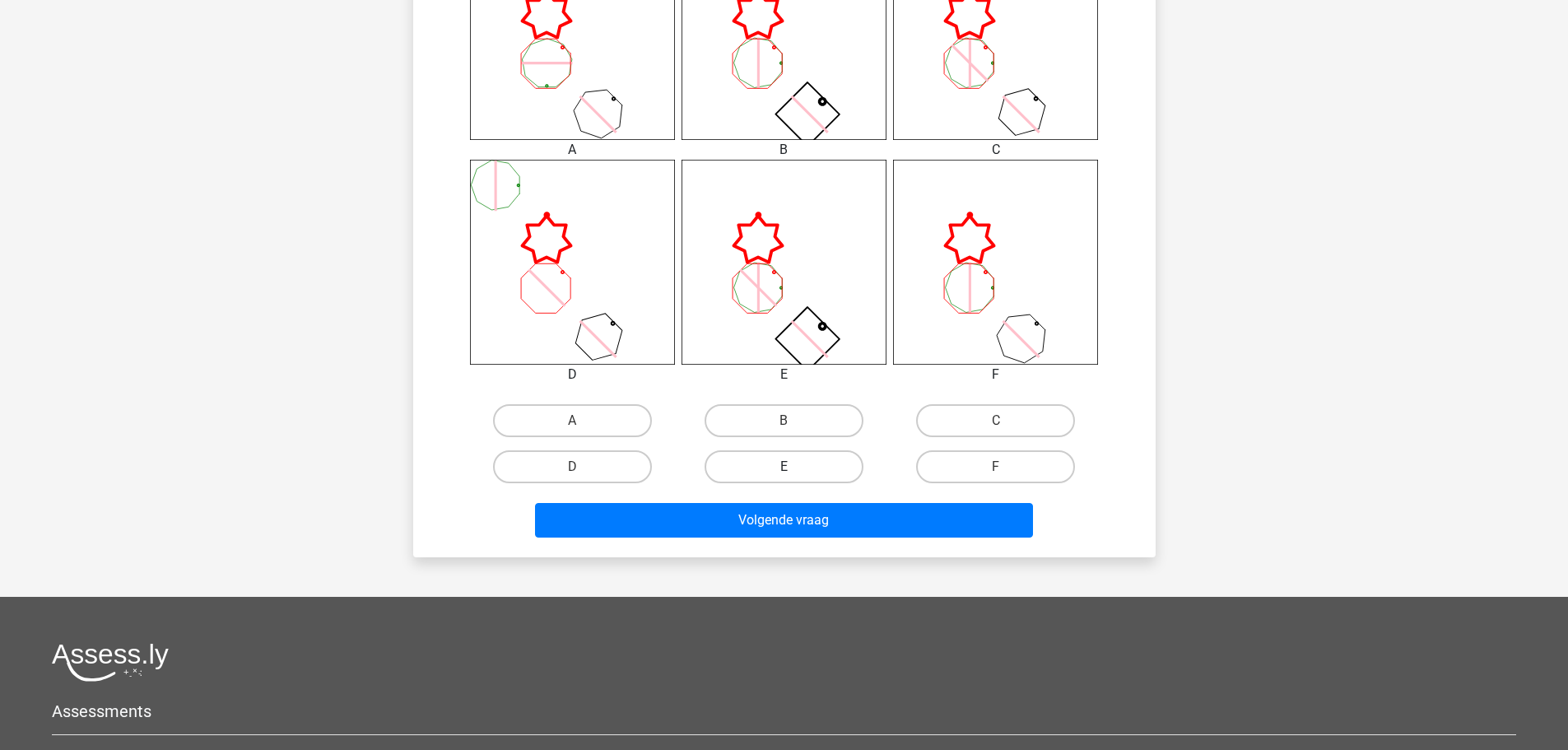
click at [817, 459] on label "E" at bounding box center [784, 466] width 159 height 33
click at [794, 467] on input "E" at bounding box center [788, 472] width 10 height 10
radio input "true"
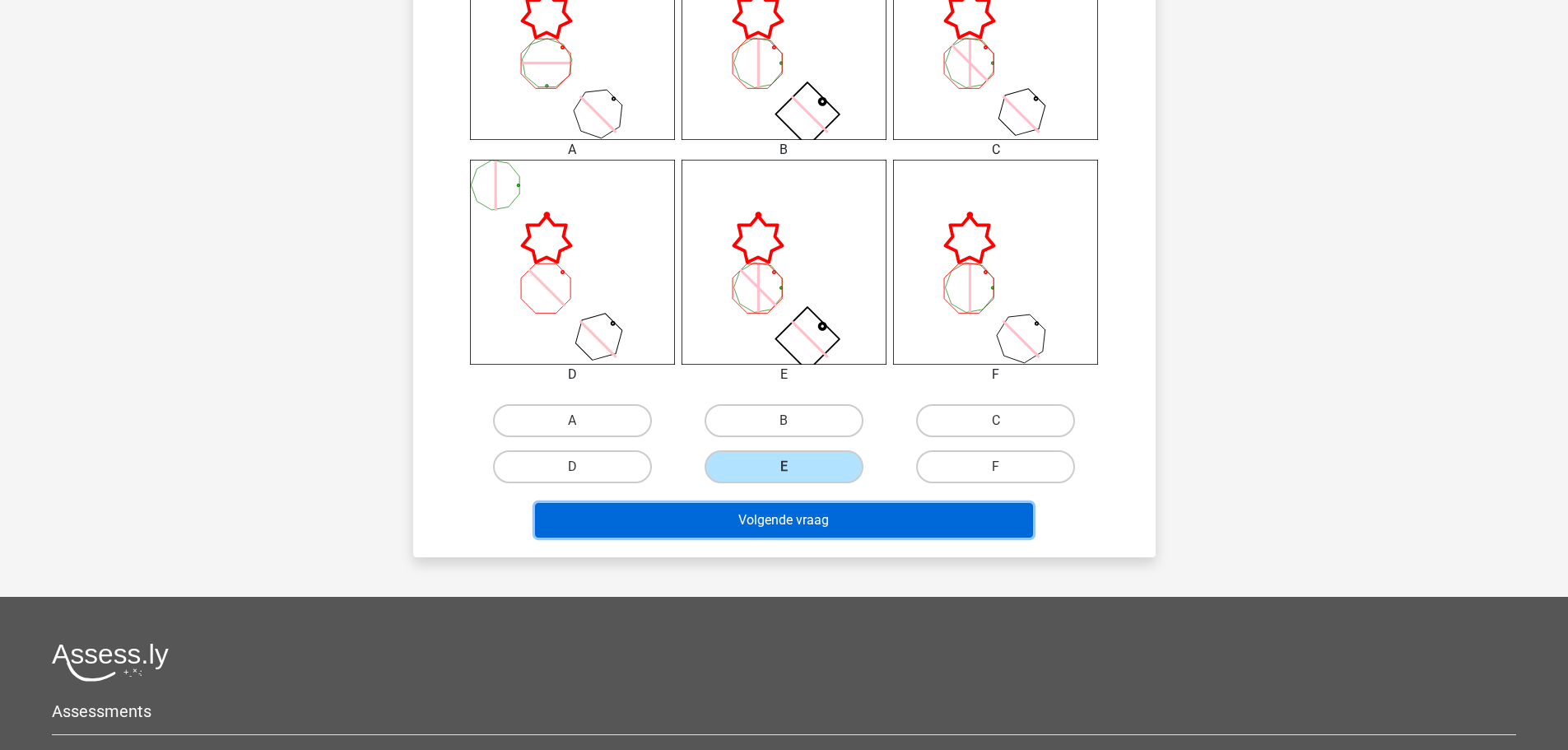
click at [851, 522] on button "Volgende vraag" at bounding box center [784, 520] width 498 height 35
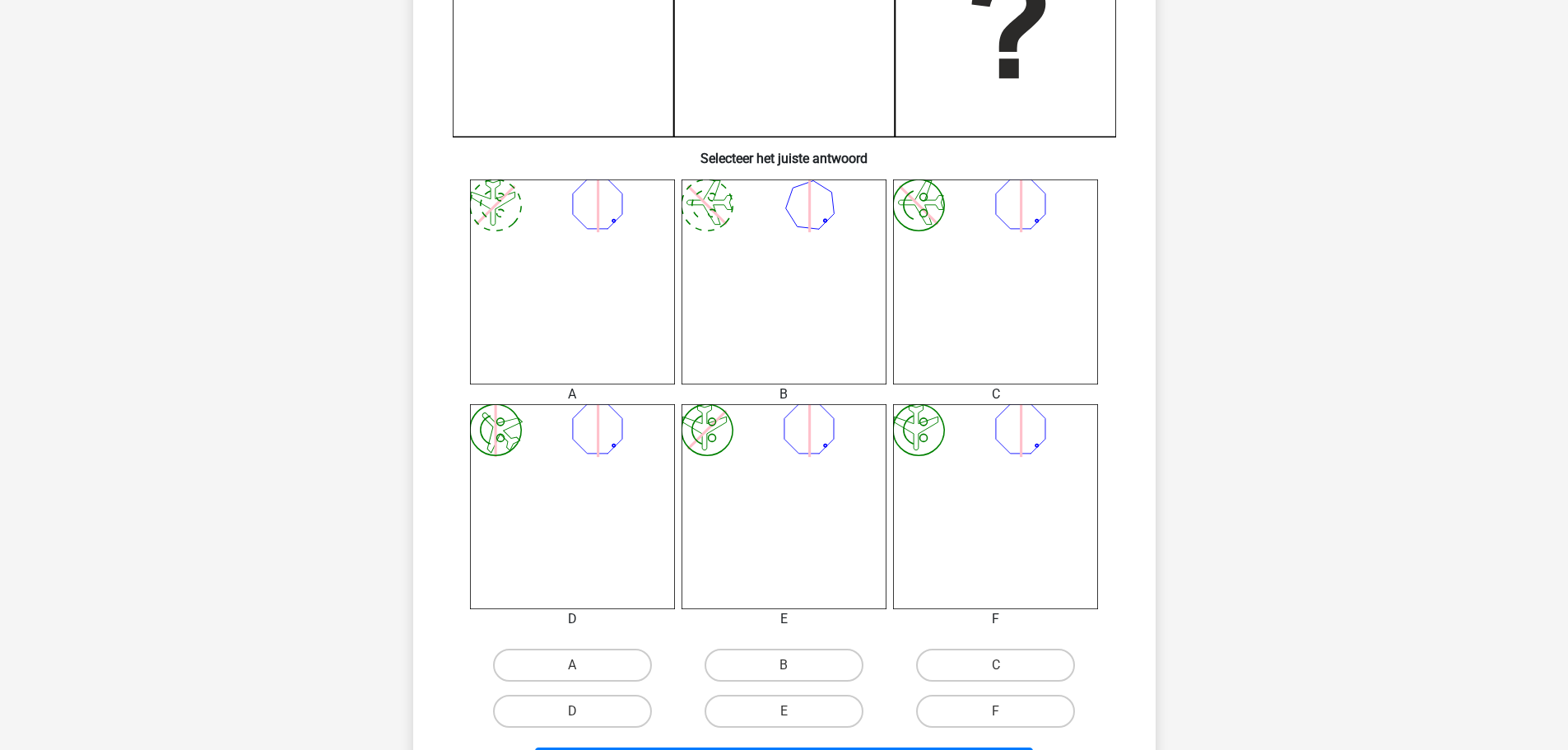
scroll to position [577, 0]
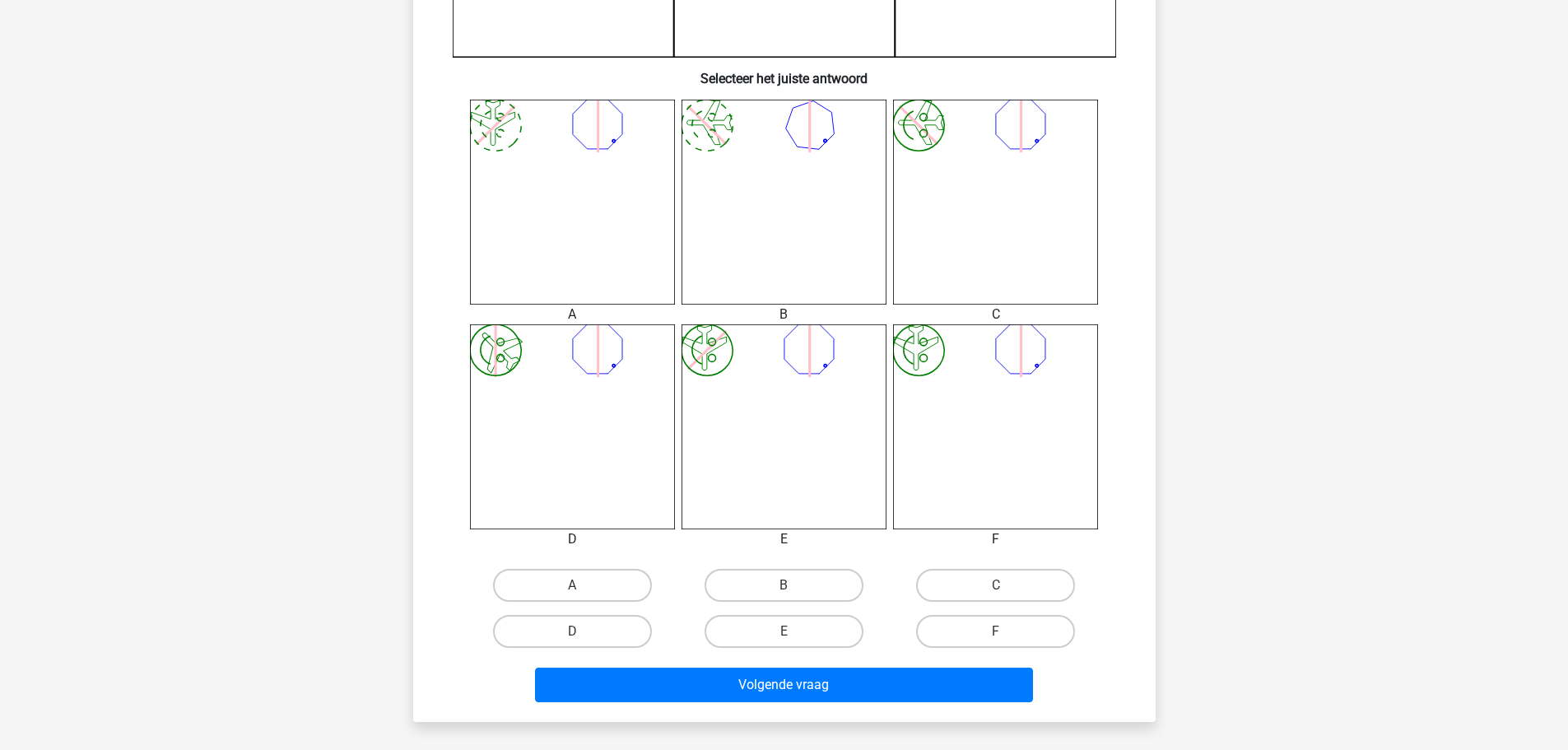
drag, startPoint x: 823, startPoint y: 620, endPoint x: 833, endPoint y: 653, distance: 34.5
click at [823, 621] on label "E" at bounding box center [784, 631] width 159 height 33
click at [794, 631] on input "E" at bounding box center [788, 636] width 10 height 10
radio input "true"
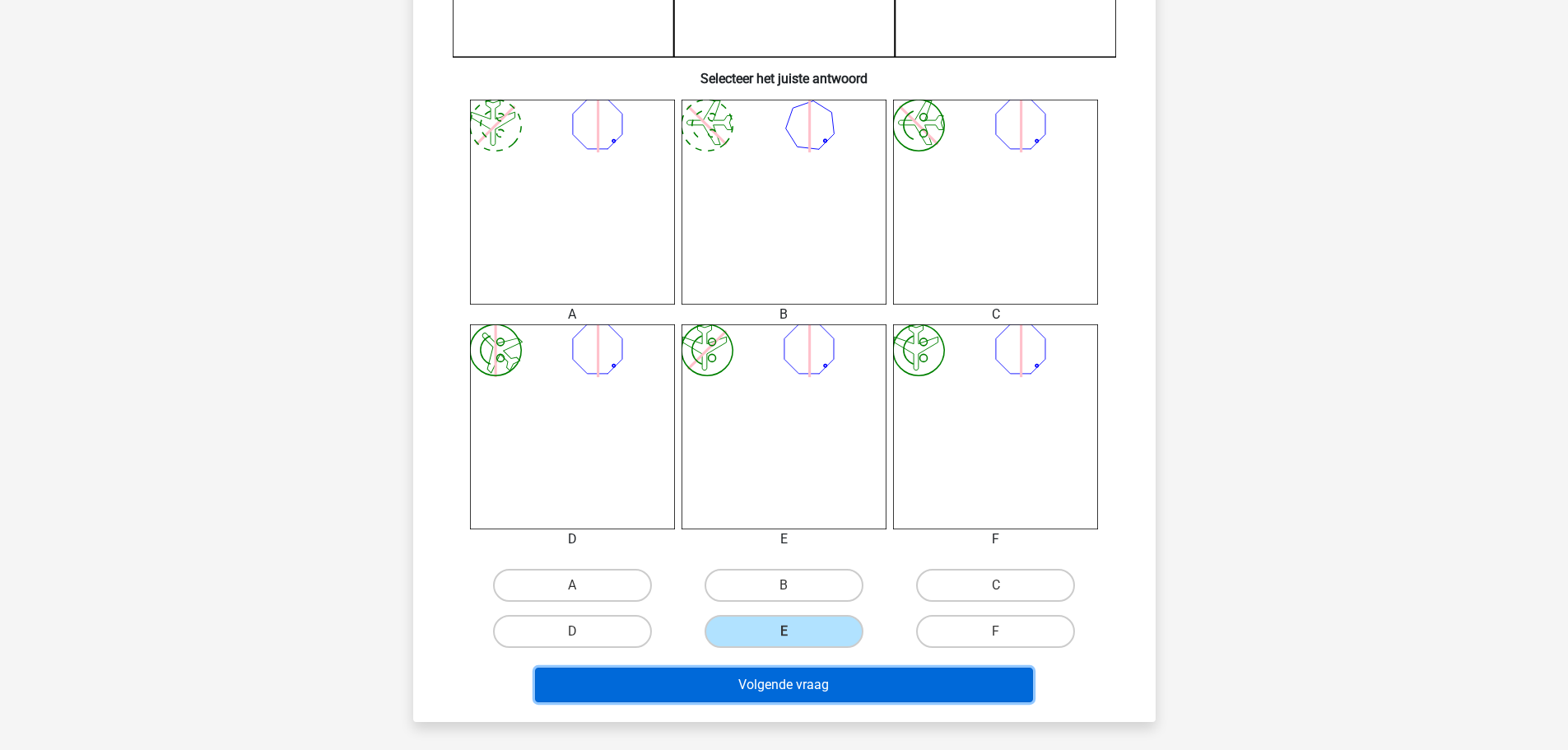
click at [846, 685] on button "Volgende vraag" at bounding box center [784, 685] width 498 height 35
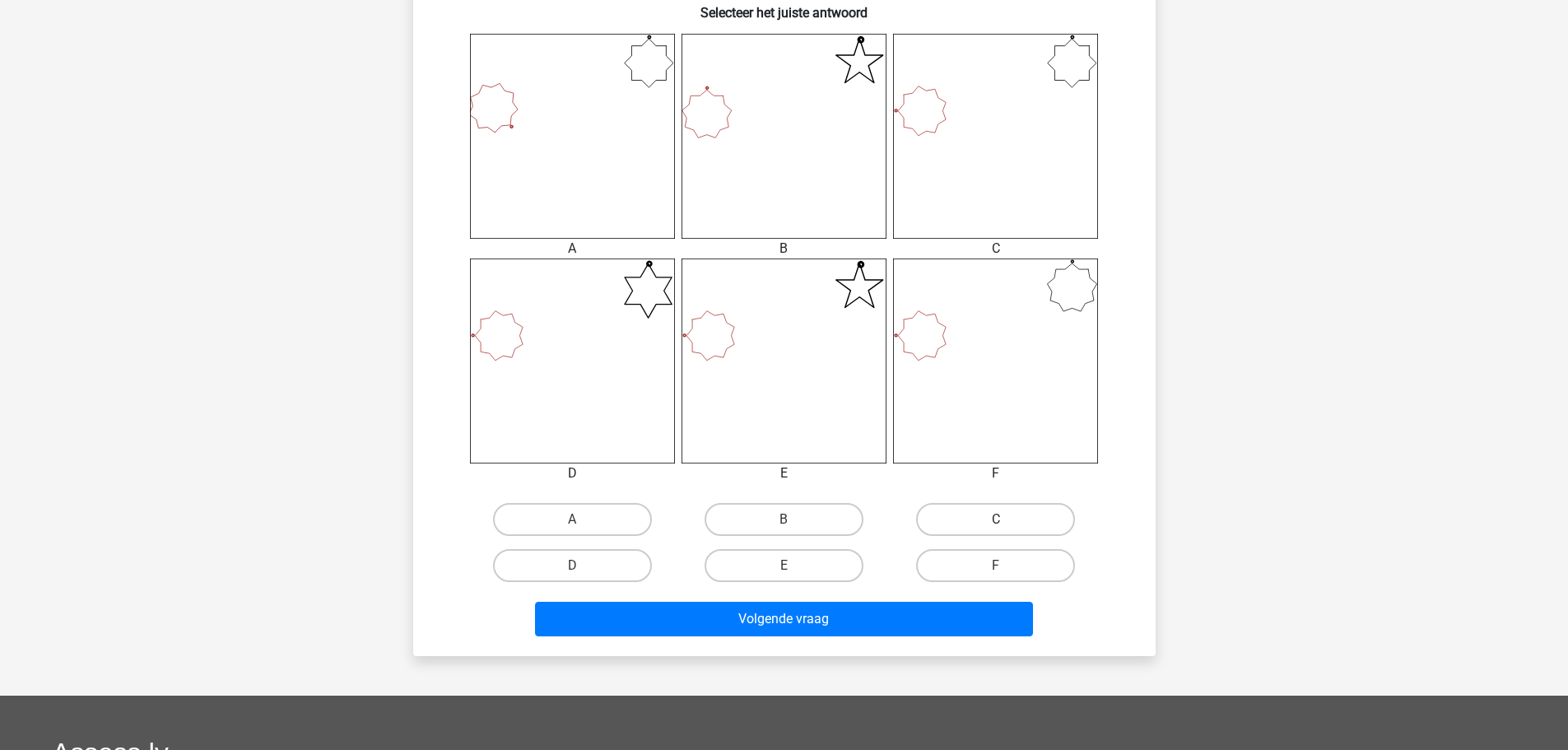
scroll to position [659, 0]
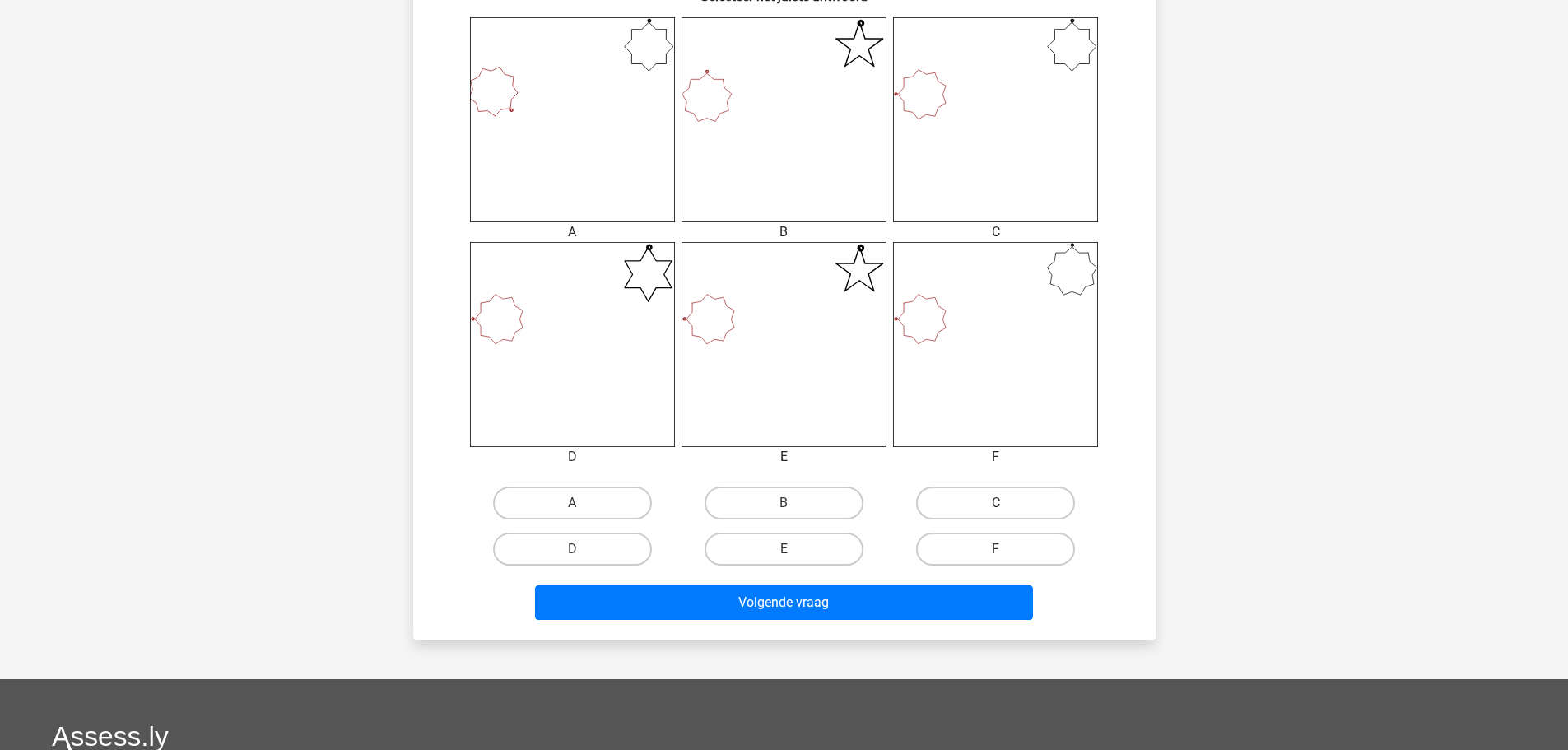
click at [976, 505] on label "C" at bounding box center [995, 503] width 159 height 33
click at [996, 505] on input "C" at bounding box center [1001, 508] width 10 height 10
radio input "true"
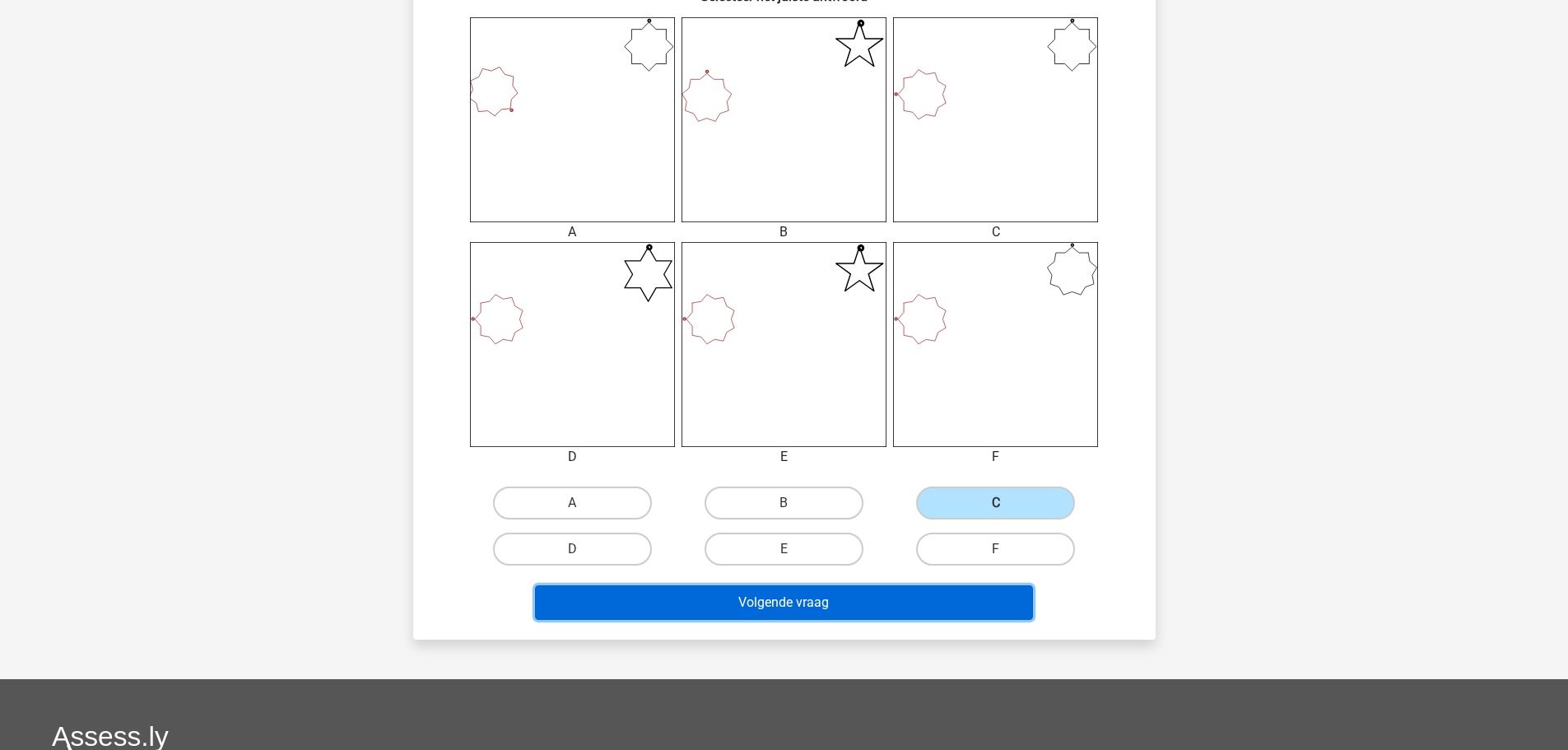
click at [925, 611] on button "Volgende vraag" at bounding box center [784, 602] width 498 height 35
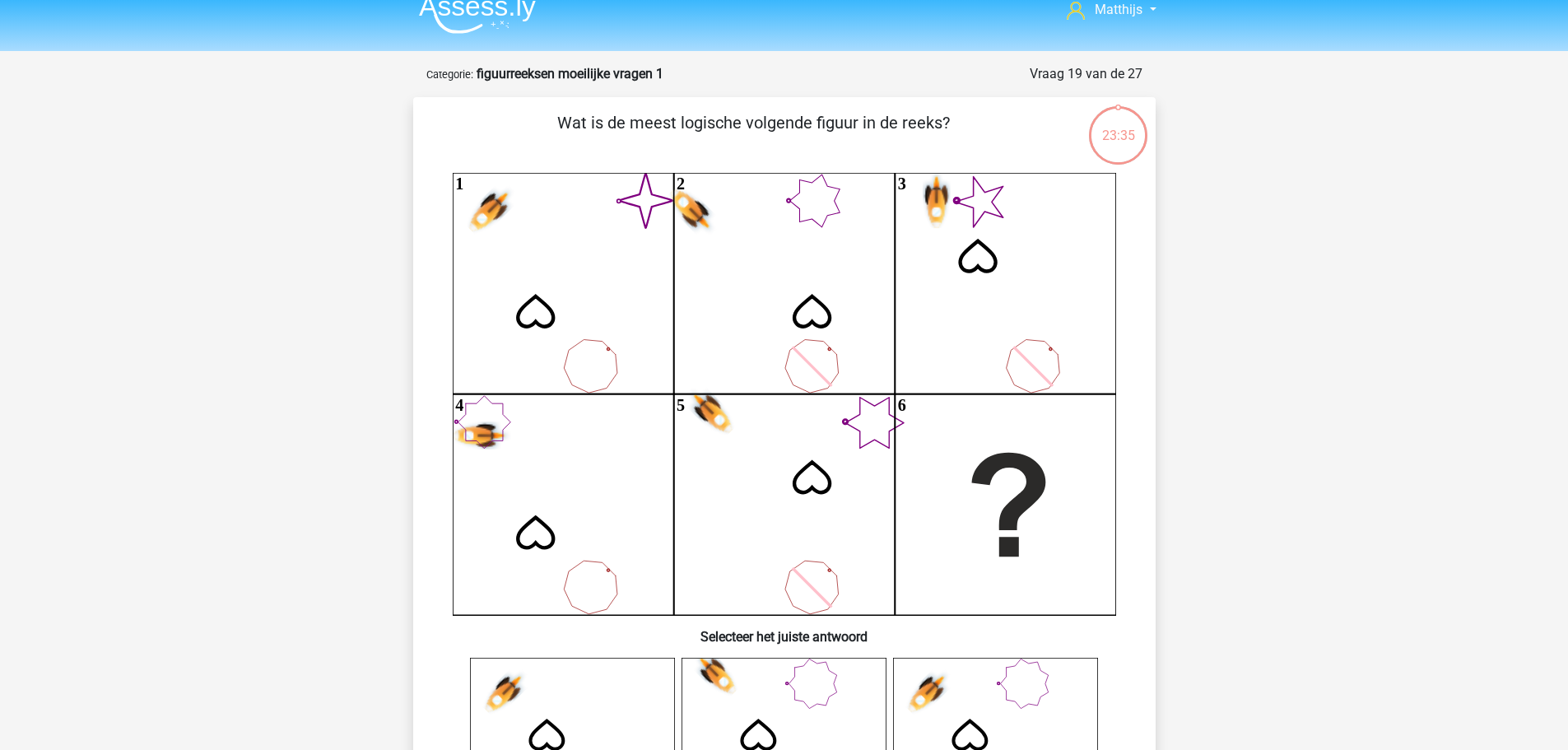
scroll to position [0, 0]
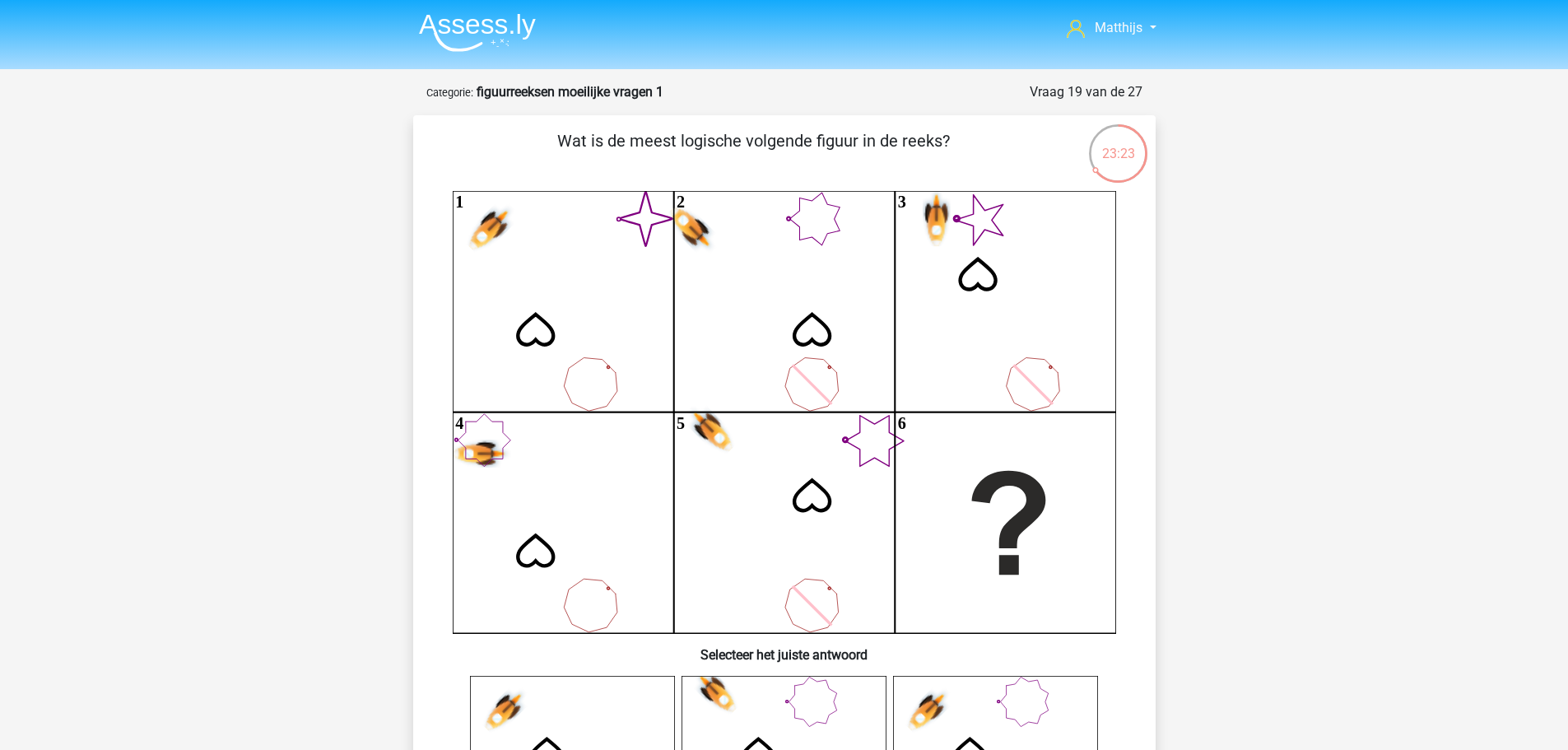
drag, startPoint x: 776, startPoint y: 252, endPoint x: 754, endPoint y: 260, distance: 23.4
click at [754, 260] on icon "image/svg+xml 1 2 3 4 5 6" at bounding box center [784, 412] width 663 height 442
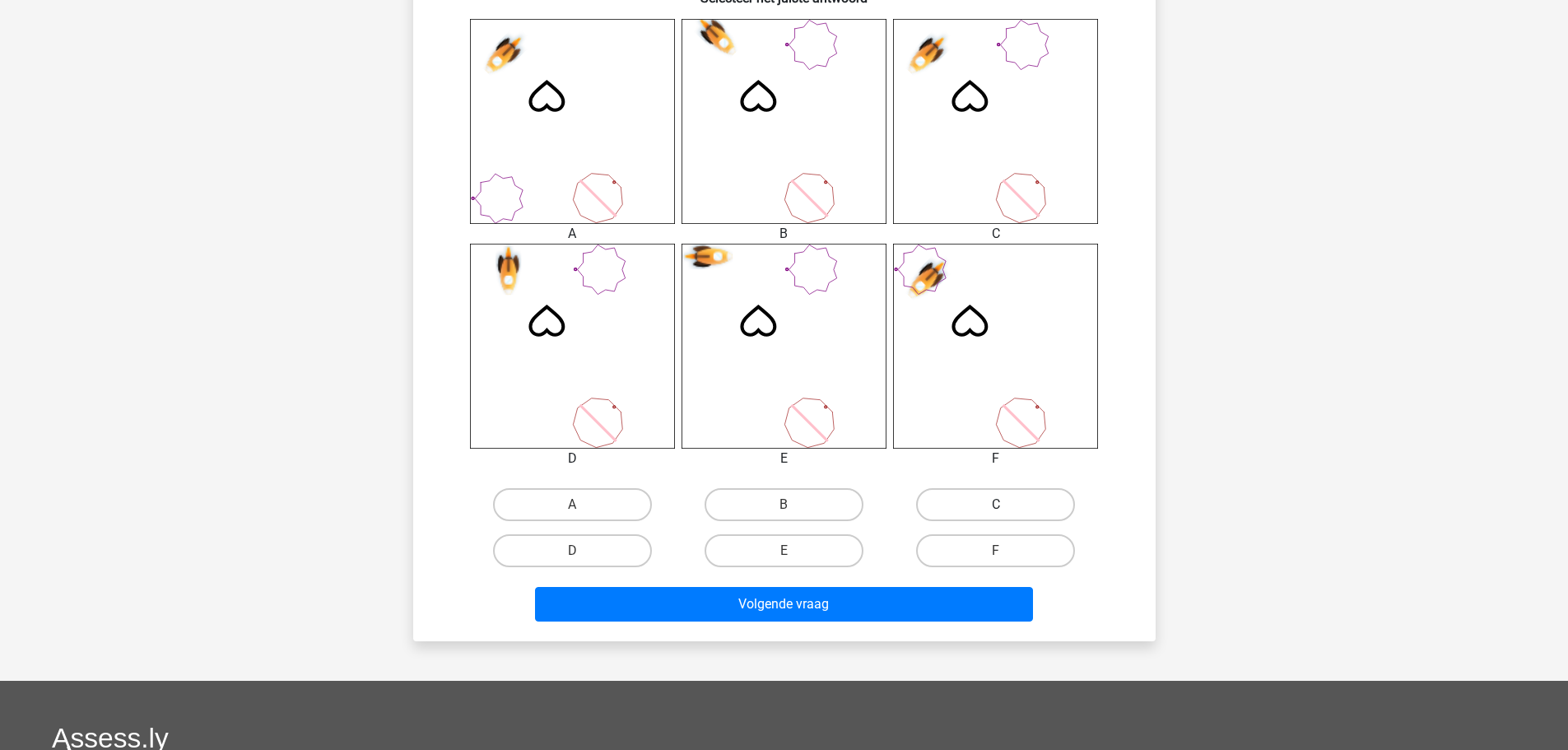
scroll to position [659, 0]
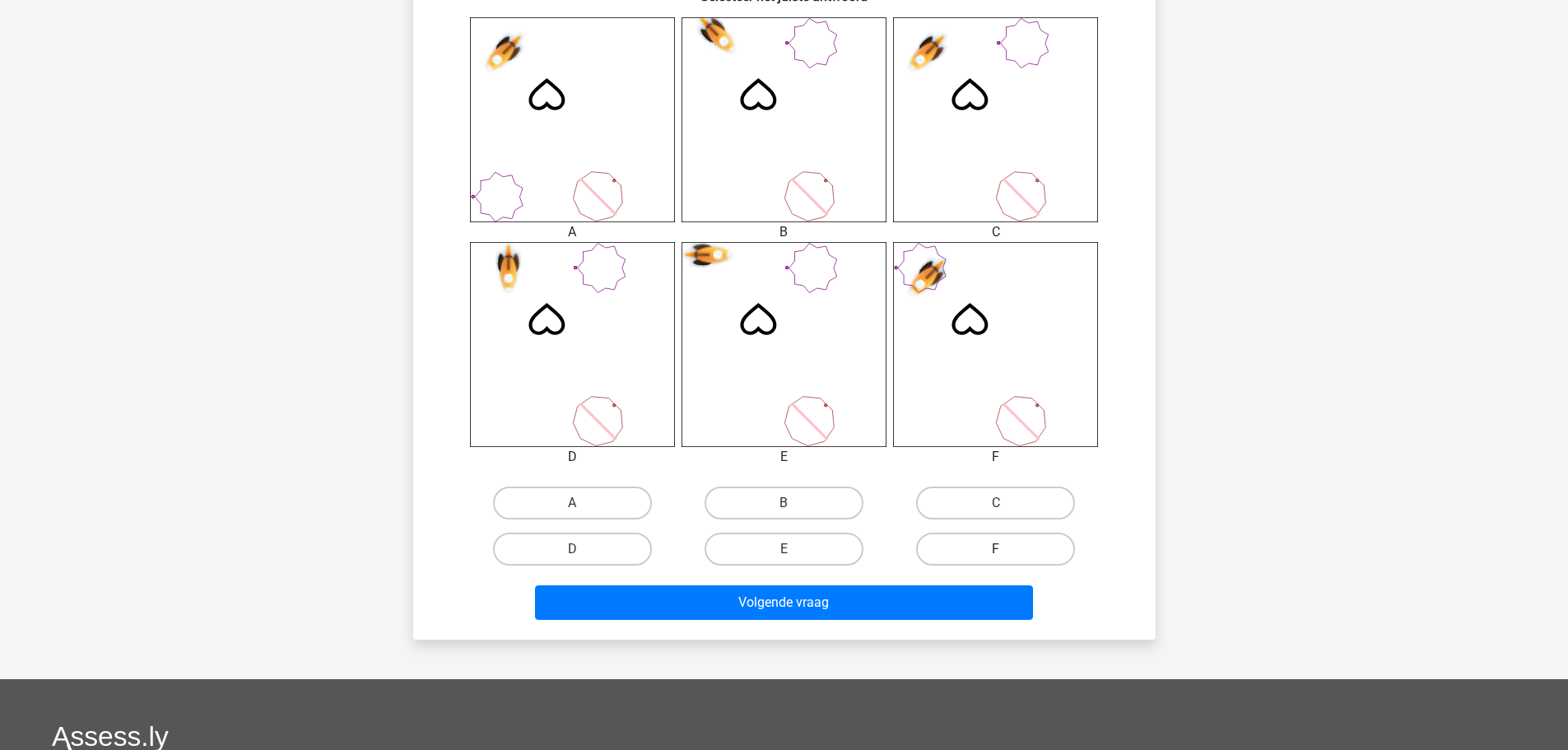
drag, startPoint x: 973, startPoint y: 503, endPoint x: 969, endPoint y: 555, distance: 52.2
click at [973, 506] on label "C" at bounding box center [995, 503] width 159 height 33
click at [996, 506] on input "C" at bounding box center [1001, 508] width 10 height 10
radio input "true"
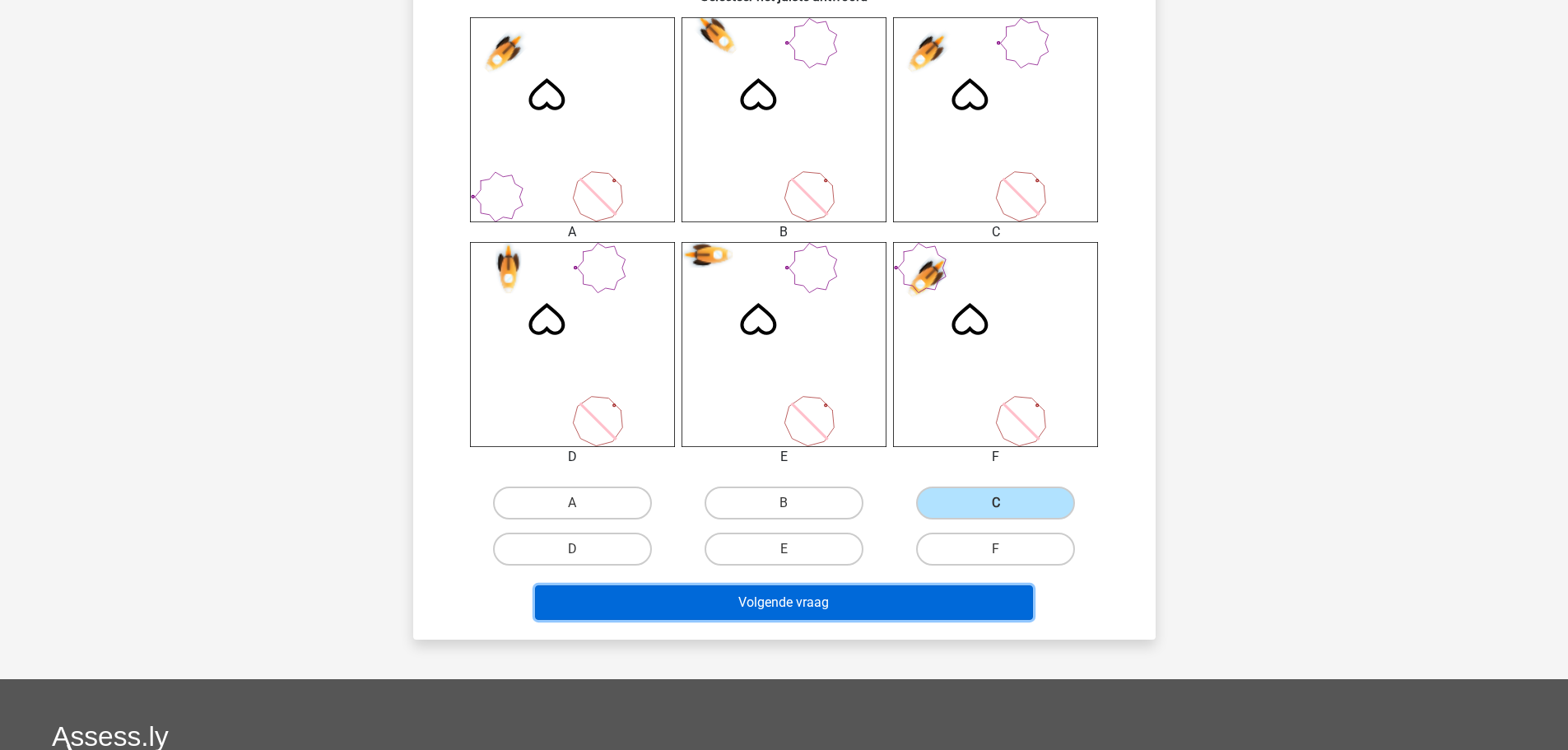
click at [943, 616] on button "Volgende vraag" at bounding box center [784, 602] width 498 height 35
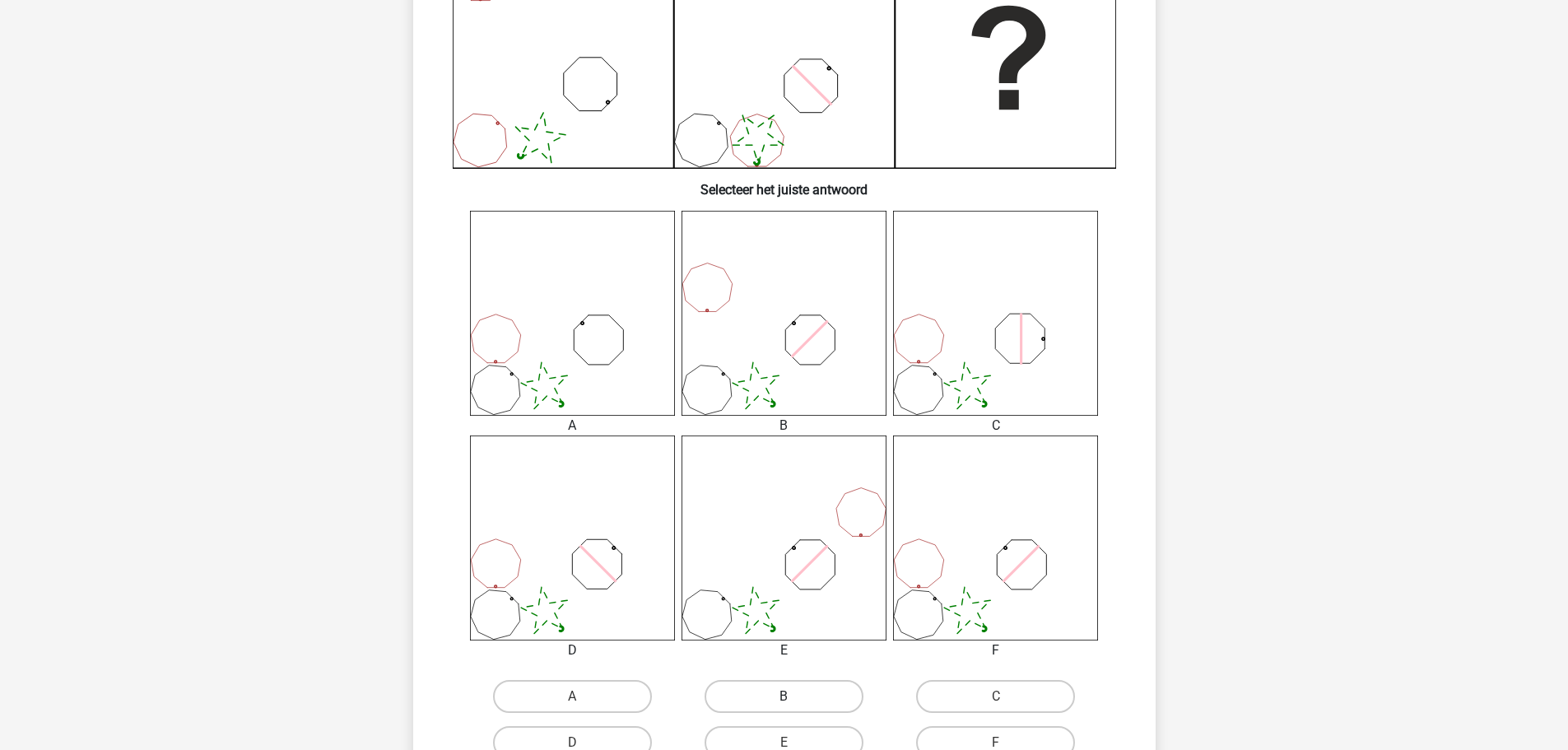
scroll to position [577, 0]
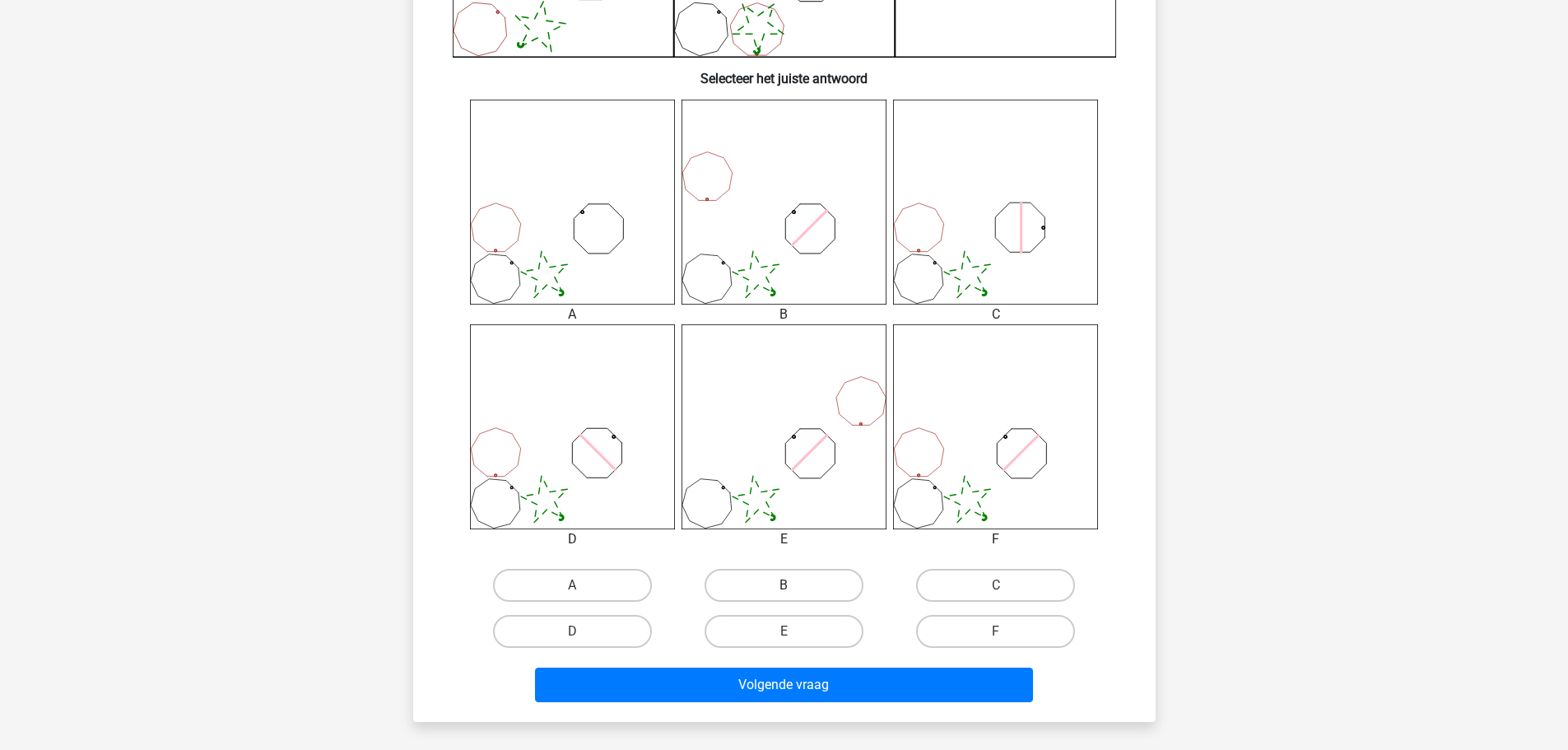
click at [765, 584] on label "B" at bounding box center [784, 585] width 159 height 33
click at [784, 585] on input "B" at bounding box center [788, 590] width 10 height 10
radio input "true"
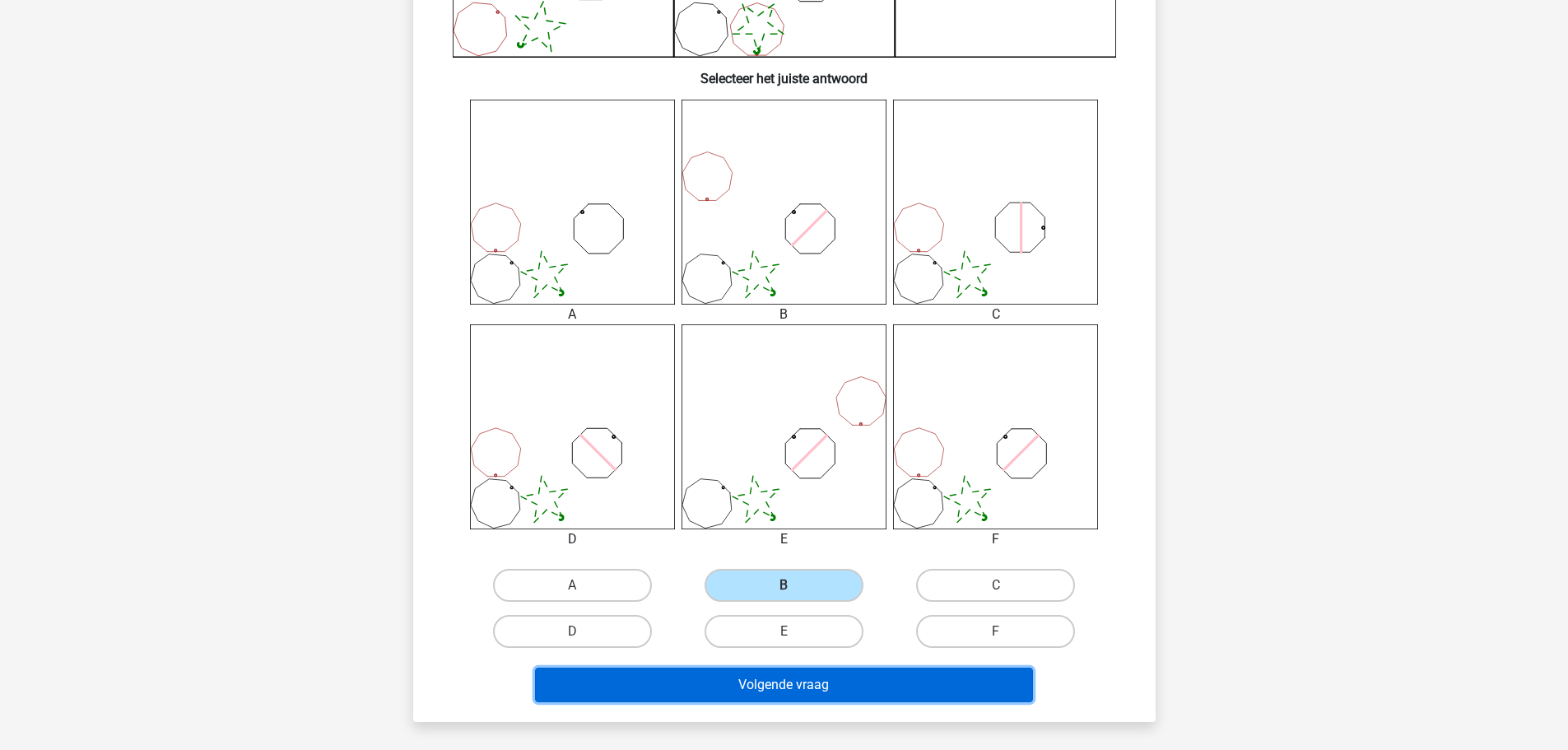
click at [865, 680] on button "Volgende vraag" at bounding box center [784, 685] width 498 height 35
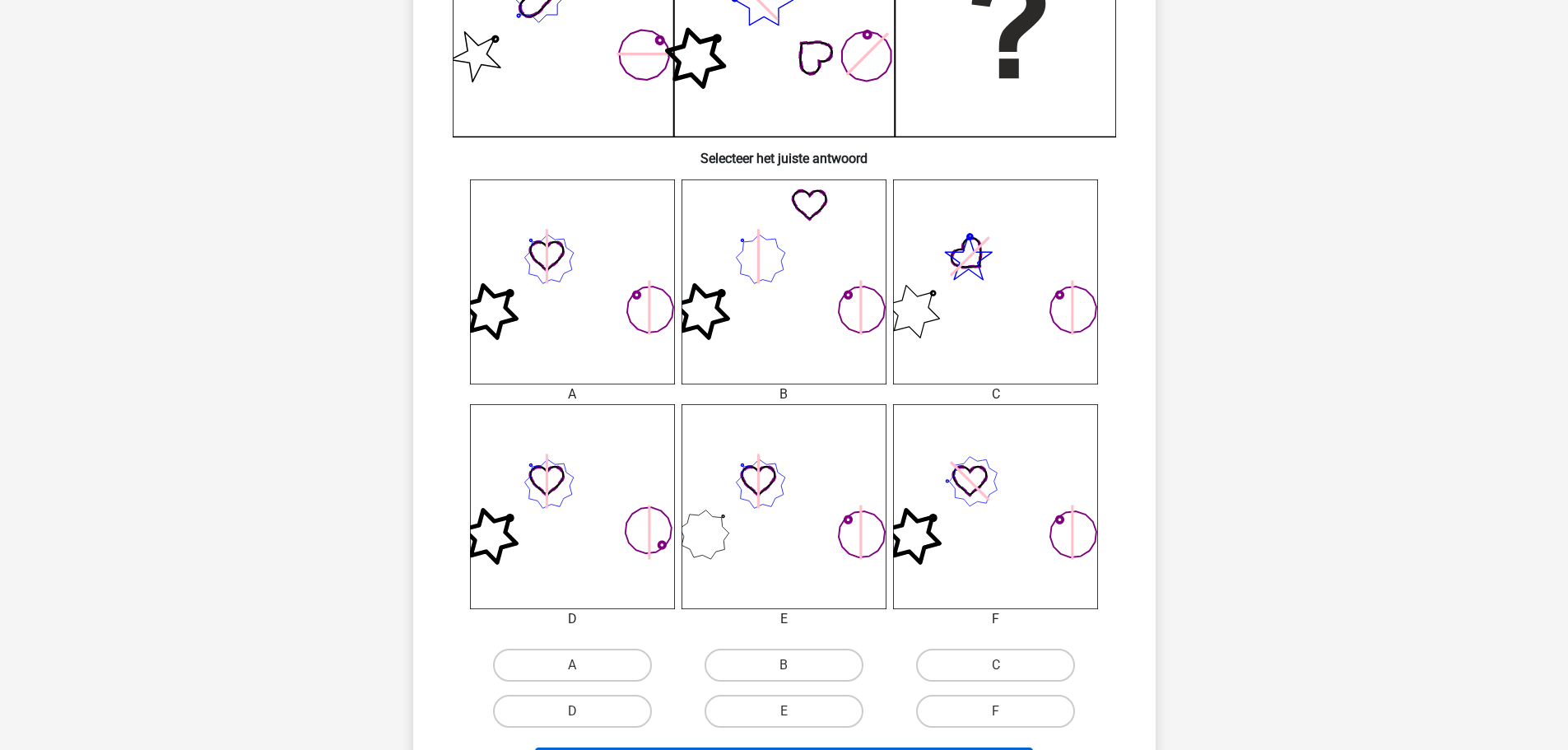
scroll to position [742, 0]
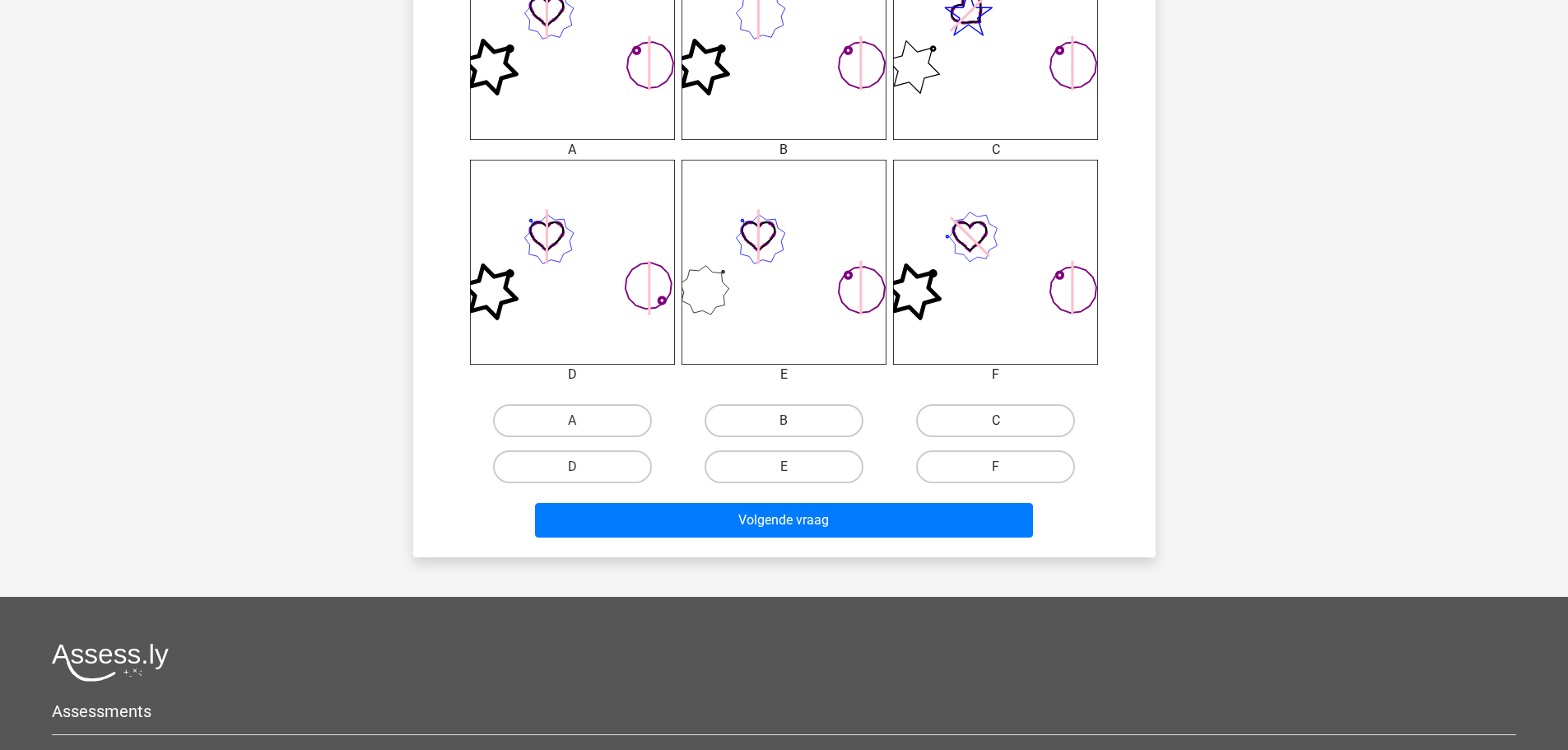
drag, startPoint x: 998, startPoint y: 419, endPoint x: 993, endPoint y: 428, distance: 10.3
click at [998, 418] on label "C" at bounding box center [995, 420] width 159 height 33
click at [998, 421] on input "C" at bounding box center [1001, 426] width 10 height 10
radio input "true"
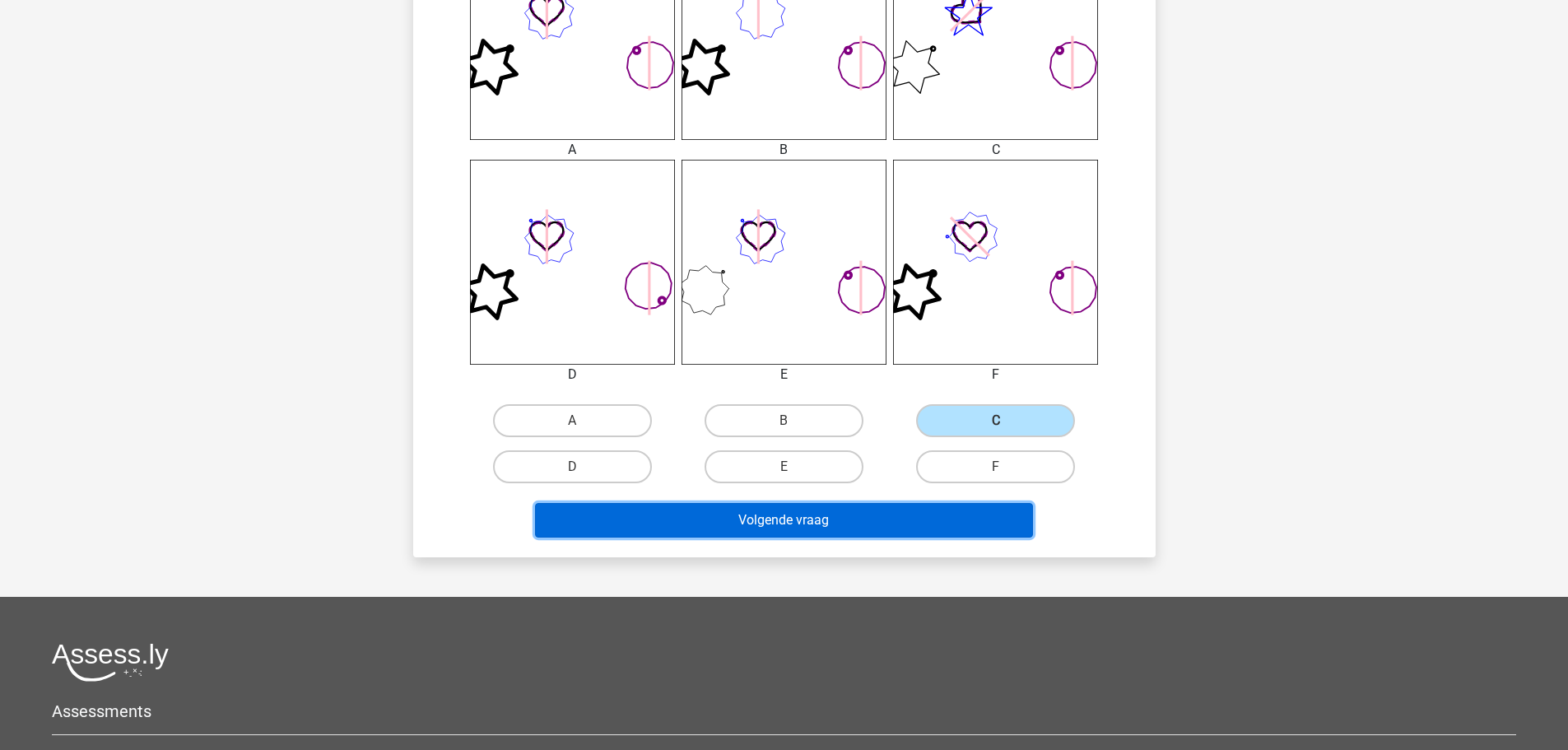
click at [888, 529] on button "Volgende vraag" at bounding box center [784, 520] width 498 height 35
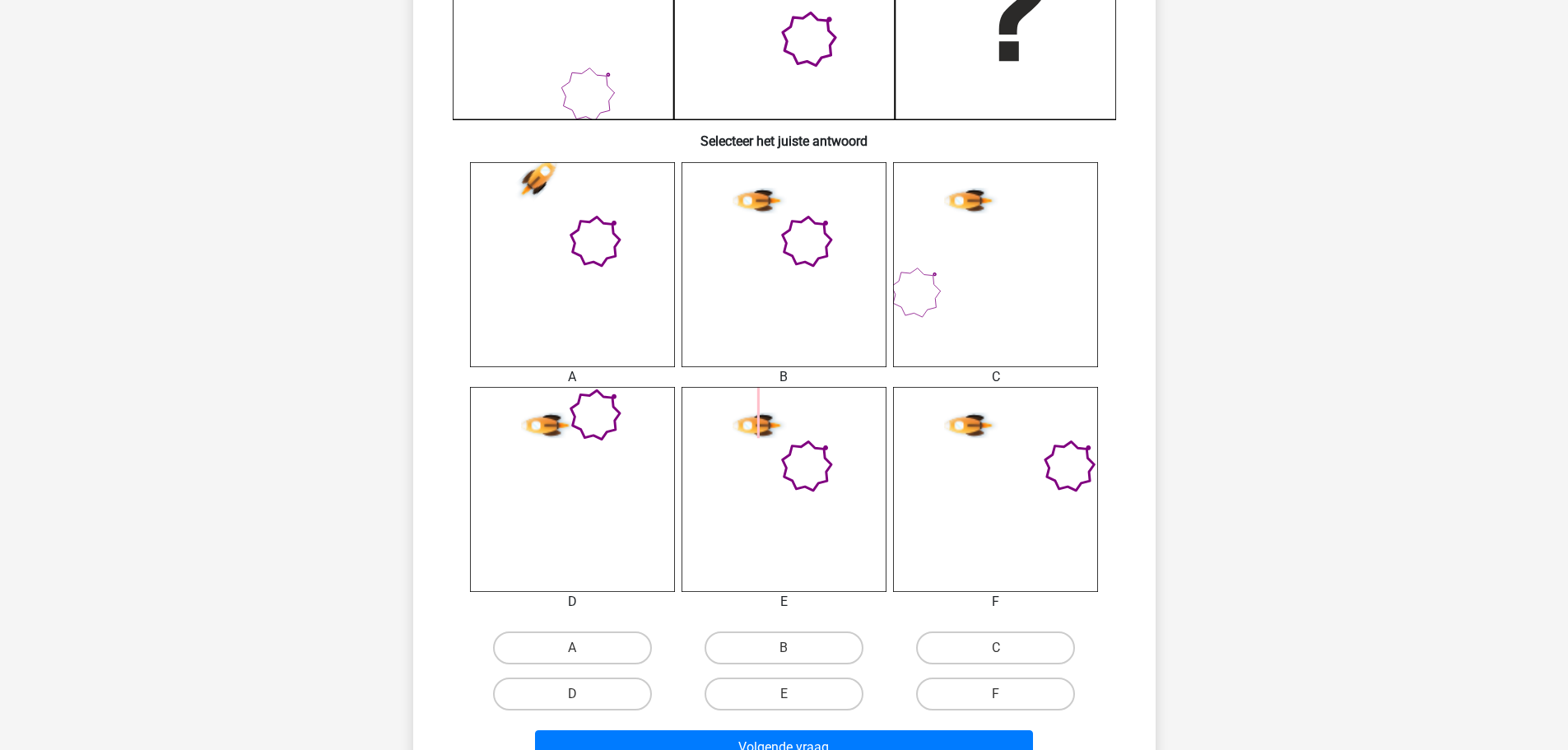
scroll to position [577, 0]
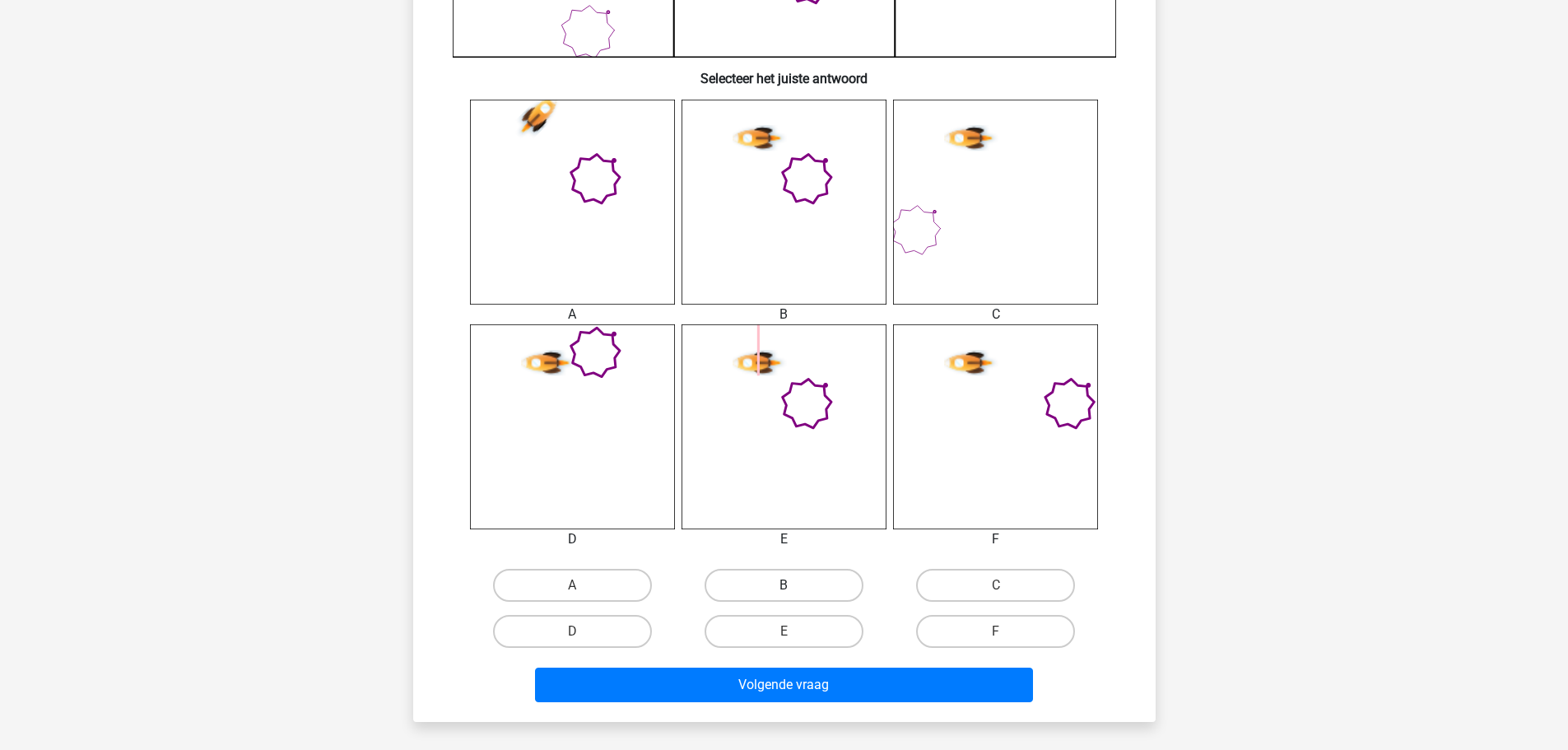
click at [797, 572] on label "B" at bounding box center [784, 585] width 159 height 33
click at [794, 585] on input "B" at bounding box center [788, 590] width 10 height 10
radio input "true"
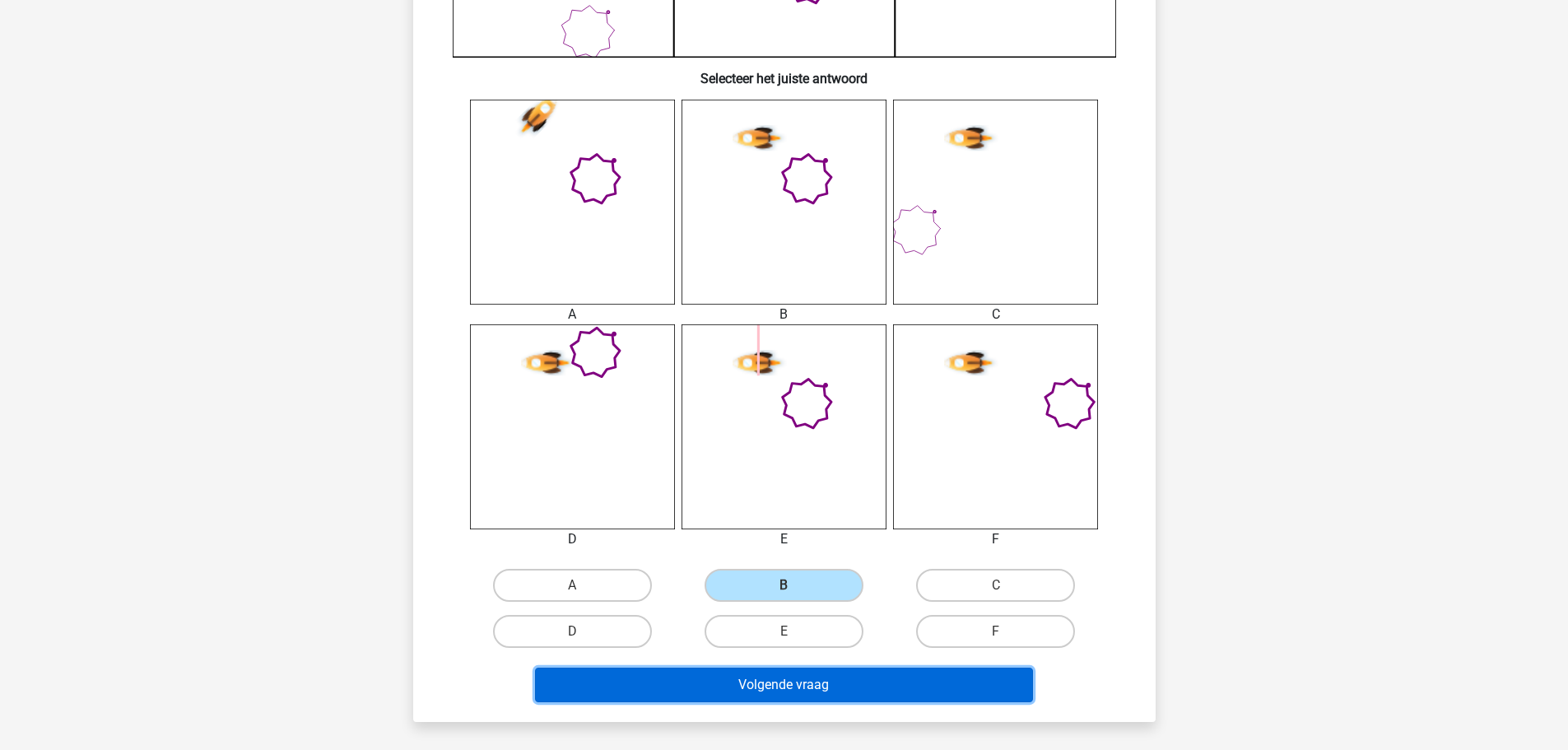
click at [844, 681] on button "Volgende vraag" at bounding box center [784, 685] width 498 height 35
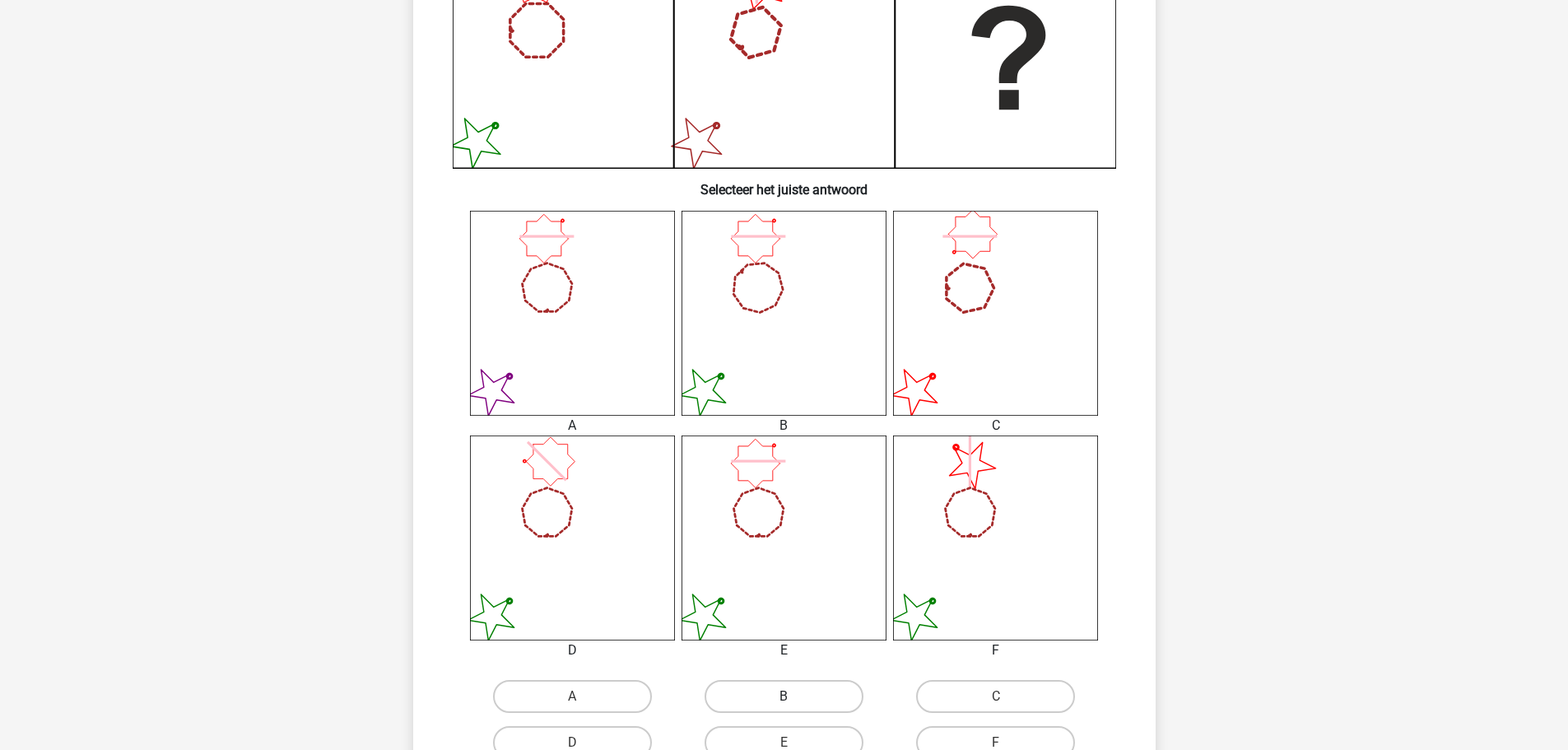
scroll to position [494, 0]
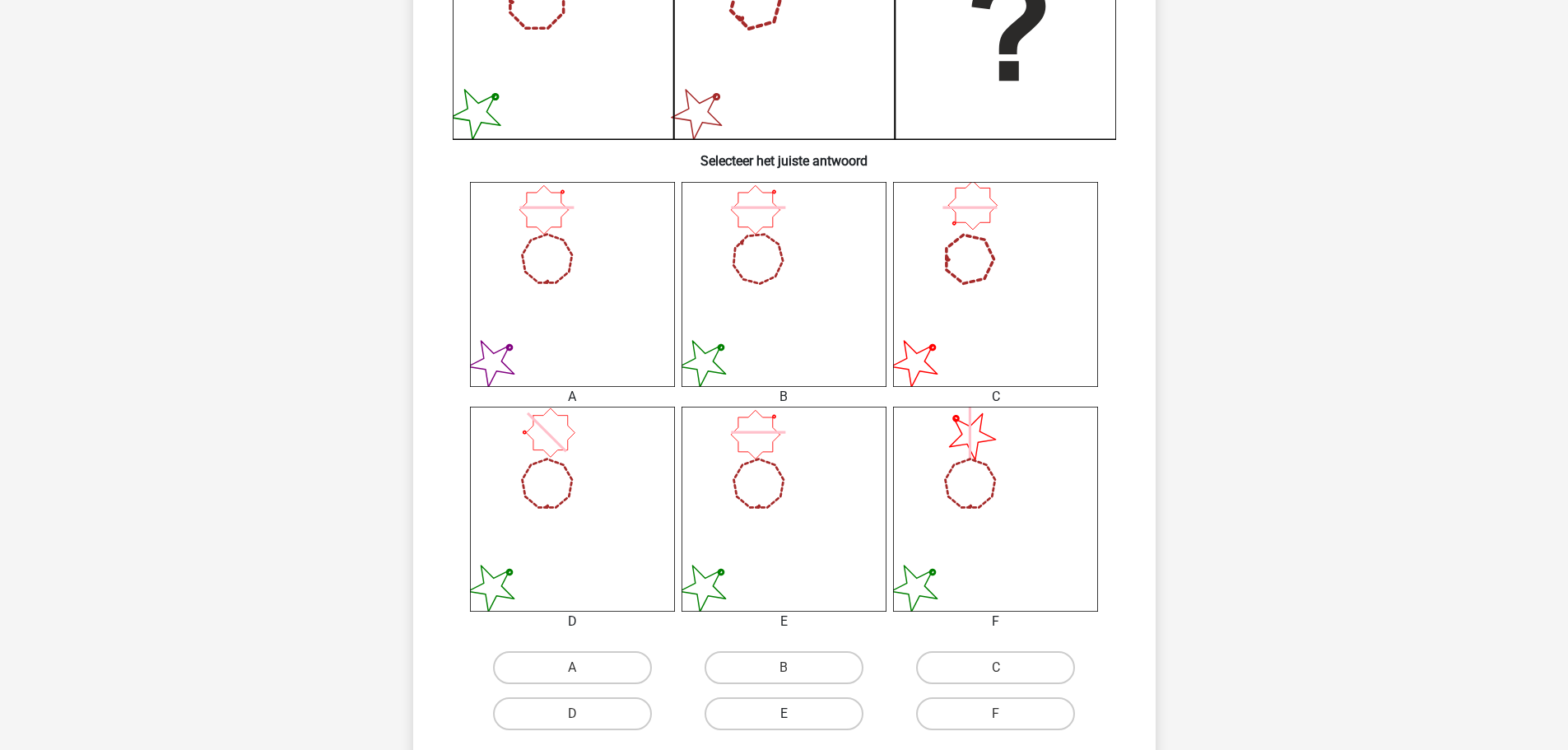
click at [816, 706] on label "E" at bounding box center [784, 713] width 159 height 33
click at [794, 714] on input "E" at bounding box center [788, 719] width 10 height 10
radio input "true"
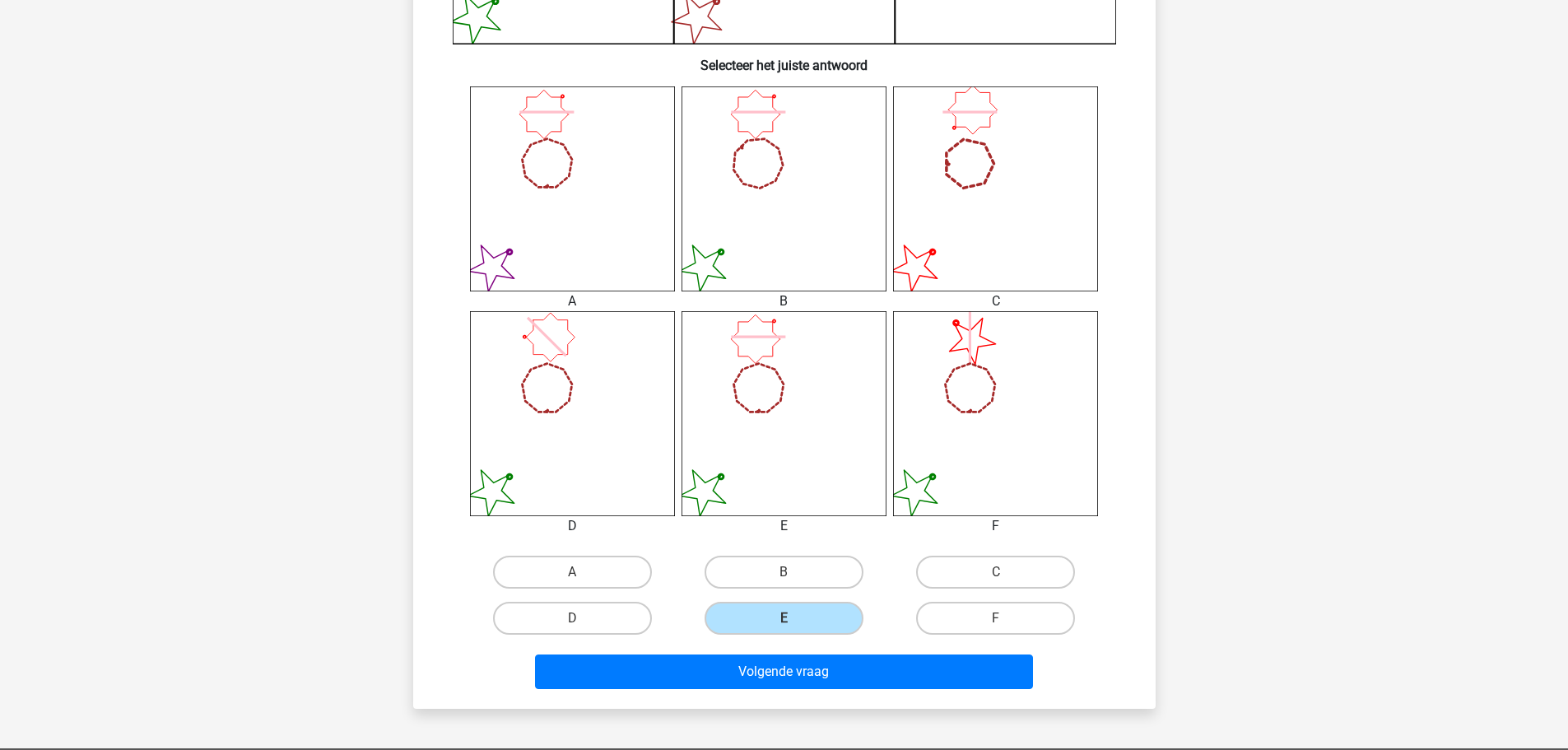
scroll to position [905, 0]
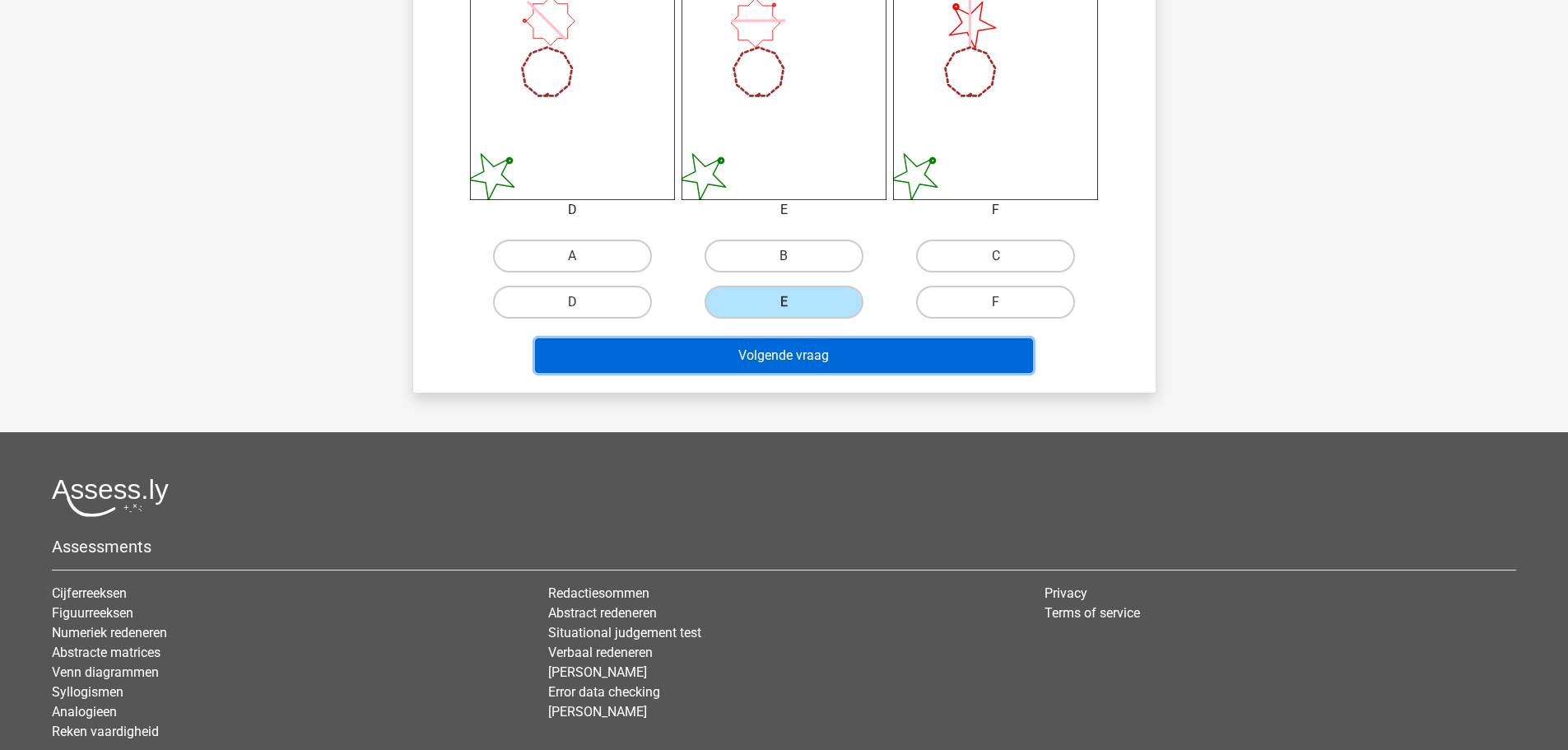
click at [930, 351] on button "Volgende vraag" at bounding box center [784, 355] width 498 height 35
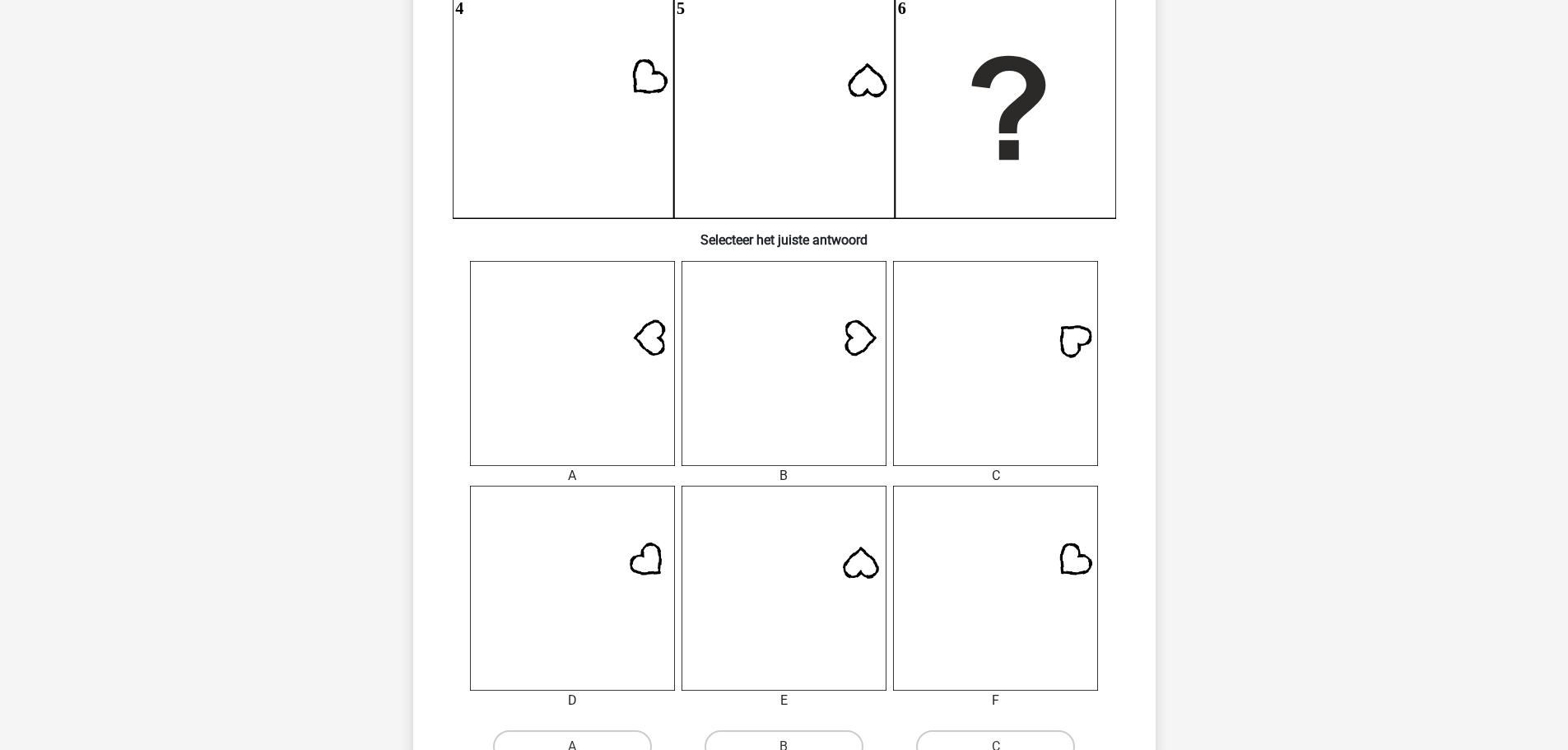
scroll to position [494, 0]
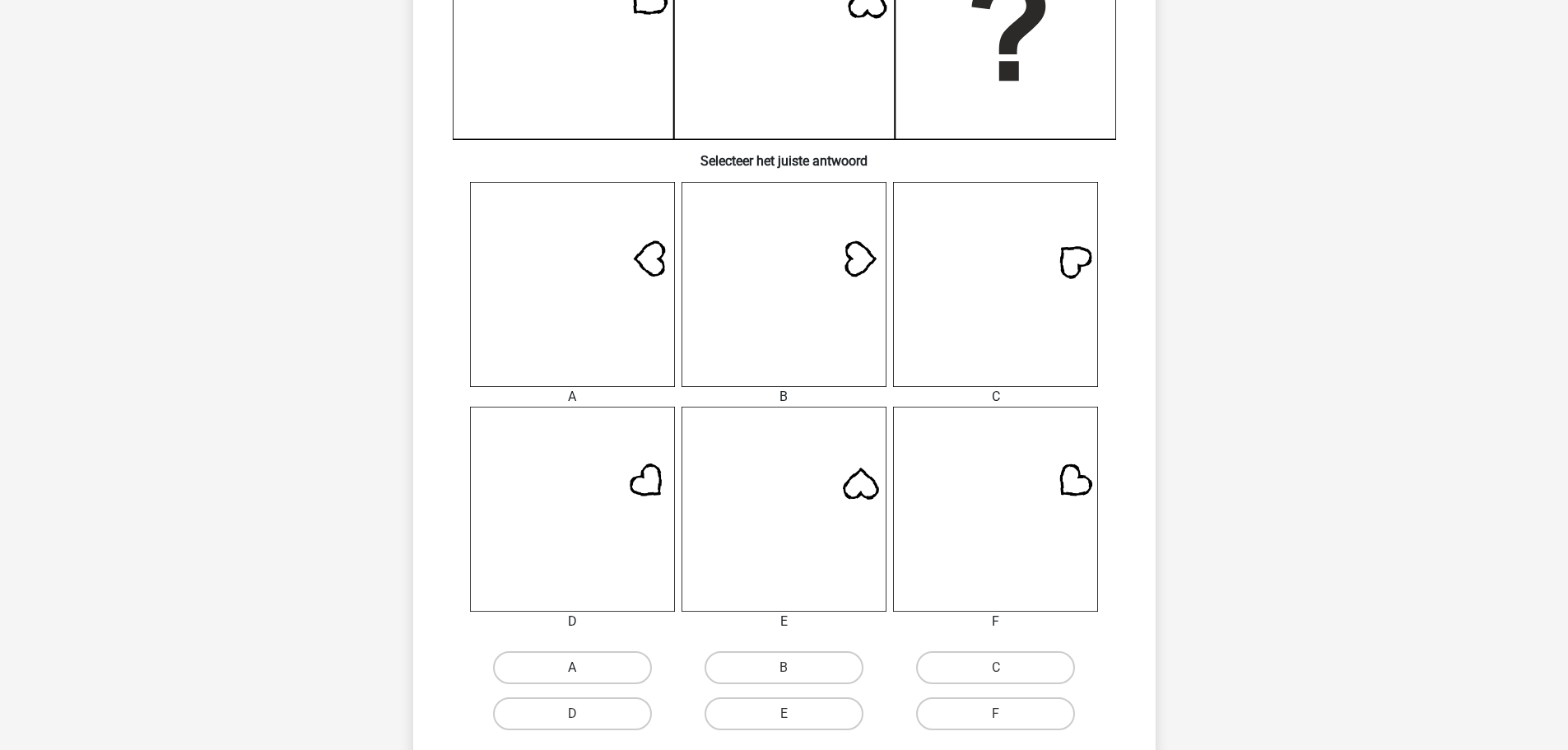
click at [623, 673] on label "A" at bounding box center [573, 667] width 159 height 33
click at [583, 673] on input "A" at bounding box center [576, 673] width 10 height 10
radio input "true"
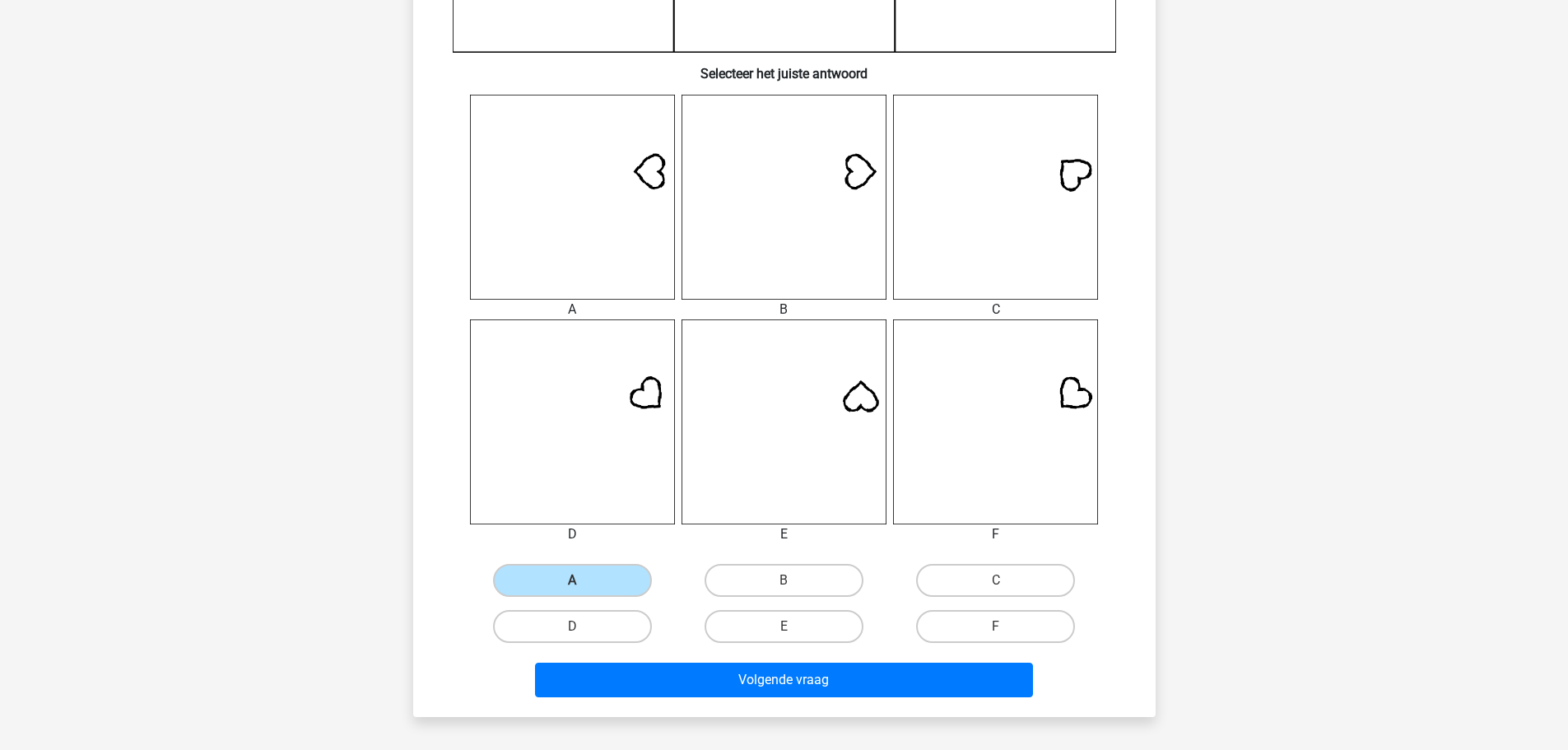
scroll to position [659, 0]
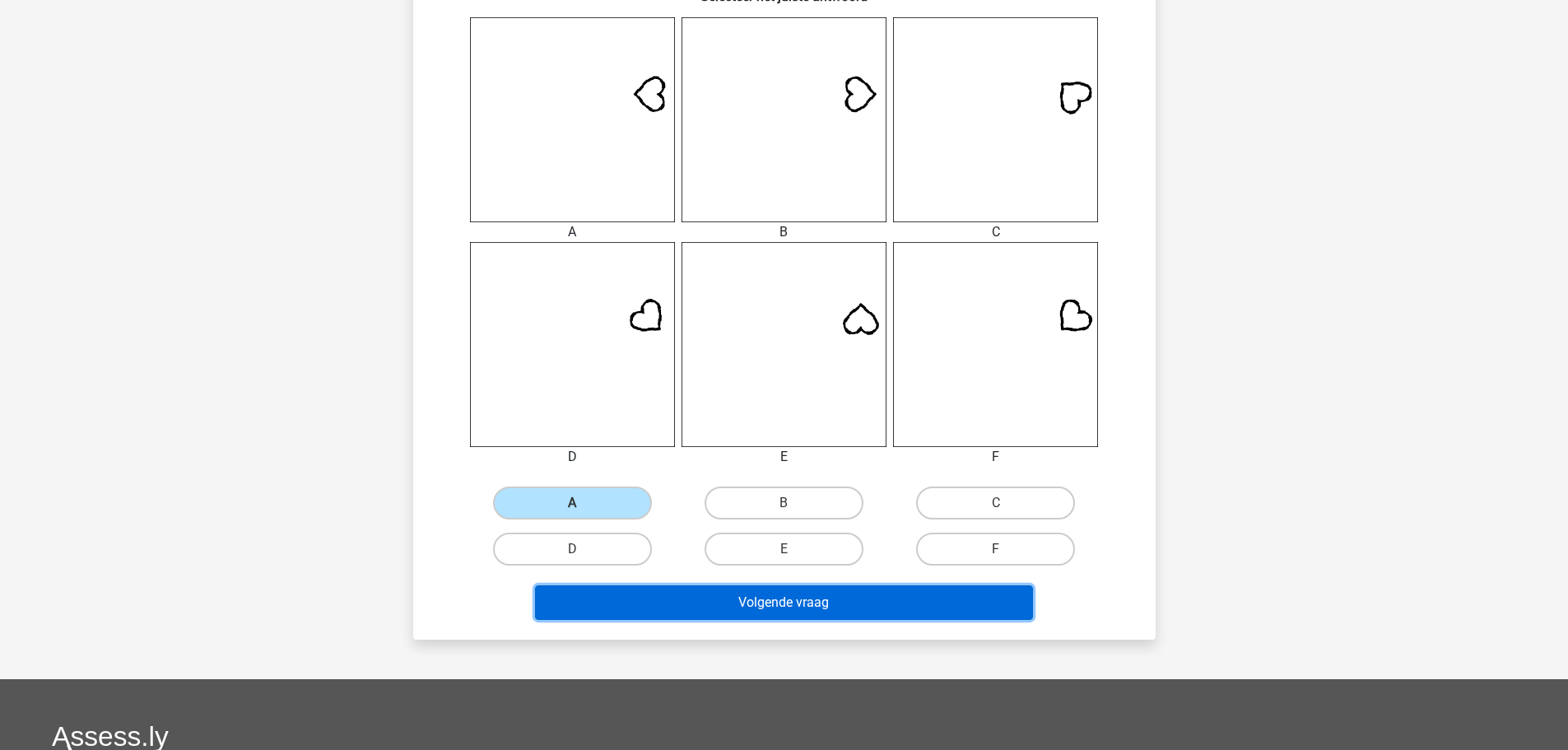
click at [929, 600] on button "Volgende vraag" at bounding box center [784, 602] width 498 height 35
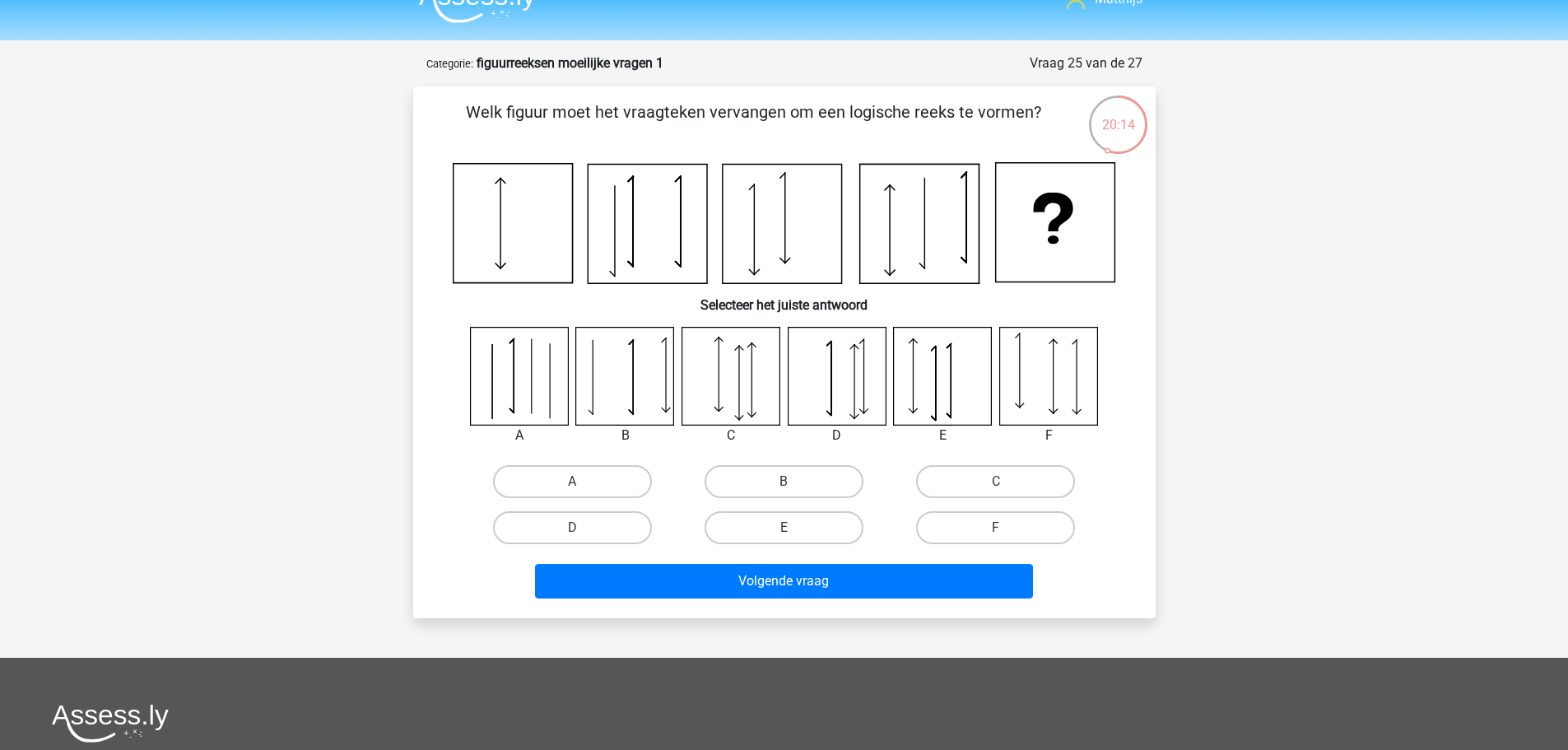
scroll to position [0, 0]
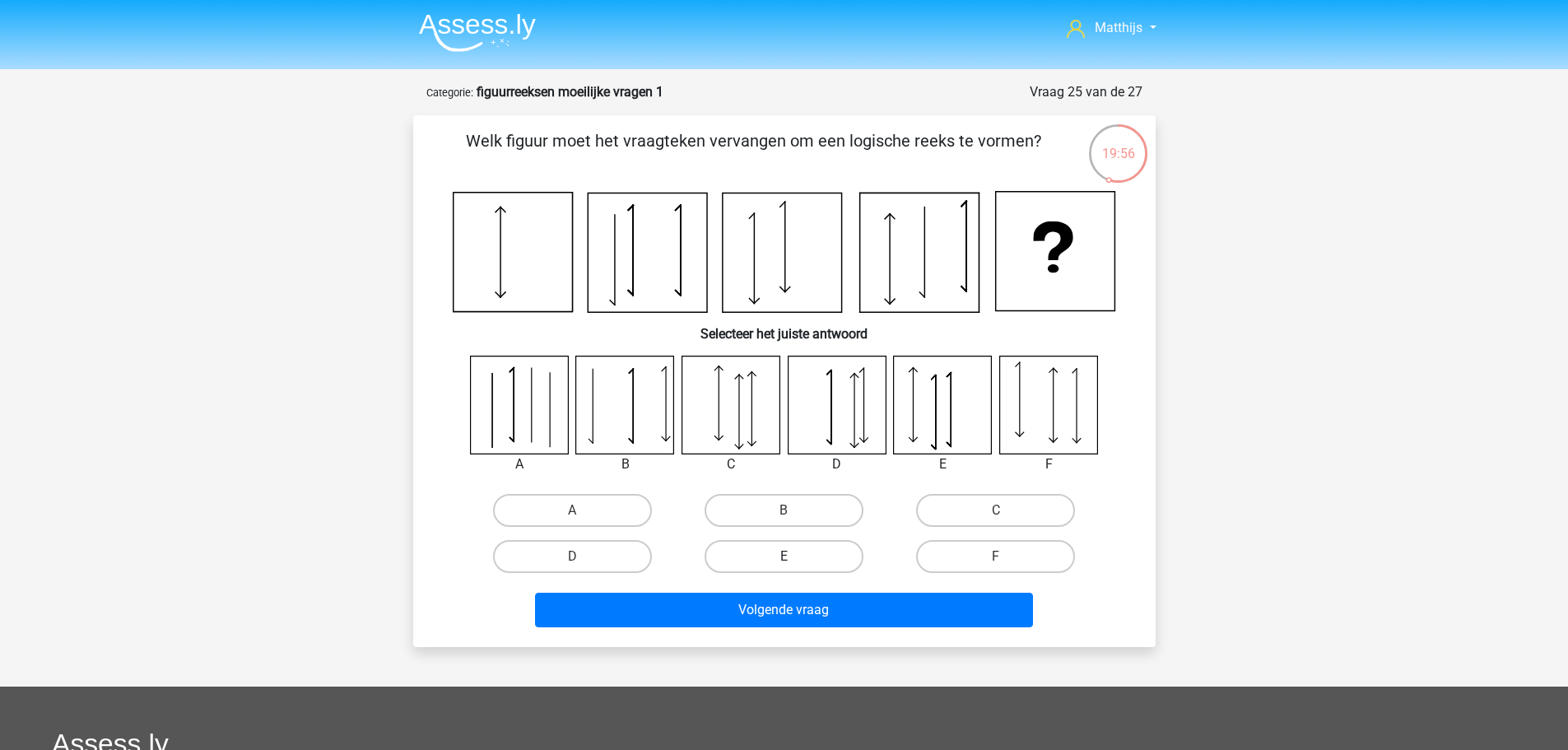
click at [811, 548] on label "E" at bounding box center [784, 556] width 159 height 33
click at [794, 557] on input "E" at bounding box center [788, 562] width 10 height 10
radio input "true"
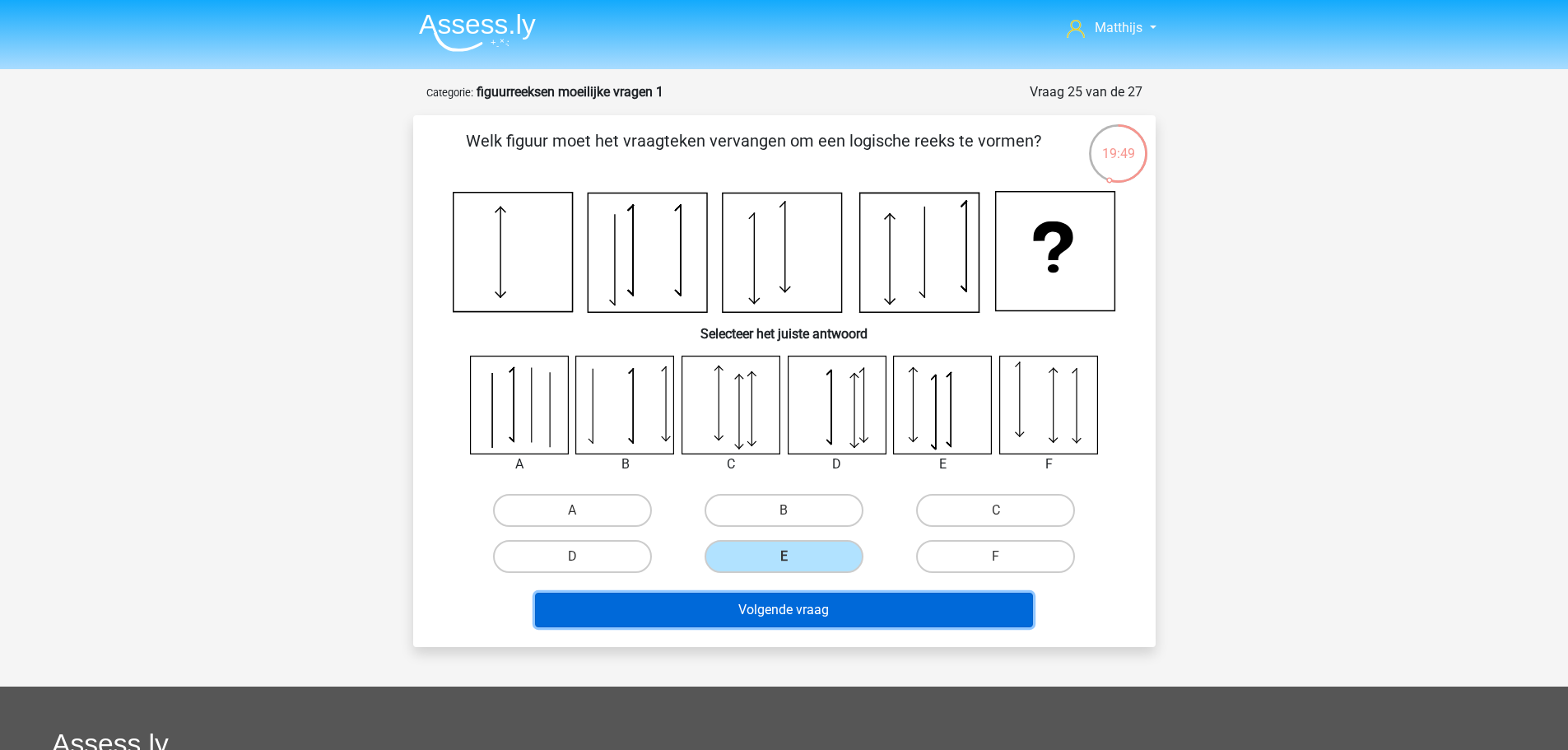
click at [834, 608] on button "Volgende vraag" at bounding box center [784, 610] width 498 height 35
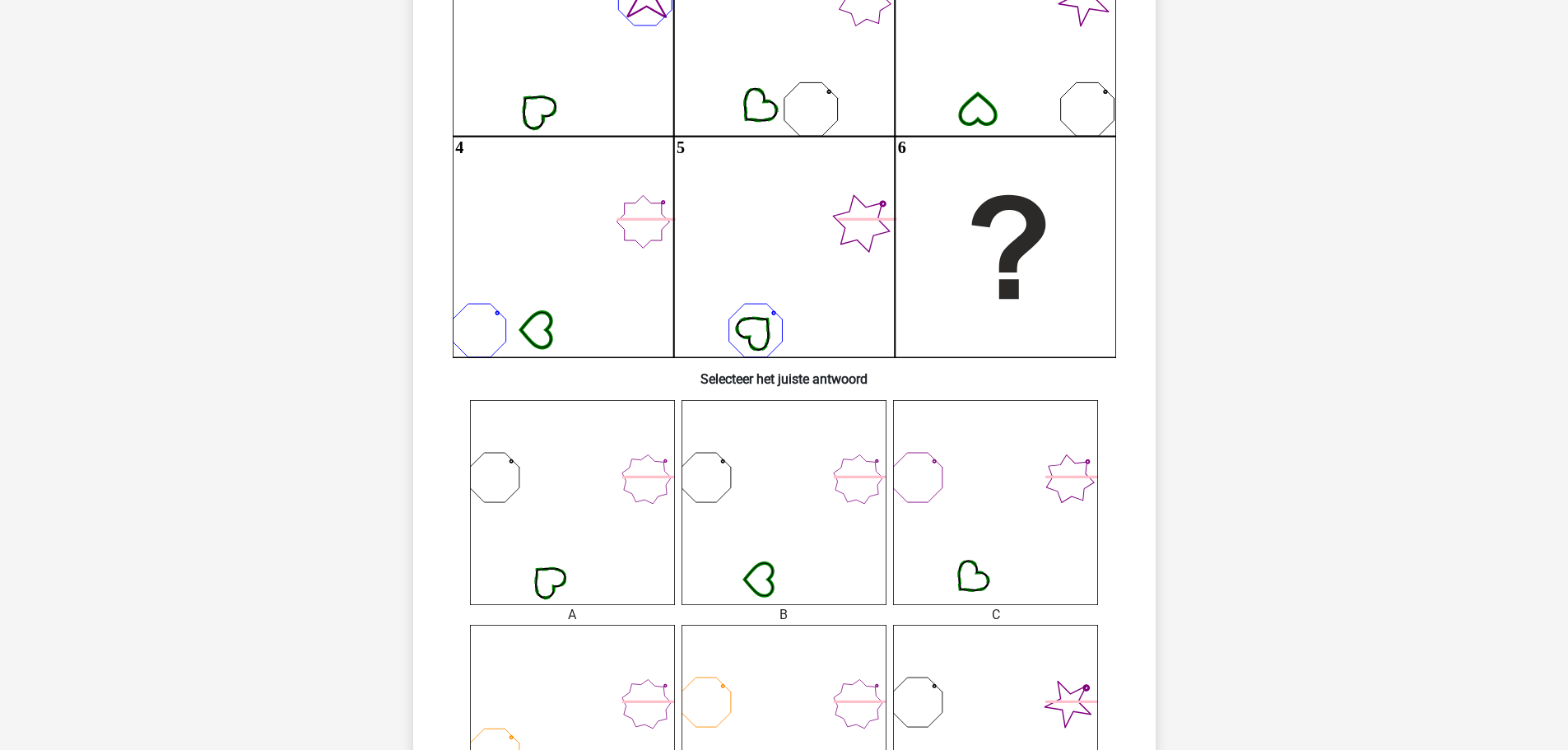
scroll to position [165, 0]
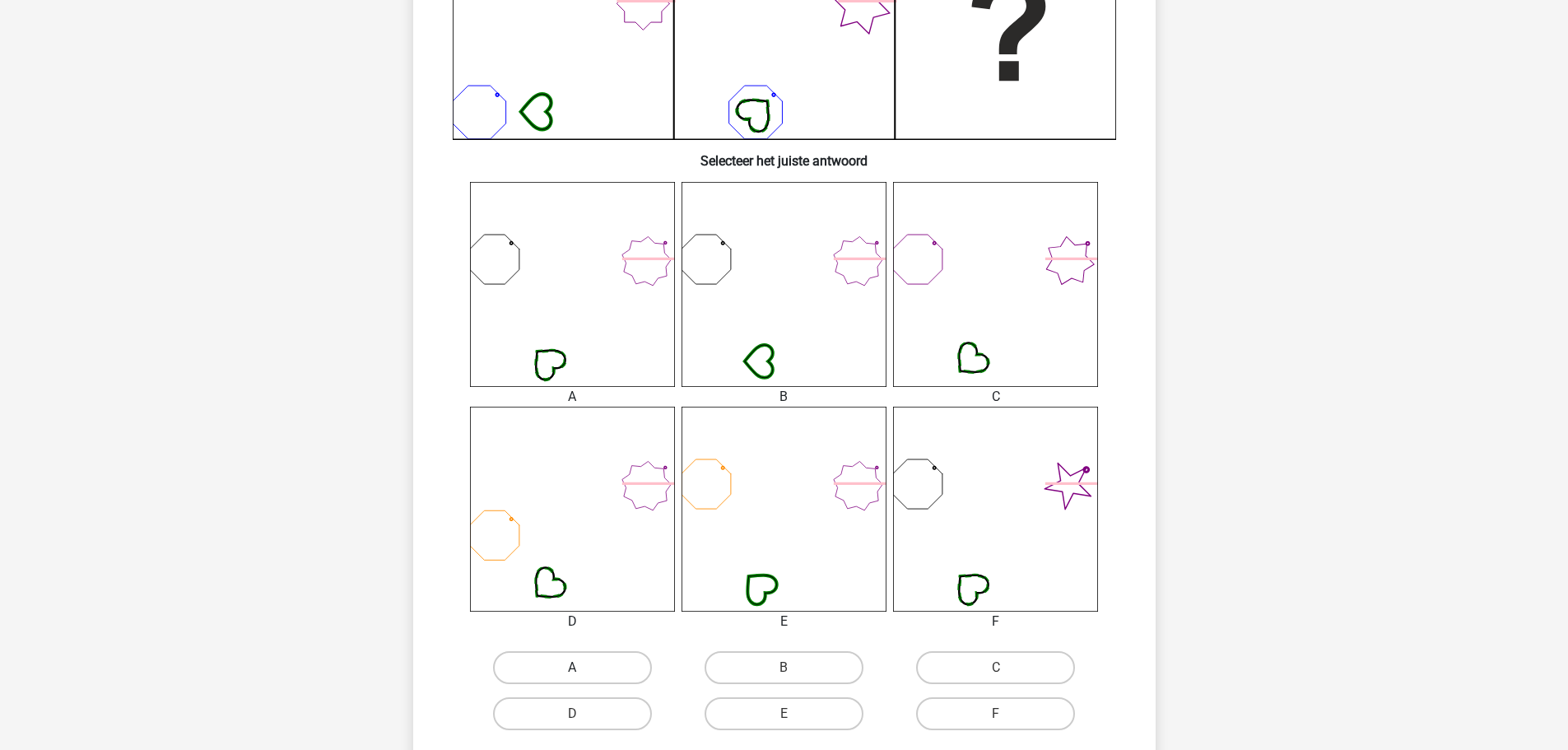
drag, startPoint x: 598, startPoint y: 666, endPoint x: 639, endPoint y: 657, distance: 42.0
click at [600, 665] on label "A" at bounding box center [573, 667] width 159 height 33
click at [583, 668] on input "A" at bounding box center [576, 673] width 10 height 10
radio input "true"
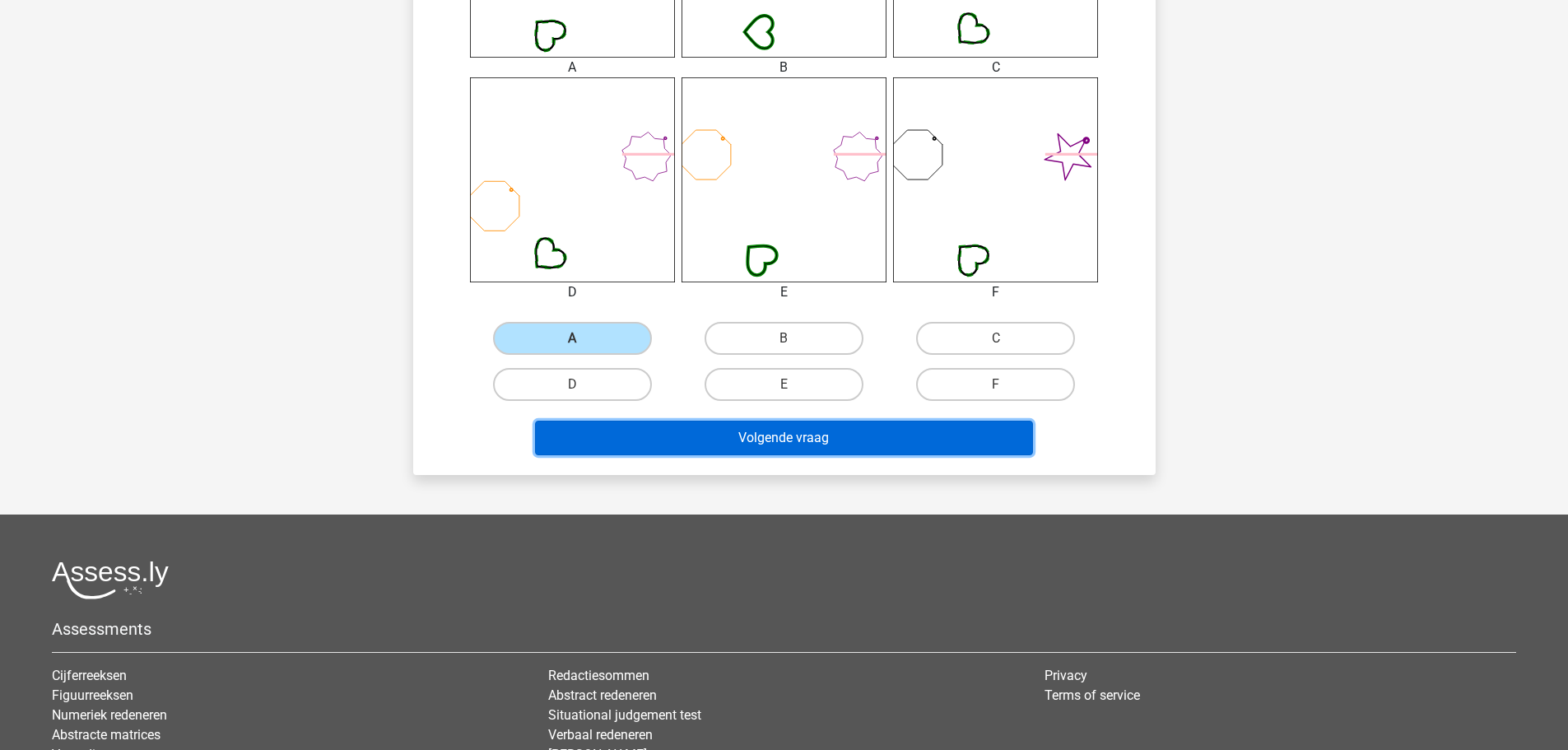
click at [858, 439] on button "Volgende vraag" at bounding box center [784, 438] width 498 height 35
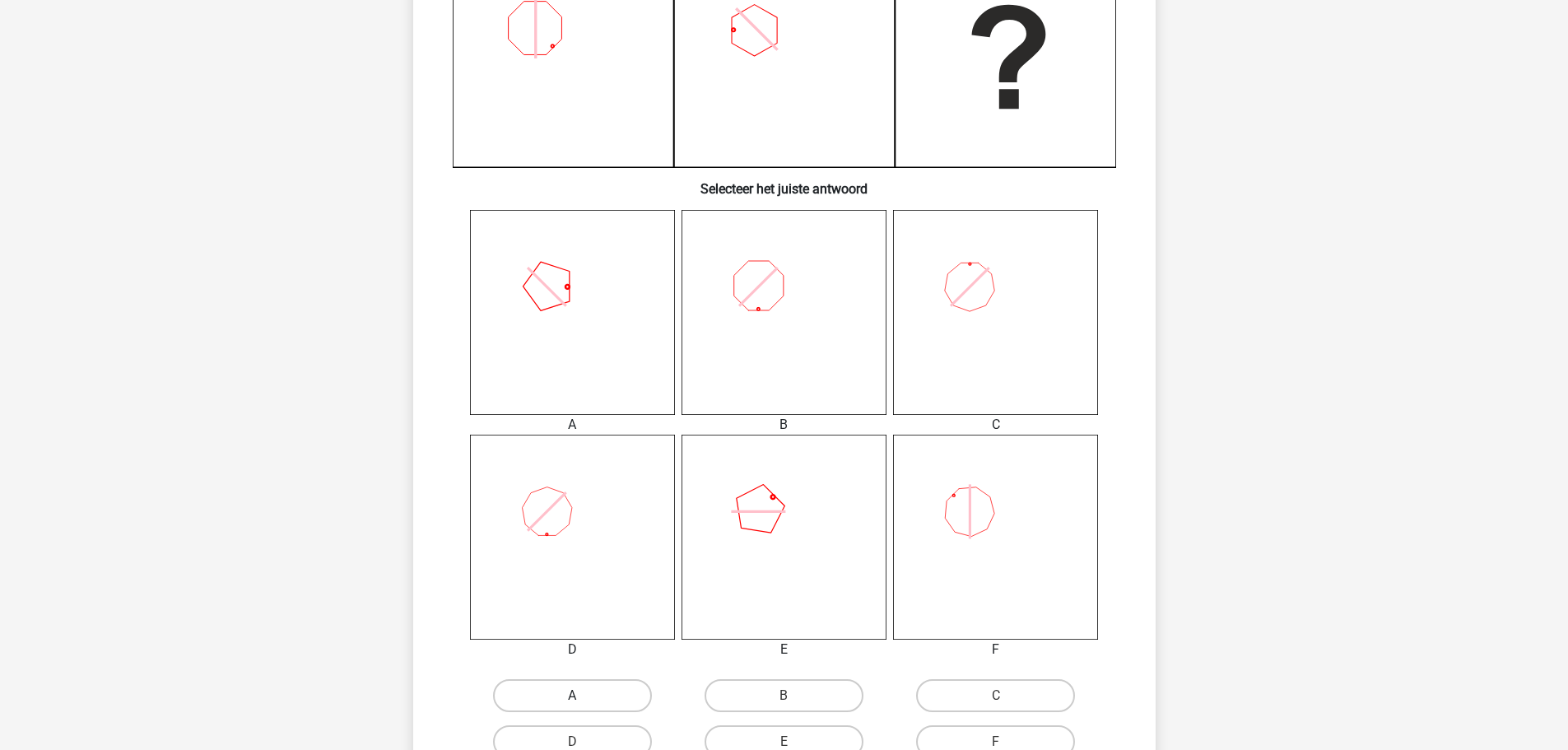
scroll to position [577, 0]
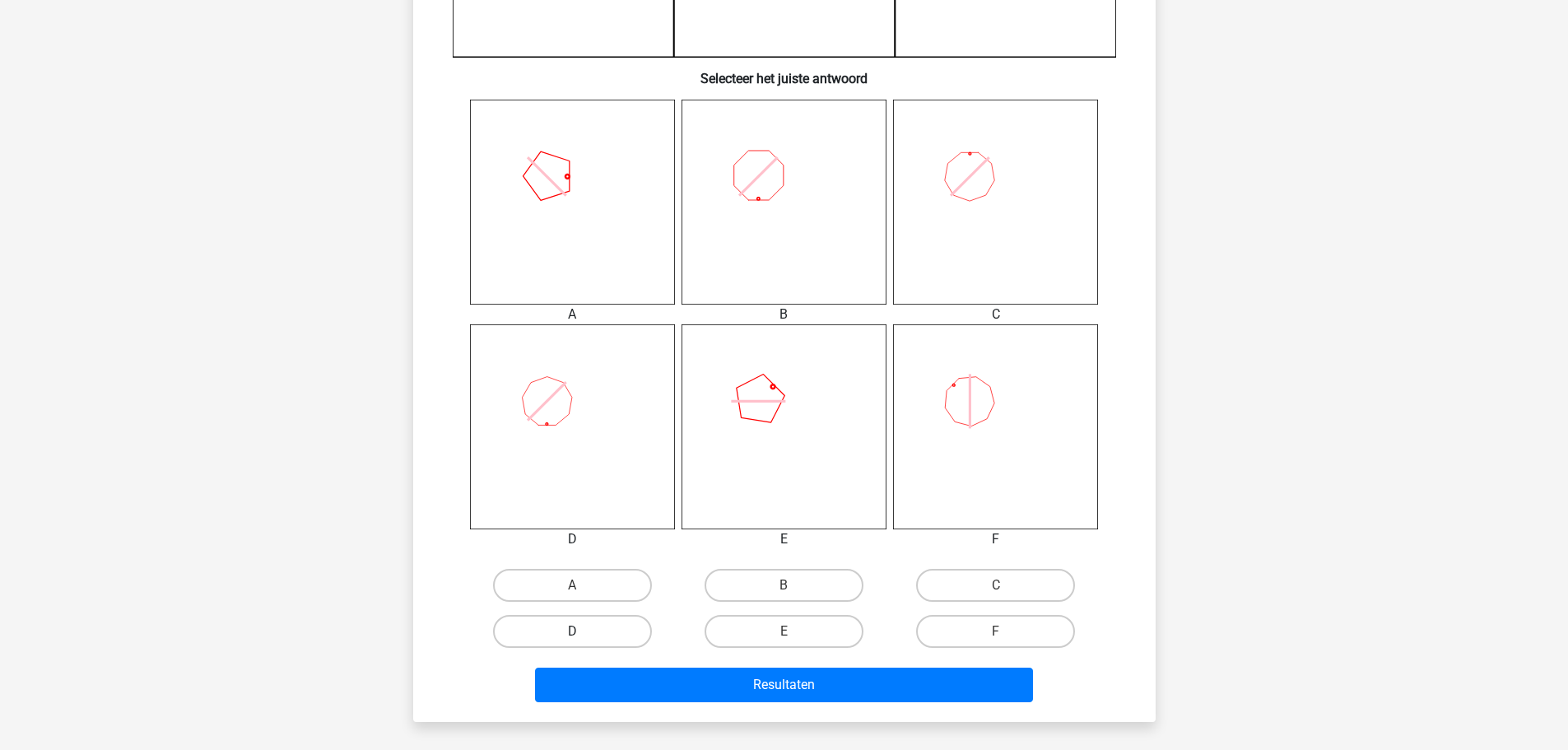
click at [620, 630] on label "D" at bounding box center [573, 631] width 159 height 33
click at [583, 631] on input "D" at bounding box center [576, 636] width 10 height 10
radio input "true"
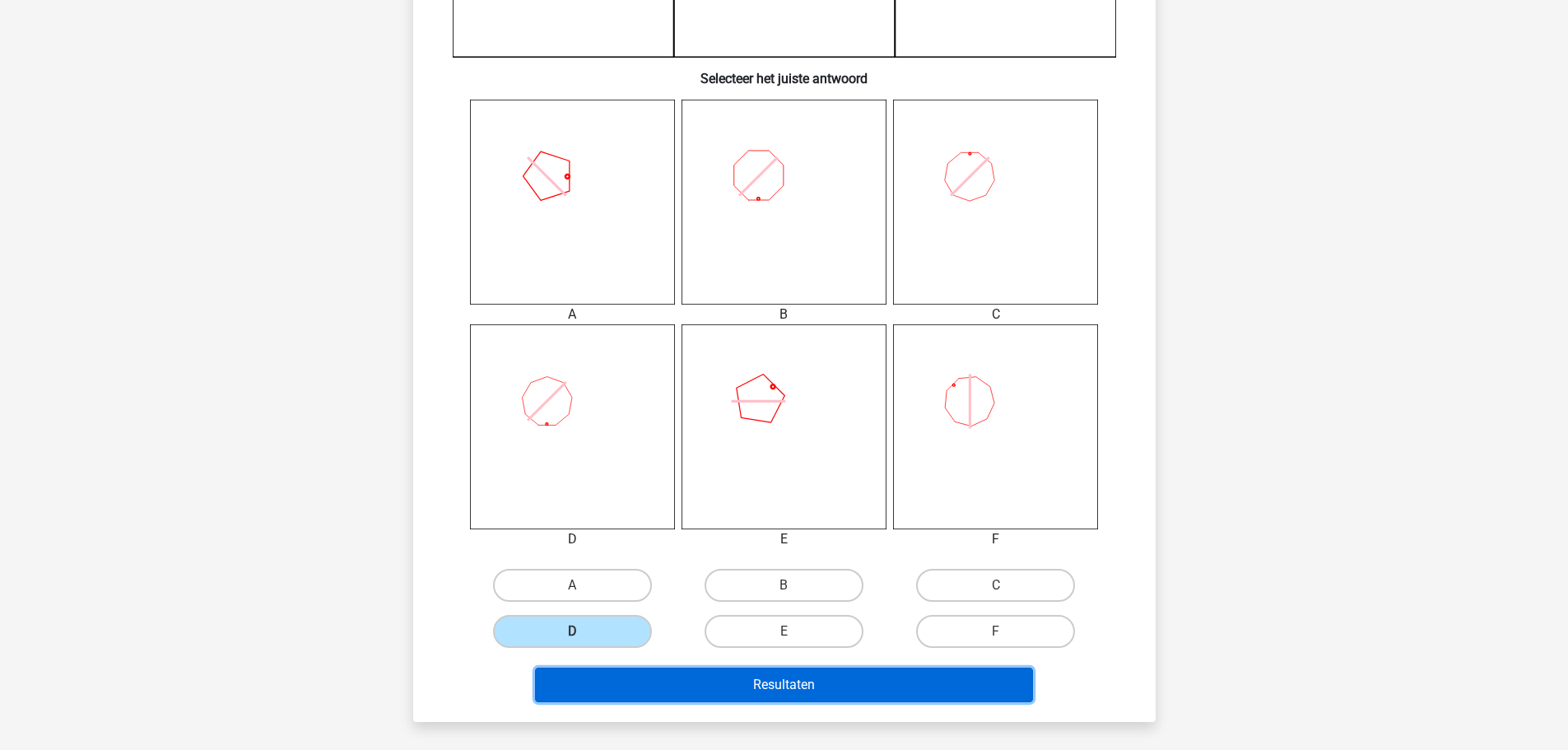
click at [819, 690] on button "Resultaten" at bounding box center [784, 685] width 498 height 35
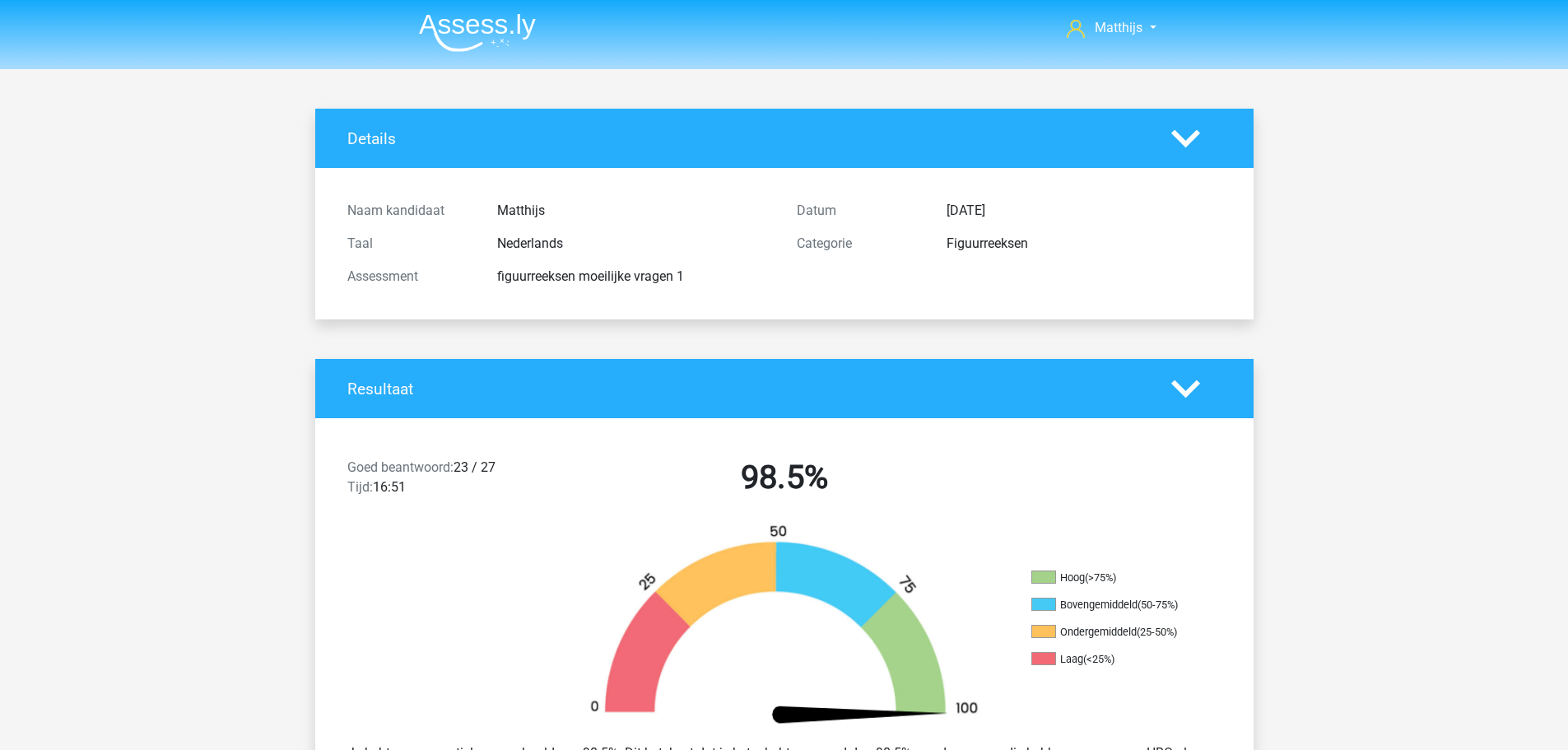
click at [493, 31] on img at bounding box center [477, 32] width 117 height 39
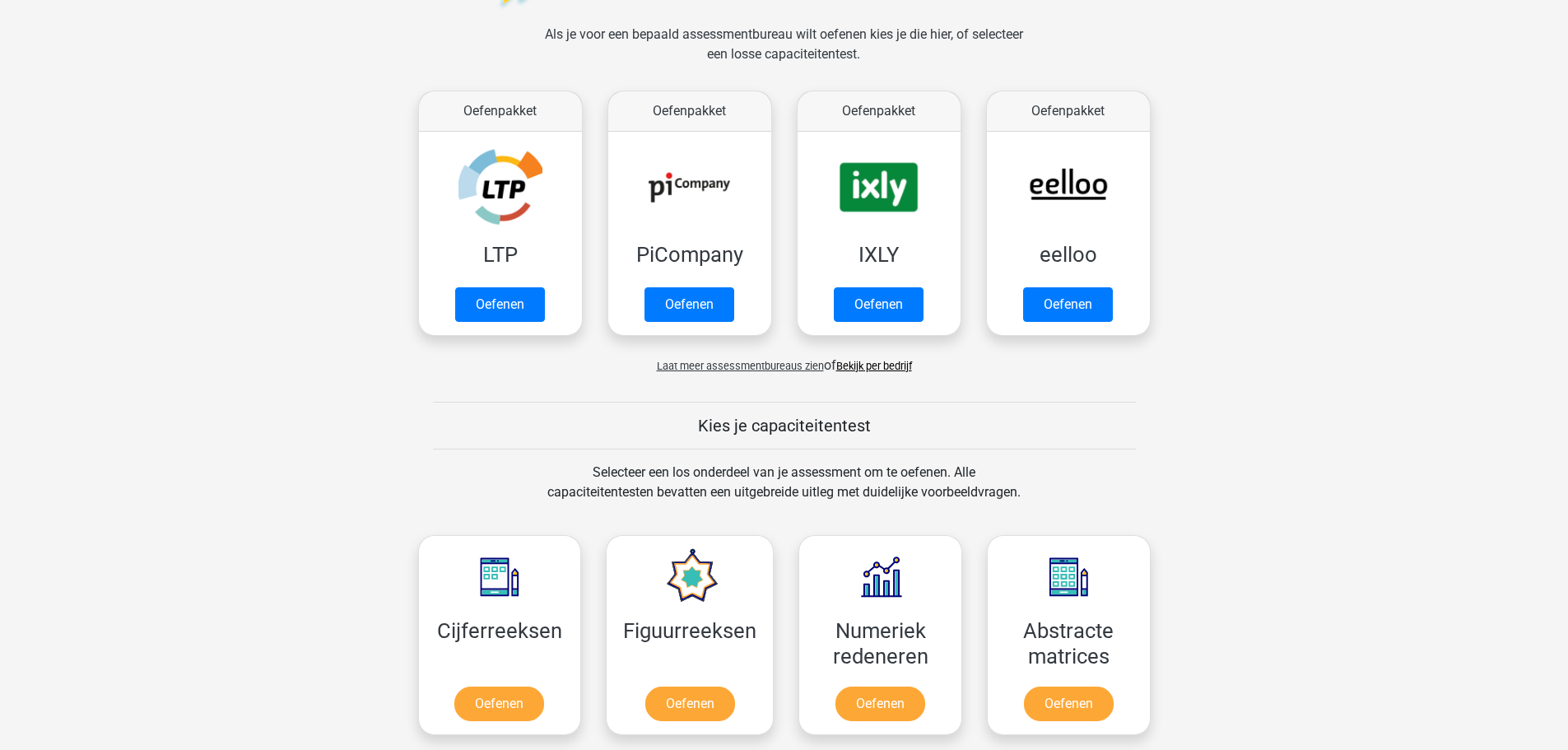
scroll to position [494, 0]
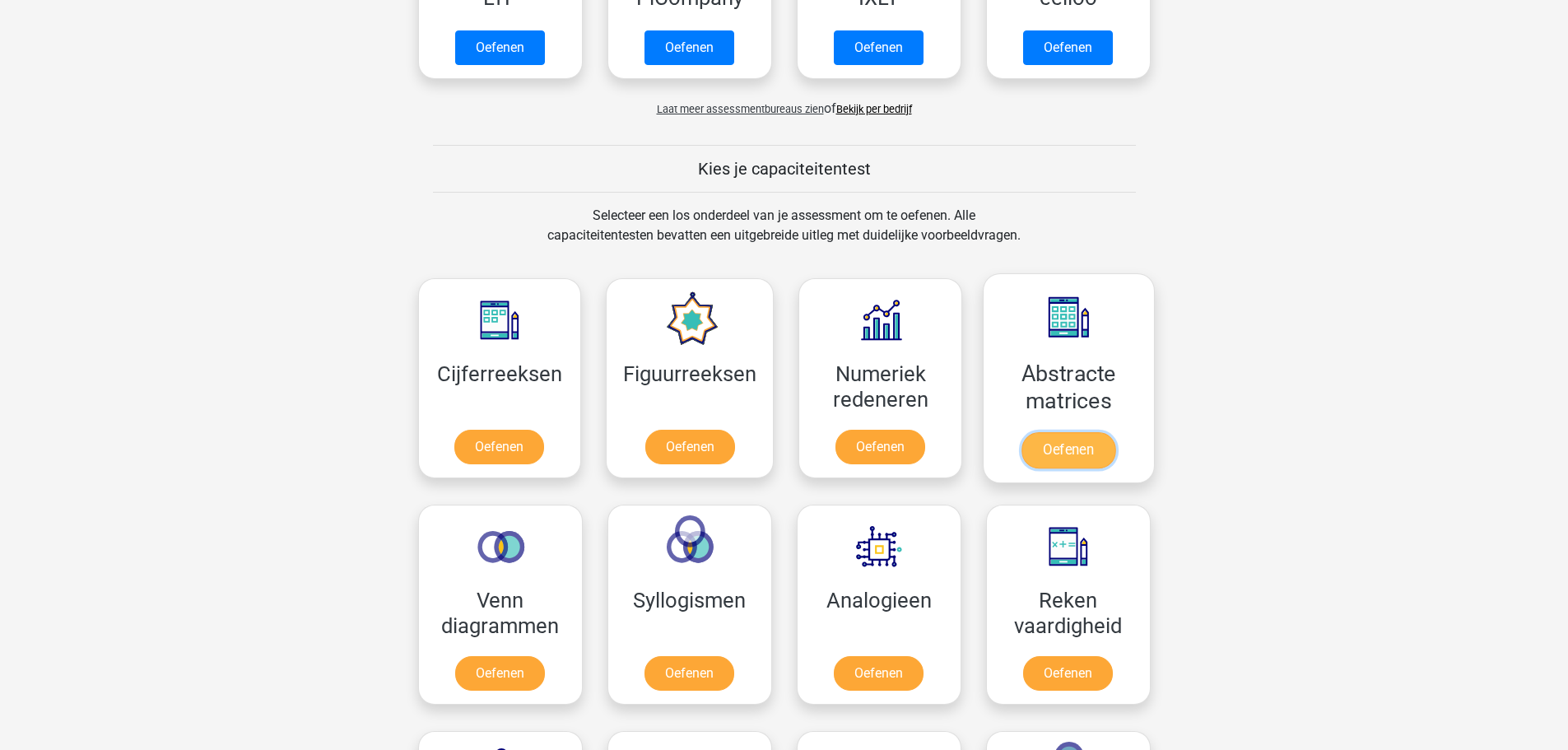
click at [1100, 432] on link "Oefenen" at bounding box center [1069, 450] width 94 height 36
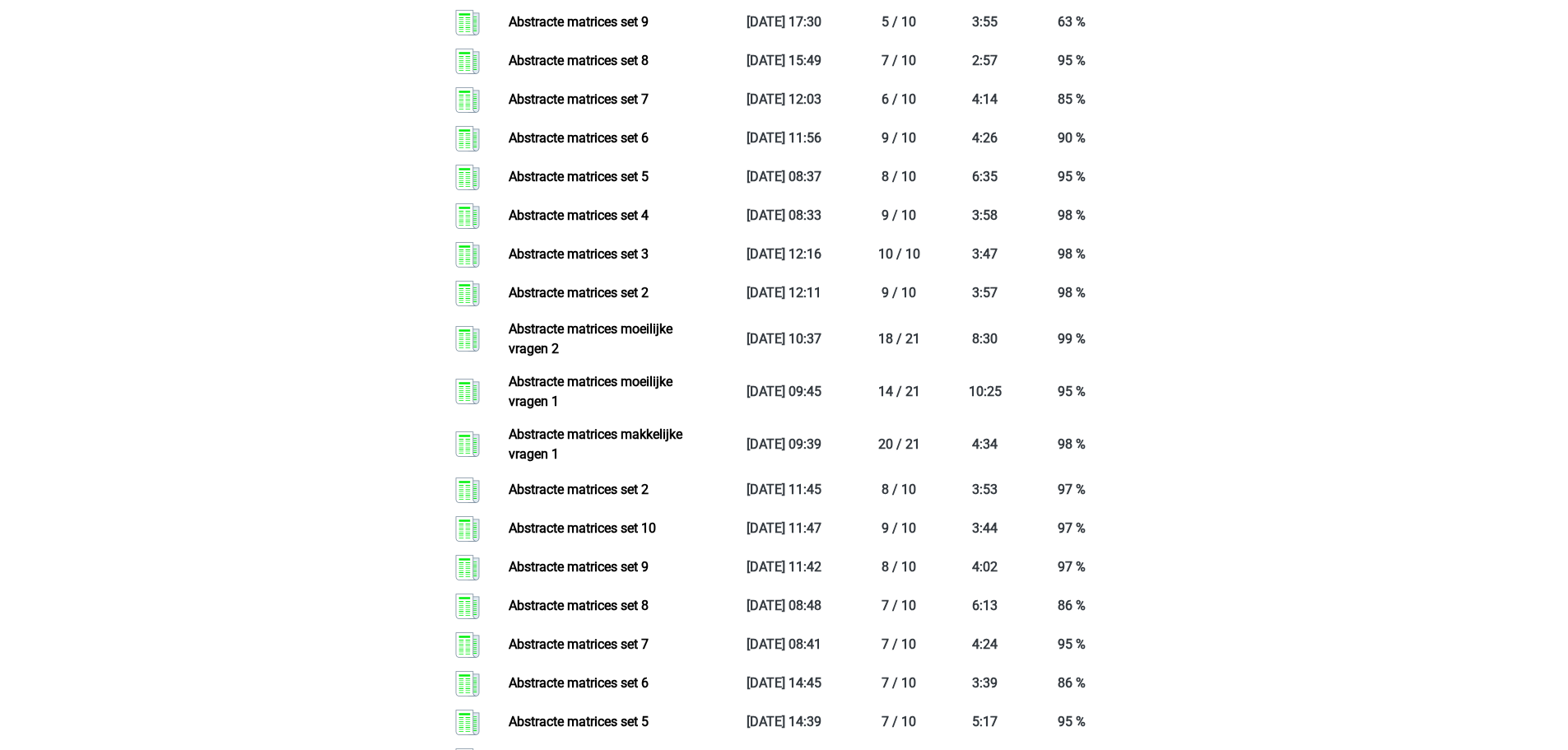
scroll to position [742, 0]
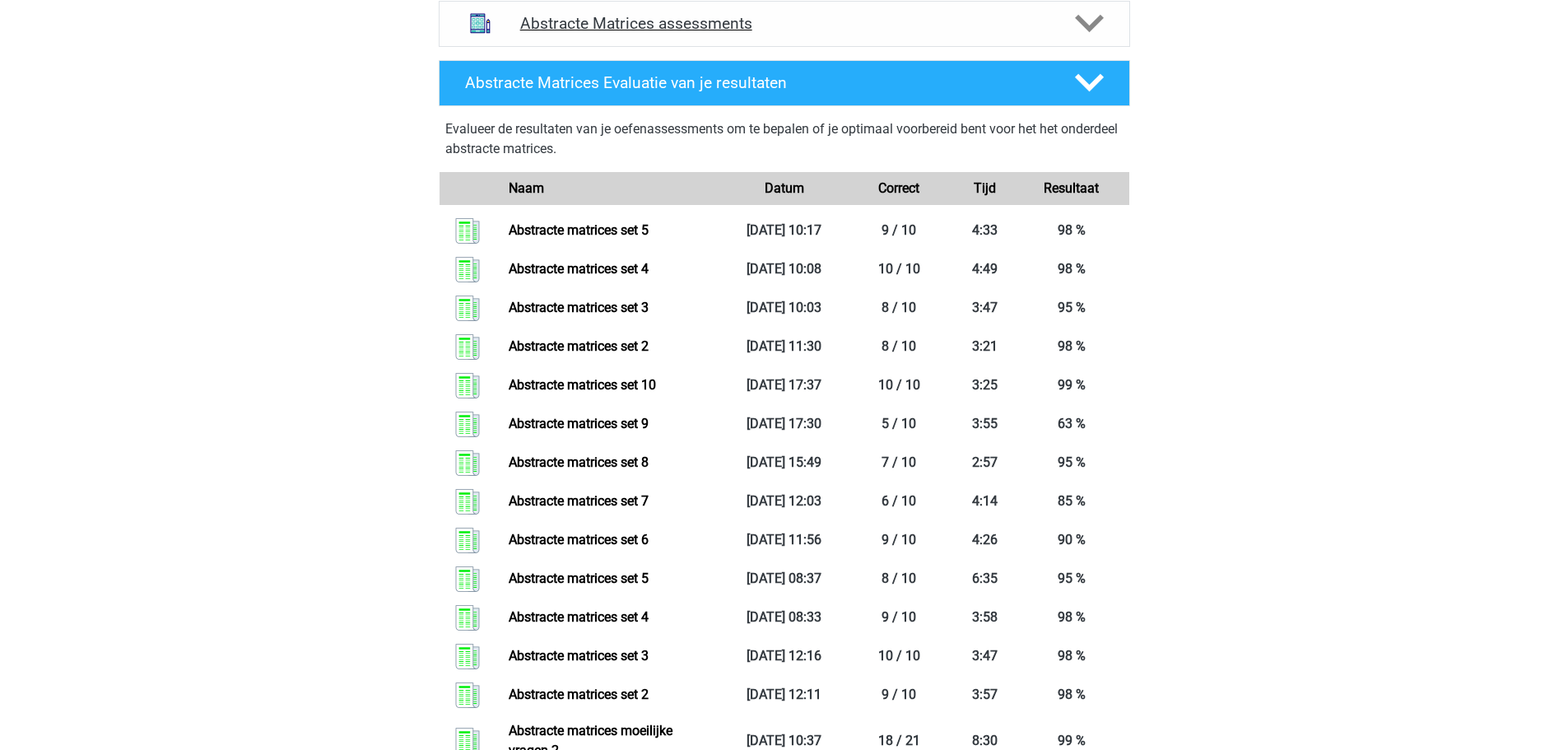
click at [723, 12] on div "Abstracte Matrices assessments" at bounding box center [784, 24] width 691 height 46
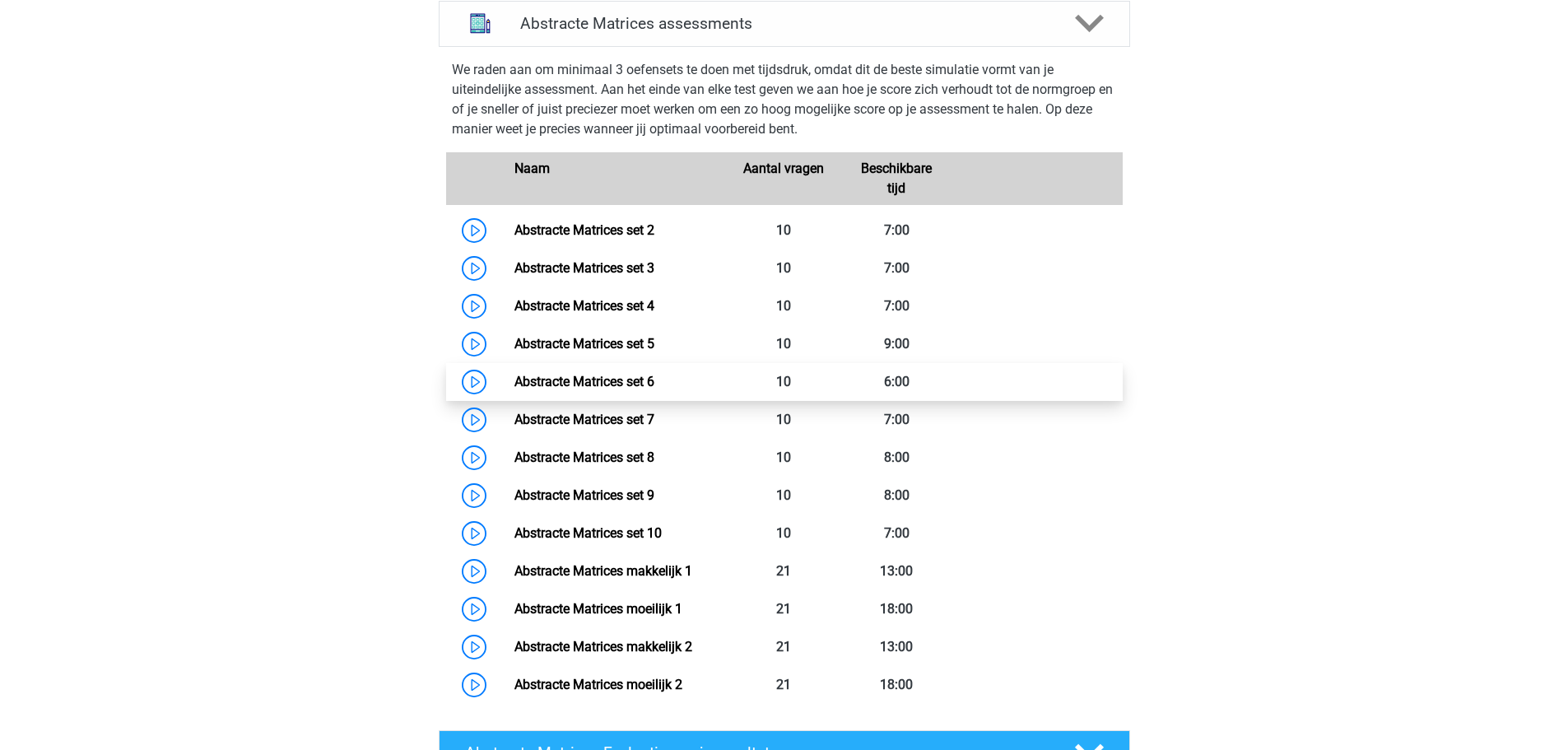
click at [655, 378] on link "Abstracte Matrices set 6" at bounding box center [584, 382] width 140 height 16
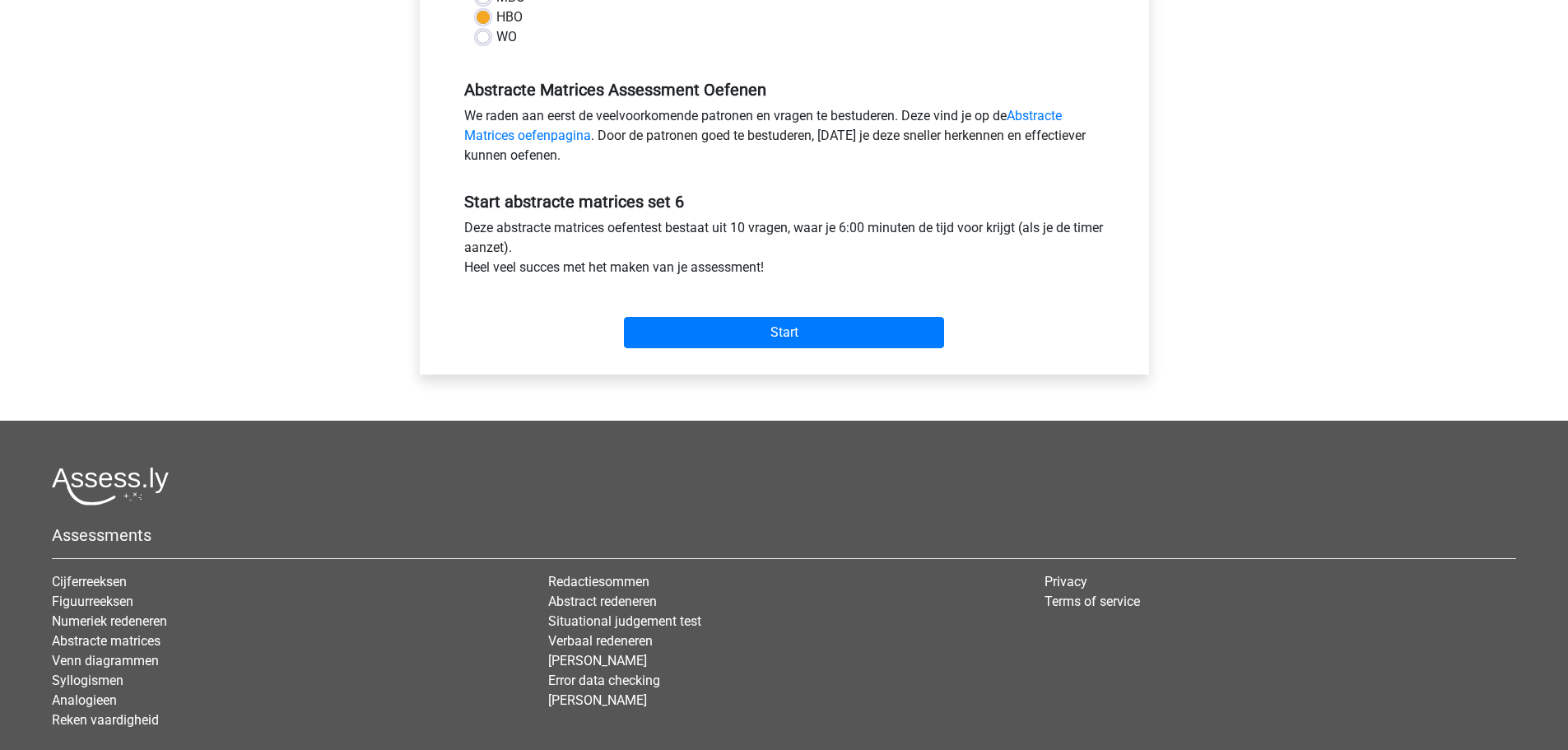
scroll to position [494, 0]
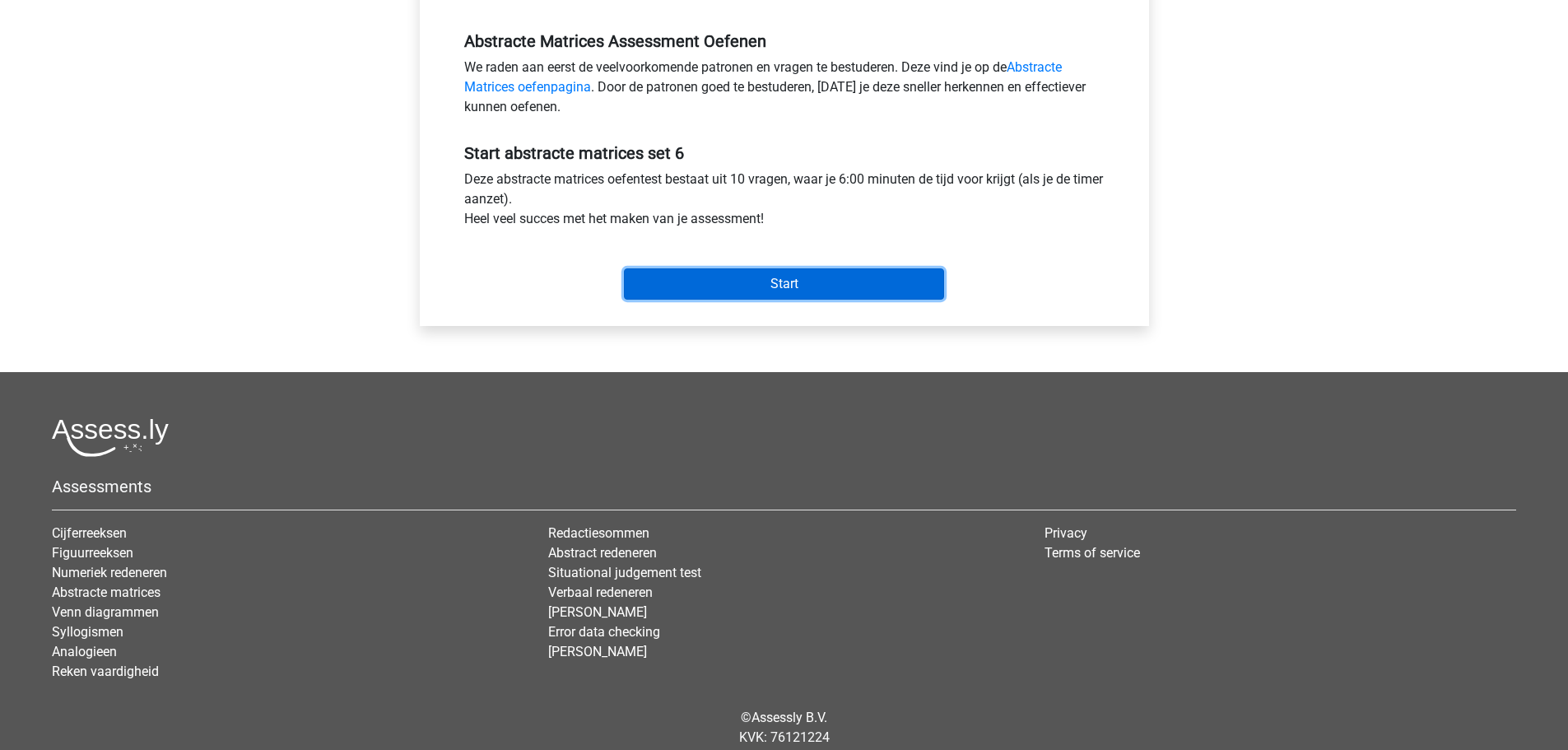
click at [801, 282] on input "Start" at bounding box center [784, 284] width 320 height 31
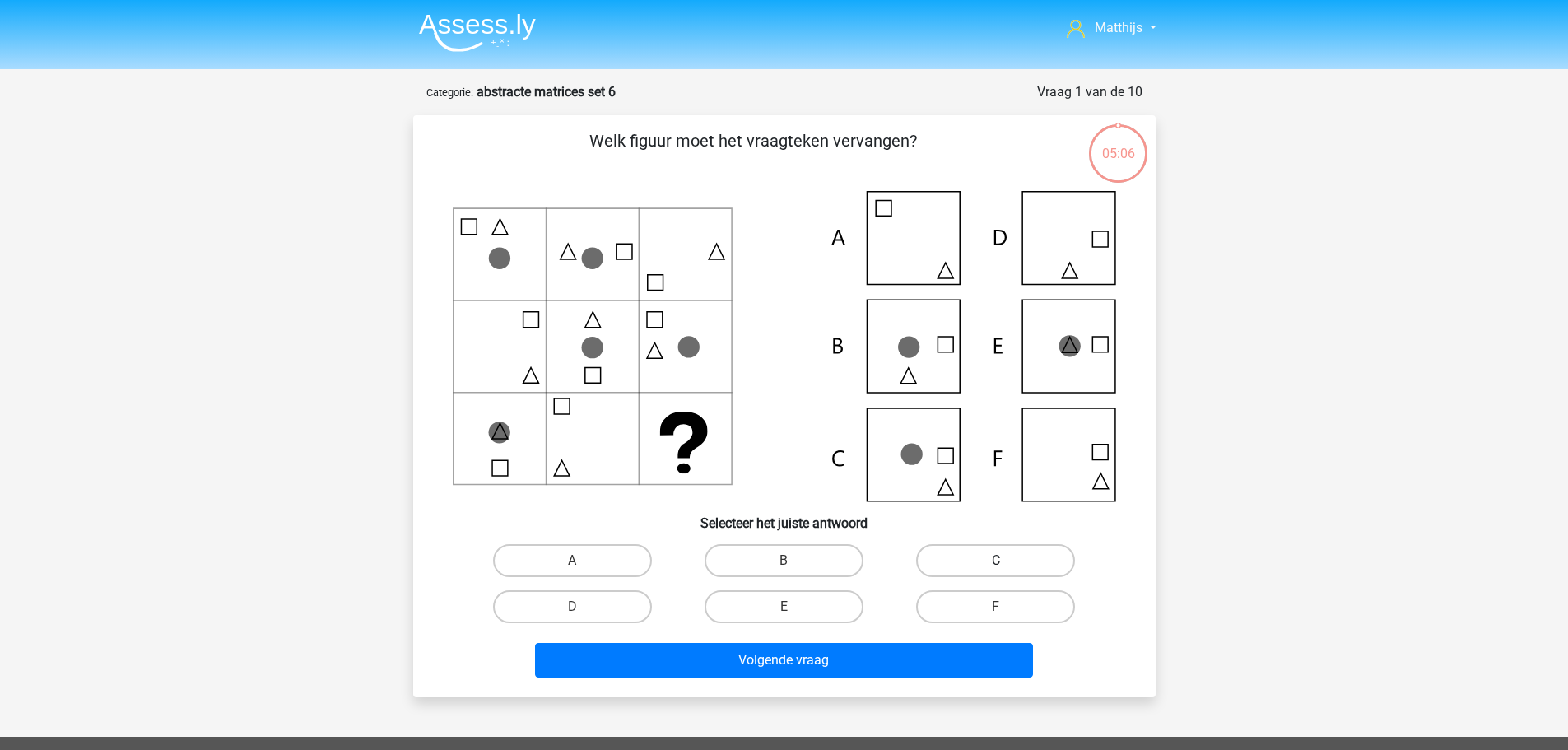
click at [970, 570] on label "C" at bounding box center [995, 561] width 159 height 33
click at [996, 570] on input "C" at bounding box center [1001, 565] width 10 height 10
radio input "true"
drag, startPoint x: 804, startPoint y: 615, endPoint x: 813, endPoint y: 615, distance: 9.0
click at [804, 611] on label "E" at bounding box center [784, 607] width 159 height 33
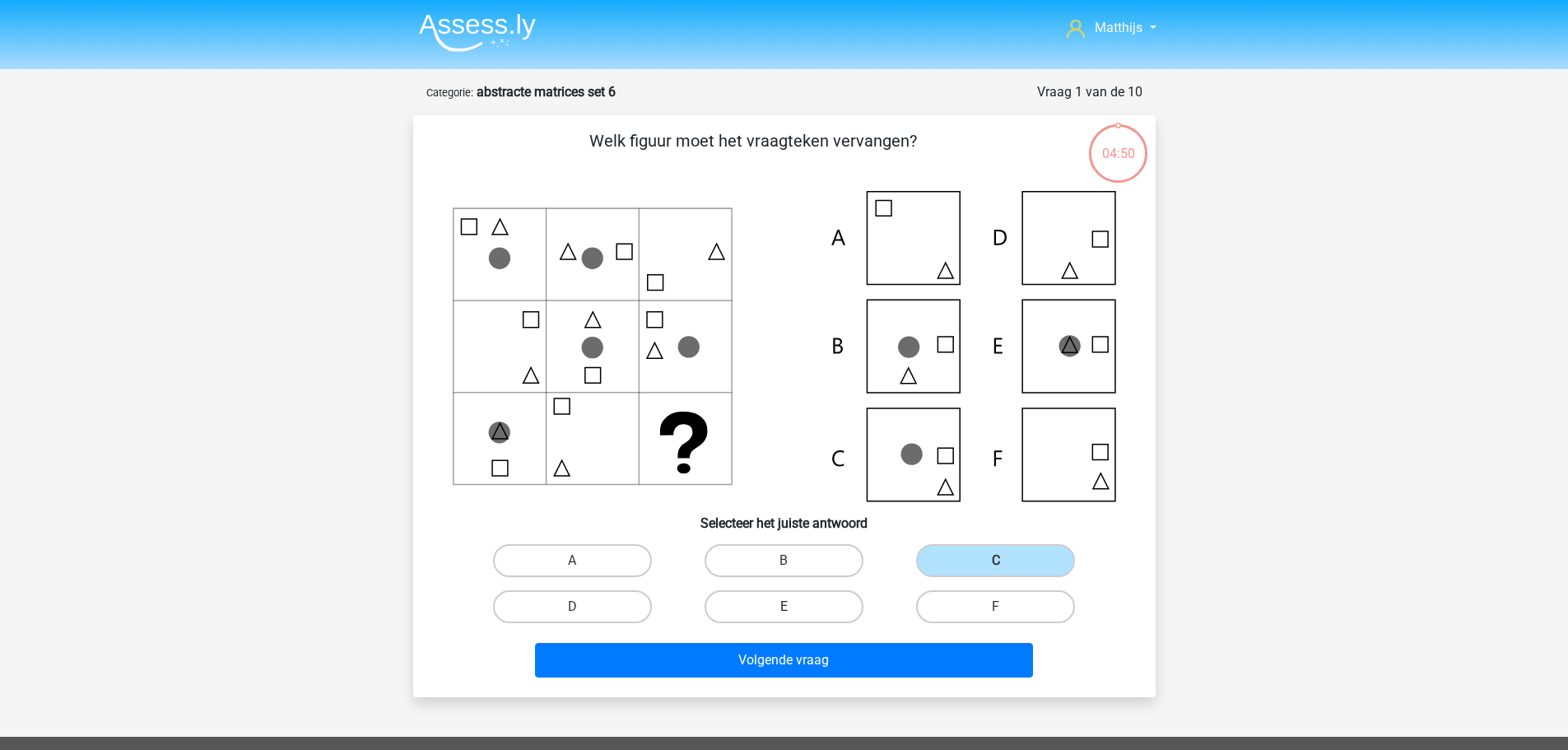
click at [794, 611] on input "E" at bounding box center [788, 611] width 10 height 10
radio input "true"
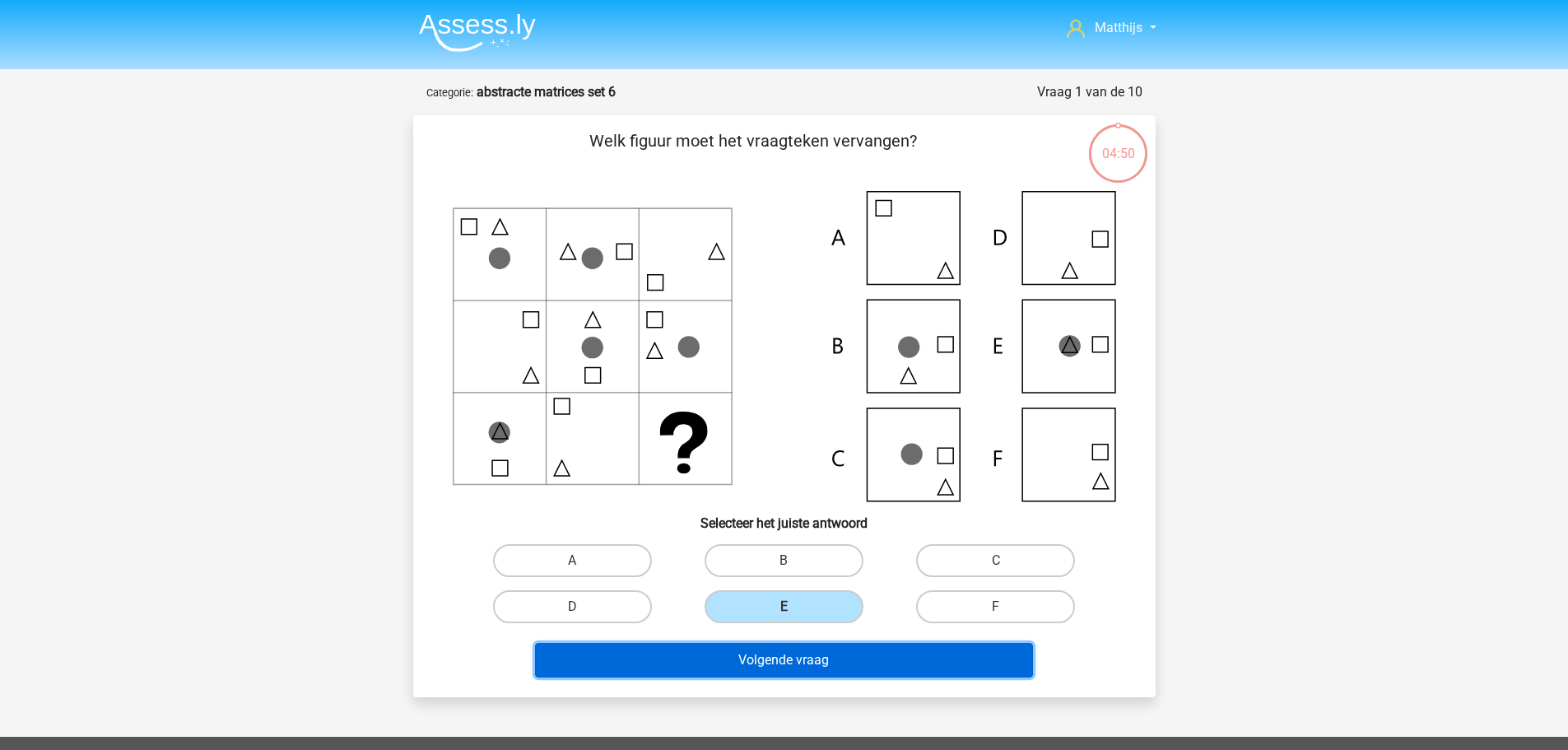
click at [868, 652] on button "Volgende vraag" at bounding box center [784, 660] width 498 height 35
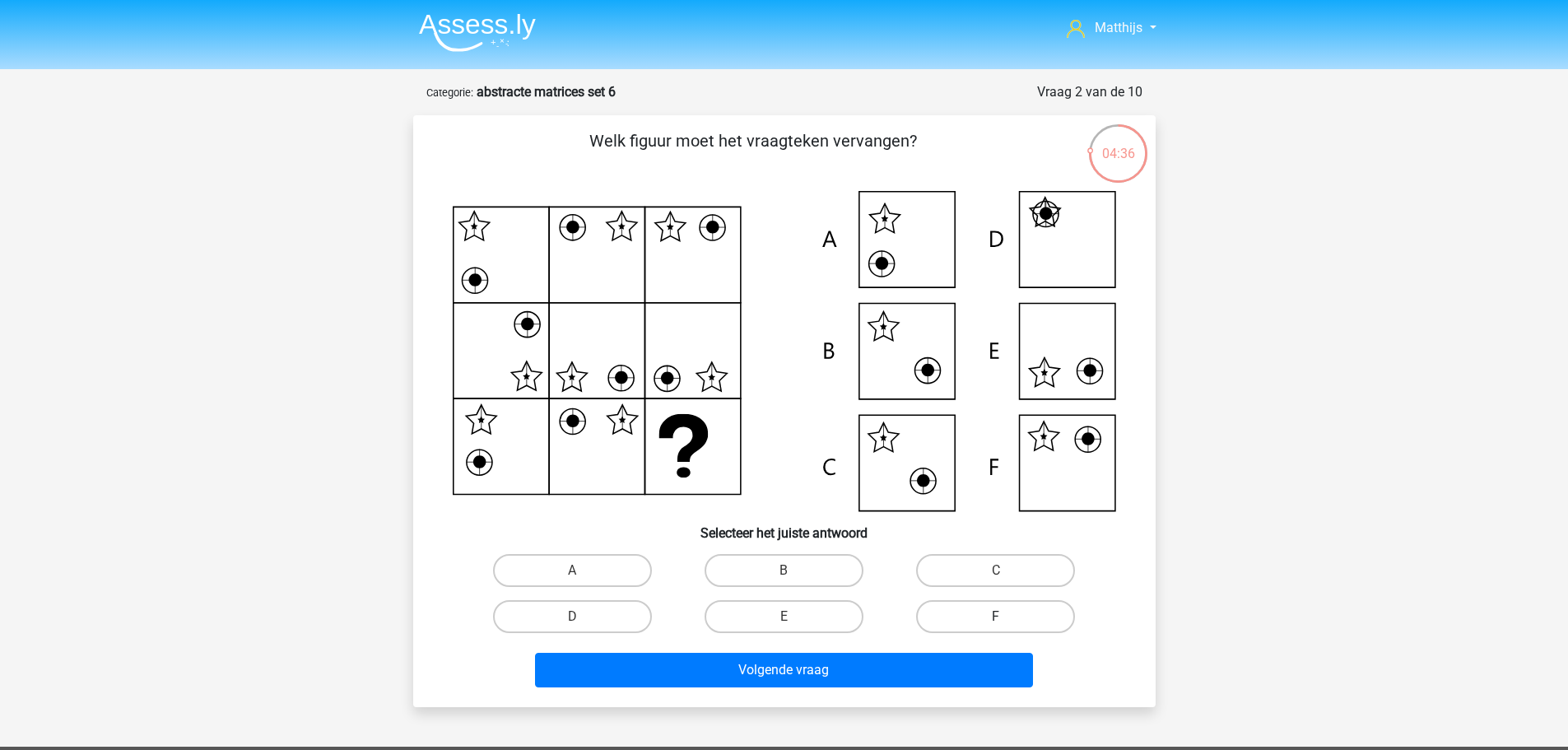
click at [991, 617] on label "F" at bounding box center [995, 616] width 159 height 33
click at [996, 617] on input "F" at bounding box center [1001, 622] width 10 height 10
radio input "true"
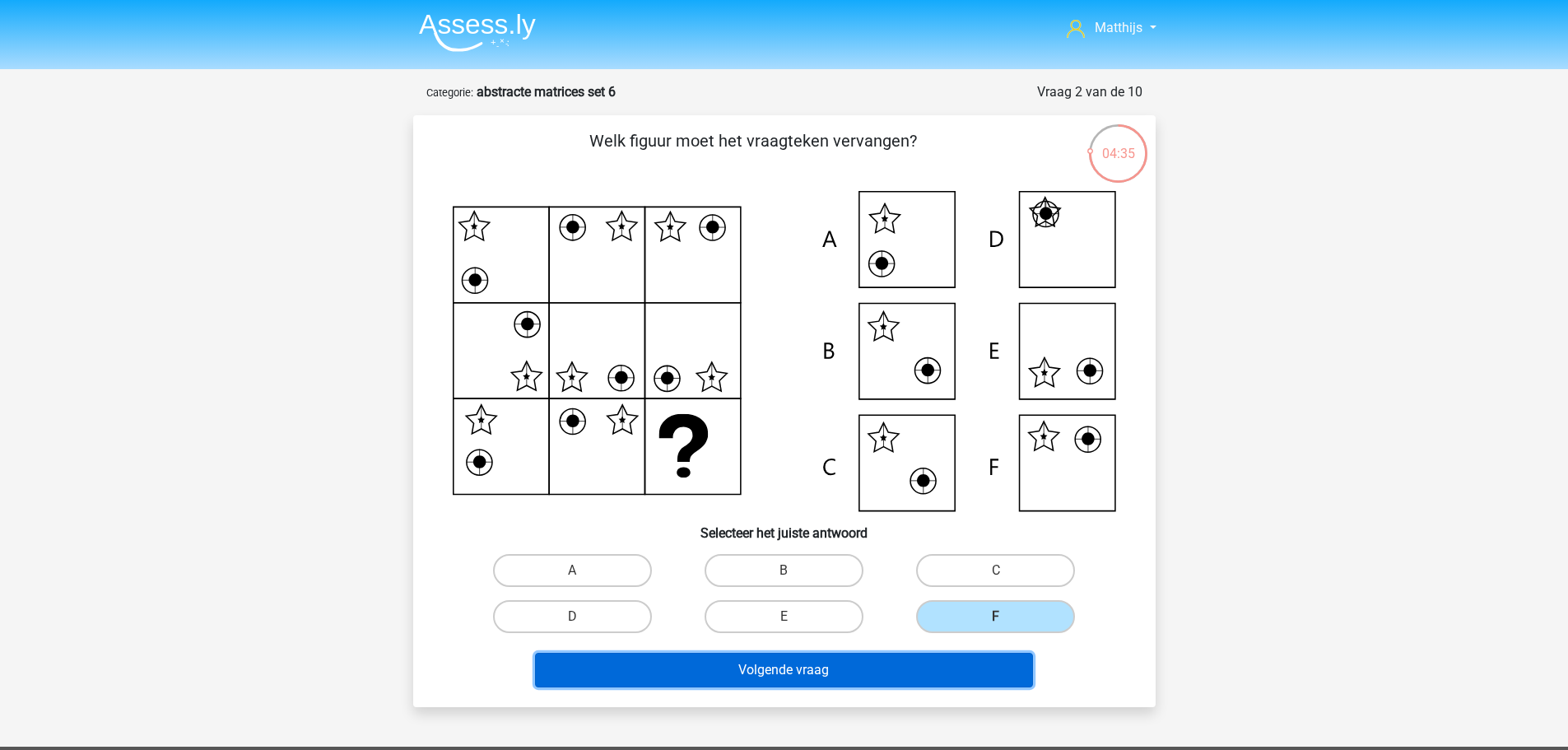
click at [961, 686] on button "Volgende vraag" at bounding box center [784, 670] width 498 height 35
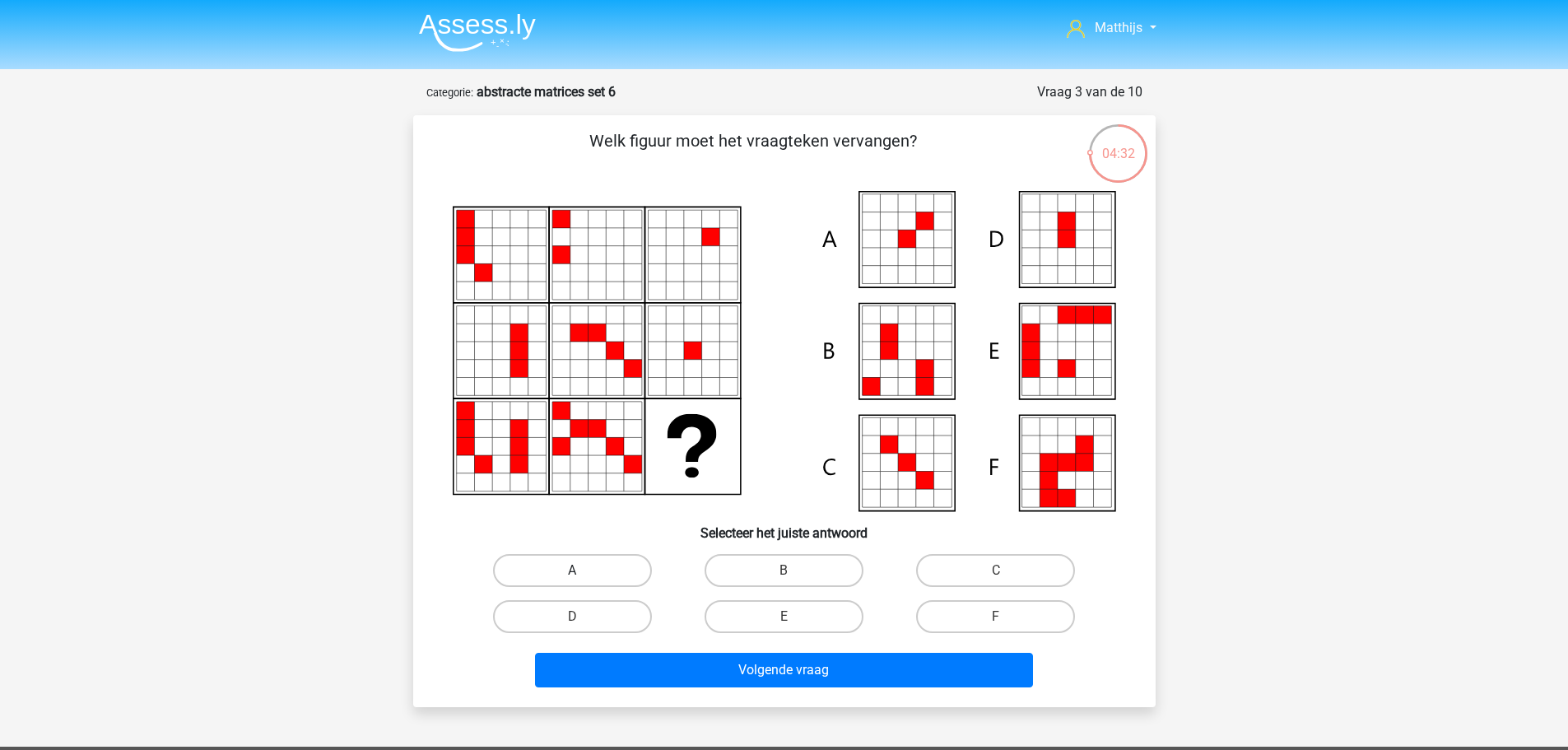
click at [572, 585] on div "A" at bounding box center [573, 570] width 212 height 46
drag, startPoint x: 576, startPoint y: 574, endPoint x: 631, endPoint y: 610, distance: 65.7
click at [578, 575] on input "A" at bounding box center [576, 576] width 10 height 10
radio input "true"
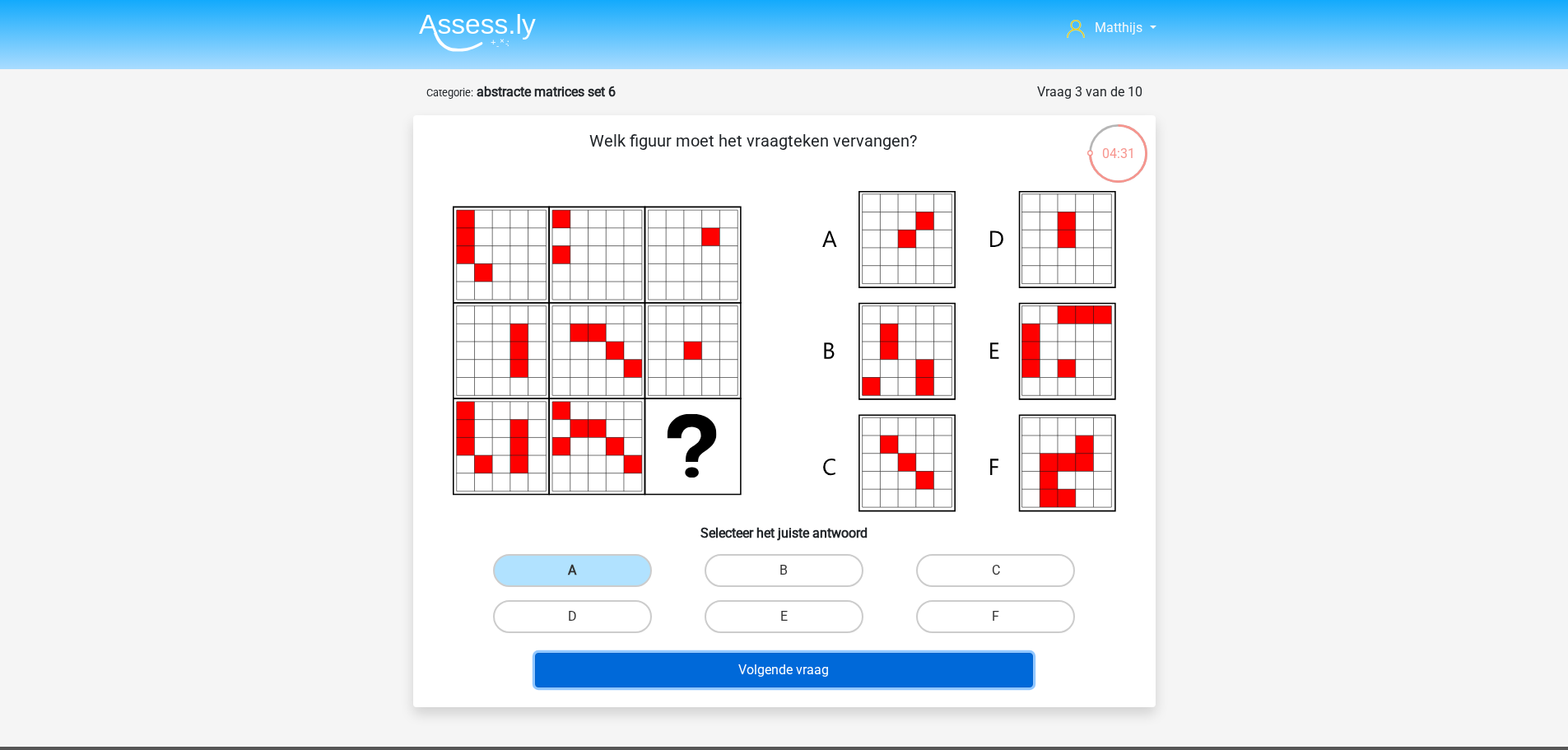
click at [772, 683] on button "Volgende vraag" at bounding box center [784, 670] width 498 height 35
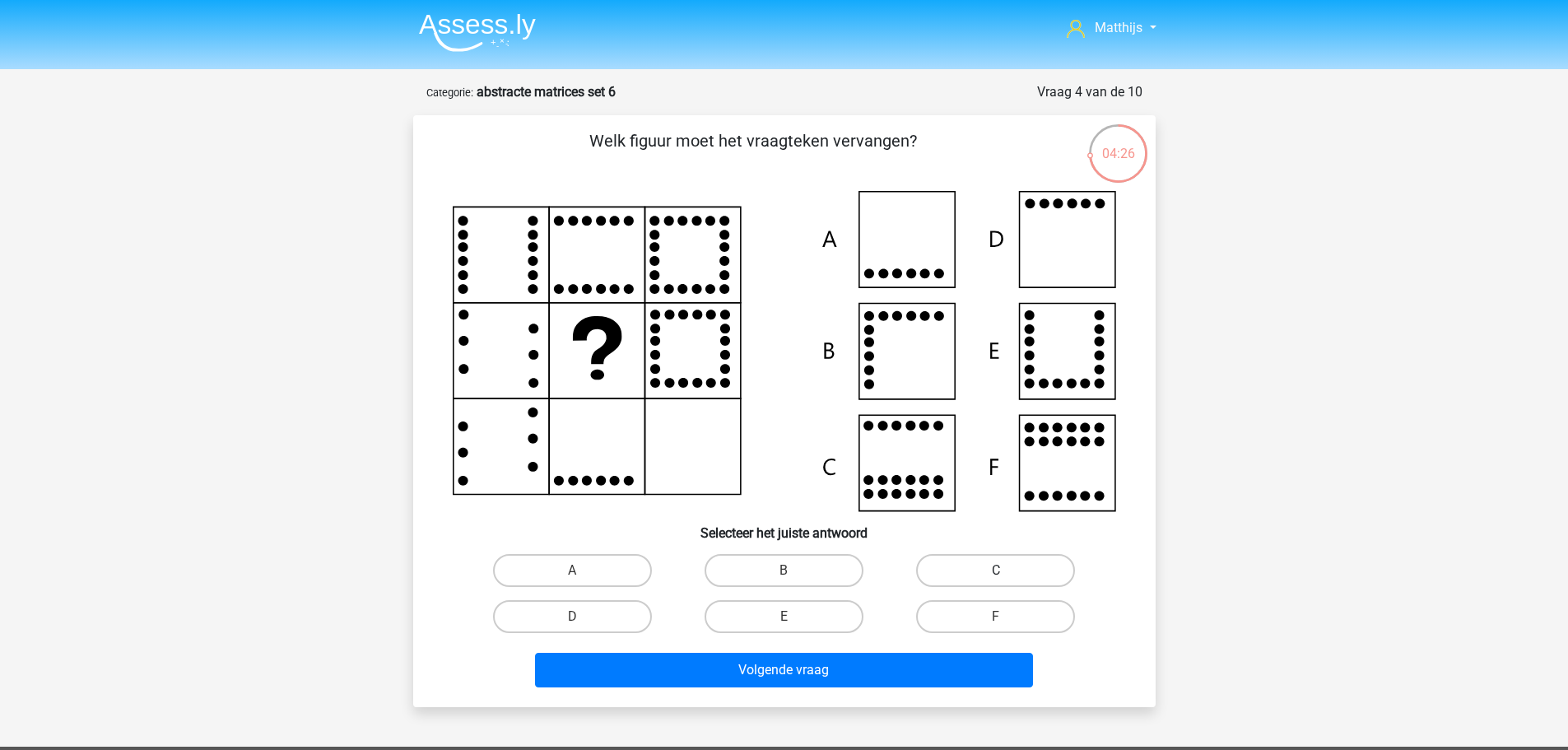
click at [1009, 569] on label "C" at bounding box center [995, 570] width 159 height 33
click at [1007, 571] on input "C" at bounding box center [1001, 576] width 10 height 10
radio input "true"
click at [613, 627] on label "D" at bounding box center [573, 616] width 159 height 33
click at [583, 627] on input "D" at bounding box center [576, 622] width 10 height 10
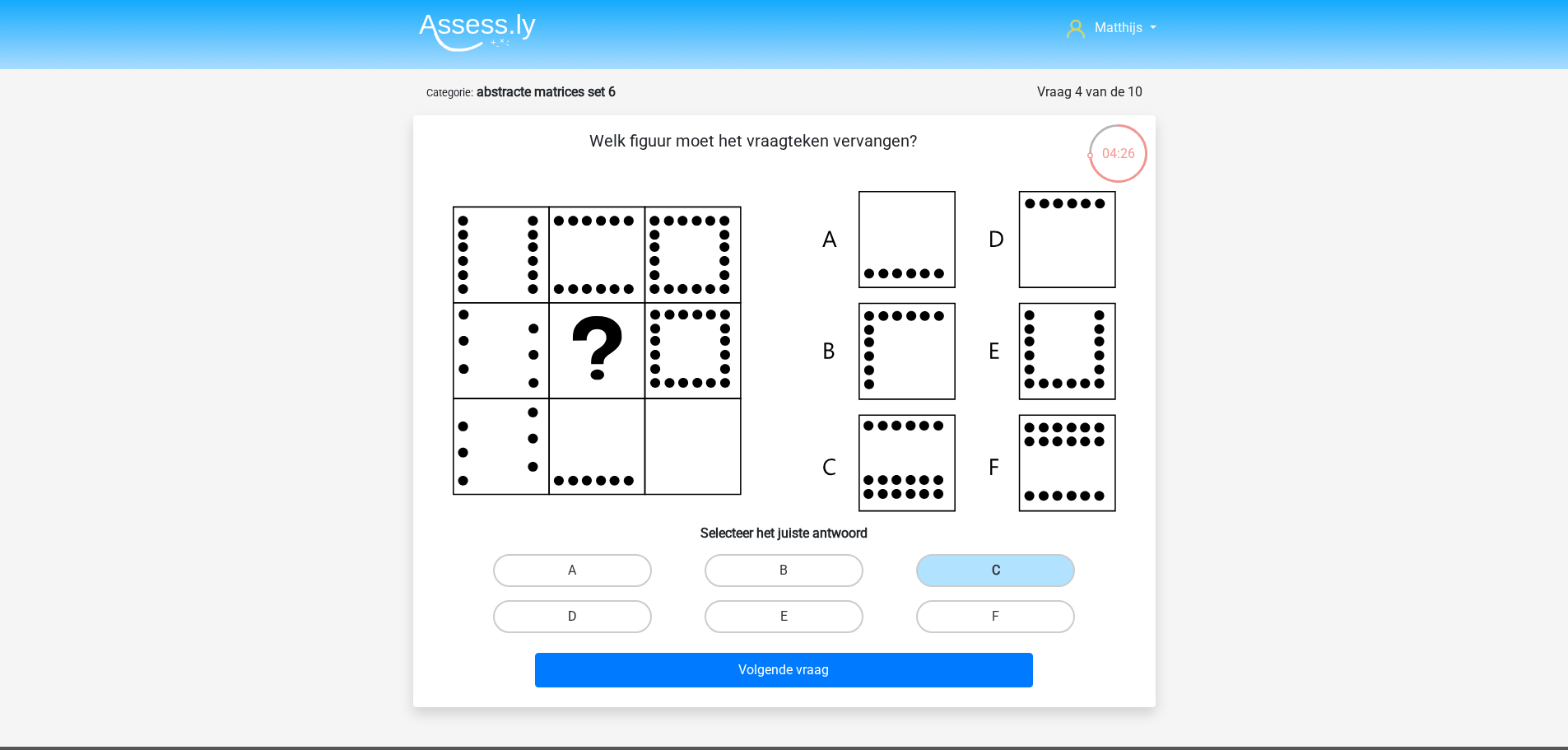
radio input "true"
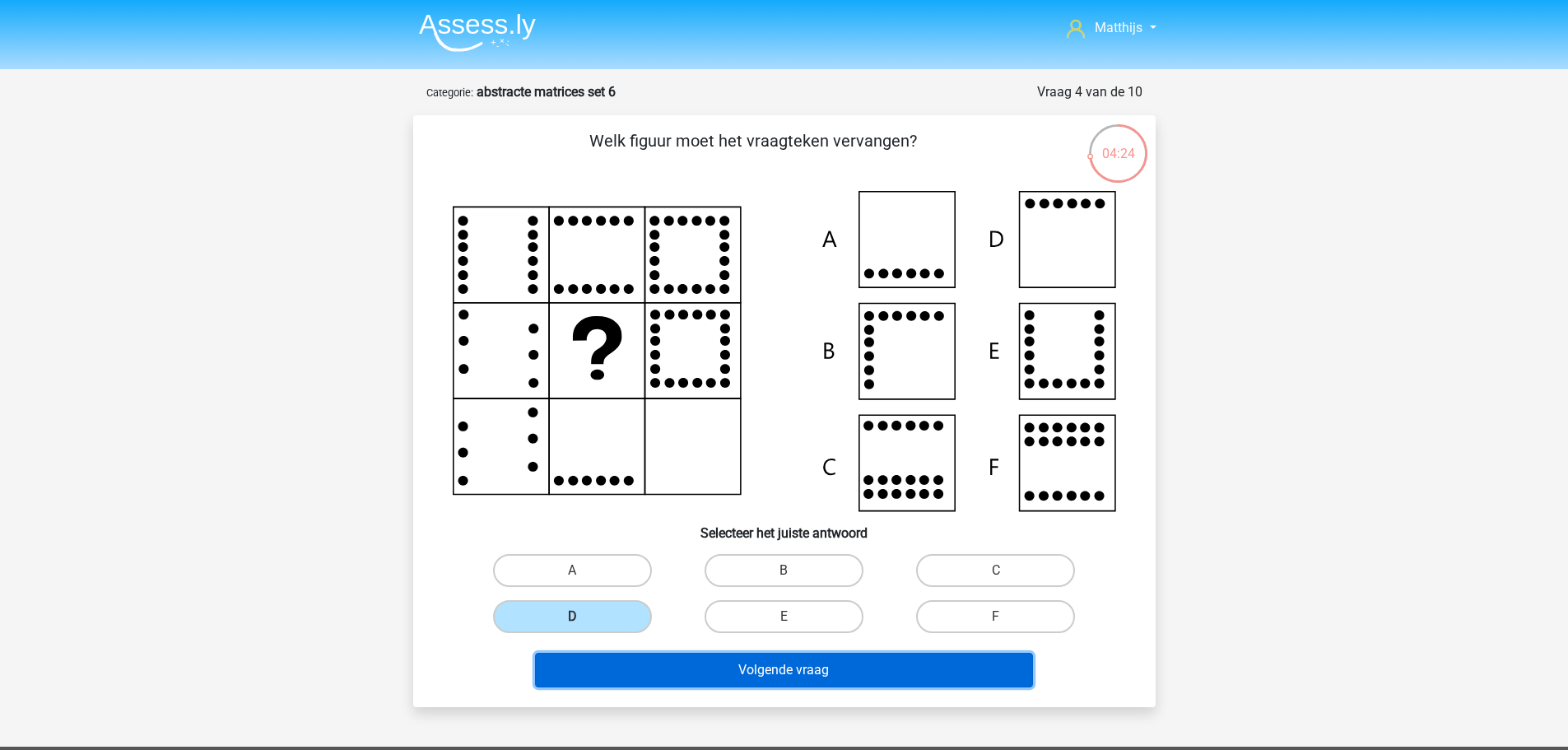
click at [826, 684] on button "Volgende vraag" at bounding box center [784, 670] width 498 height 35
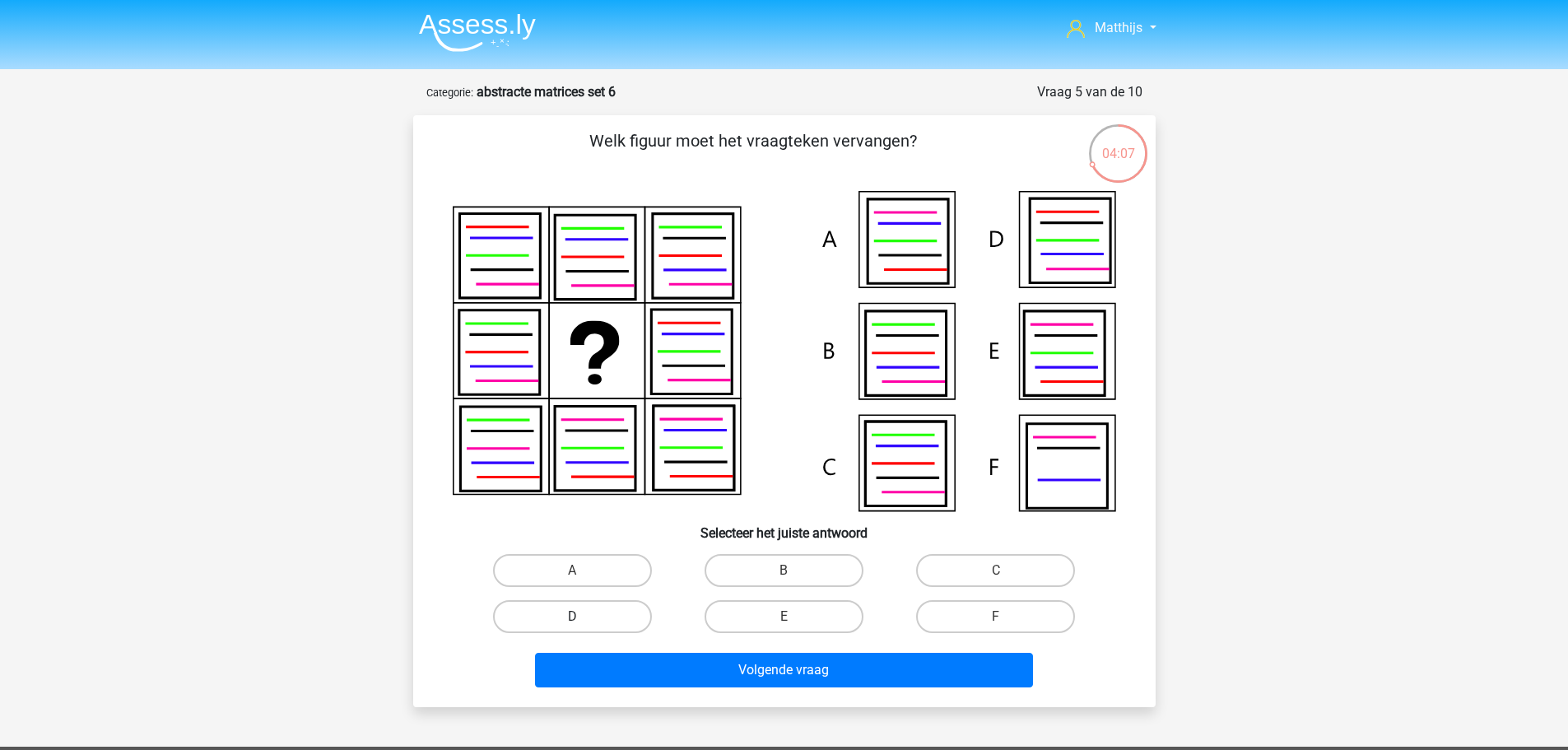
click at [576, 629] on label "D" at bounding box center [573, 616] width 159 height 33
click at [576, 628] on input "D" at bounding box center [576, 622] width 10 height 10
radio input "true"
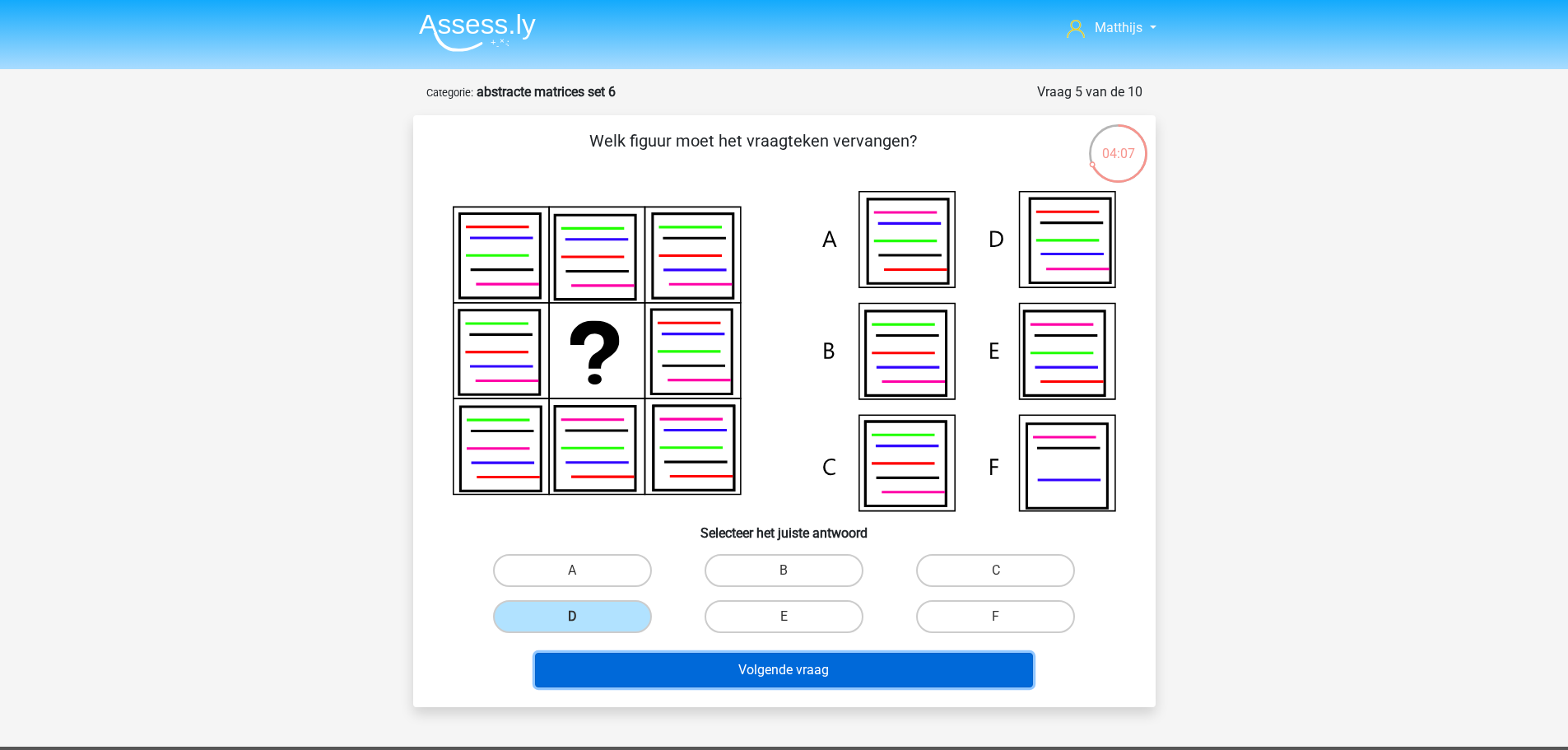
click at [795, 665] on button "Volgende vraag" at bounding box center [784, 670] width 498 height 35
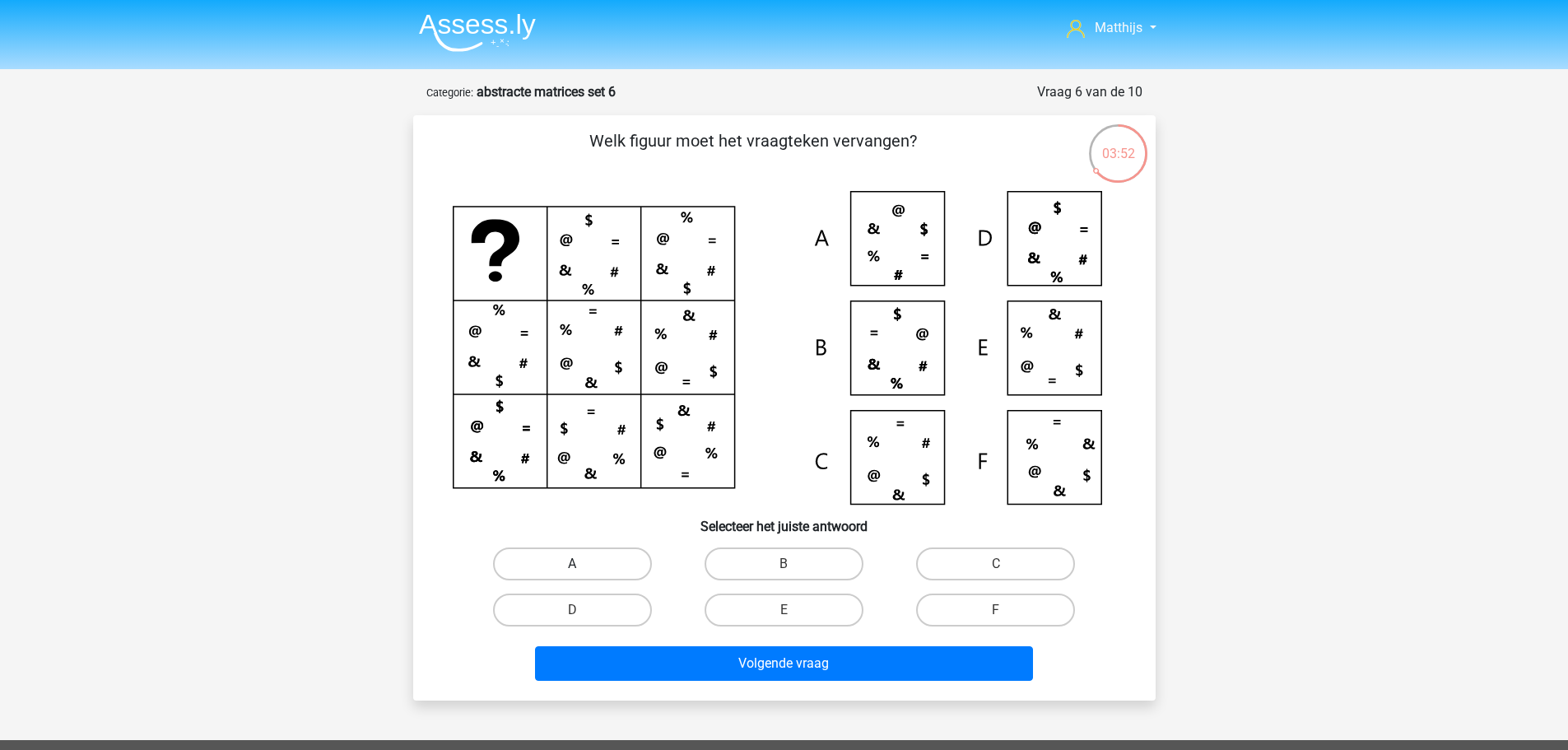
click at [610, 556] on label "A" at bounding box center [573, 563] width 159 height 33
click at [583, 564] on input "A" at bounding box center [576, 569] width 10 height 10
radio input "true"
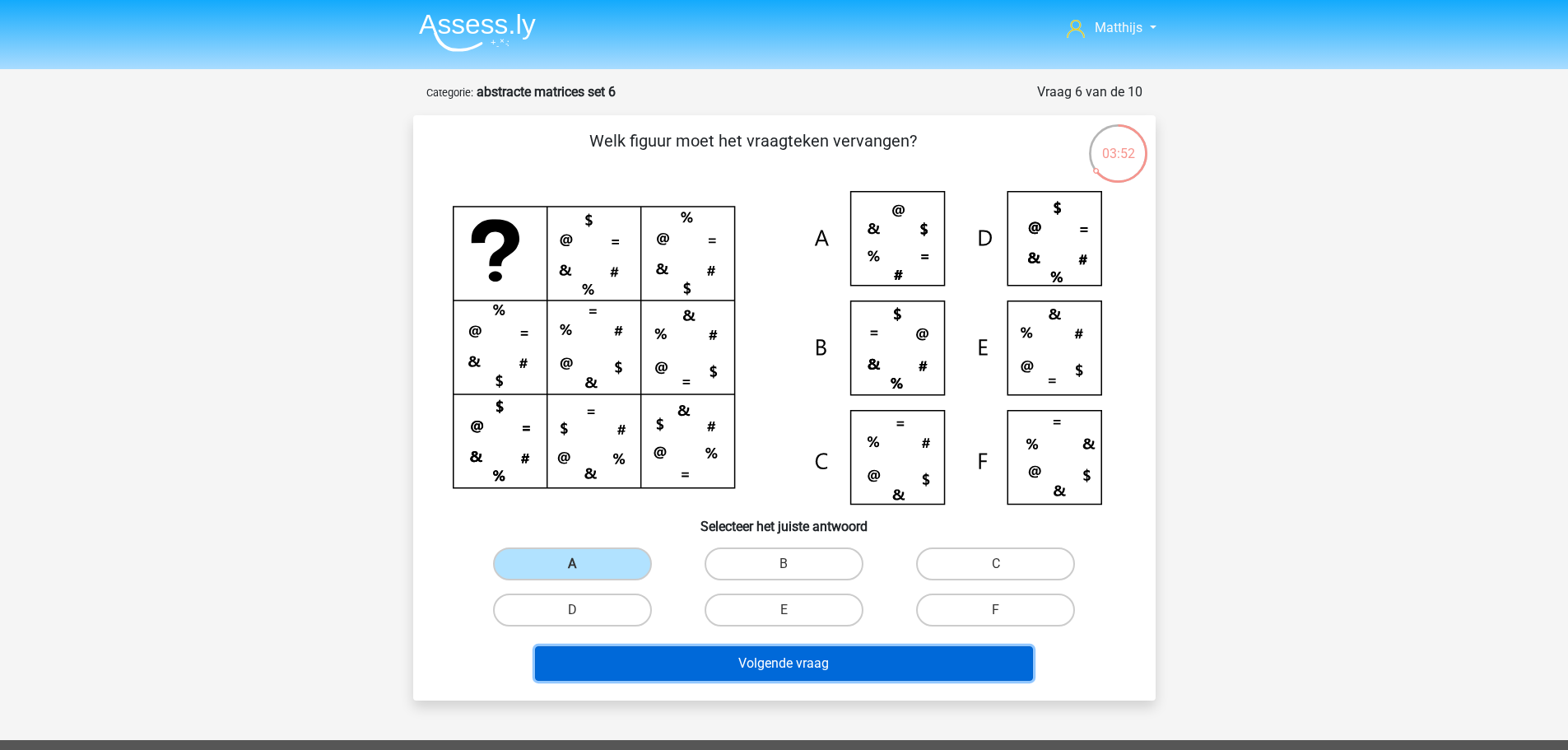
click at [801, 670] on button "Volgende vraag" at bounding box center [784, 663] width 498 height 35
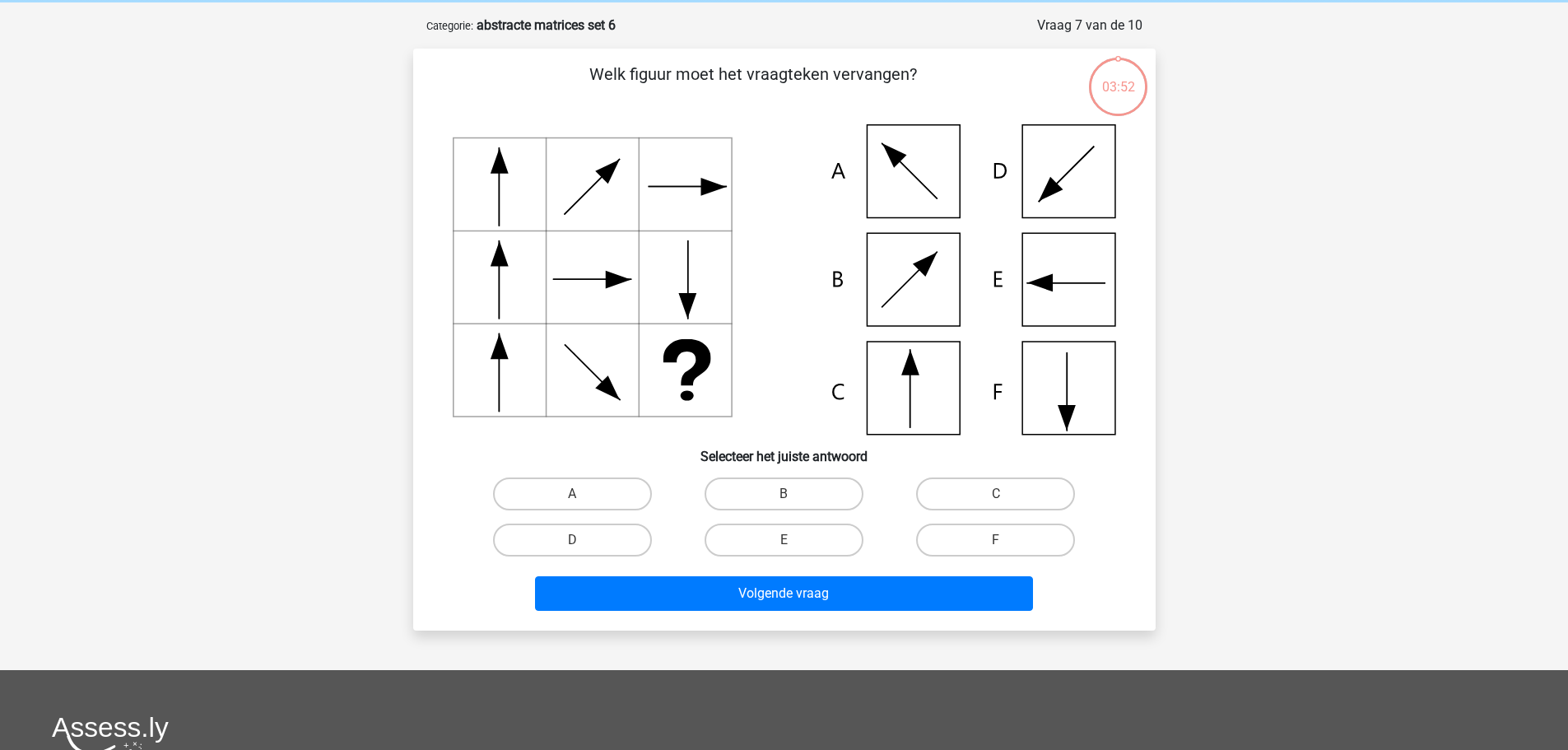
scroll to position [82, 0]
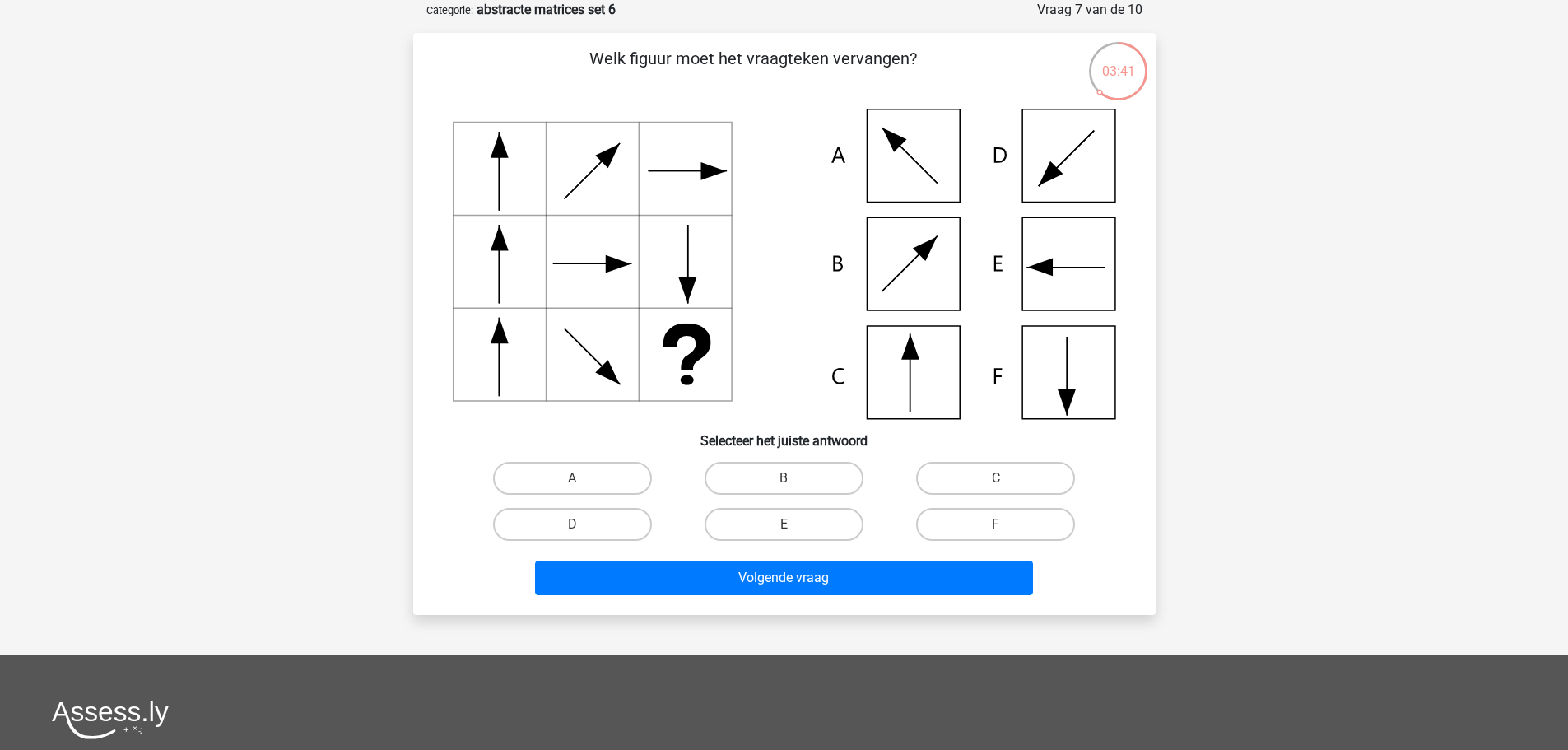
click at [788, 532] on input "E" at bounding box center [788, 530] width 10 height 10
radio input "true"
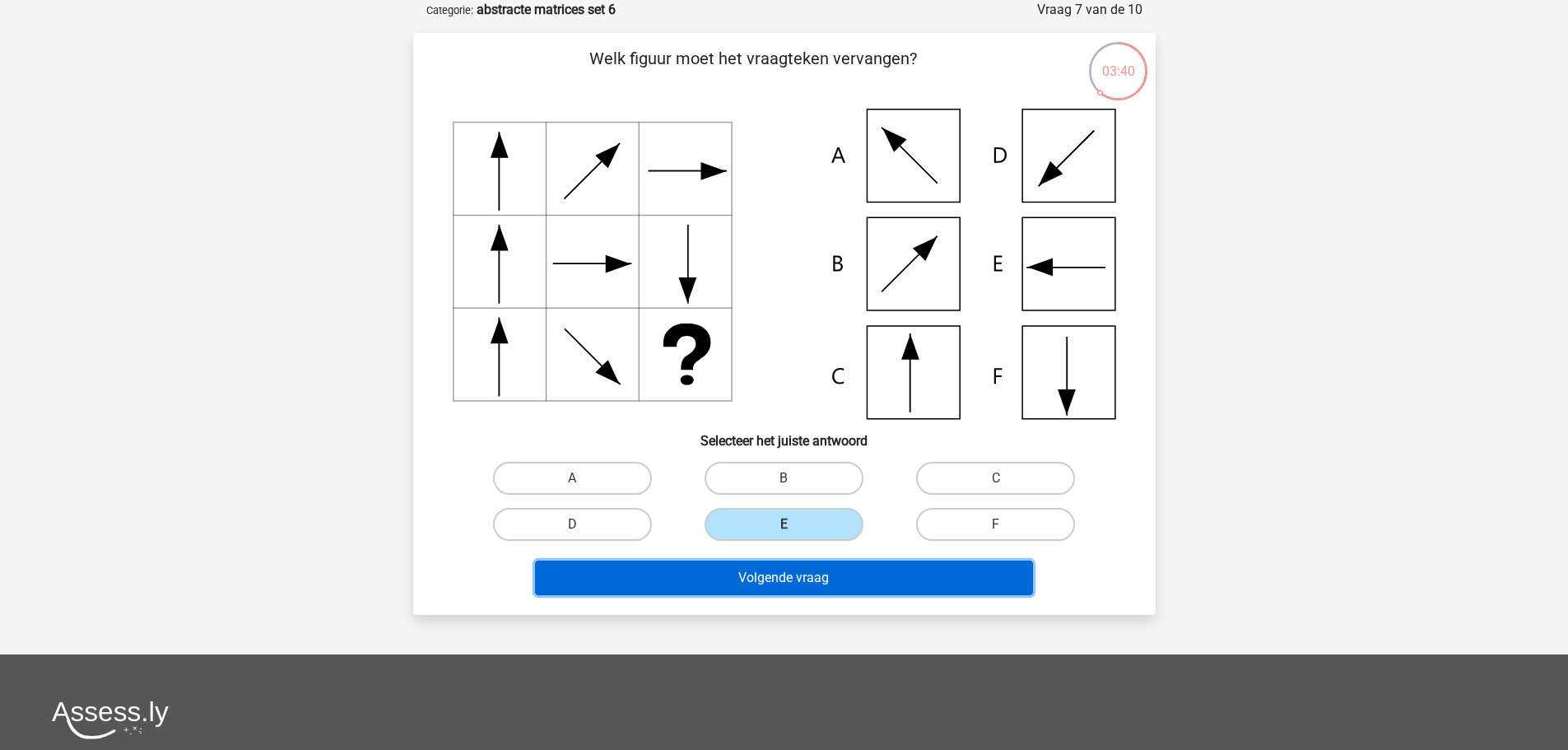
click at [897, 584] on button "Volgende vraag" at bounding box center [784, 578] width 498 height 35
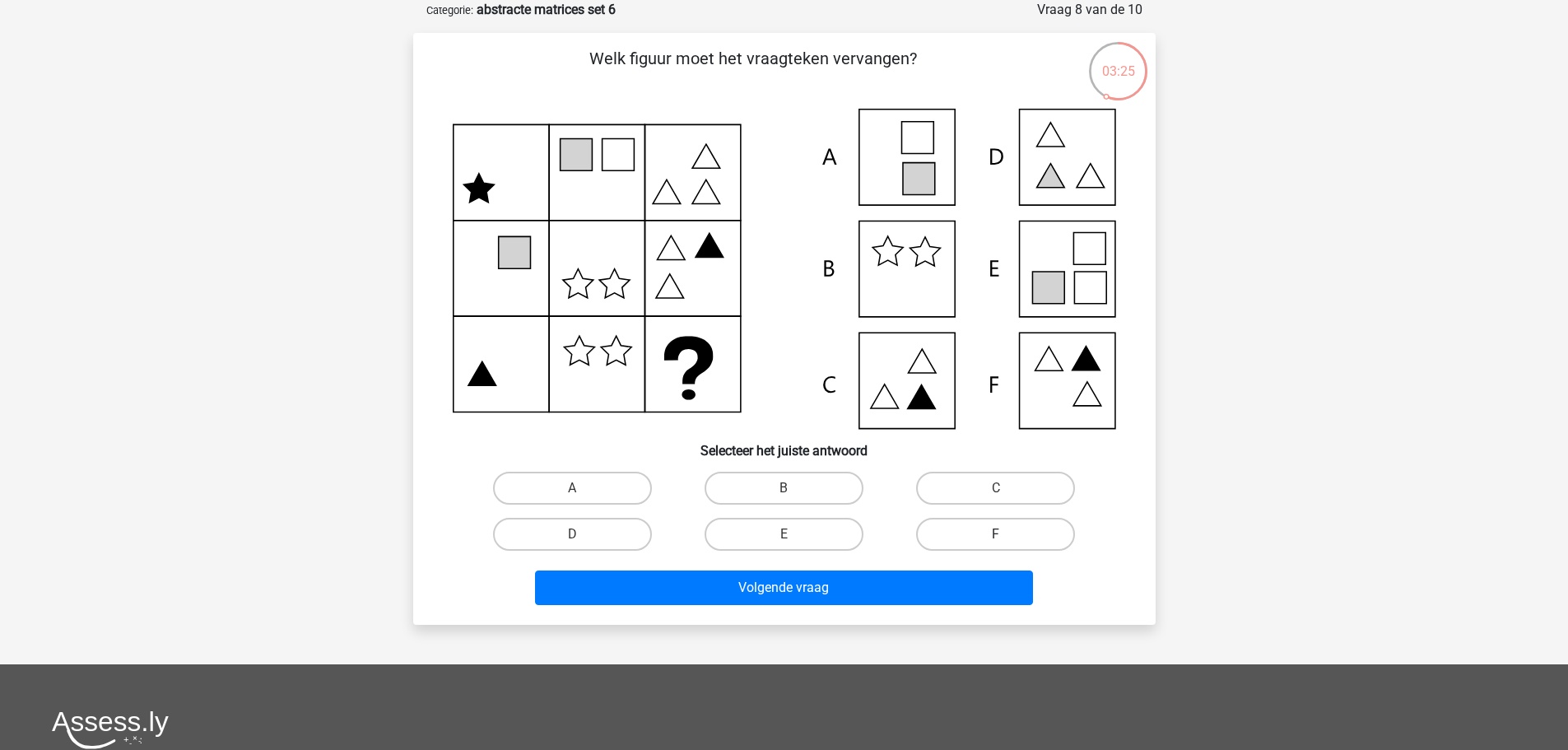
click at [976, 538] on label "F" at bounding box center [995, 534] width 159 height 33
click at [996, 538] on input "F" at bounding box center [1001, 539] width 10 height 10
radio input "true"
click at [820, 539] on label "E" at bounding box center [784, 534] width 159 height 33
click at [794, 539] on input "E" at bounding box center [788, 539] width 10 height 10
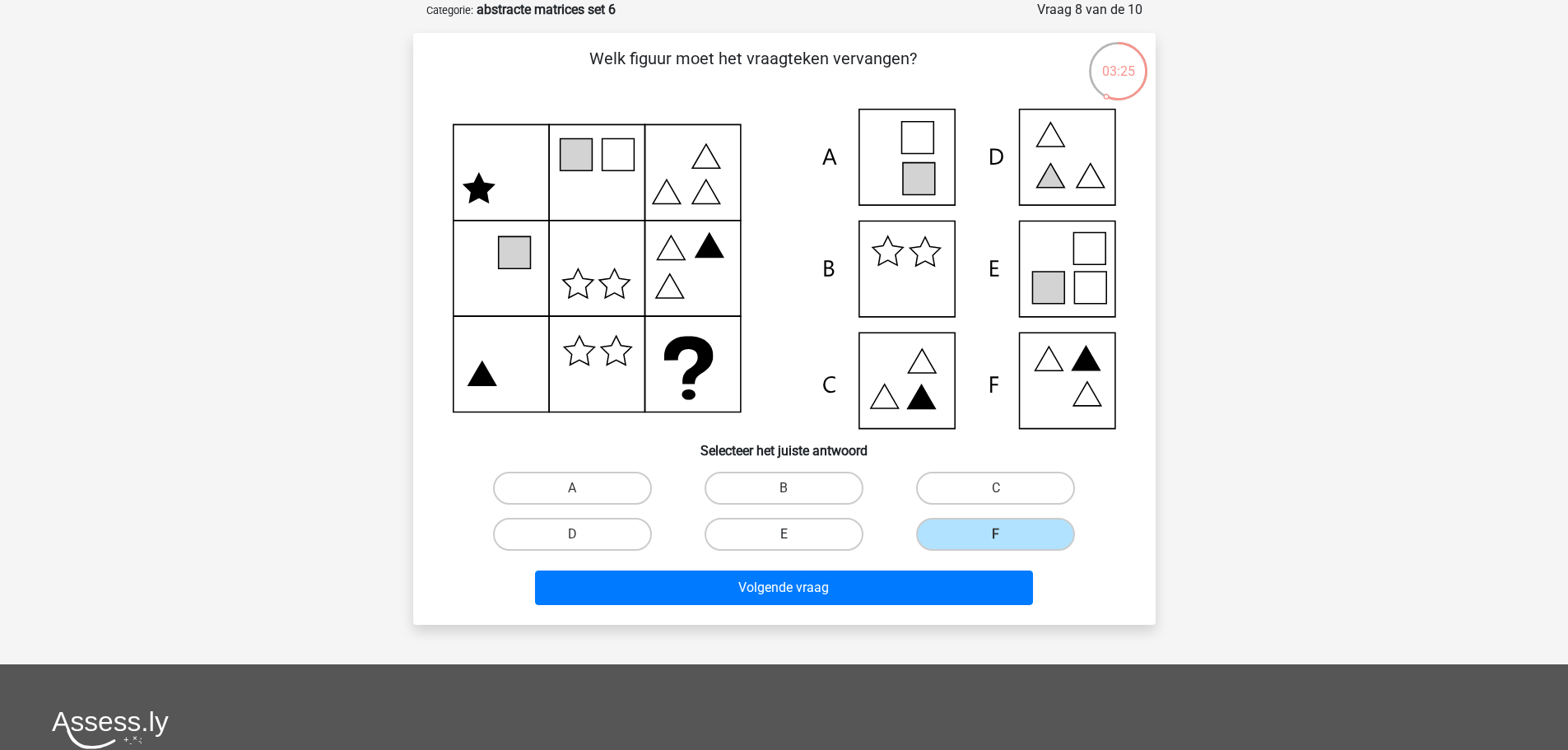
radio input "true"
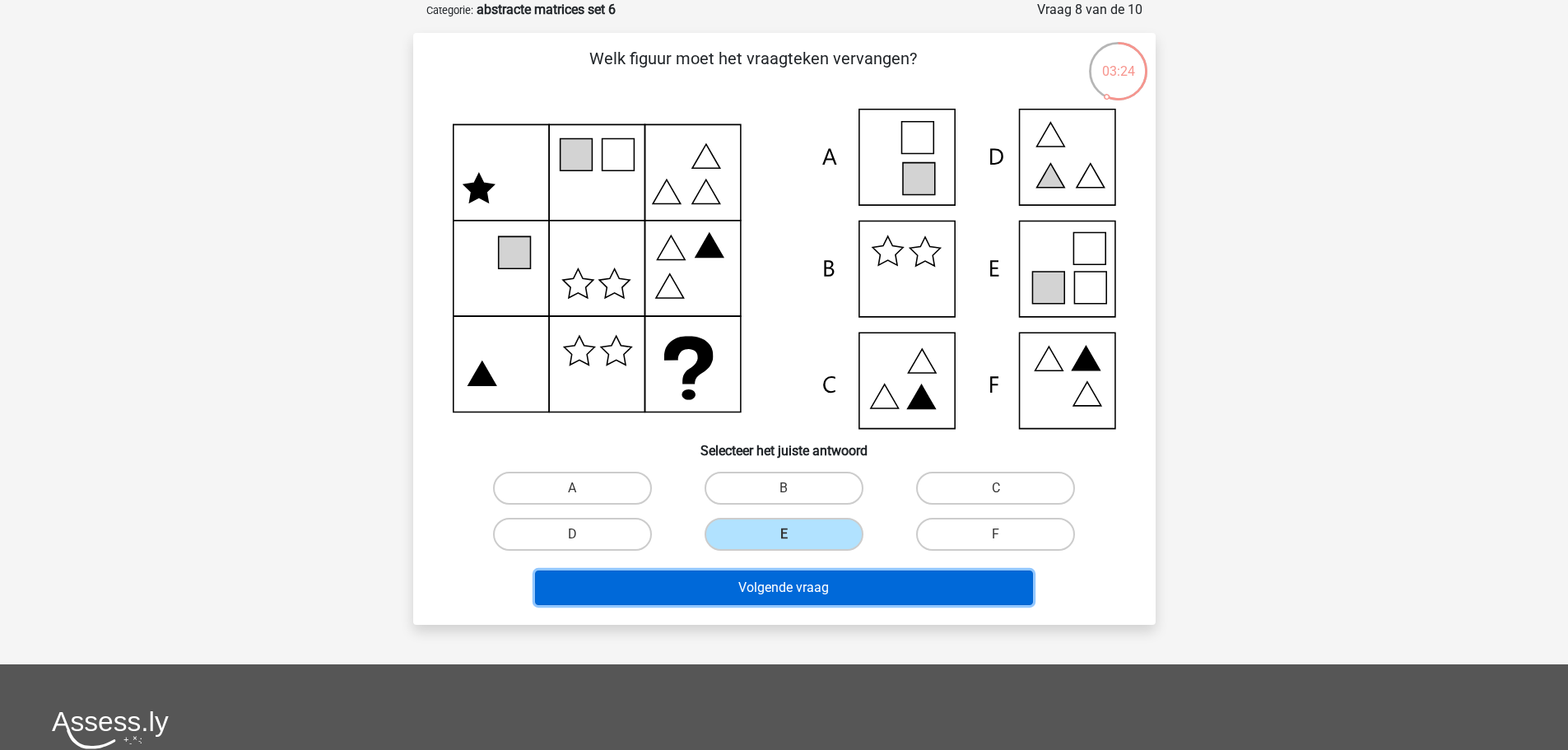
click at [864, 596] on button "Volgende vraag" at bounding box center [784, 588] width 498 height 35
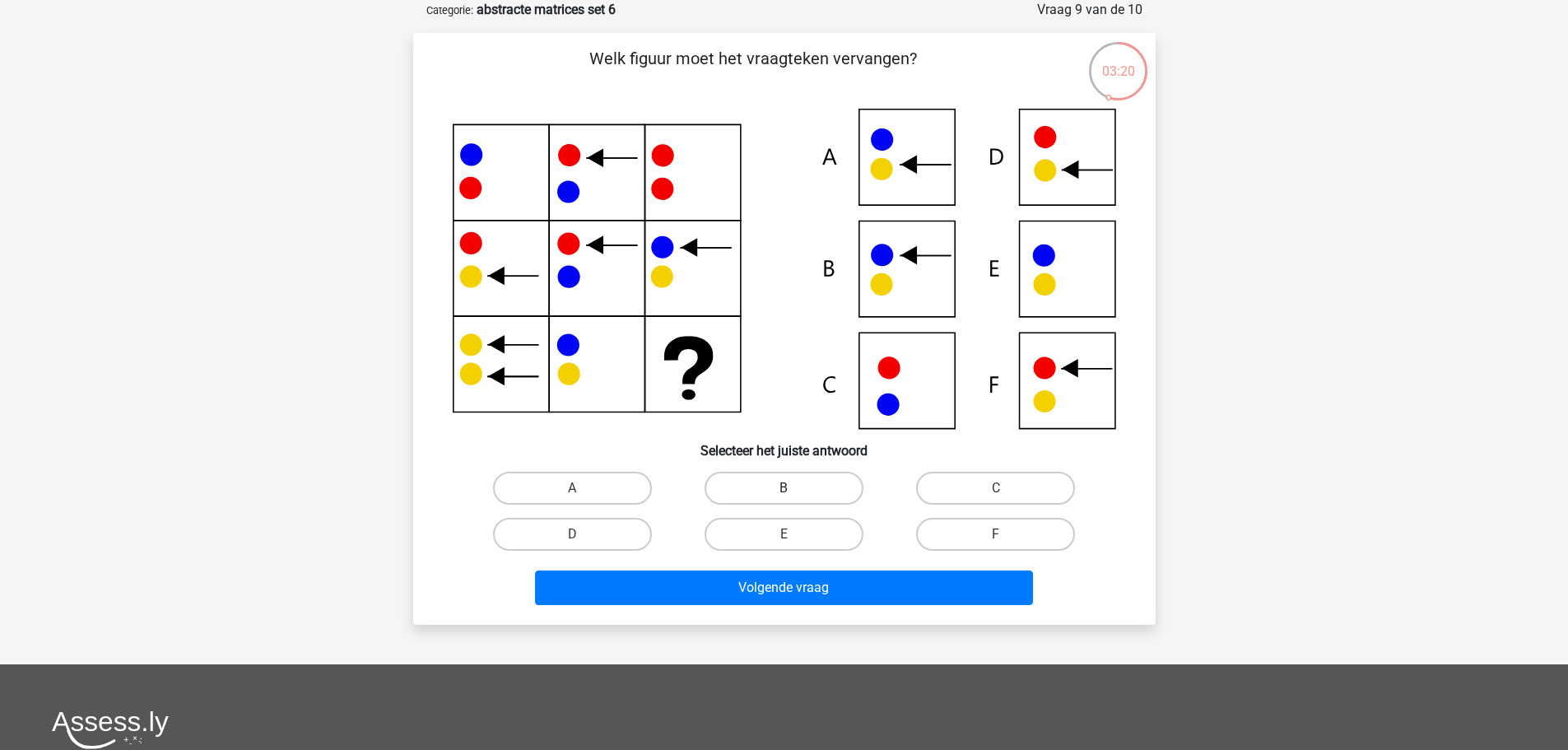
click at [800, 482] on label "B" at bounding box center [784, 488] width 159 height 33
click at [794, 488] on input "B" at bounding box center [788, 493] width 10 height 10
radio input "true"
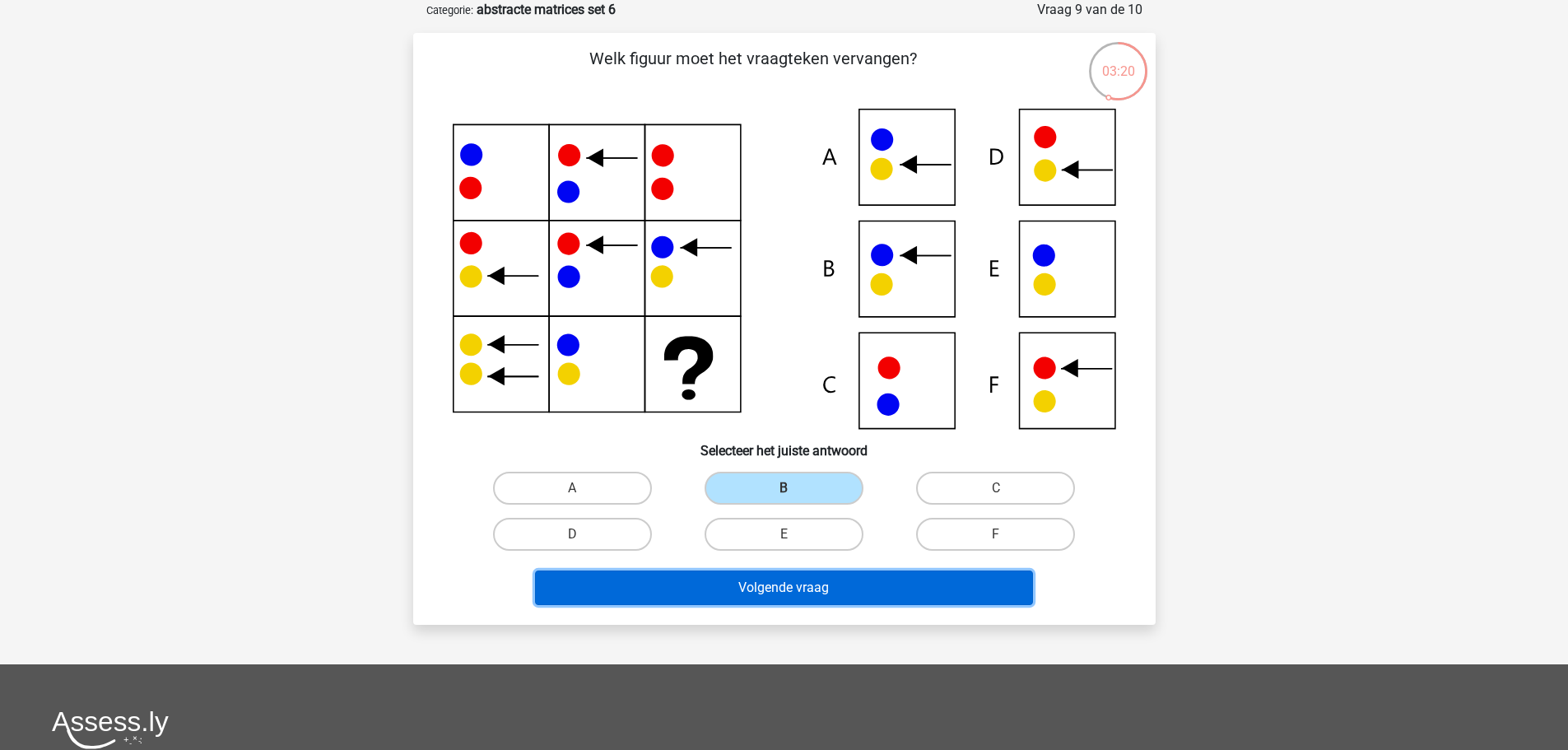
click at [909, 582] on button "Volgende vraag" at bounding box center [784, 588] width 498 height 35
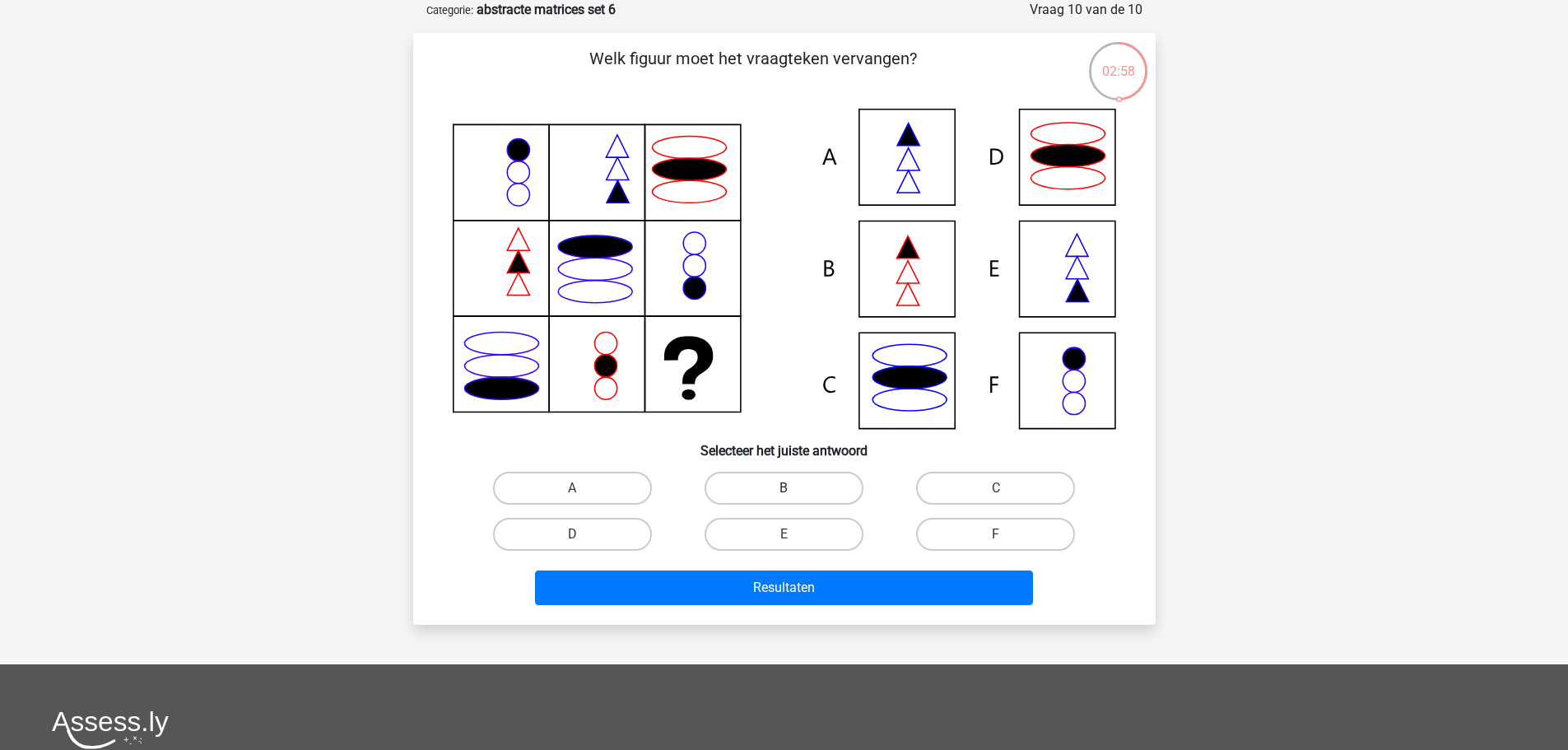
click at [767, 487] on label "B" at bounding box center [784, 488] width 159 height 33
click at [784, 488] on input "B" at bounding box center [788, 493] width 10 height 10
radio input "true"
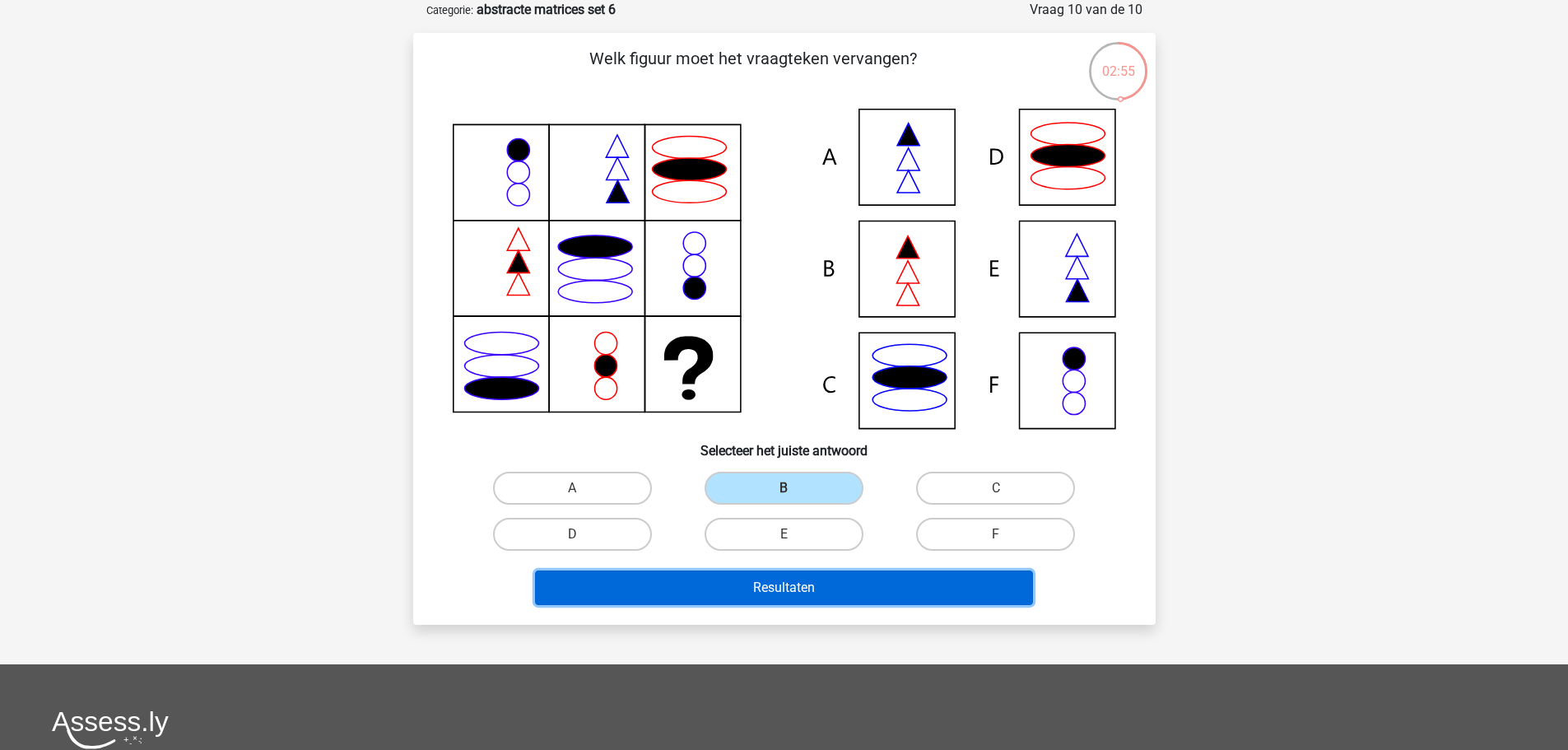
click at [847, 592] on button "Resultaten" at bounding box center [784, 588] width 498 height 35
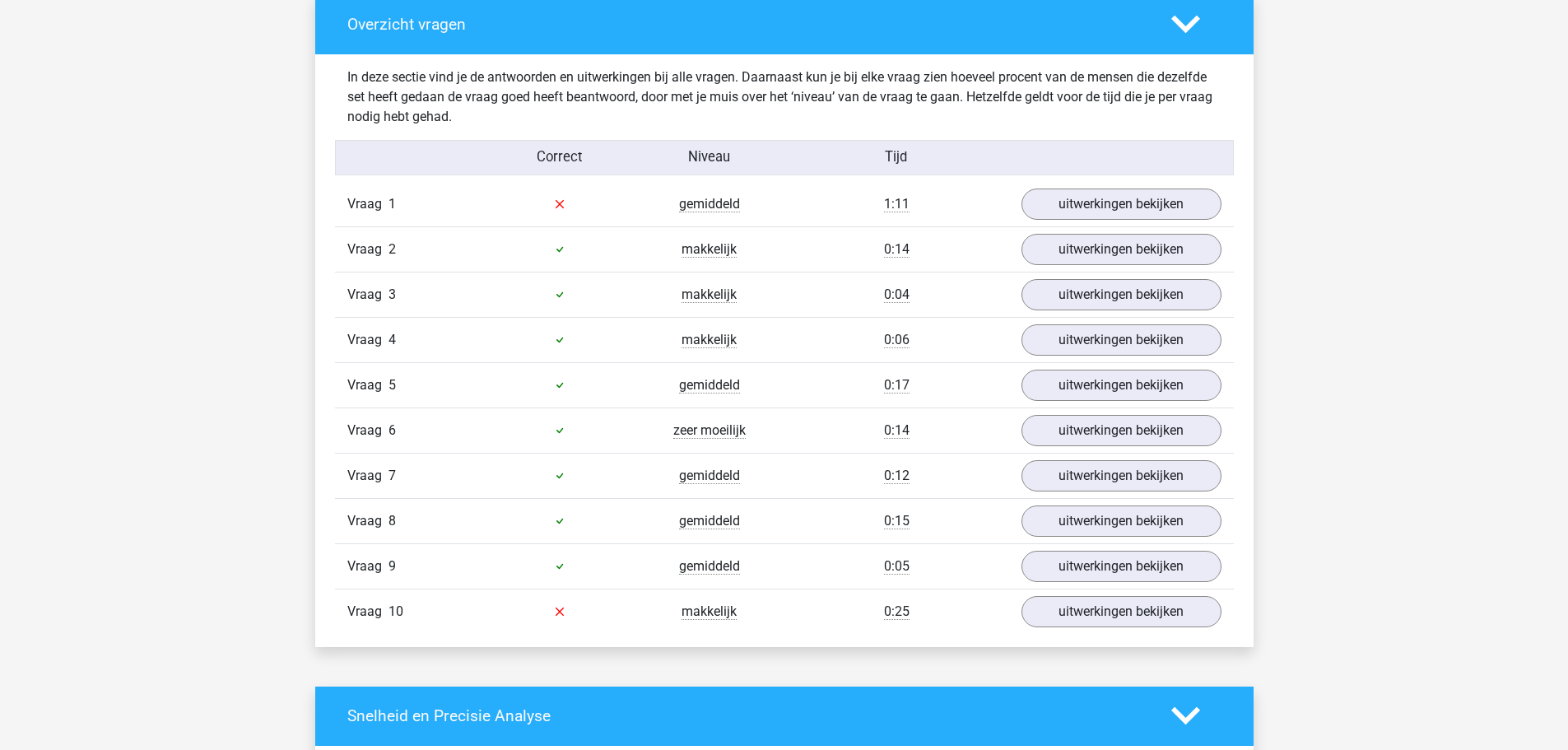
scroll to position [1153, 0]
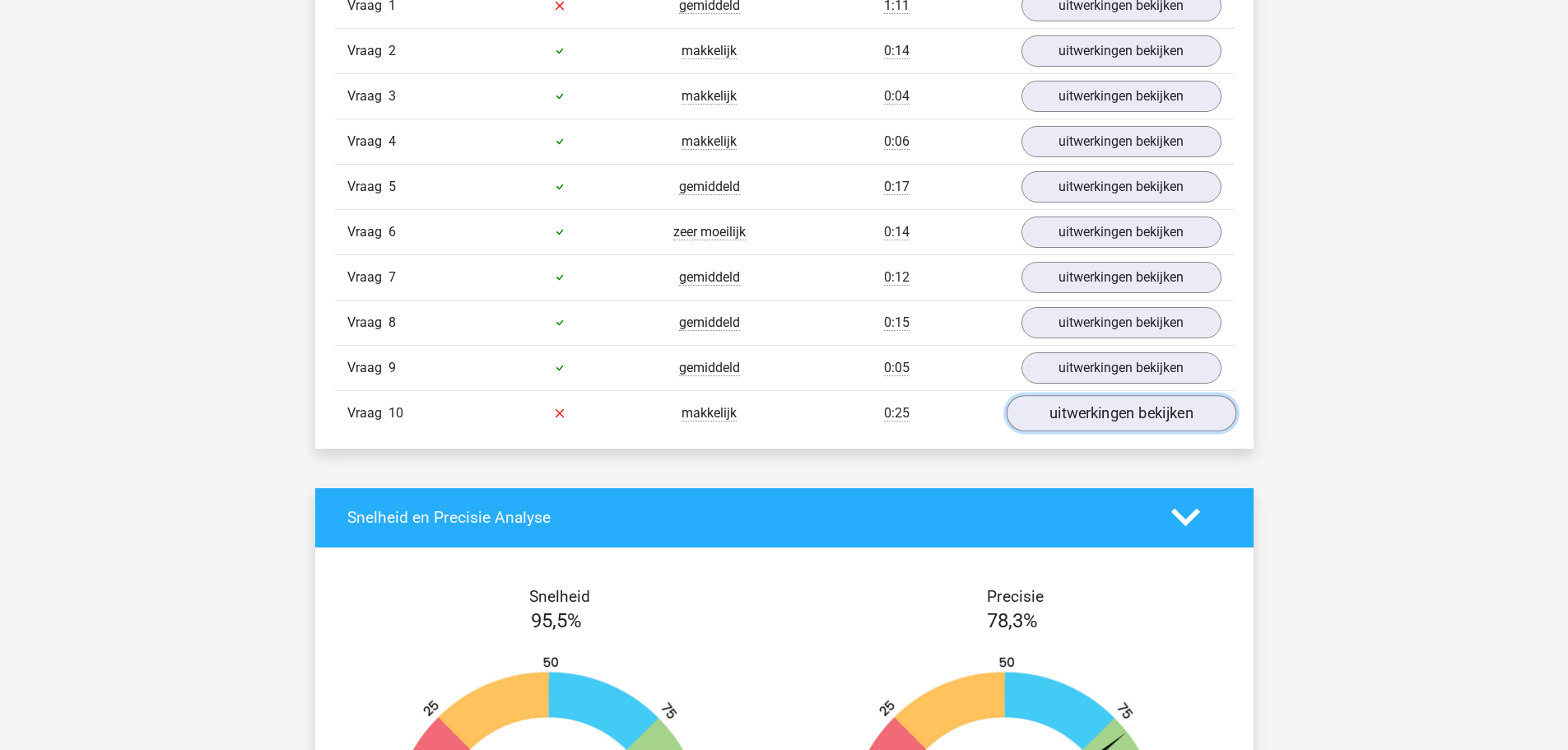
click at [1108, 416] on link "uitwerkingen bekijken" at bounding box center [1121, 414] width 230 height 36
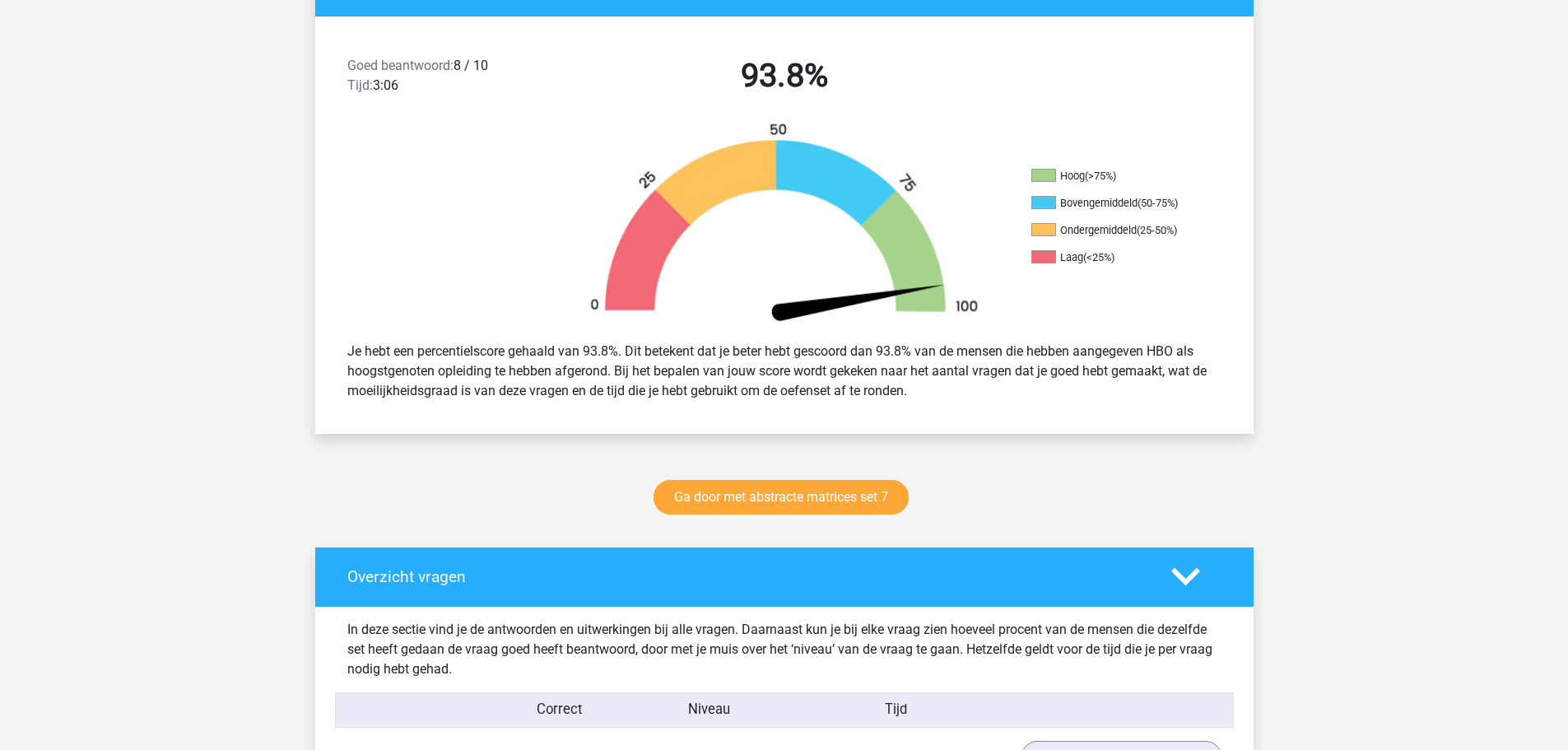
scroll to position [0, 0]
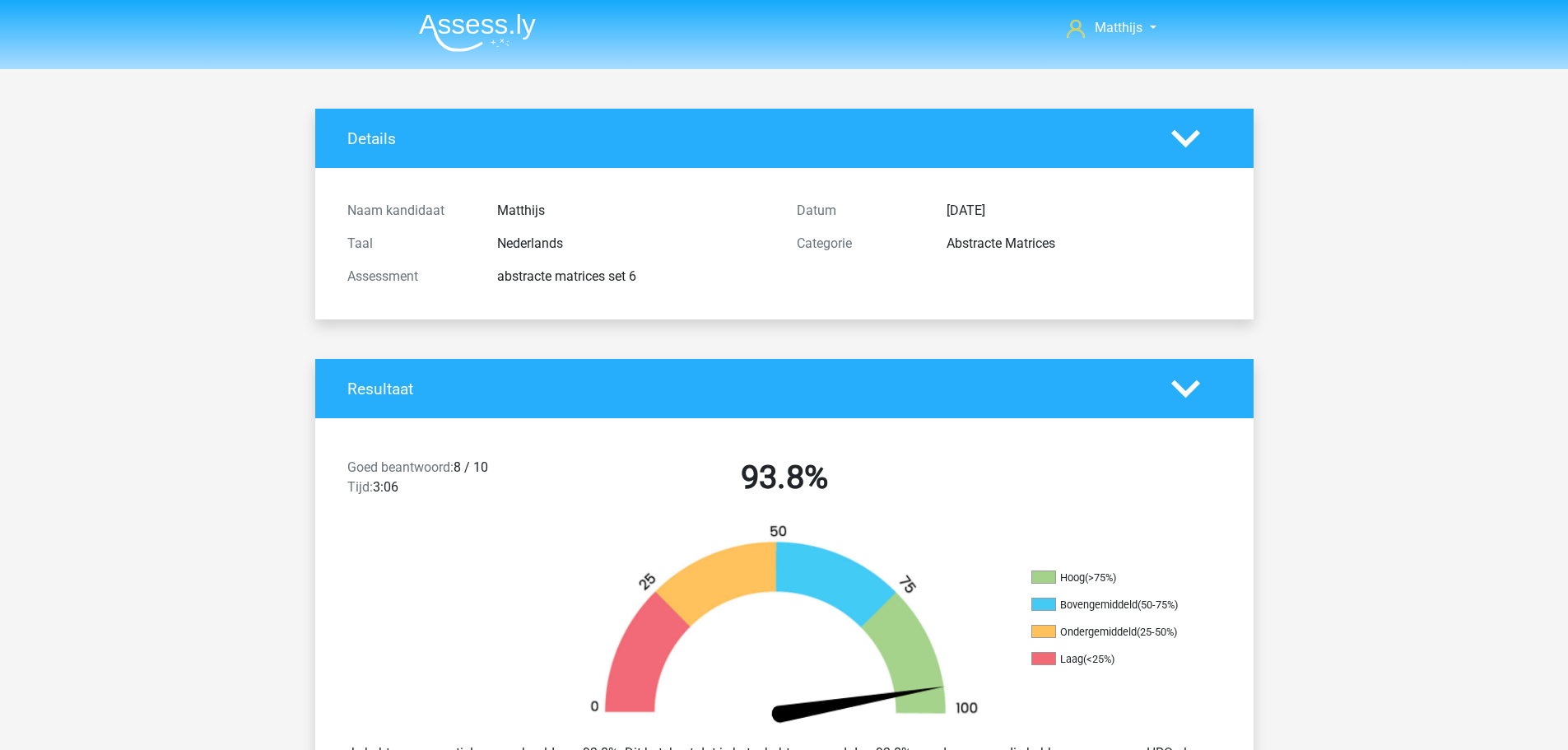
click at [507, 39] on img at bounding box center [477, 32] width 117 height 39
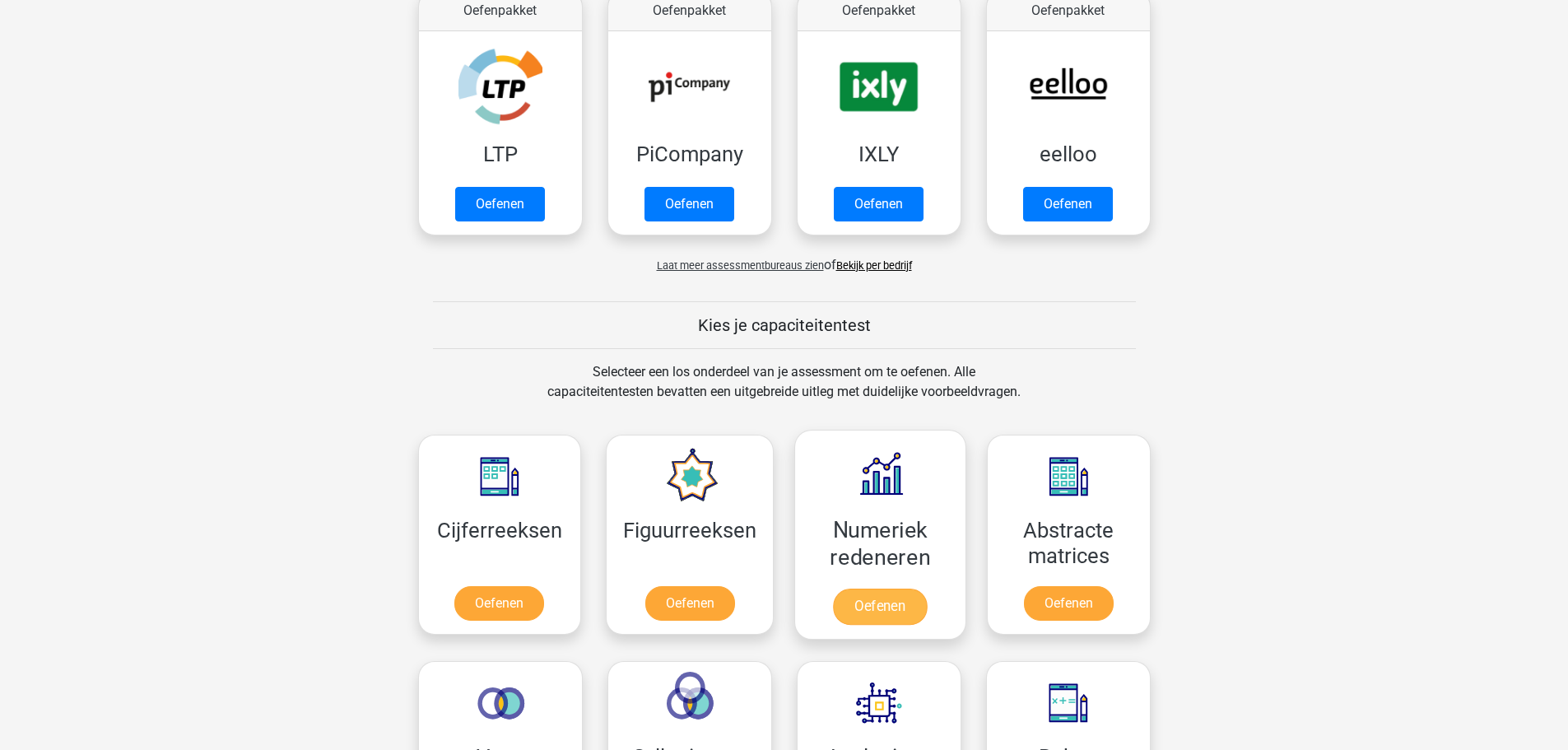
scroll to position [412, 0]
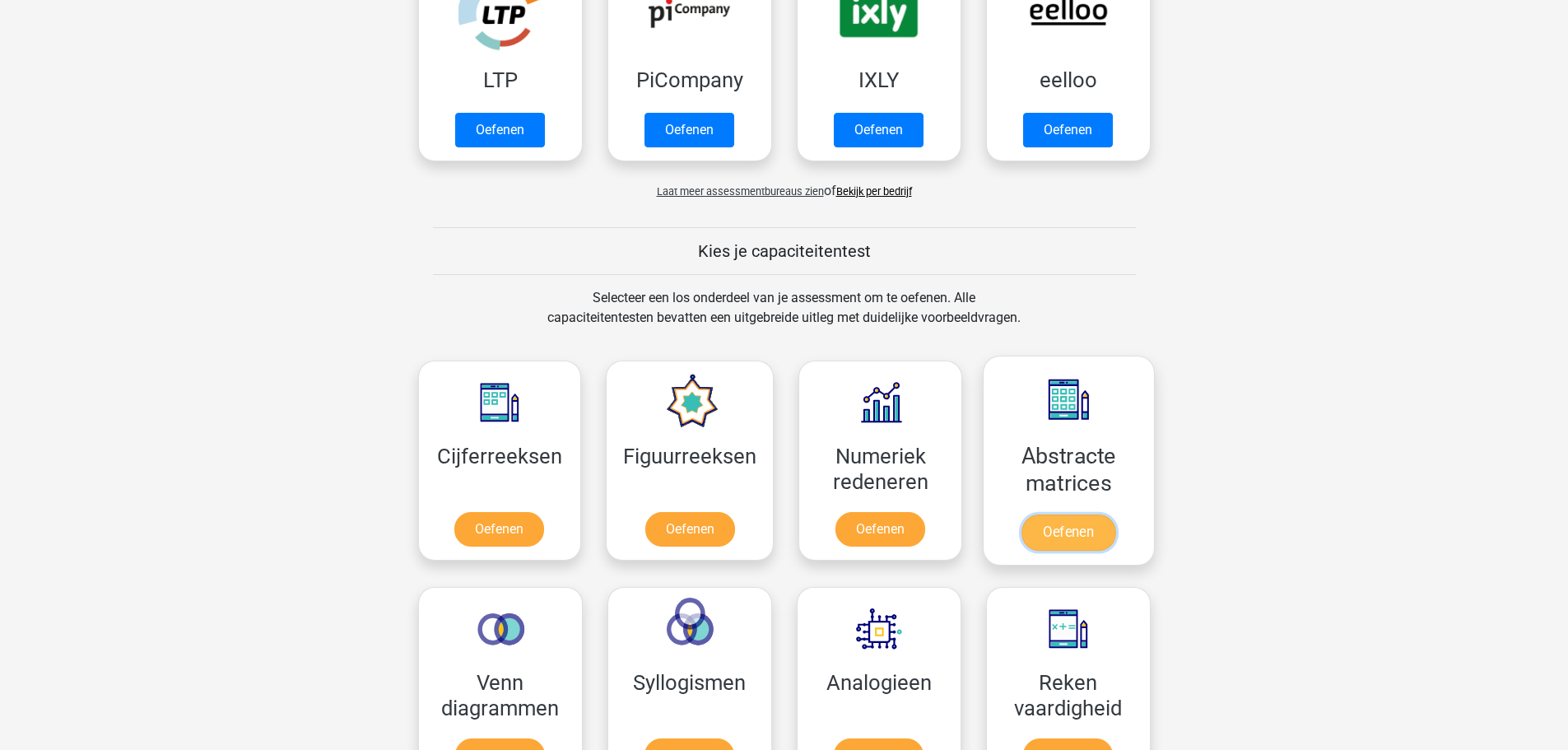
click at [1088, 514] on link "Oefenen" at bounding box center [1069, 532] width 94 height 36
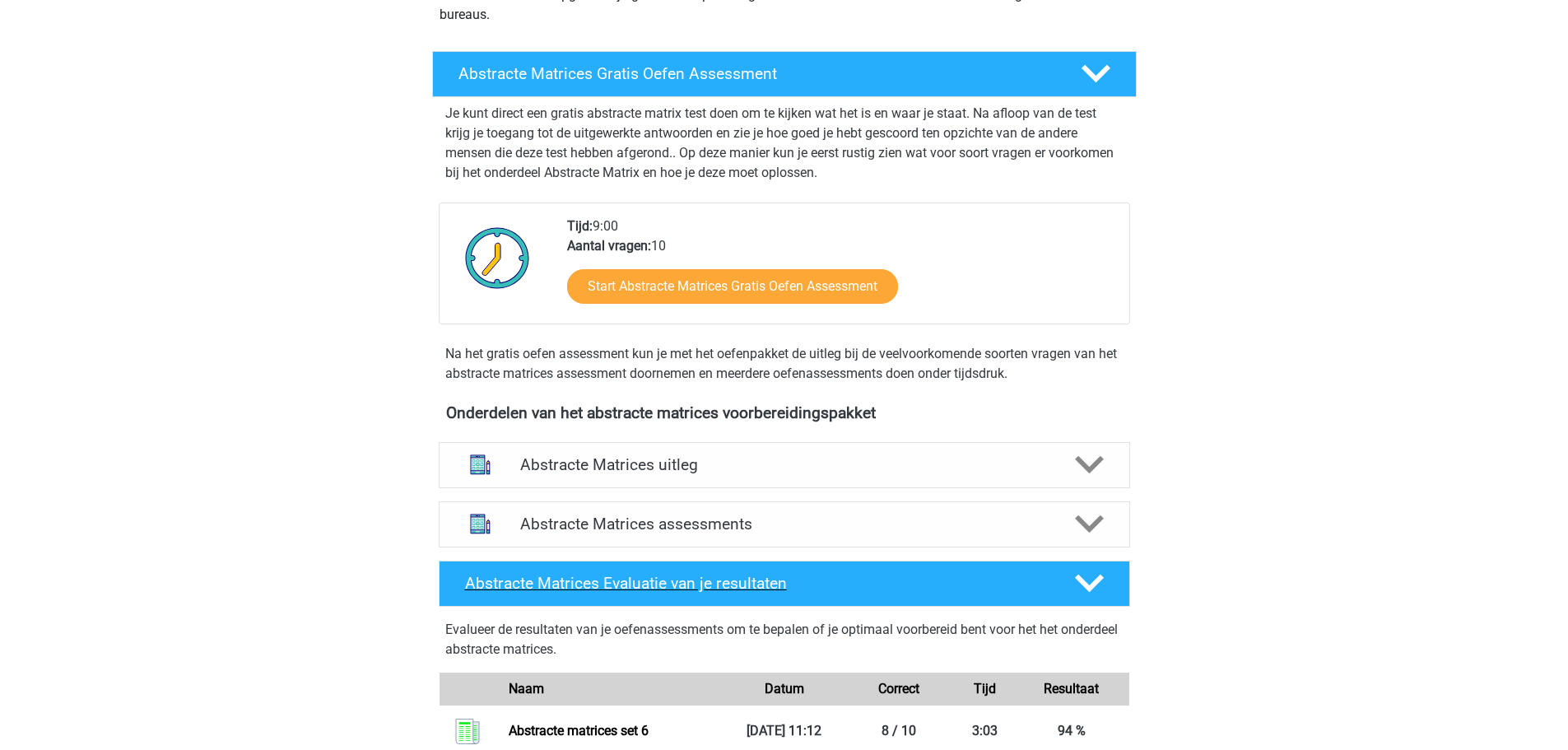
scroll to position [412, 0]
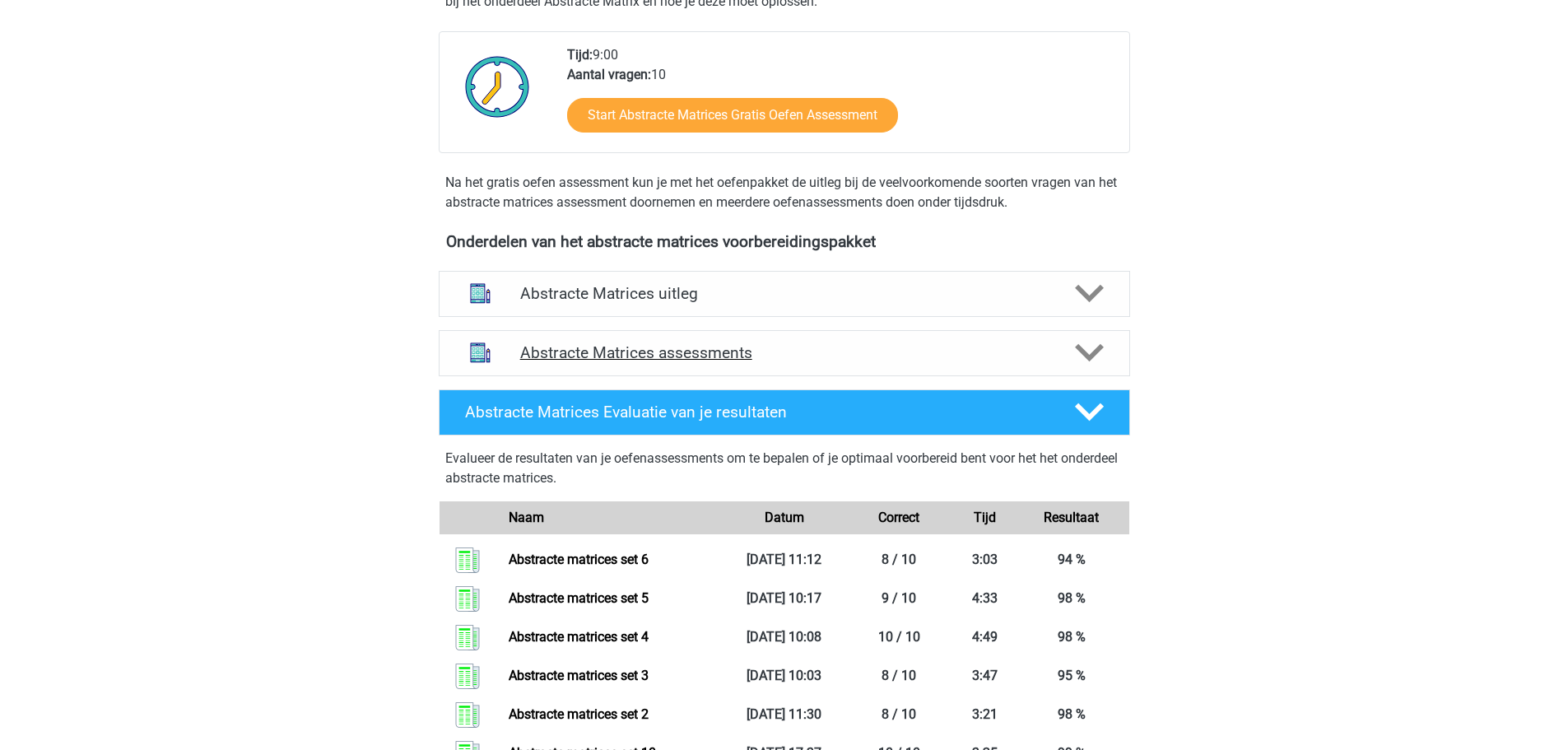
click at [681, 349] on h4 "Abstracte Matrices assessments" at bounding box center [784, 352] width 528 height 19
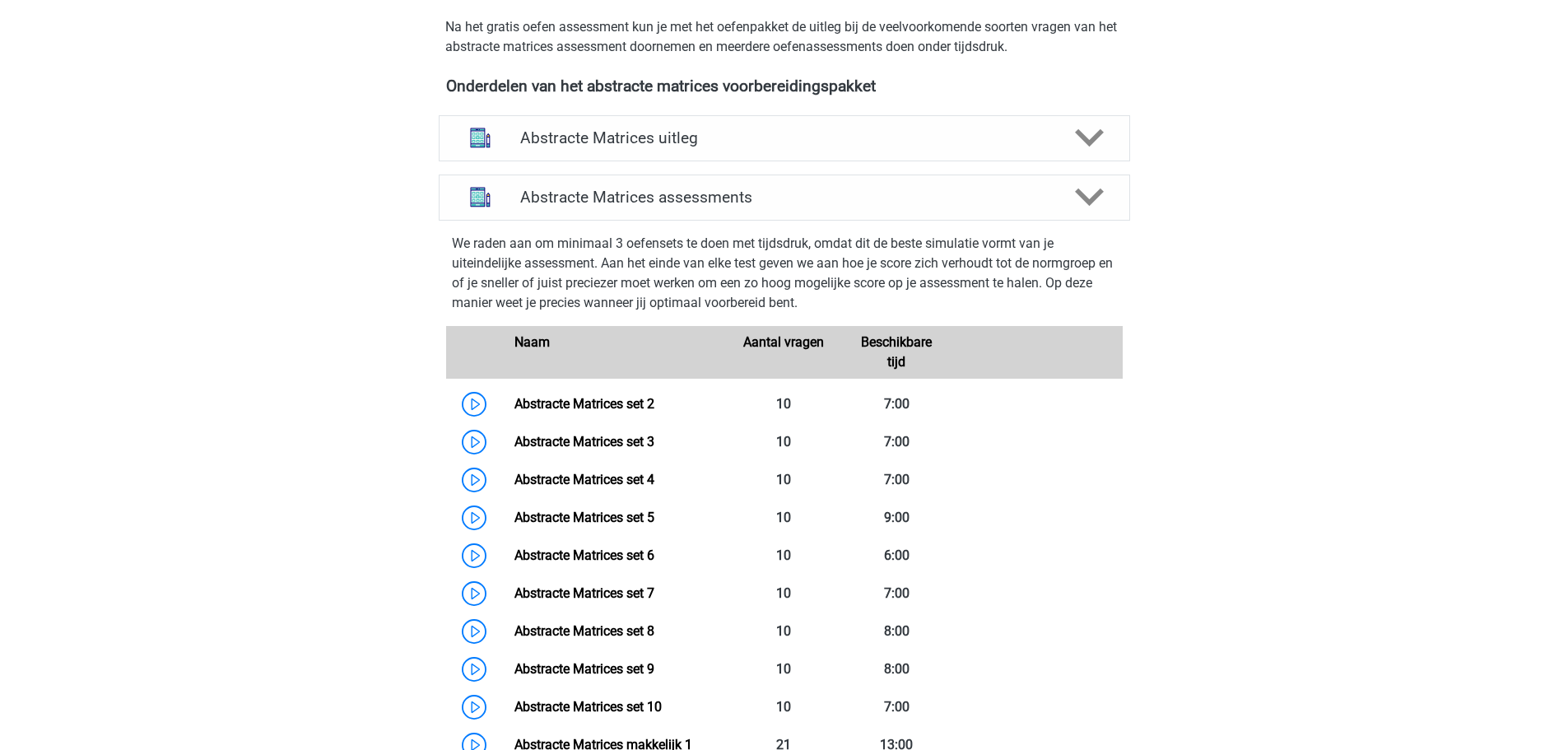
scroll to position [742, 0]
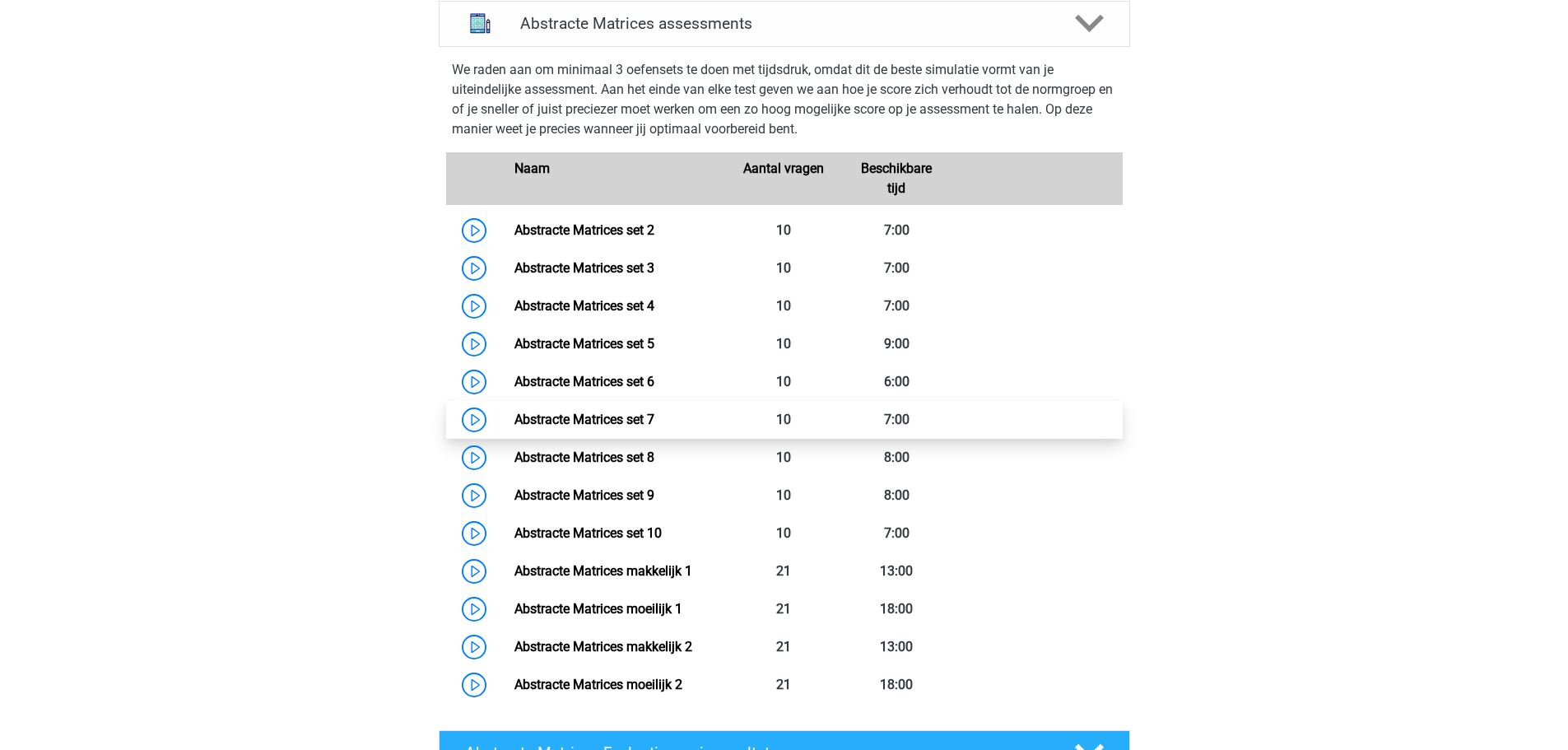
click at [655, 420] on link "Abstracte Matrices set 7" at bounding box center [584, 419] width 140 height 16
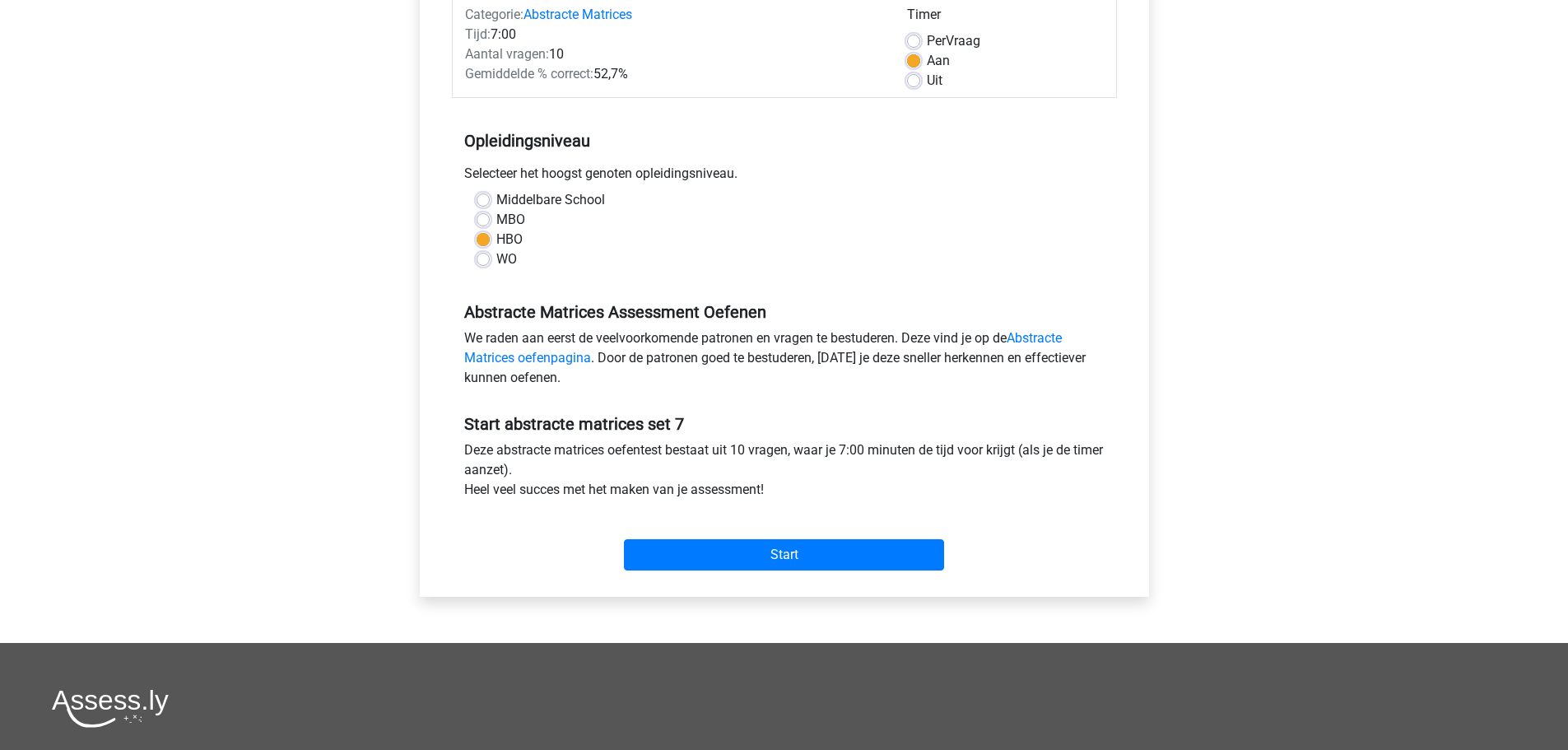
scroll to position [247, 0]
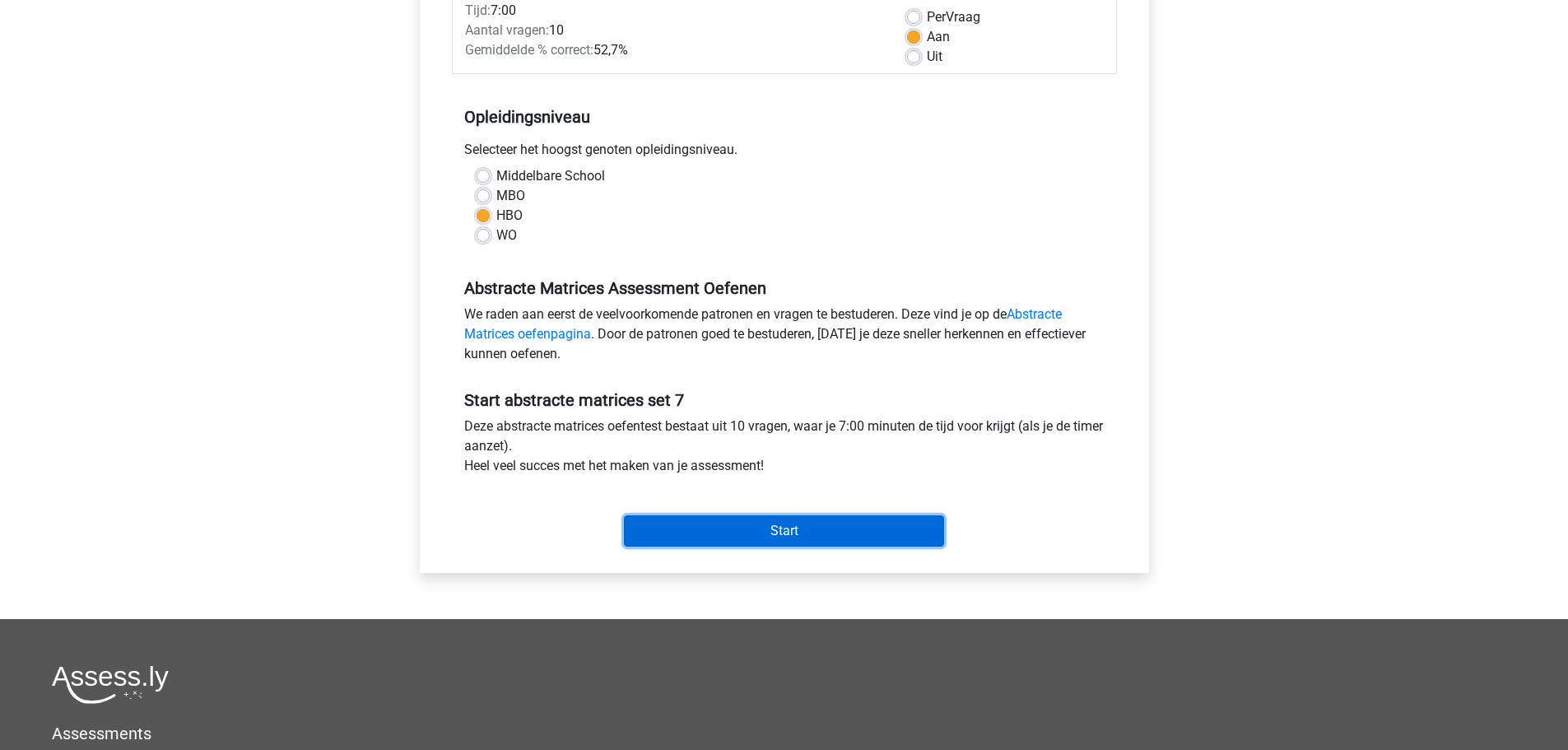
click at [800, 519] on input "Start" at bounding box center [784, 530] width 320 height 31
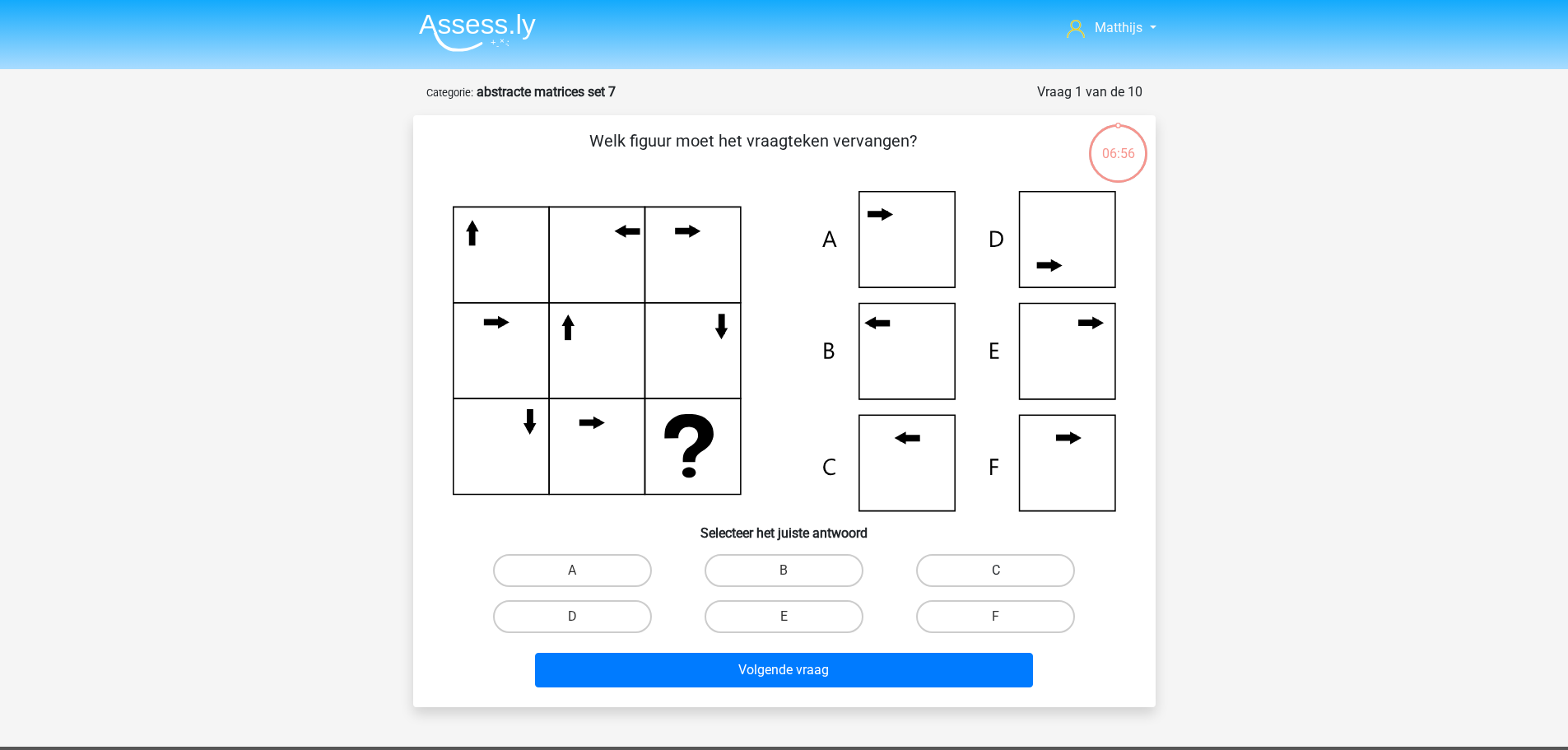
drag, startPoint x: 996, startPoint y: 576, endPoint x: 985, endPoint y: 579, distance: 11.4
click at [671, 579] on div "C" at bounding box center [573, 570] width 199 height 33
click at [622, 574] on label "A" at bounding box center [573, 570] width 159 height 33
click at [583, 574] on input "A" at bounding box center [576, 576] width 10 height 10
radio input "true"
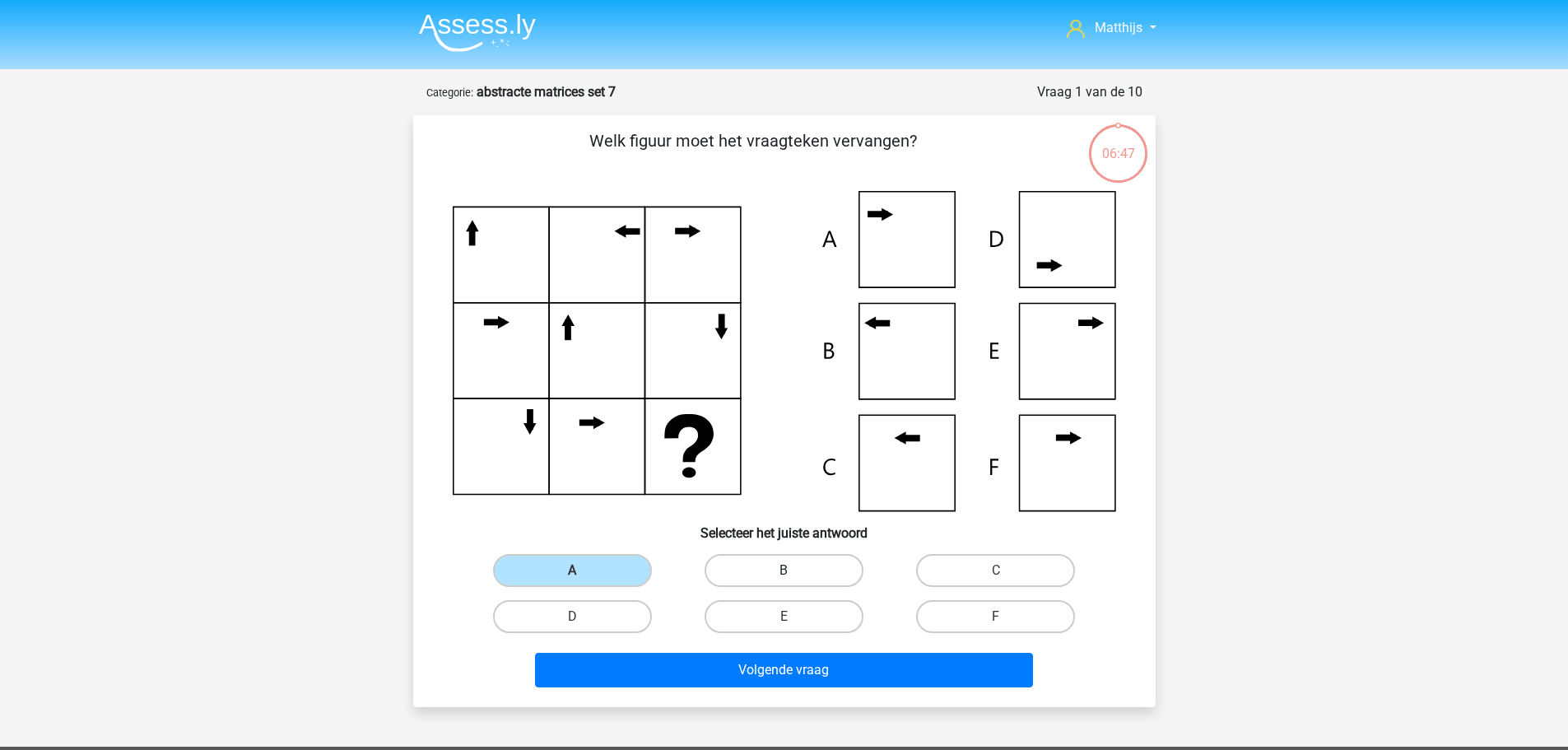
click at [802, 574] on label "B" at bounding box center [784, 570] width 159 height 33
click at [794, 574] on input "B" at bounding box center [788, 576] width 10 height 10
radio input "true"
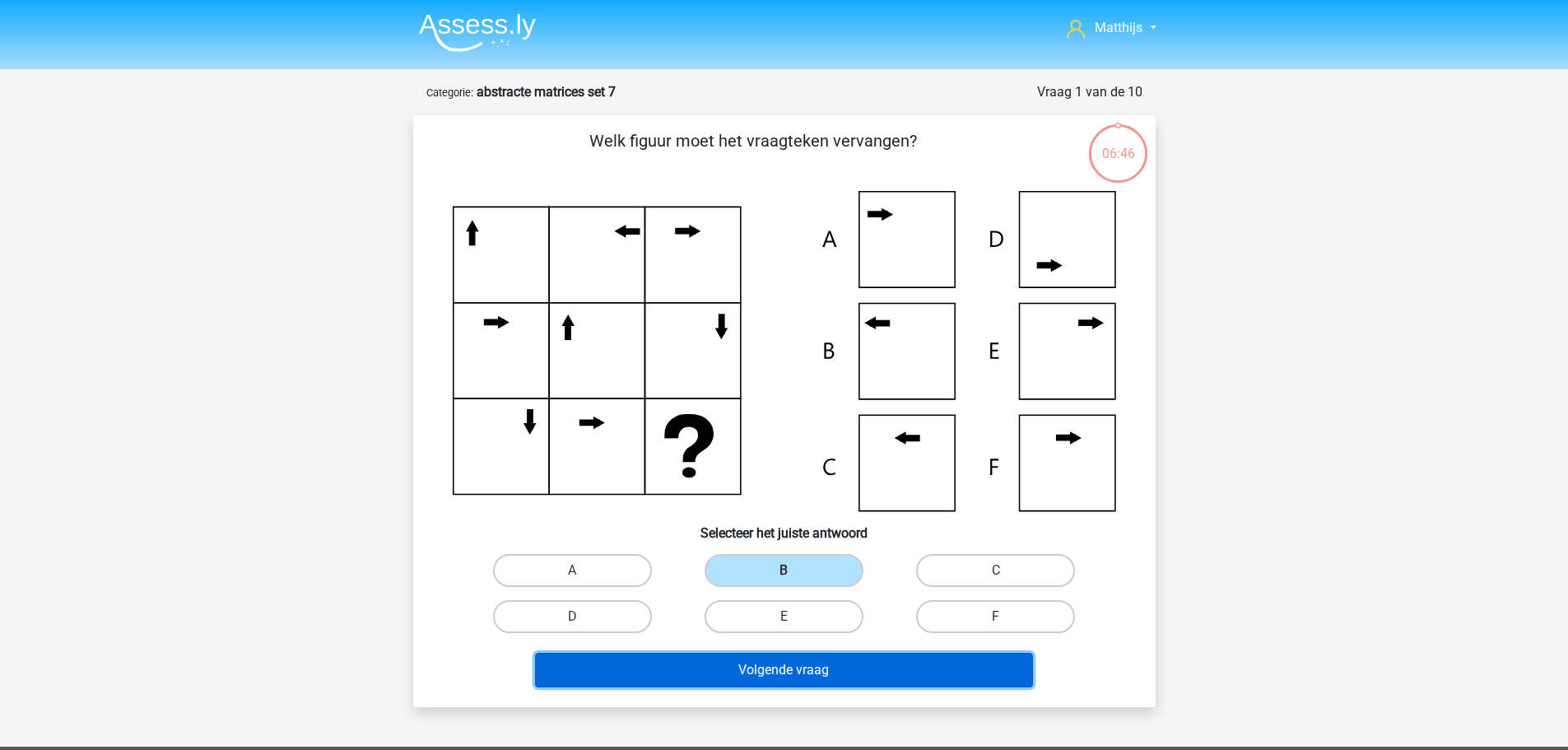
click at [832, 667] on button "Volgende vraag" at bounding box center [784, 670] width 498 height 35
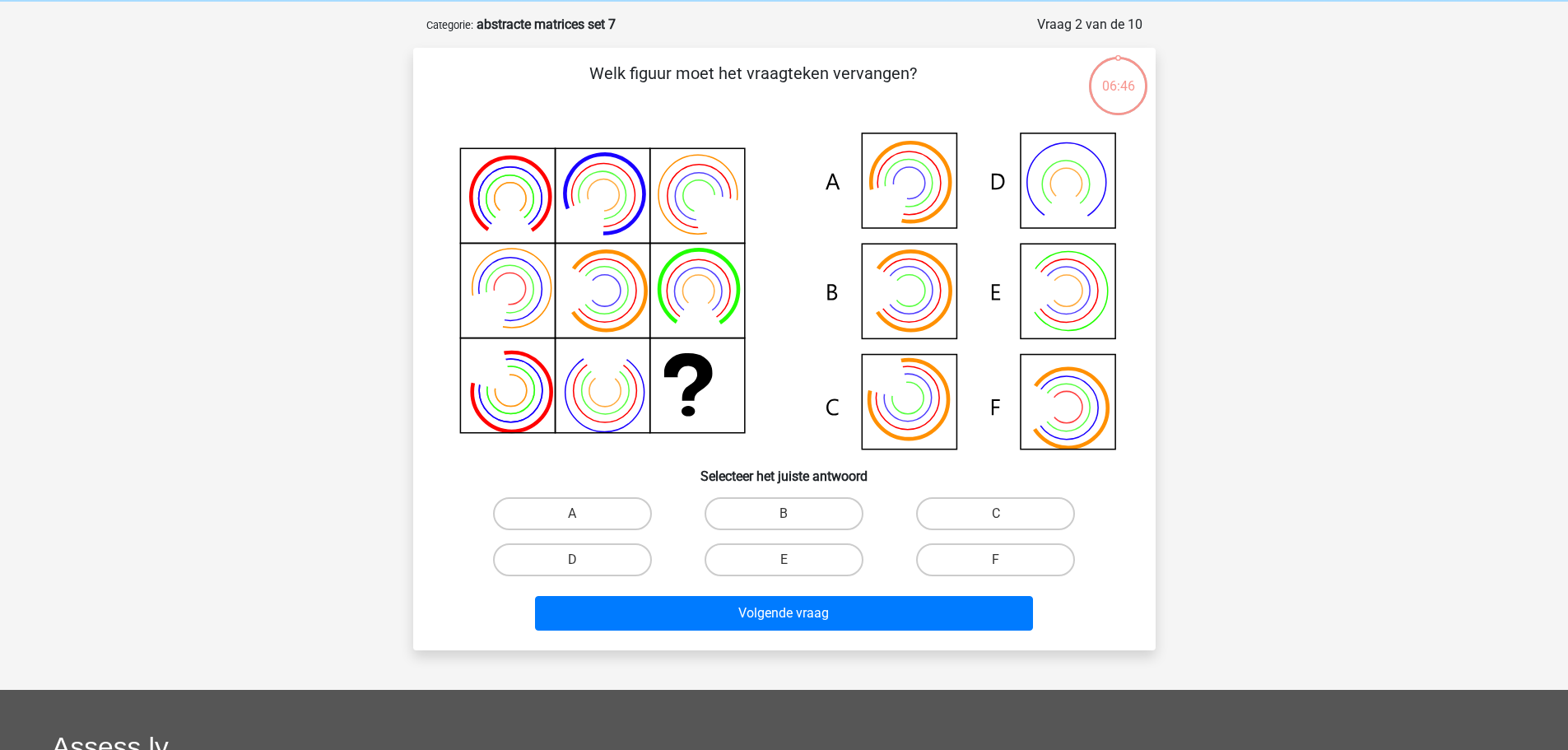
scroll to position [82, 0]
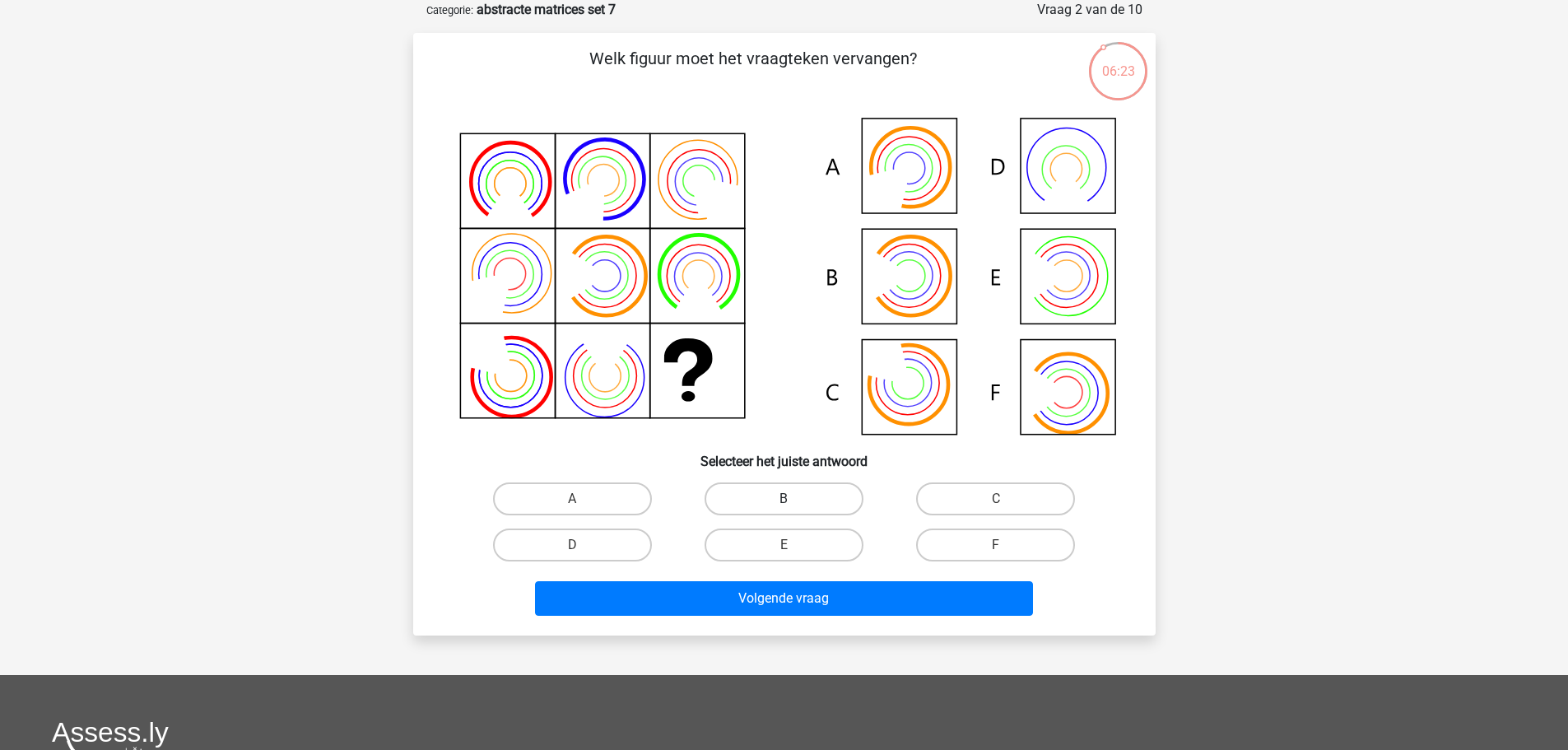
drag, startPoint x: 781, startPoint y: 504, endPoint x: 817, endPoint y: 532, distance: 45.6
click at [781, 503] on label "B" at bounding box center [784, 498] width 159 height 33
click at [784, 503] on input "B" at bounding box center [788, 504] width 10 height 10
radio input "true"
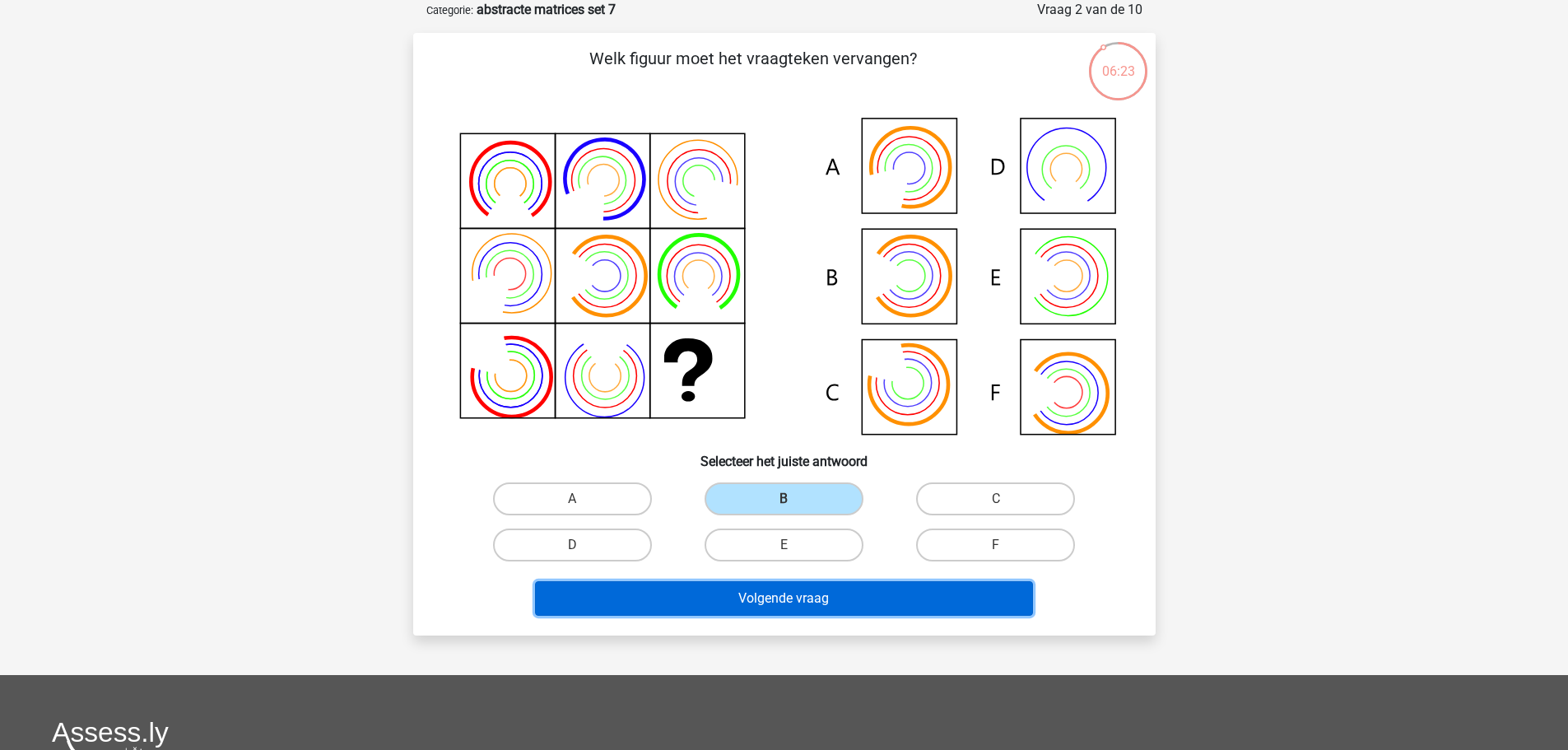
click at [903, 598] on button "Volgende vraag" at bounding box center [784, 598] width 498 height 35
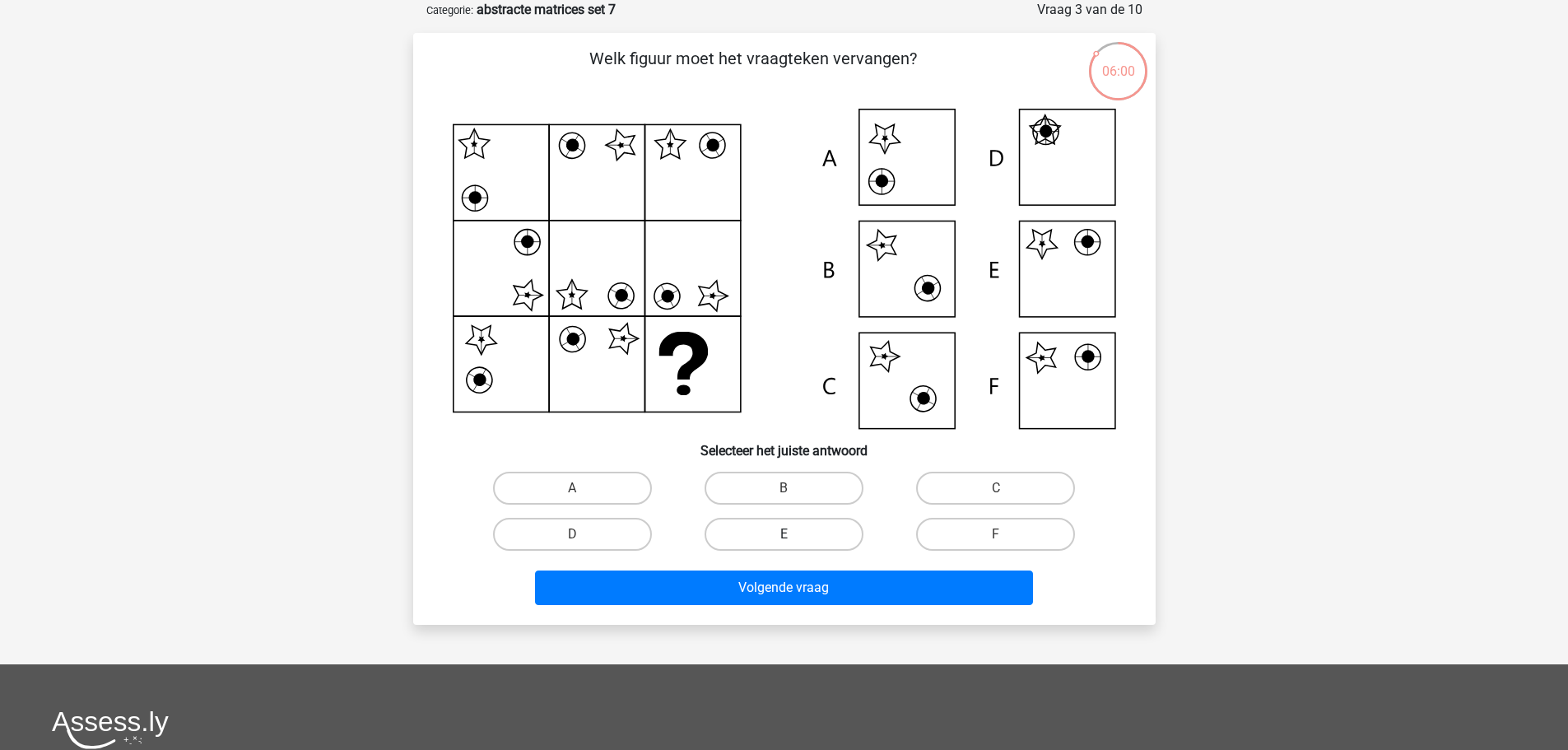
click at [796, 539] on label "E" at bounding box center [784, 534] width 159 height 33
click at [794, 539] on input "E" at bounding box center [788, 539] width 10 height 10
radio input "true"
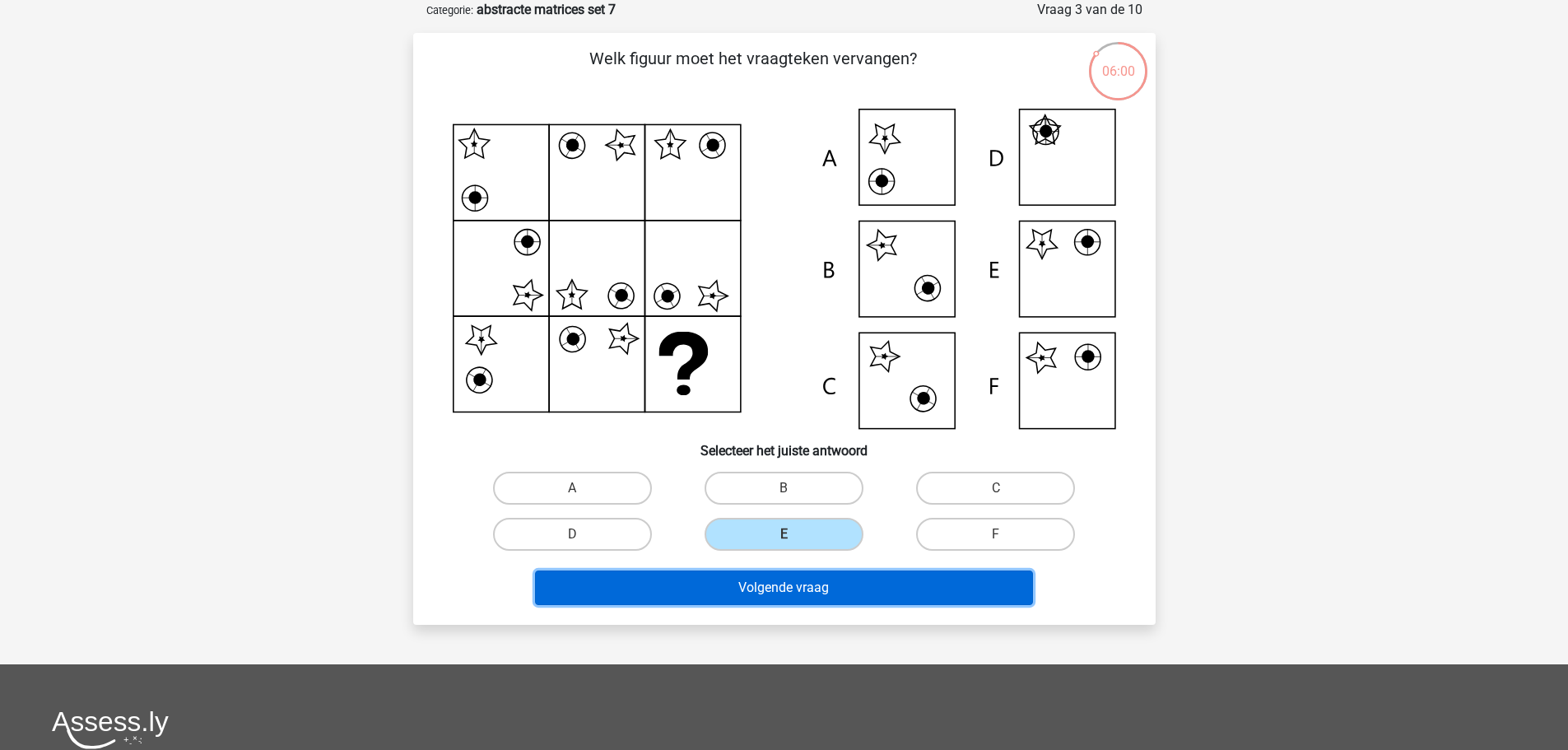
click at [855, 576] on button "Volgende vraag" at bounding box center [784, 588] width 498 height 35
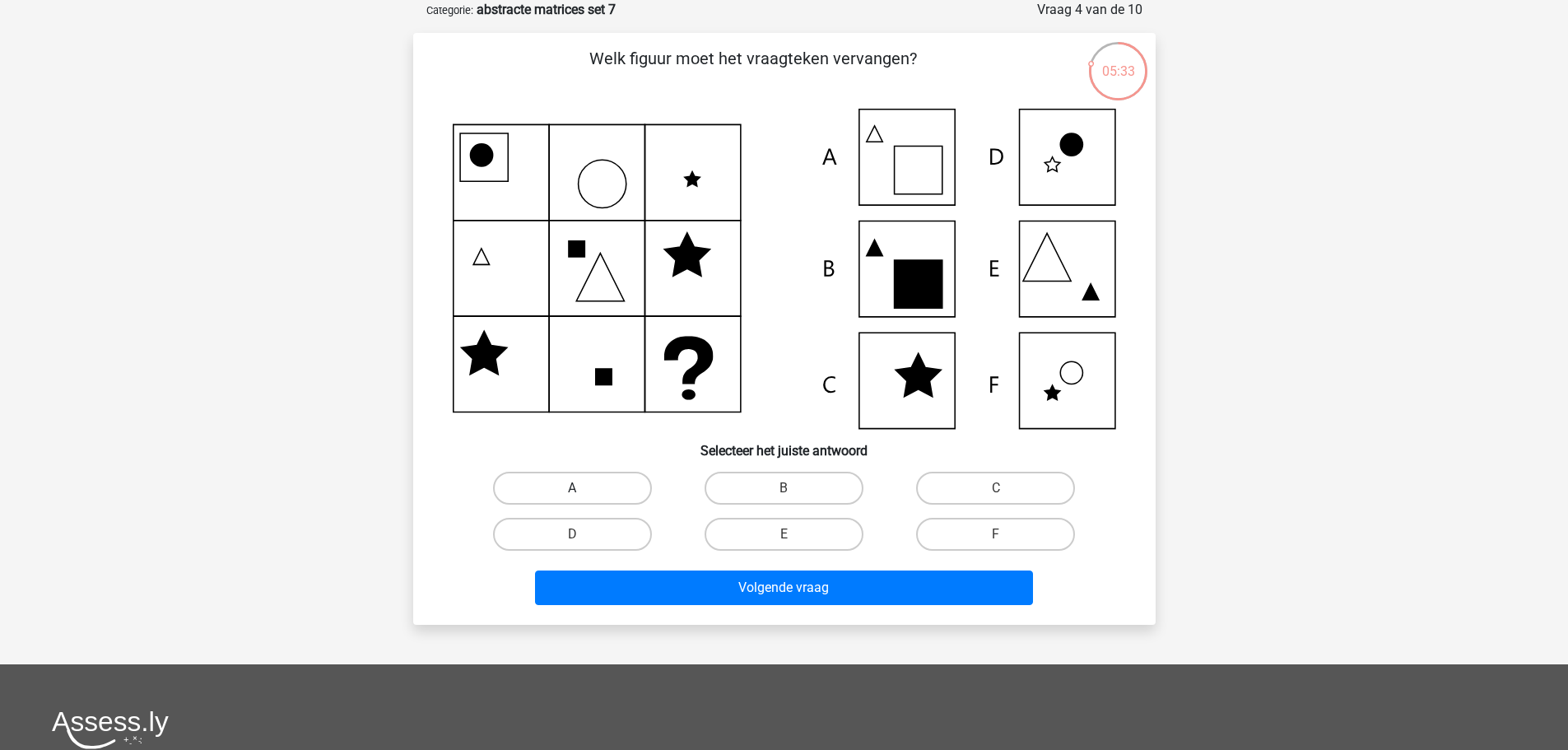
click at [604, 488] on label "A" at bounding box center [573, 488] width 159 height 33
click at [583, 488] on input "A" at bounding box center [576, 493] width 10 height 10
radio input "true"
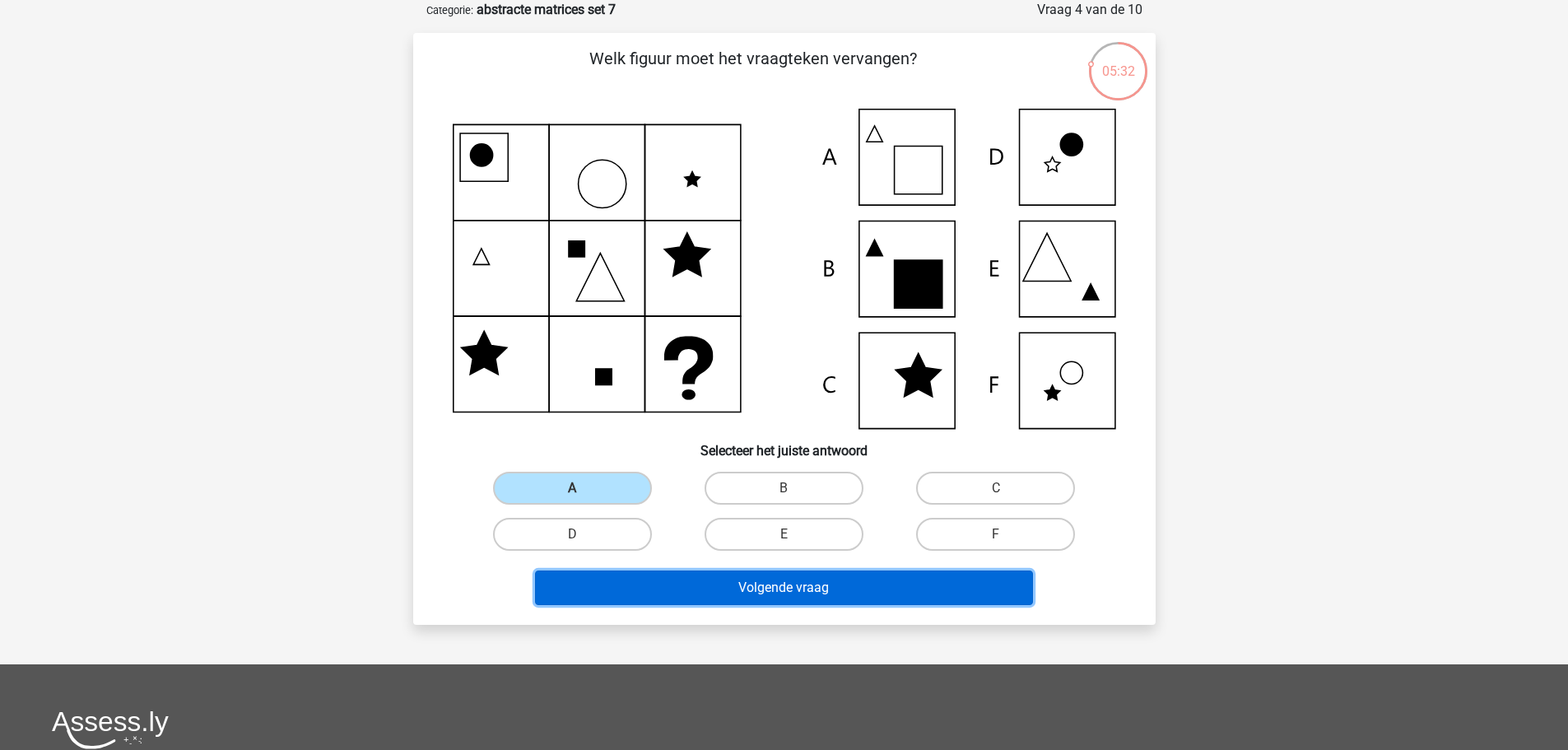
click at [920, 594] on button "Volgende vraag" at bounding box center [784, 588] width 498 height 35
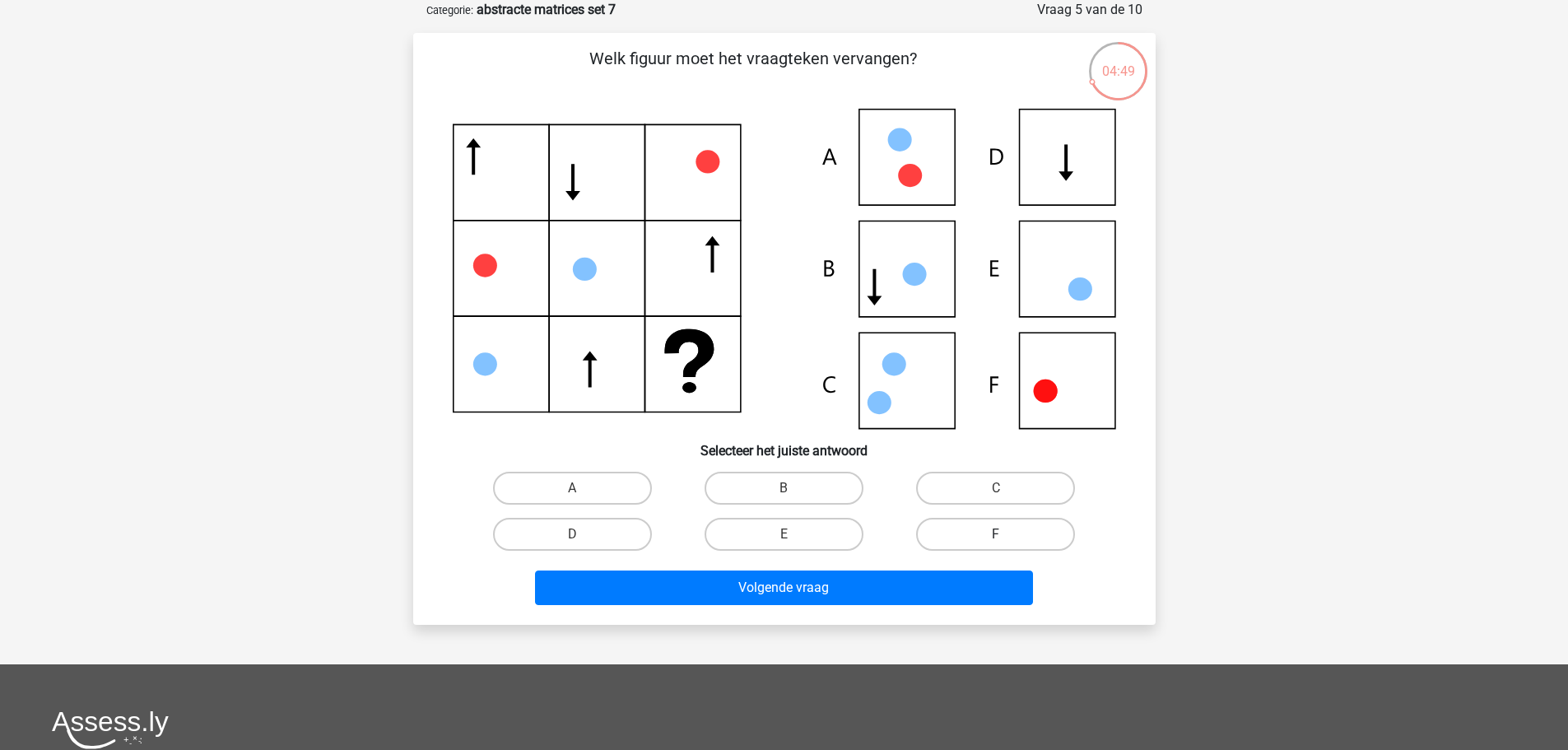
click at [979, 530] on label "F" at bounding box center [995, 534] width 159 height 33
click at [996, 534] on input "F" at bounding box center [1001, 539] width 10 height 10
radio input "true"
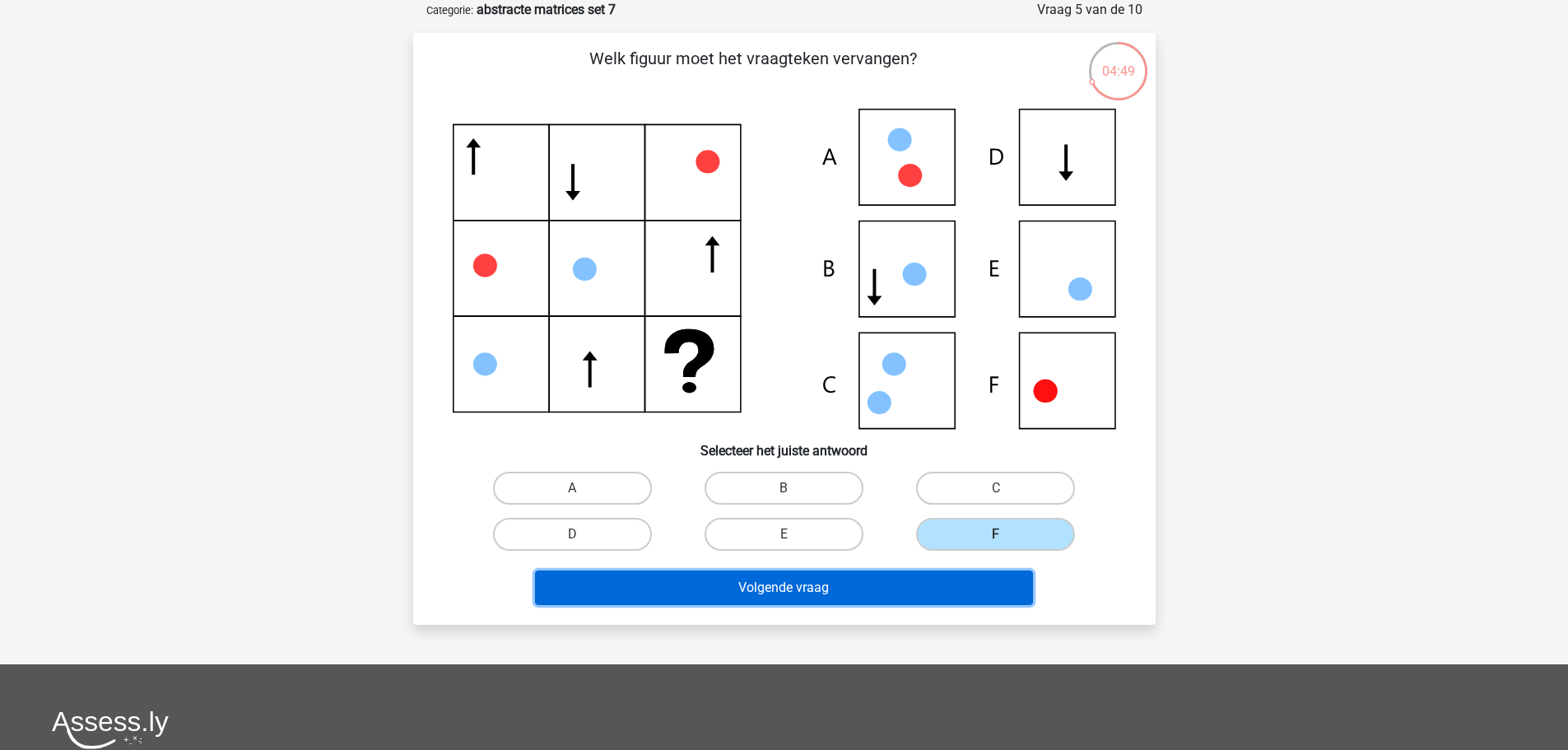
click at [913, 589] on button "Volgende vraag" at bounding box center [784, 588] width 498 height 35
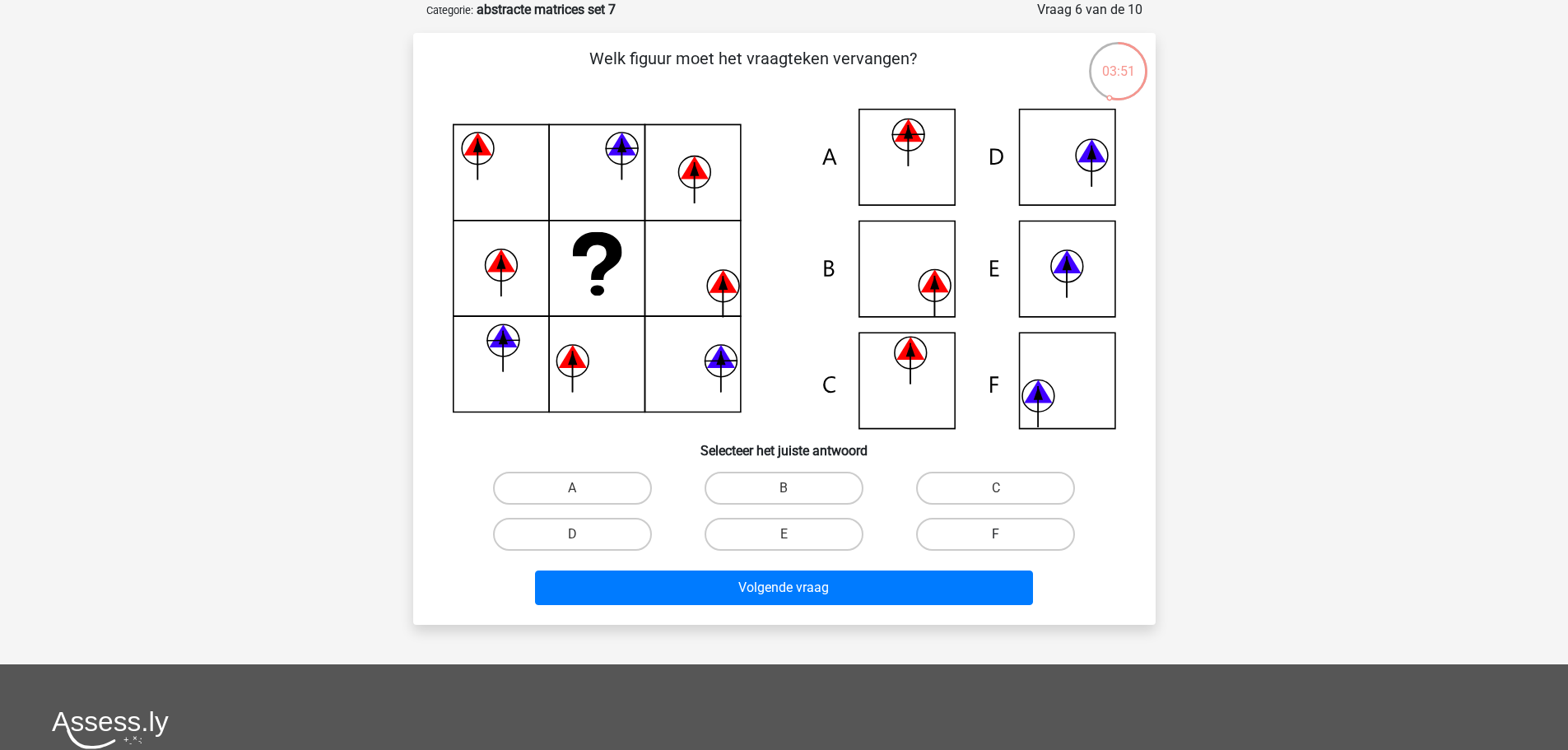
drag, startPoint x: 983, startPoint y: 480, endPoint x: 963, endPoint y: 522, distance: 46.5
click at [979, 487] on label "C" at bounding box center [995, 488] width 159 height 33
click at [996, 488] on input "C" at bounding box center [1001, 493] width 10 height 10
radio input "true"
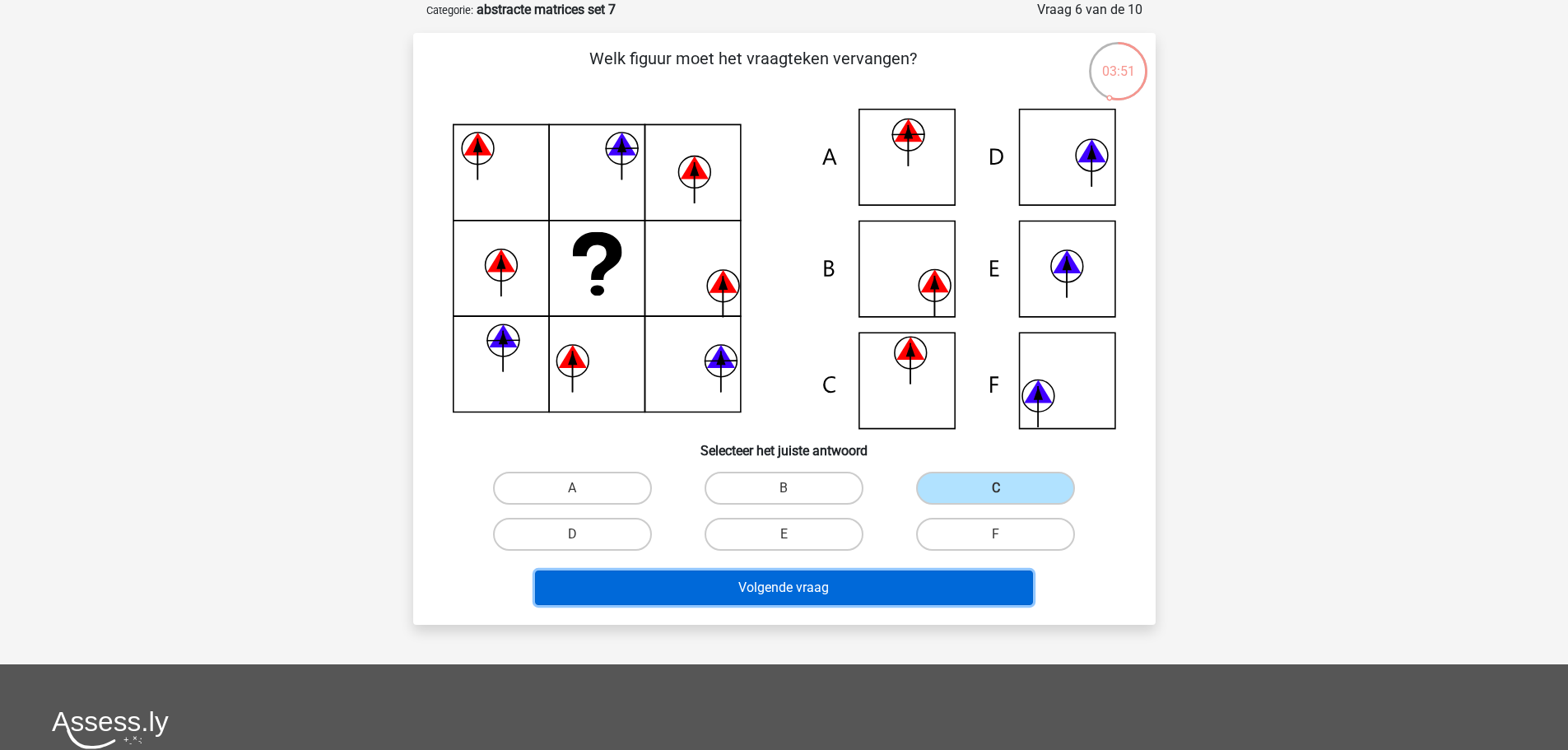
click at [978, 582] on button "Volgende vraag" at bounding box center [784, 588] width 498 height 35
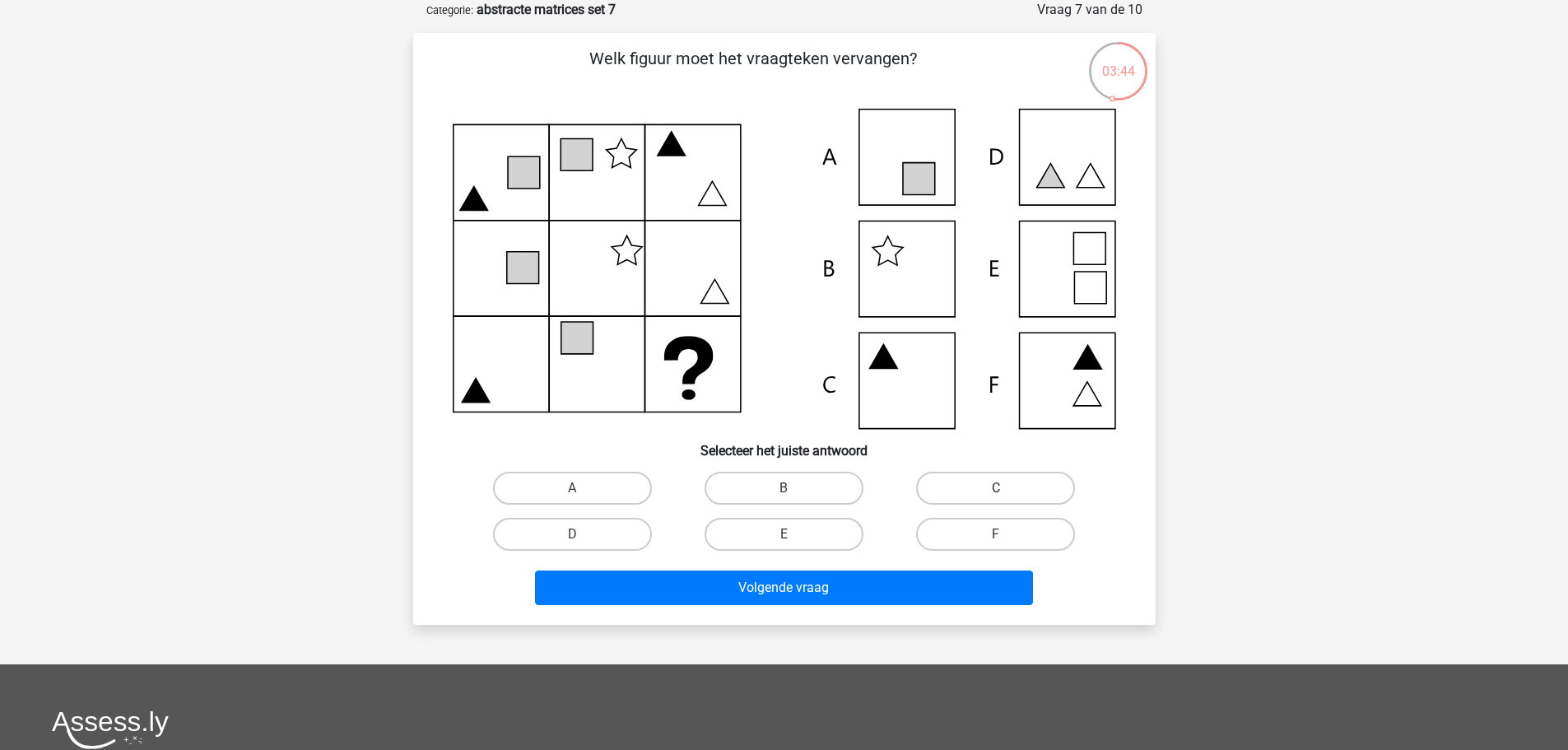
click at [935, 487] on label "C" at bounding box center [995, 488] width 159 height 33
click at [996, 488] on input "C" at bounding box center [1001, 493] width 10 height 10
radio input "true"
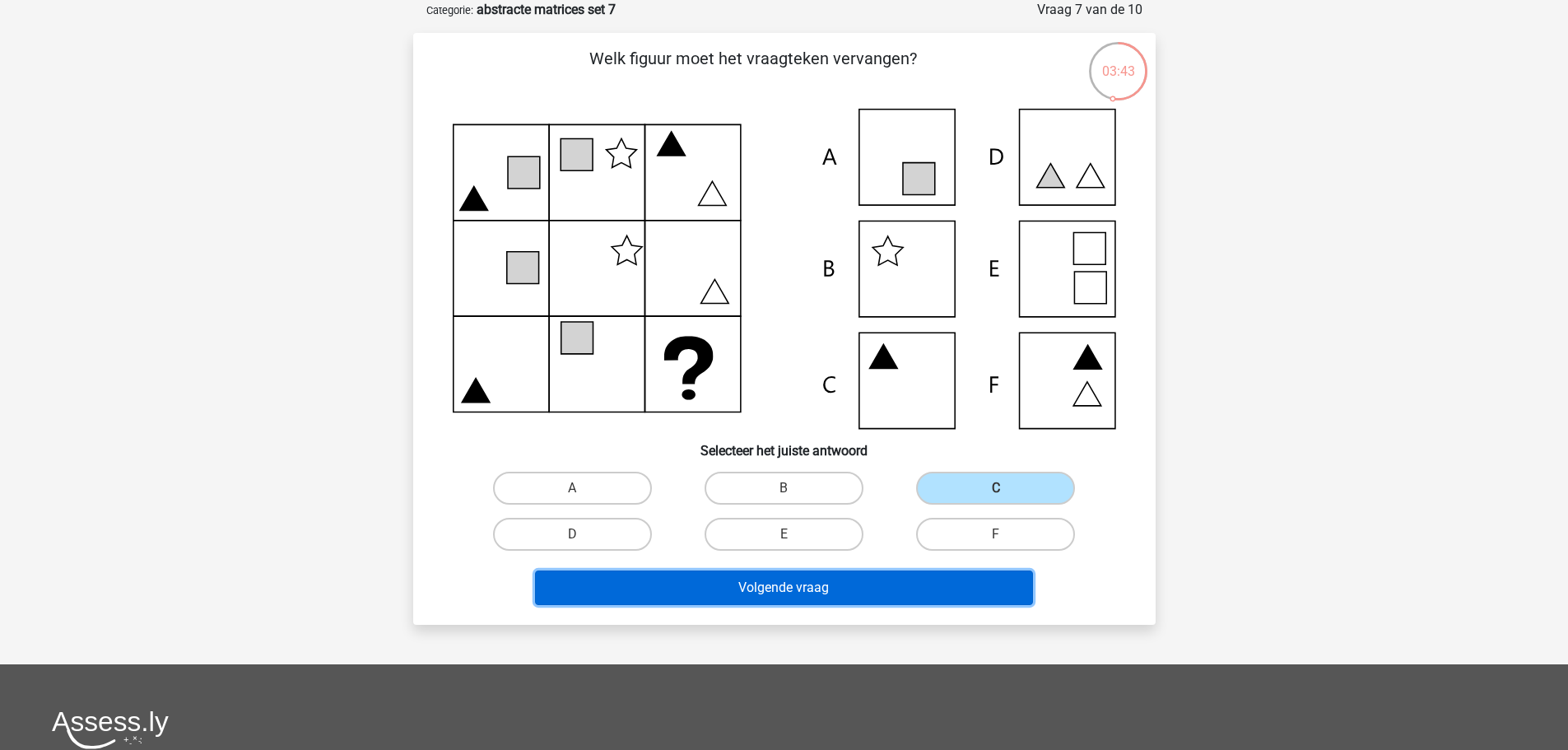
click at [858, 591] on button "Volgende vraag" at bounding box center [784, 588] width 498 height 35
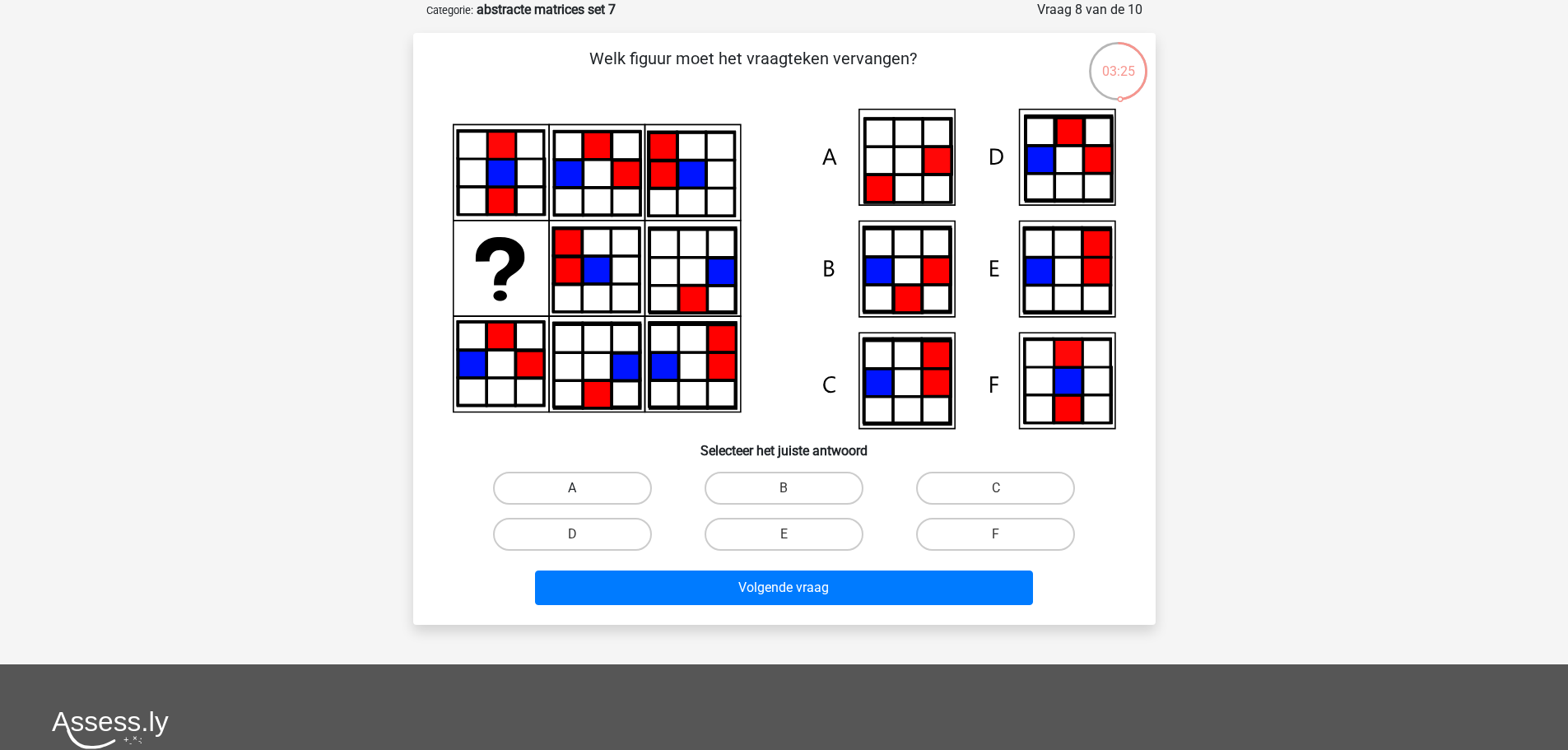
drag, startPoint x: 596, startPoint y: 490, endPoint x: 608, endPoint y: 499, distance: 15.0
click at [597, 497] on label "A" at bounding box center [573, 488] width 159 height 33
click at [583, 497] on input "A" at bounding box center [576, 493] width 10 height 10
radio input "true"
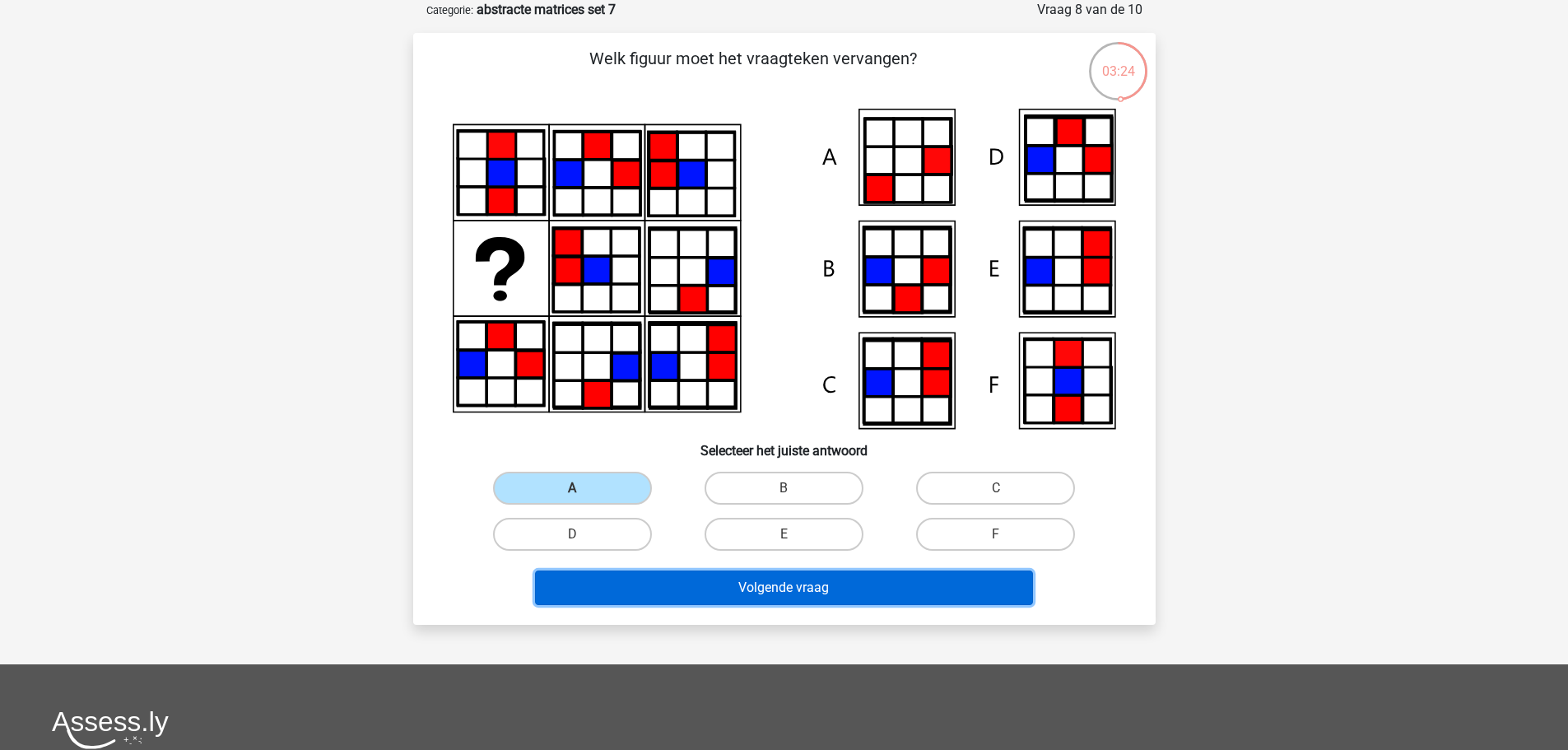
click at [819, 595] on button "Volgende vraag" at bounding box center [784, 588] width 498 height 35
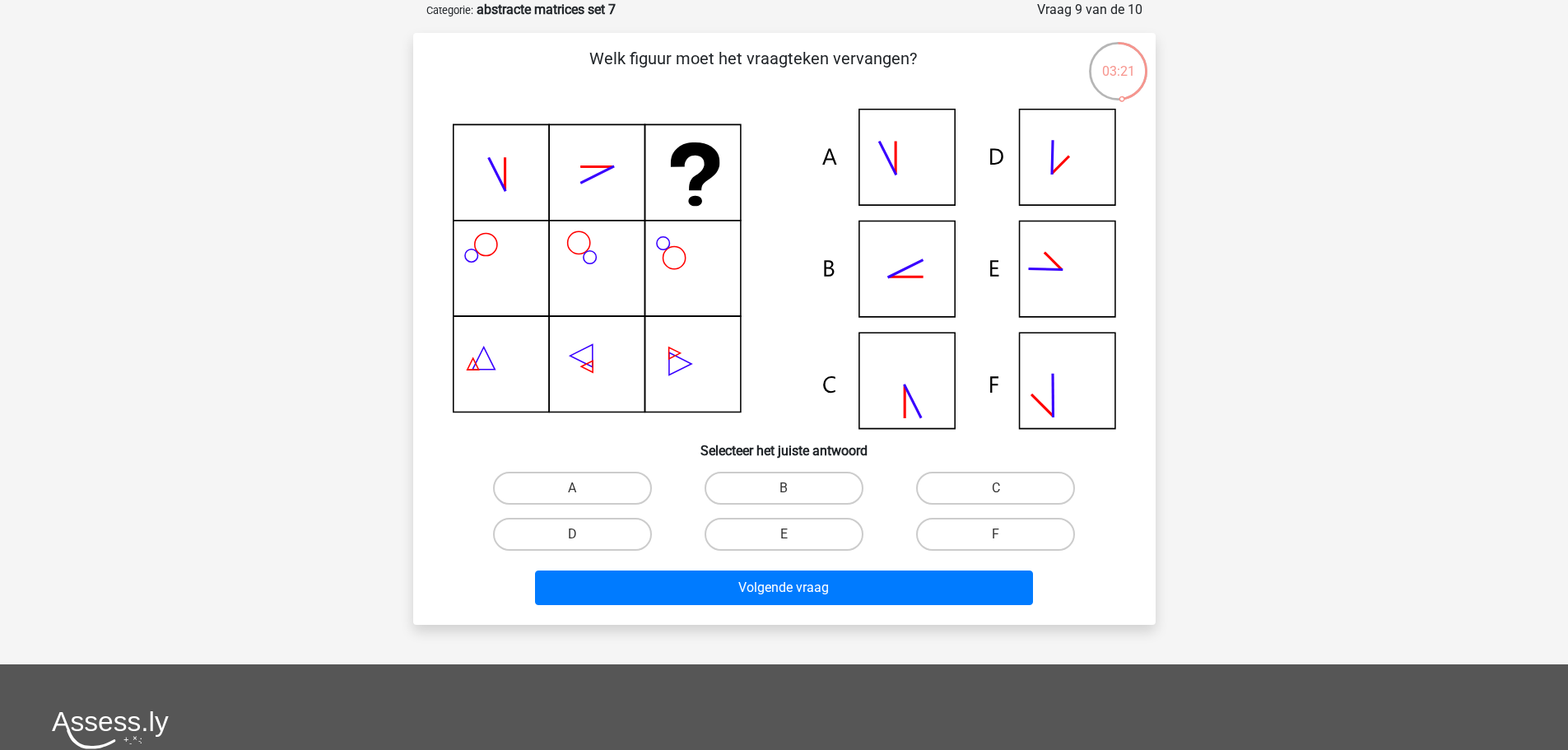
drag, startPoint x: 816, startPoint y: 486, endPoint x: 867, endPoint y: 546, distance: 78.7
click at [817, 491] on label "B" at bounding box center [784, 488] width 159 height 33
click at [794, 491] on input "B" at bounding box center [788, 493] width 10 height 10
radio input "true"
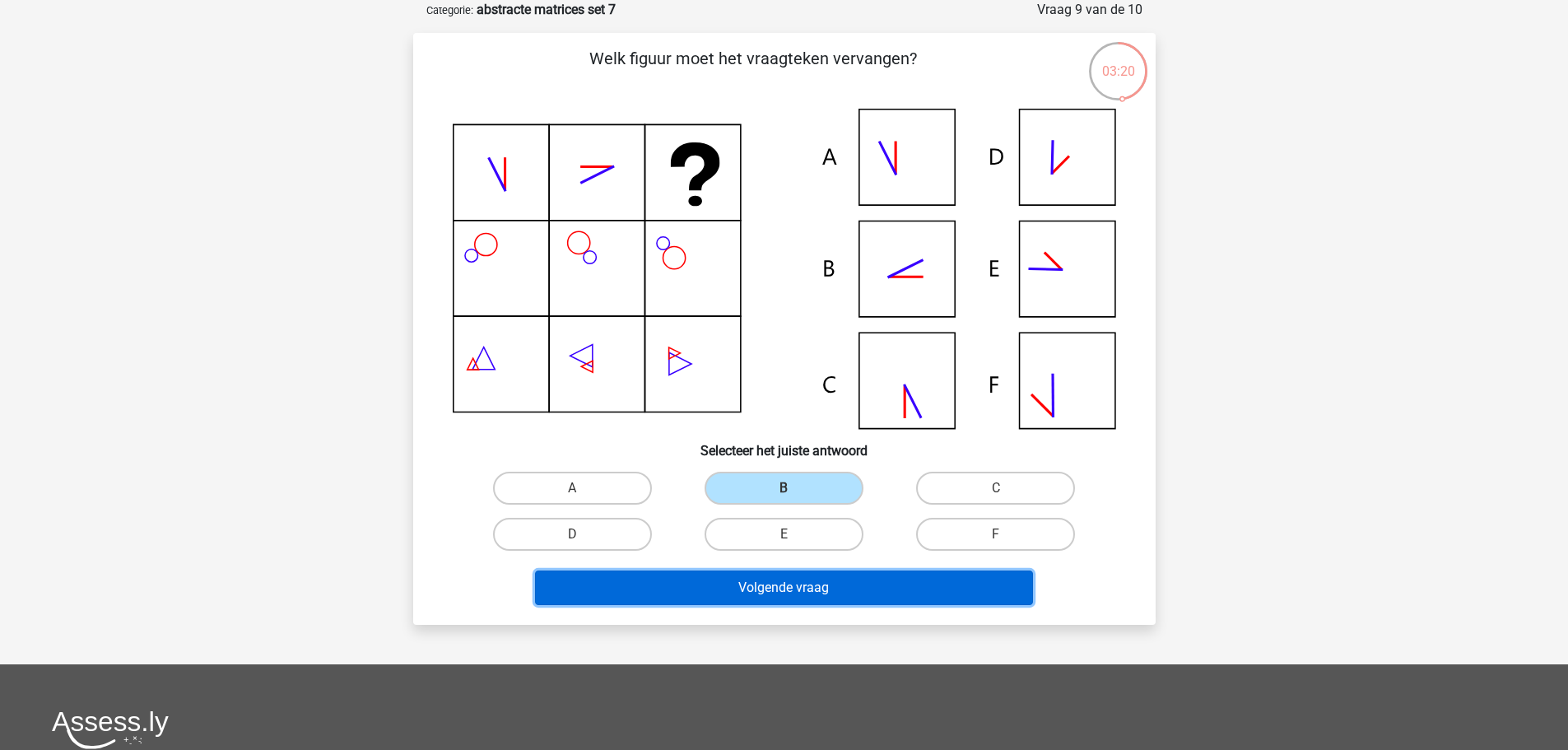
click at [925, 583] on button "Volgende vraag" at bounding box center [784, 588] width 498 height 35
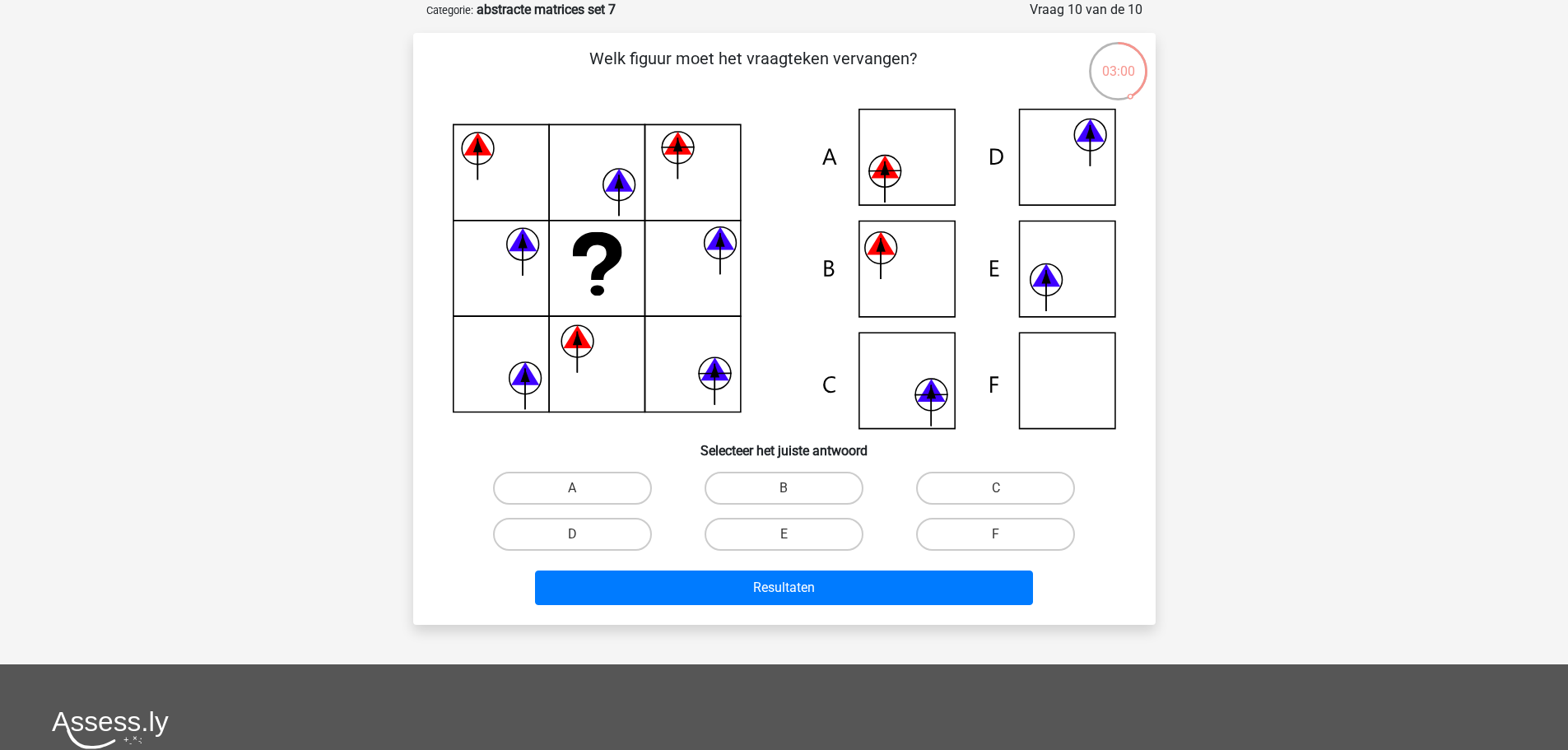
click at [577, 535] on input "D" at bounding box center [576, 539] width 10 height 10
radio input "true"
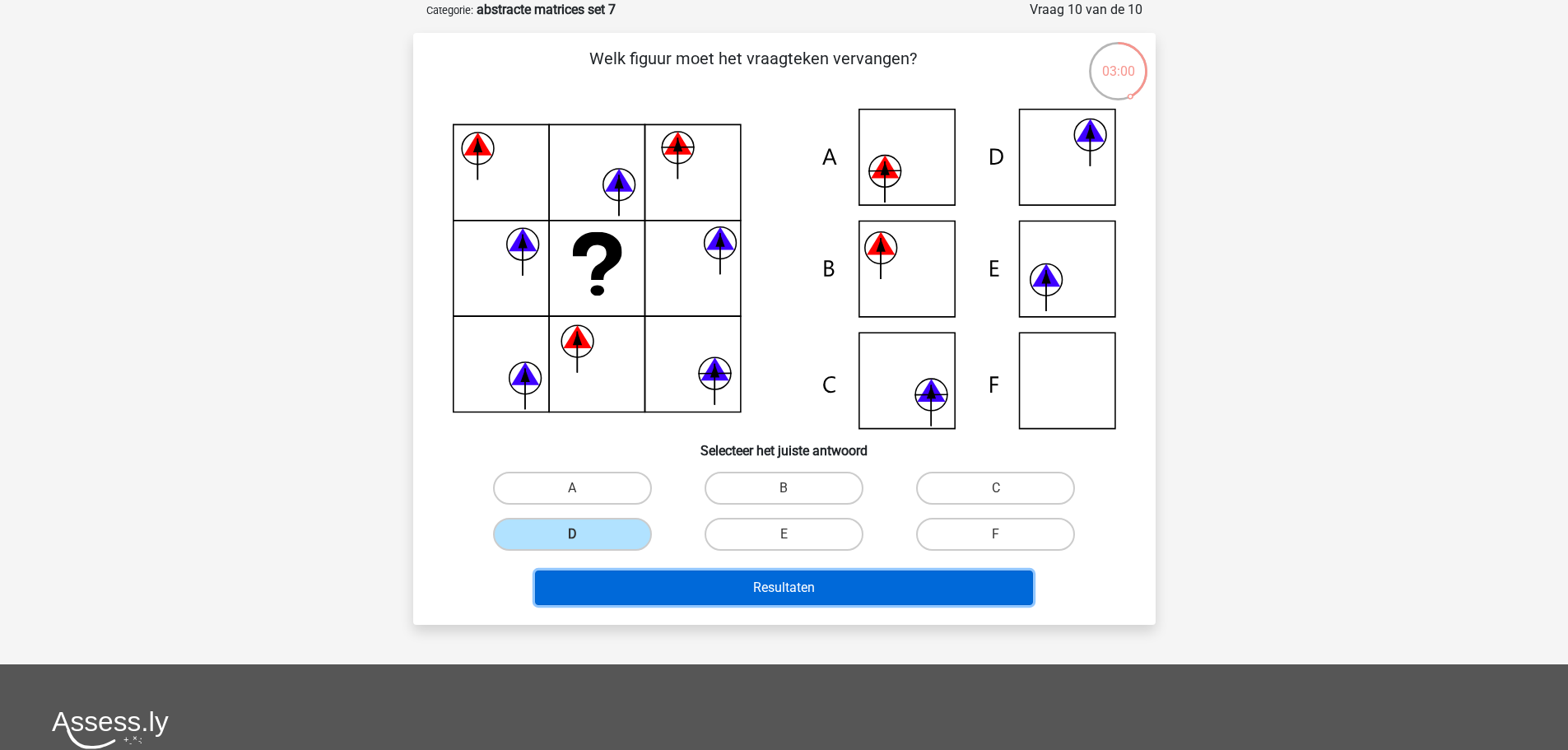
click at [801, 590] on button "Resultaten" at bounding box center [784, 588] width 498 height 35
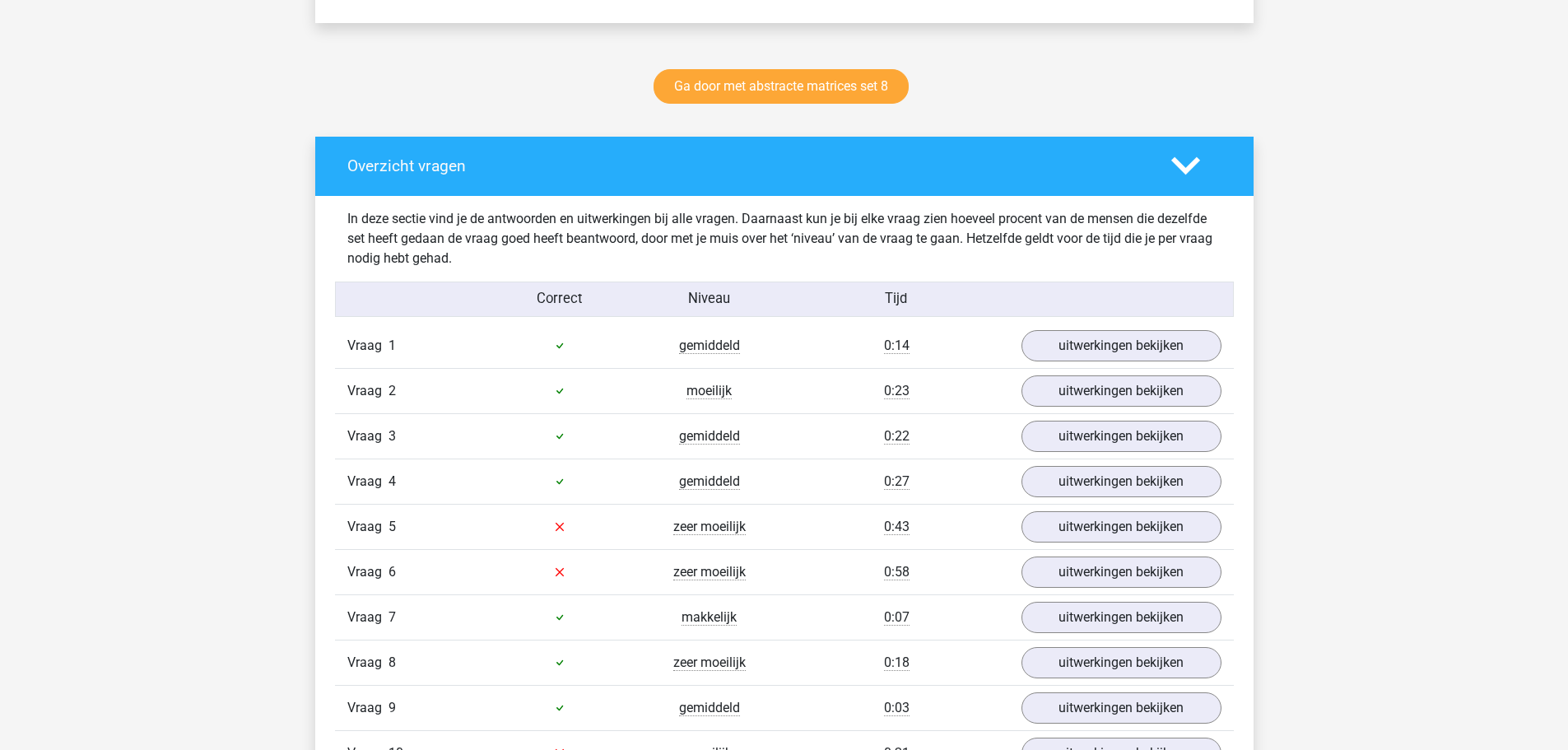
scroll to position [988, 0]
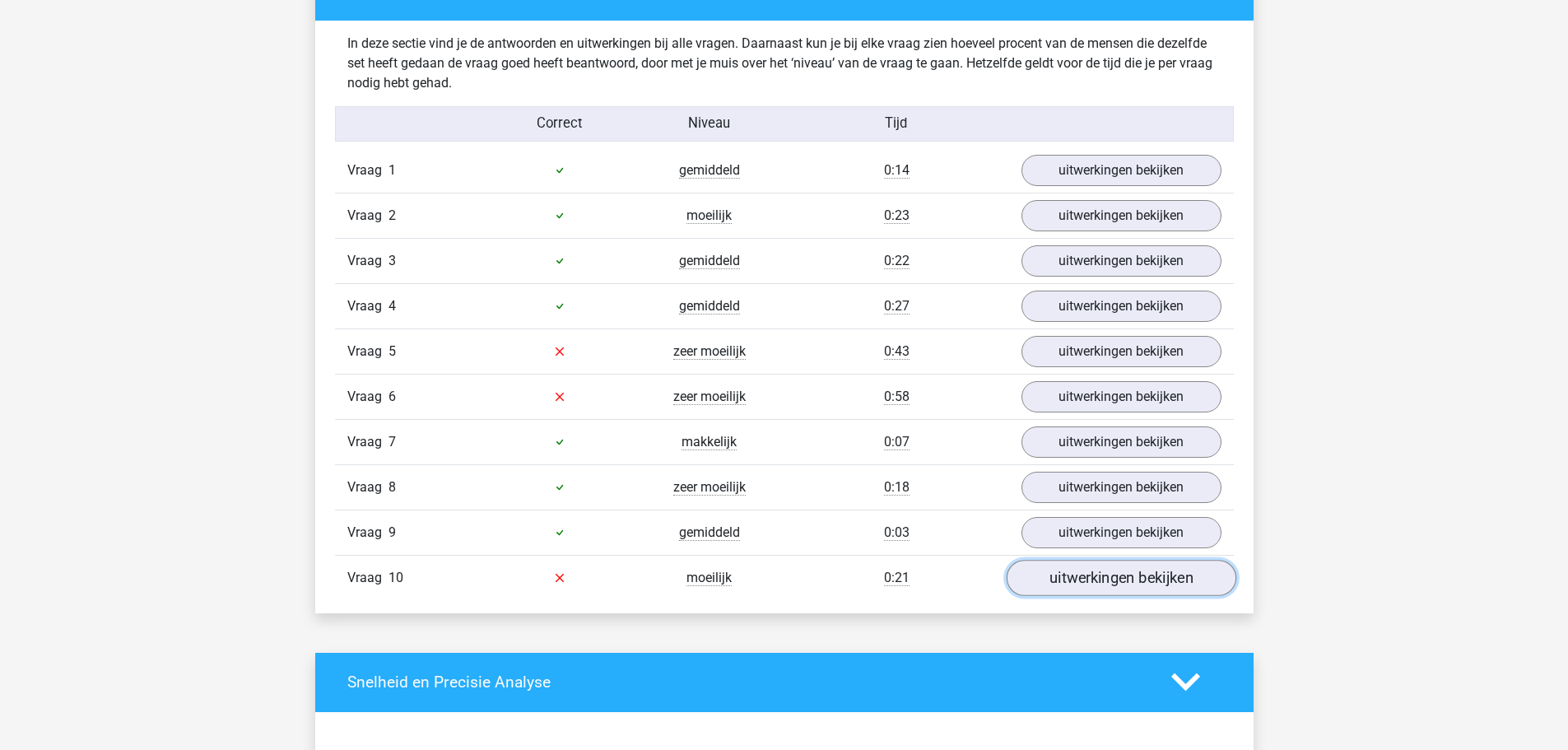
drag, startPoint x: 1035, startPoint y: 576, endPoint x: 1047, endPoint y: 579, distance: 12.4
click at [1036, 576] on link "uitwerkingen bekijken" at bounding box center [1121, 578] width 230 height 36
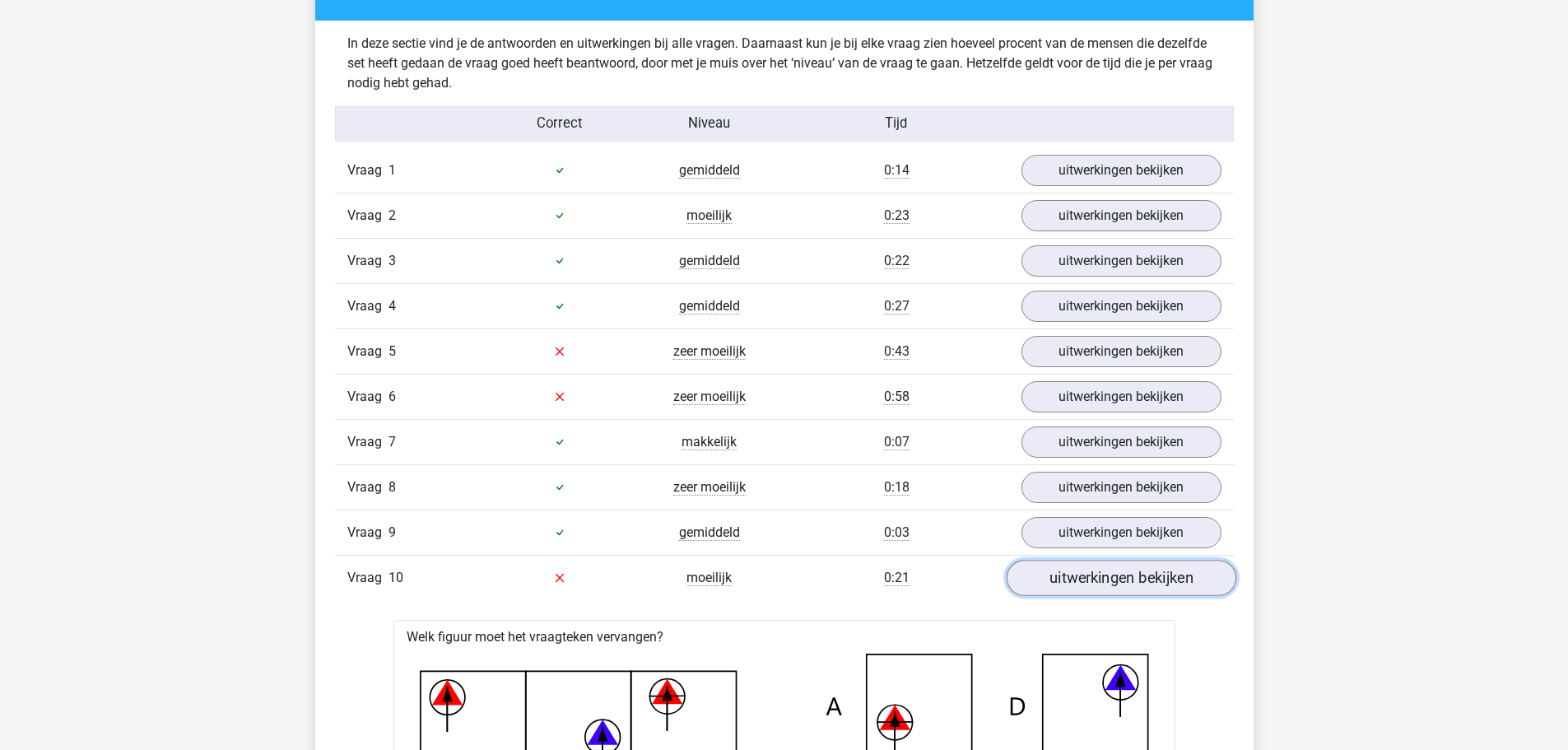
click at [1059, 574] on link "uitwerkingen bekijken" at bounding box center [1121, 578] width 230 height 36
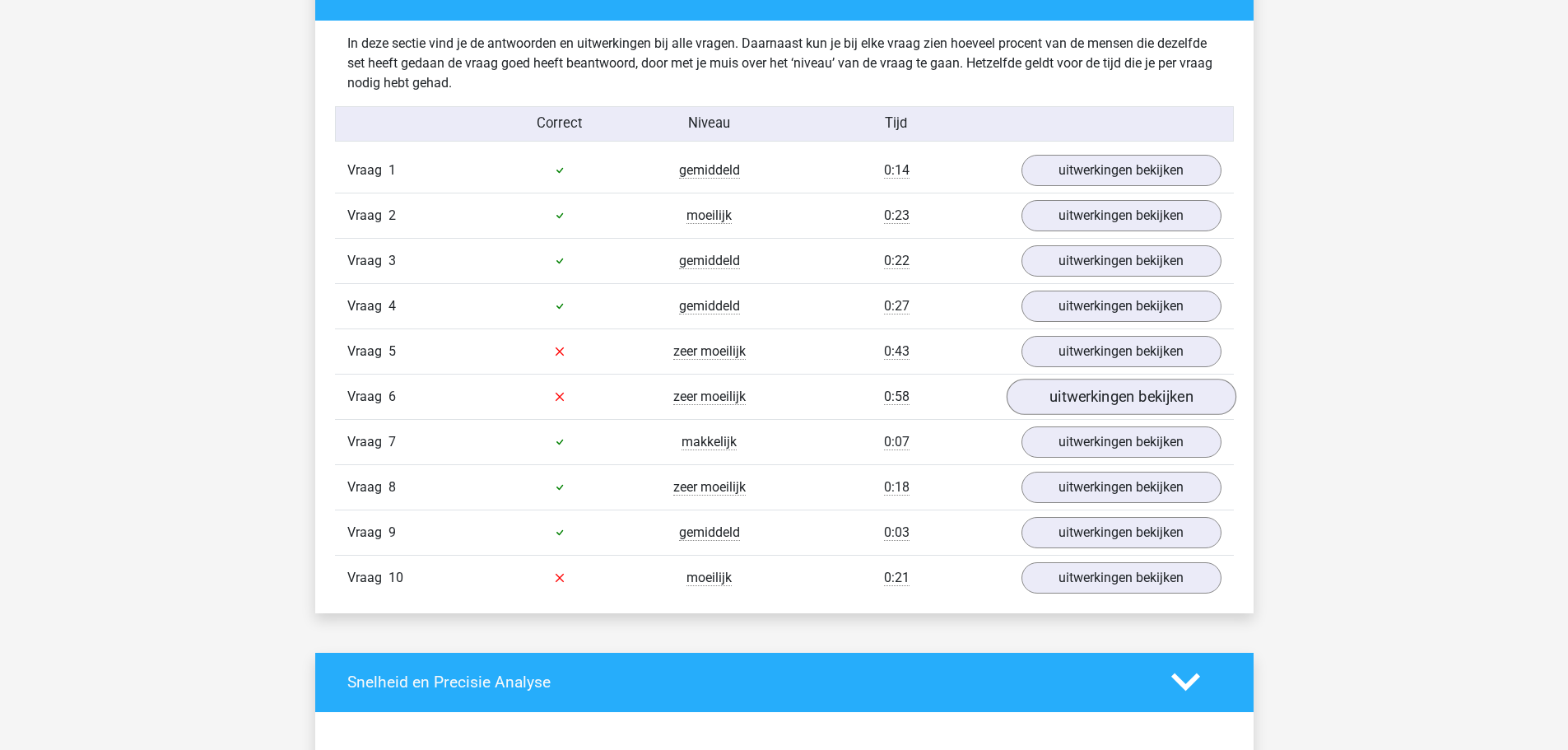
drag, startPoint x: 1075, startPoint y: 420, endPoint x: 1075, endPoint y: 407, distance: 13.0
click at [1075, 414] on div "Vraag 1 gemiddeld 0:14 uitwerkingen bekijken Welk figuur moet het vraagteken ve…" at bounding box center [784, 374] width 874 height 452
click at [1076, 390] on link "uitwerkingen bekijken" at bounding box center [1121, 397] width 230 height 36
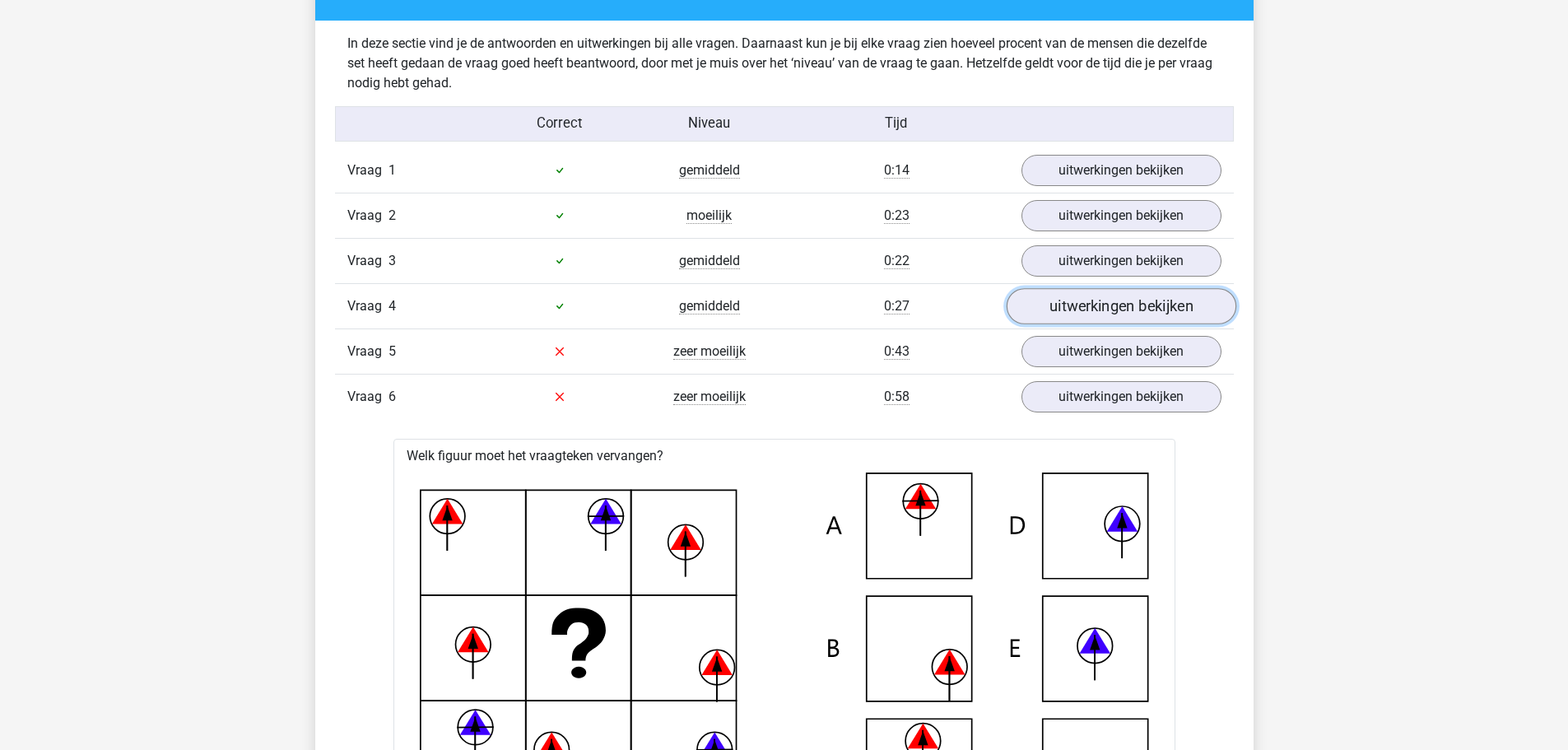
click at [1107, 309] on link "uitwerkingen bekijken" at bounding box center [1121, 306] width 230 height 36
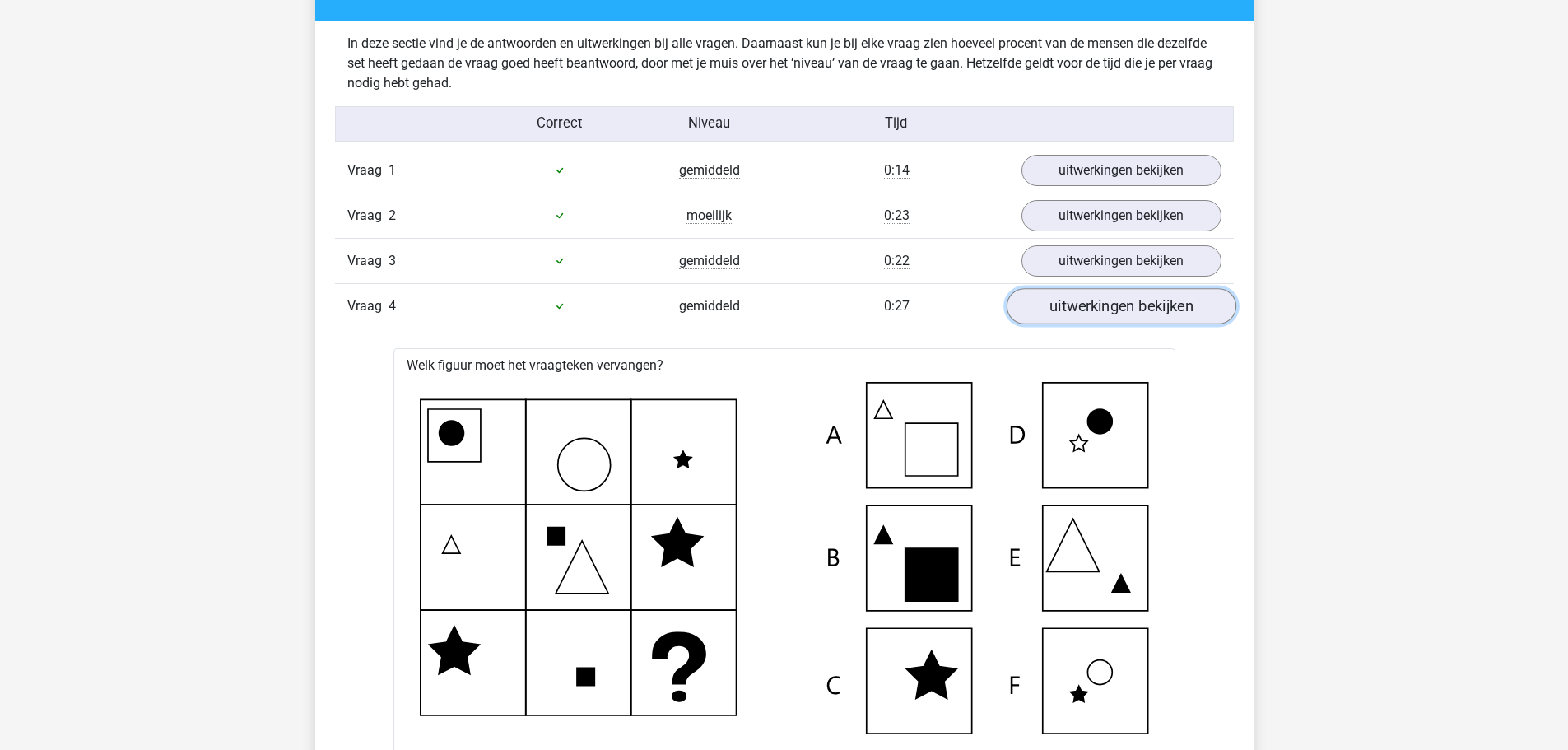
click at [1136, 320] on link "uitwerkingen bekijken" at bounding box center [1121, 306] width 230 height 36
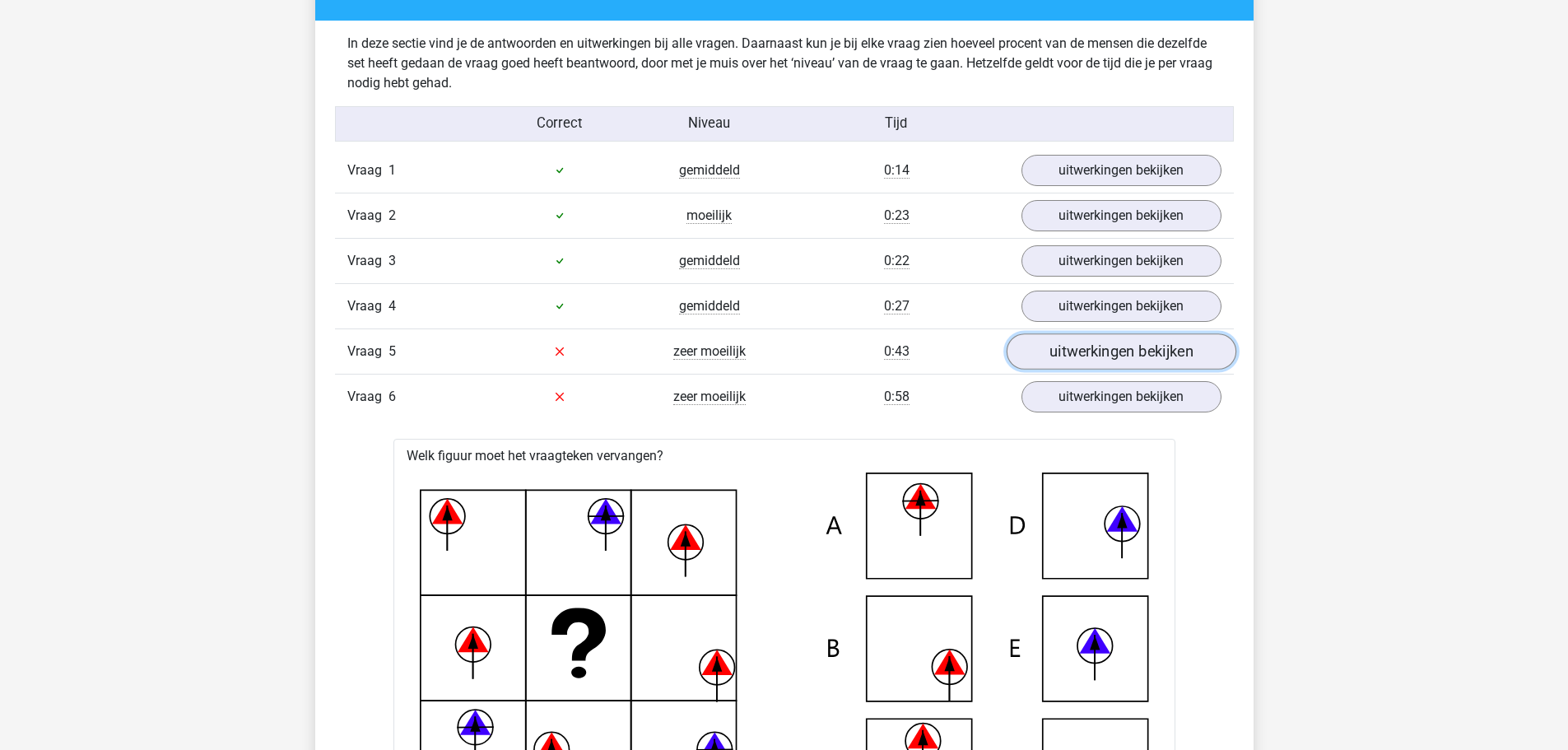
click at [1148, 365] on link "uitwerkingen bekijken" at bounding box center [1121, 351] width 230 height 36
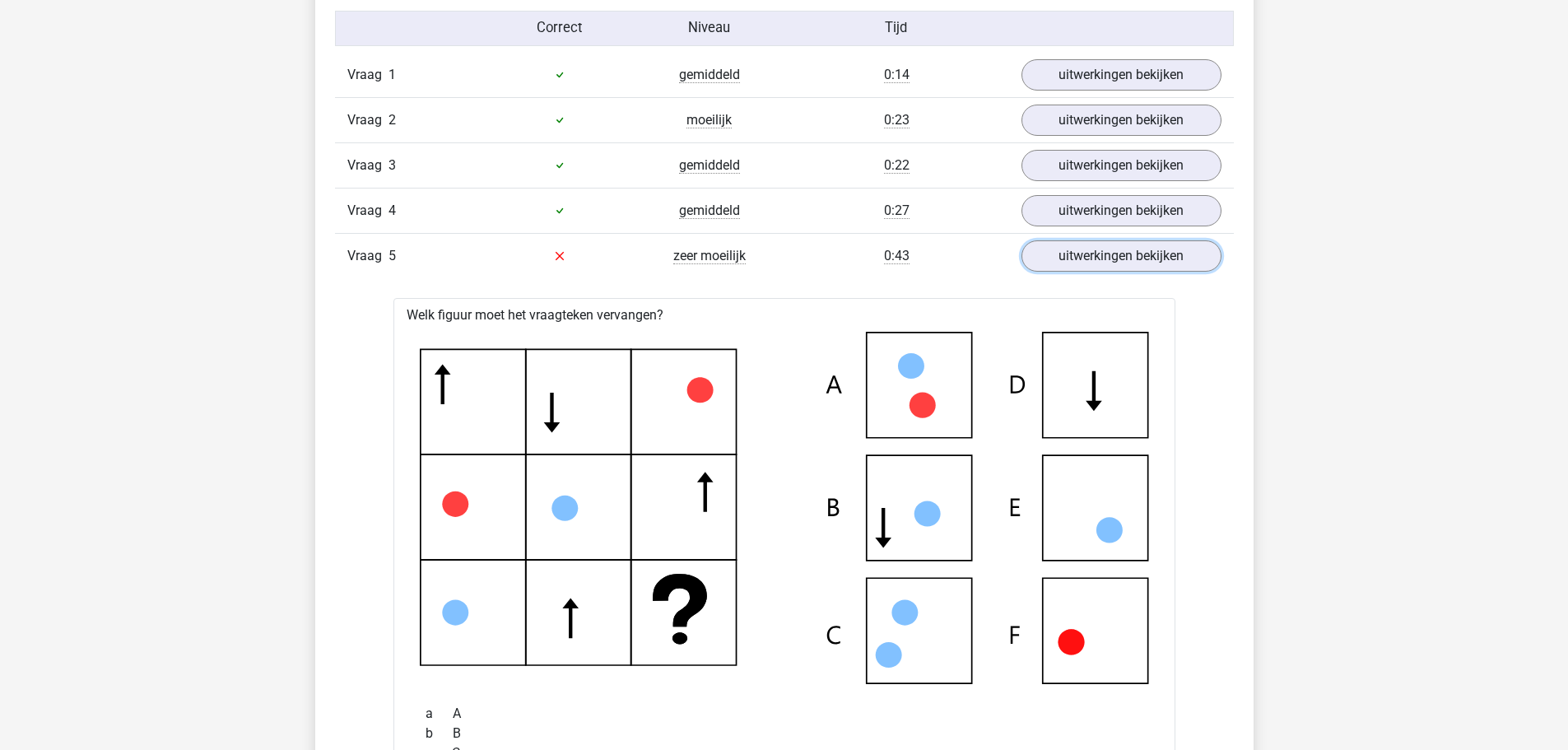
scroll to position [1400, 0]
